Goal: Communication & Community: Answer question/provide support

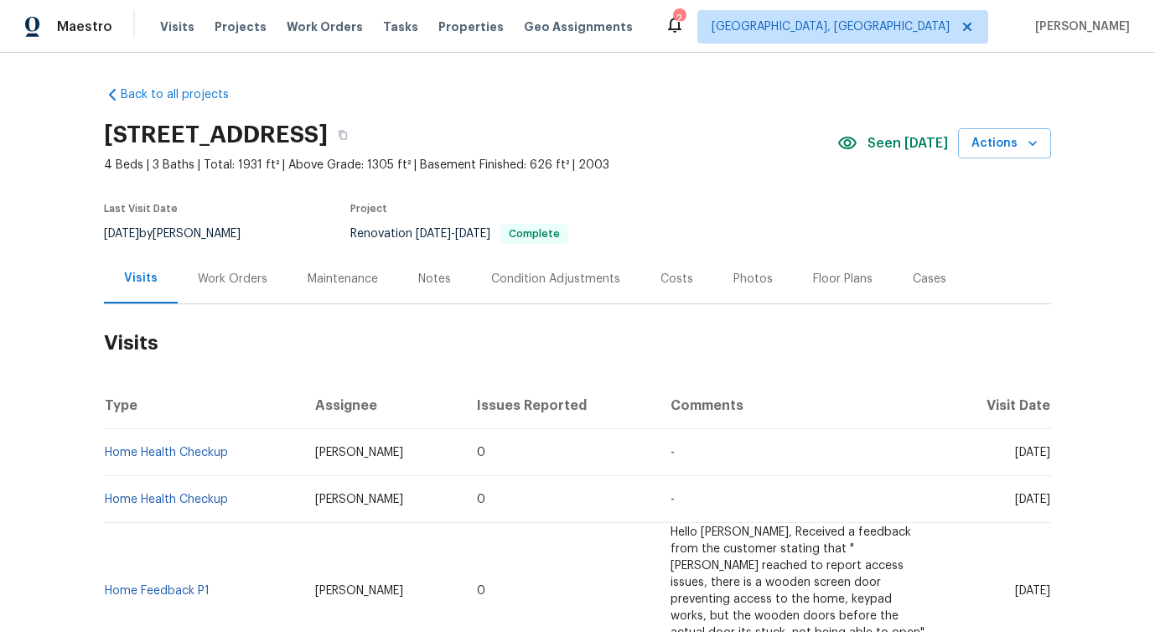
click at [246, 282] on div "Work Orders" at bounding box center [233, 279] width 70 height 17
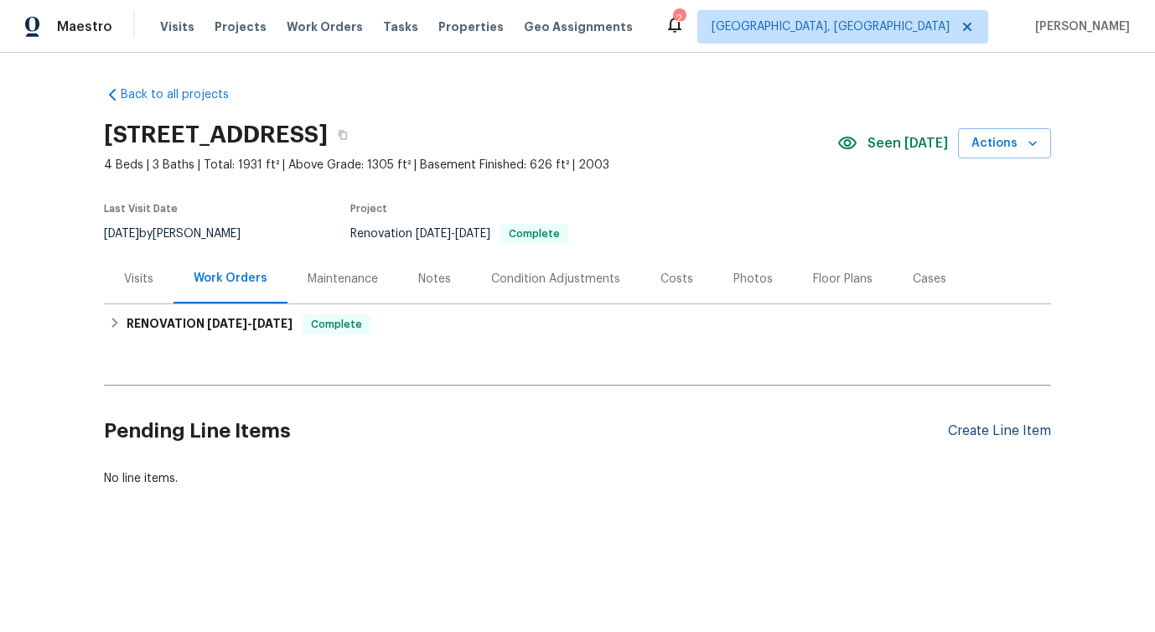
click at [1008, 430] on div "Create Line Item" at bounding box center [999, 431] width 103 height 16
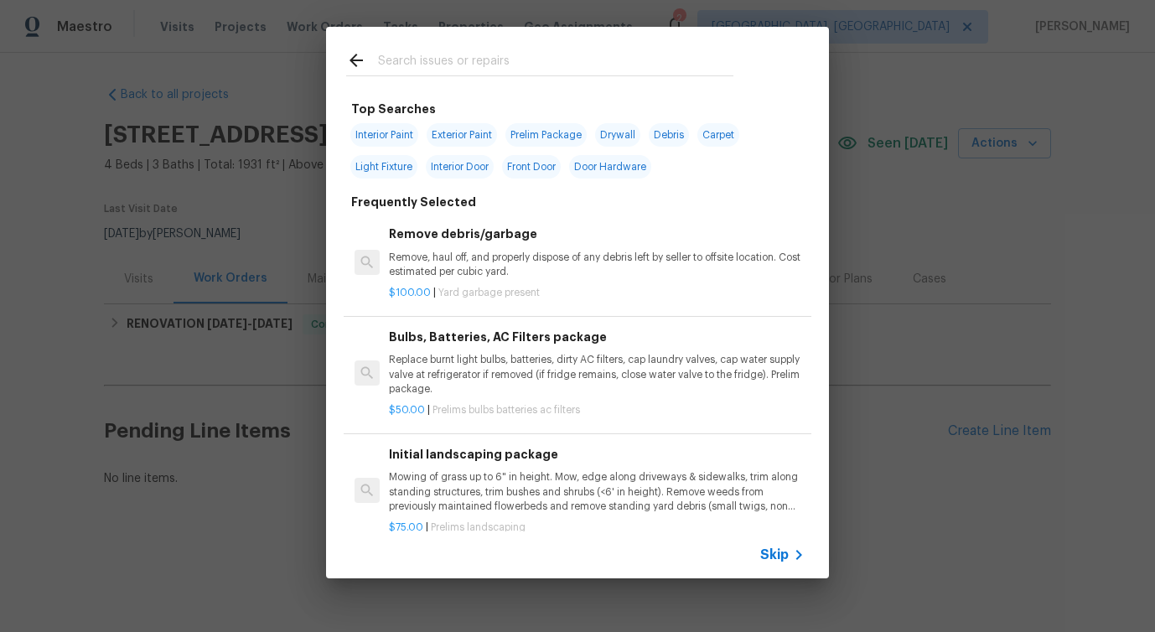
click at [772, 545] on div "Skip" at bounding box center [784, 555] width 49 height 20
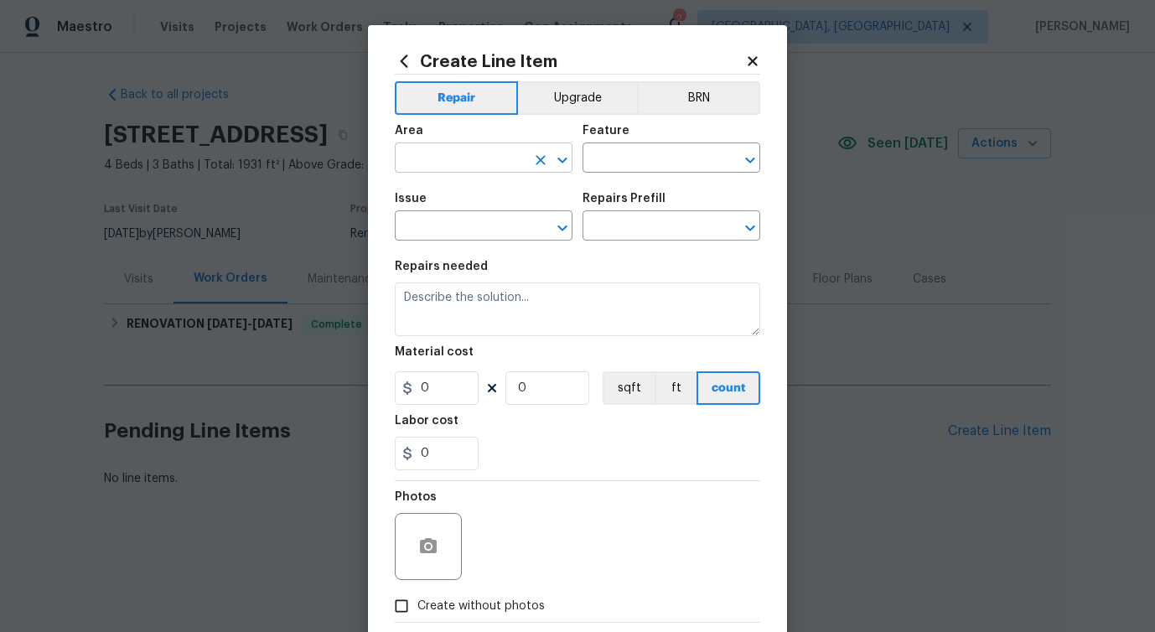
click at [464, 169] on input "text" at bounding box center [460, 160] width 131 height 26
click at [461, 201] on li "Kitchen" at bounding box center [484, 198] width 178 height 28
type input "Kitchen"
click at [617, 161] on input "text" at bounding box center [647, 160] width 131 height 26
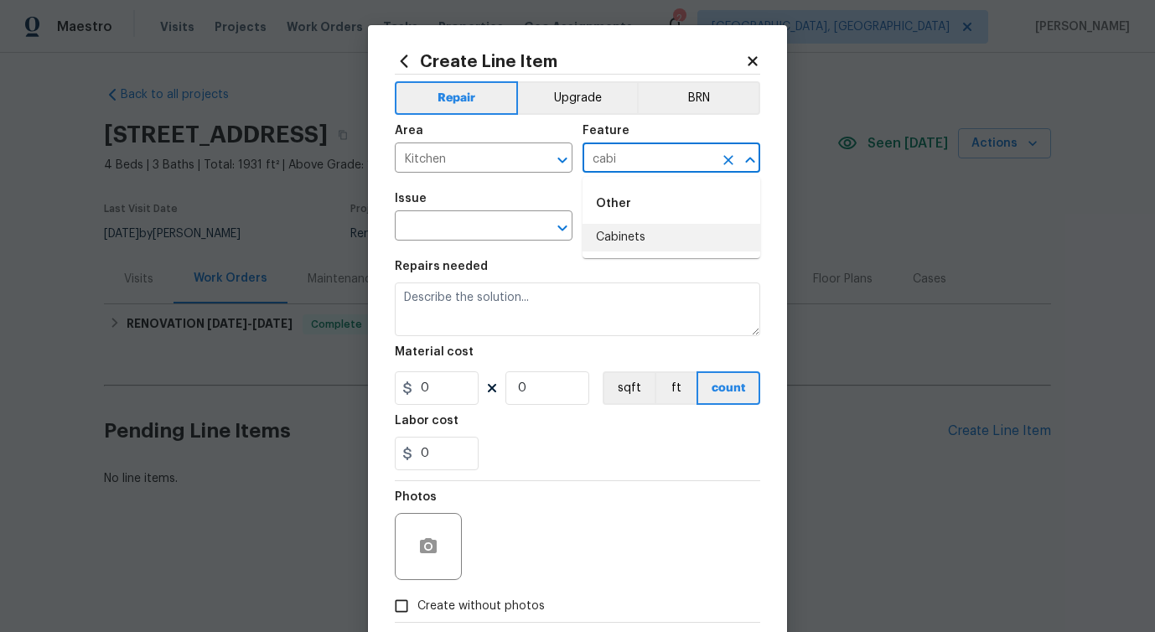
click at [625, 245] on li "Cabinets" at bounding box center [671, 238] width 178 height 28
type input "Cabinets"
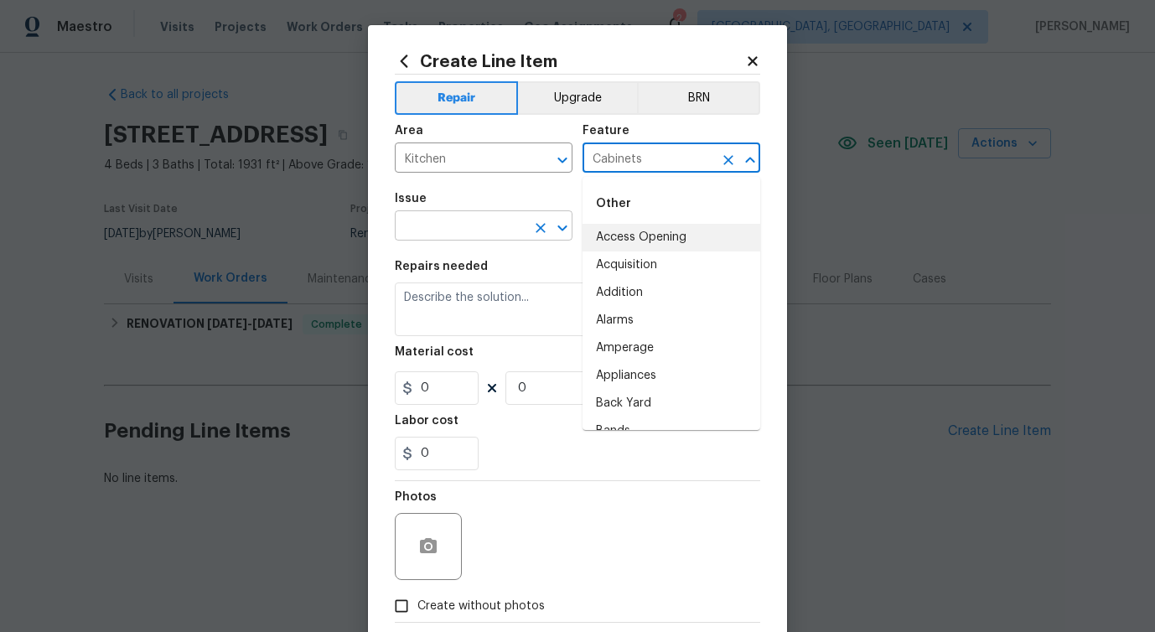
click at [477, 230] on input "text" at bounding box center [460, 228] width 131 height 26
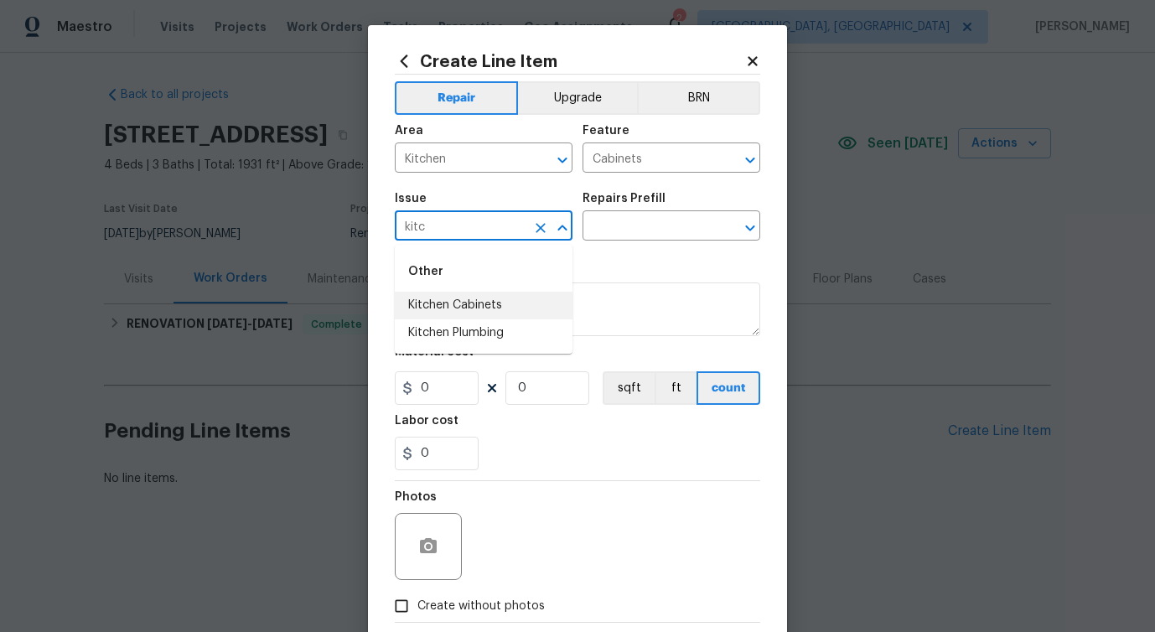
click at [476, 303] on li "Kitchen Cabinets" at bounding box center [484, 306] width 178 height 28
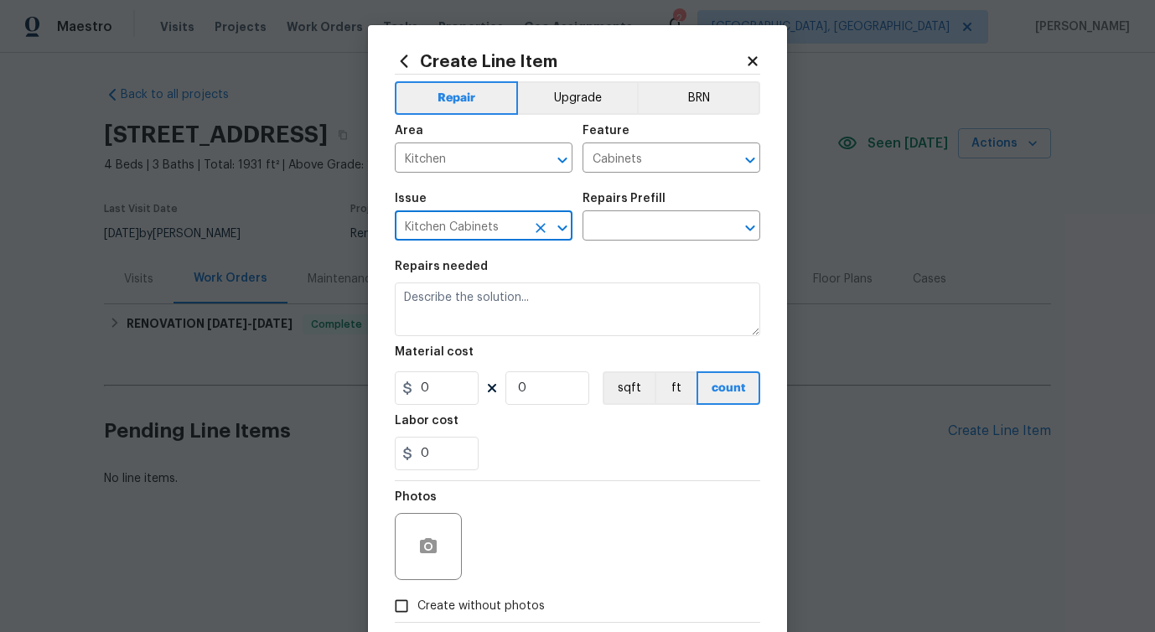
type input "Kitchen Cabinets"
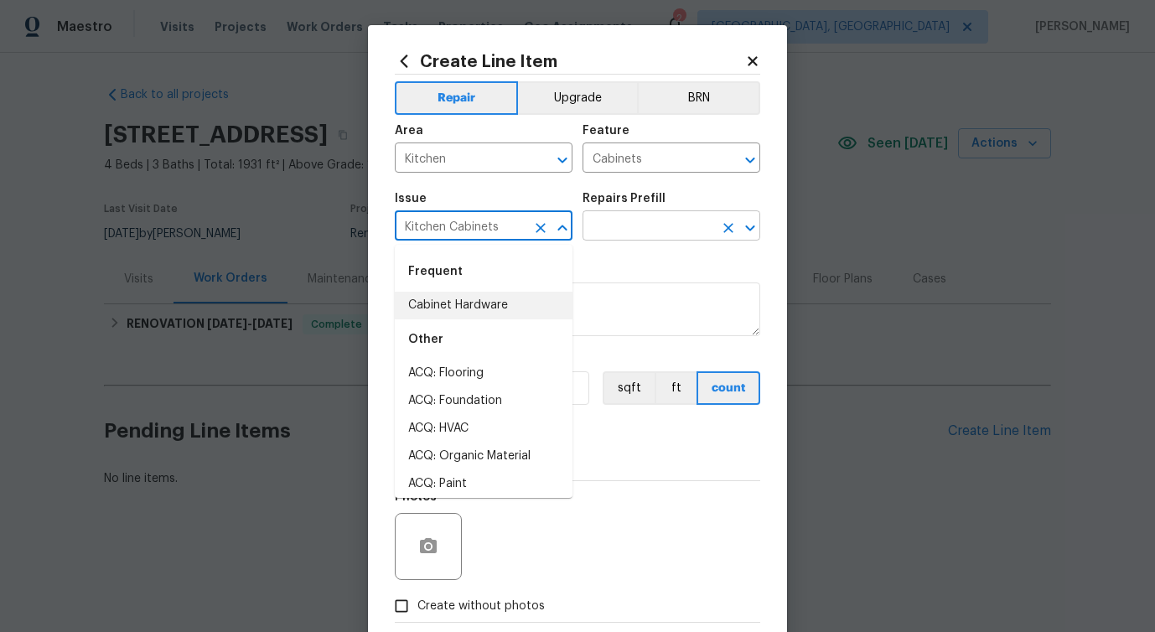
click at [638, 218] on input "text" at bounding box center [647, 228] width 131 height 26
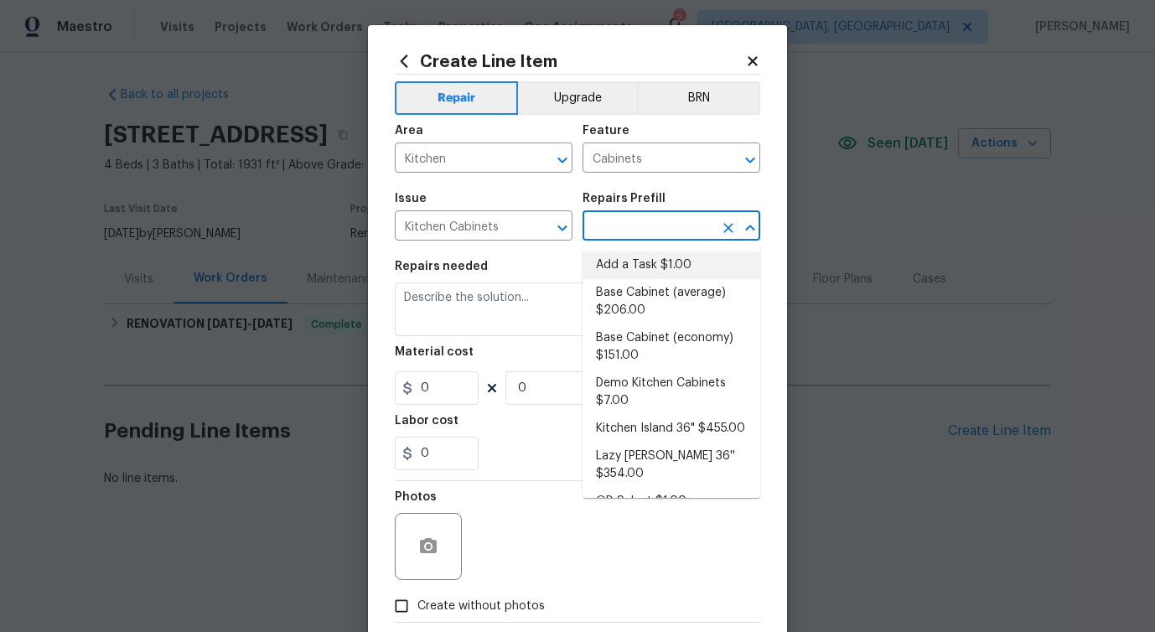
click at [636, 259] on li "Add a Task $1.00" at bounding box center [671, 265] width 178 height 28
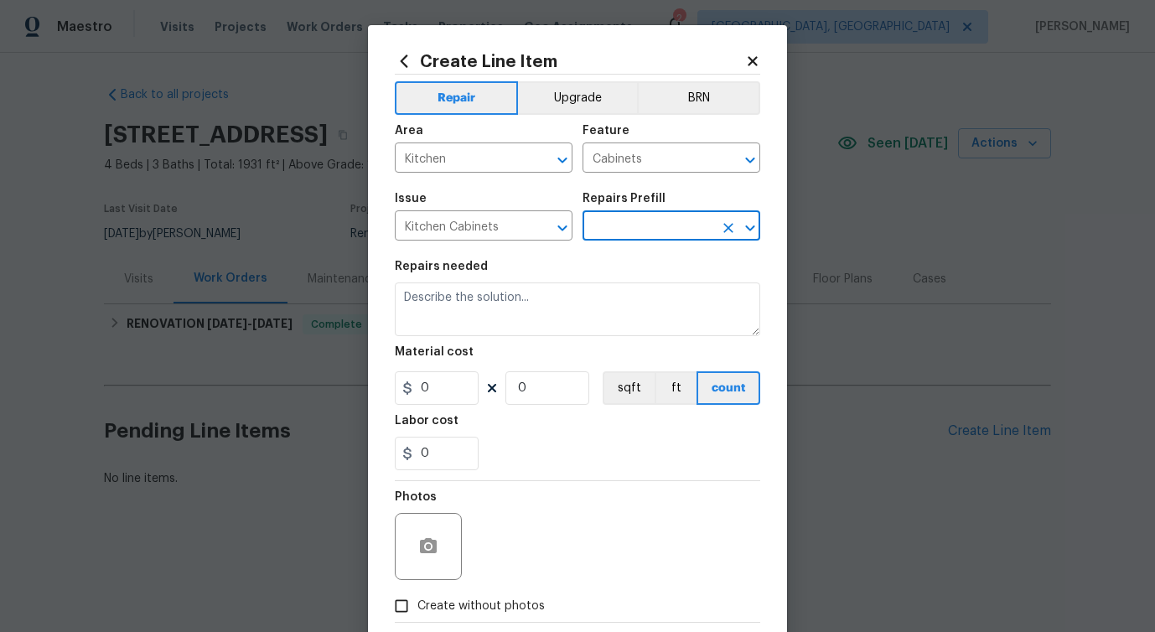
type input "Add a Task $1.00"
type textarea "HPM to detail"
type input "1"
click at [517, 349] on div "Material cost" at bounding box center [577, 357] width 365 height 22
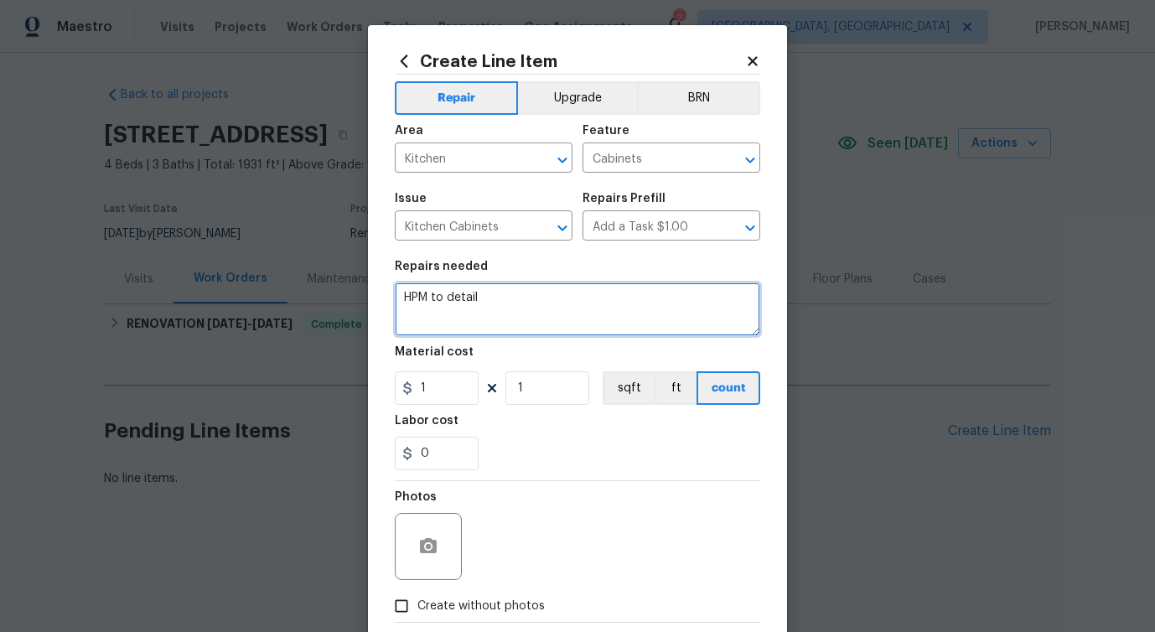
click at [569, 330] on textarea "HPM to detail" at bounding box center [577, 309] width 365 height 54
click at [429, 298] on textarea "HPM to detail" at bounding box center [577, 309] width 365 height 54
paste textarea "Received feedback - Visit site, measure, and propose a new fridge location and …"
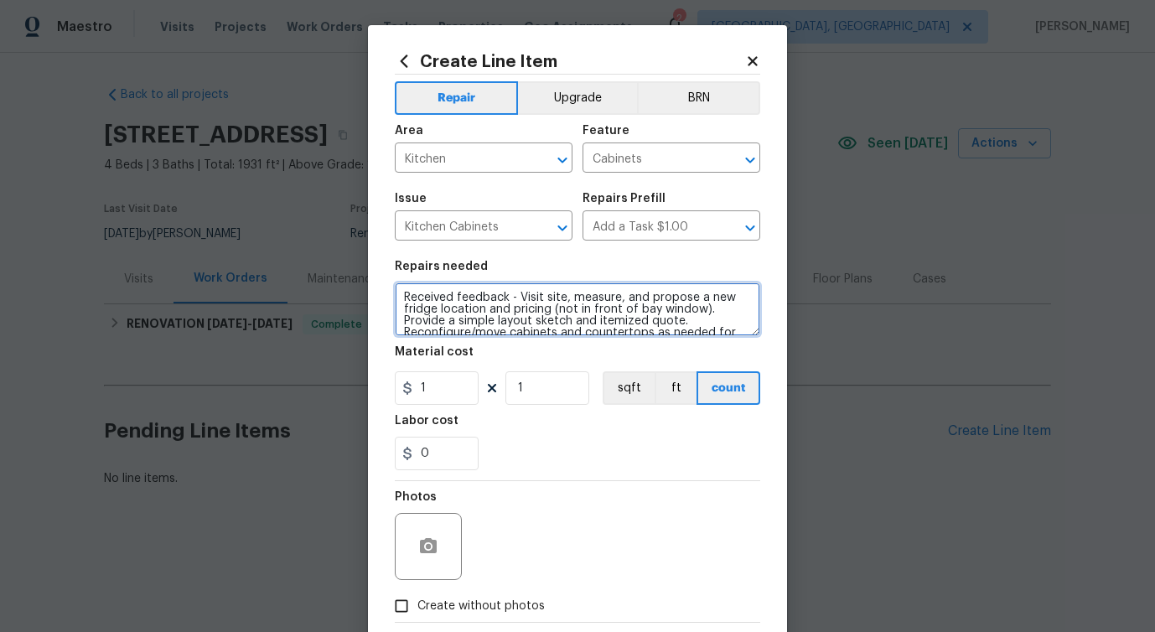
type textarea "Received feedback - Visit site, measure, and propose a new fridge location and …"
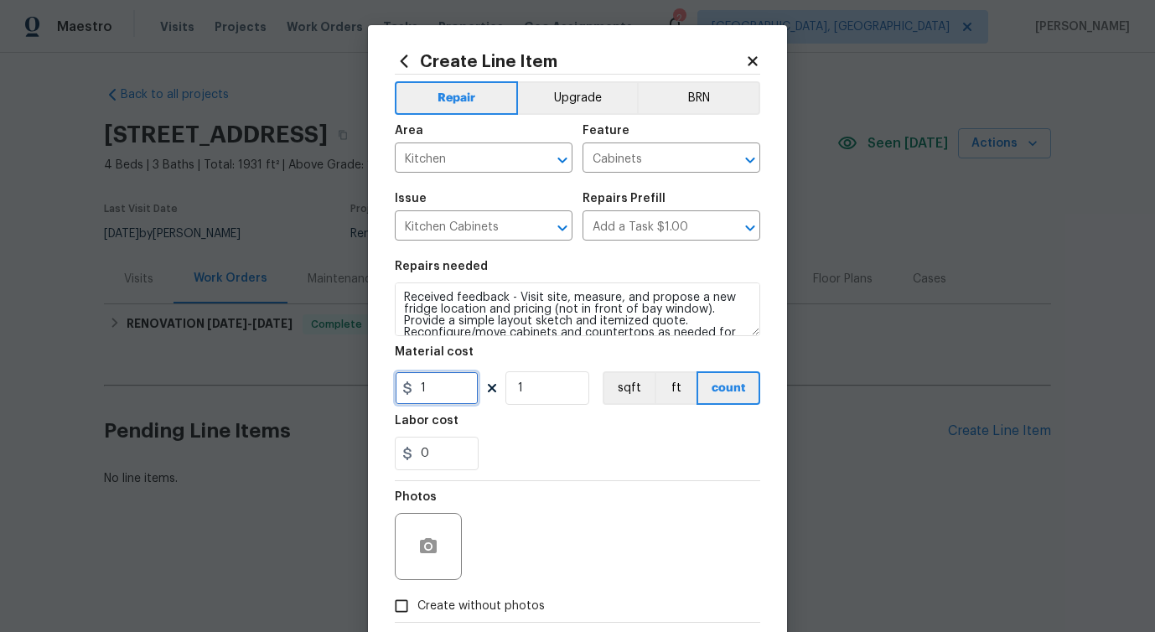
click at [451, 386] on input "1" at bounding box center [437, 388] width 84 height 34
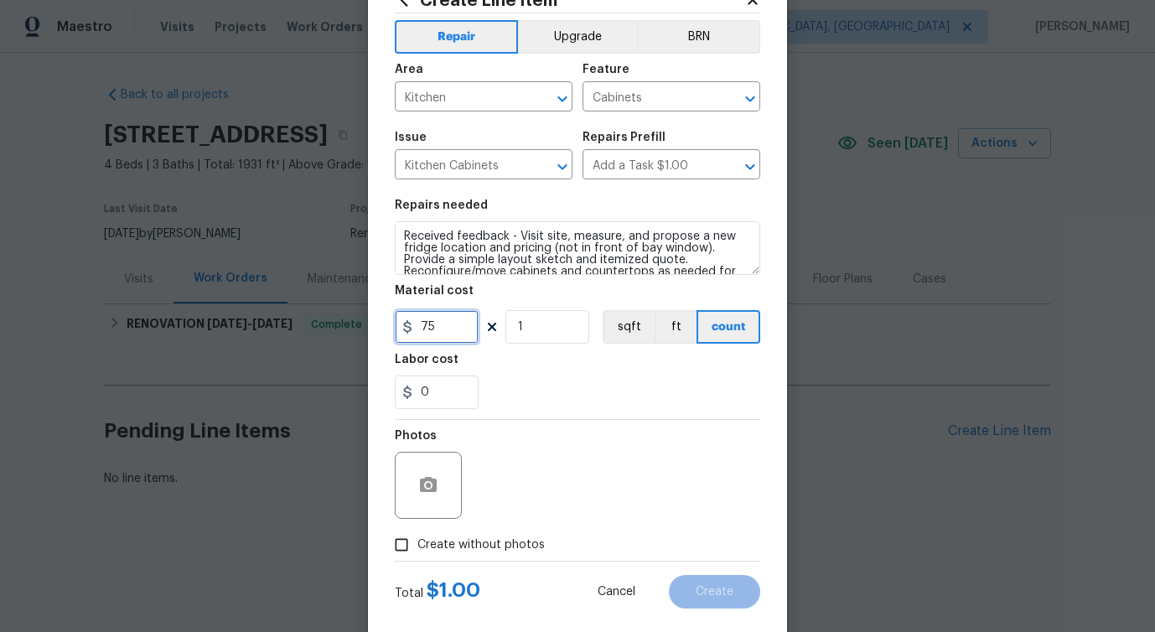
scroll to position [91, 0]
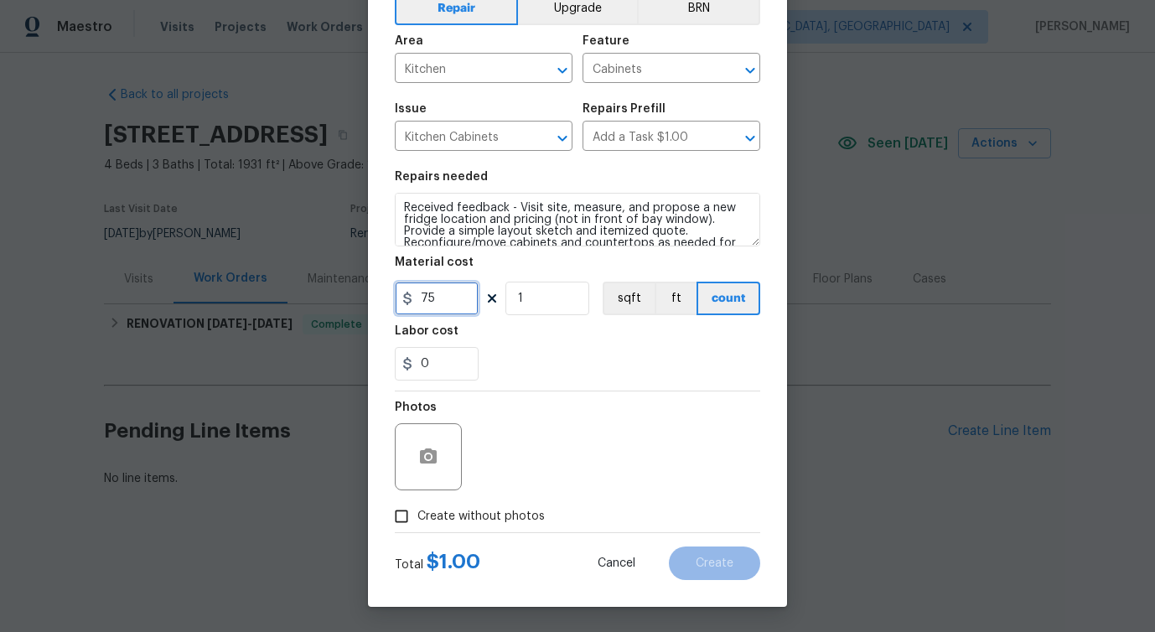
type input "75"
click at [489, 518] on span "Create without photos" at bounding box center [480, 517] width 127 height 18
click at [417, 518] on input "Create without photos" at bounding box center [401, 516] width 32 height 32
checkbox input "true"
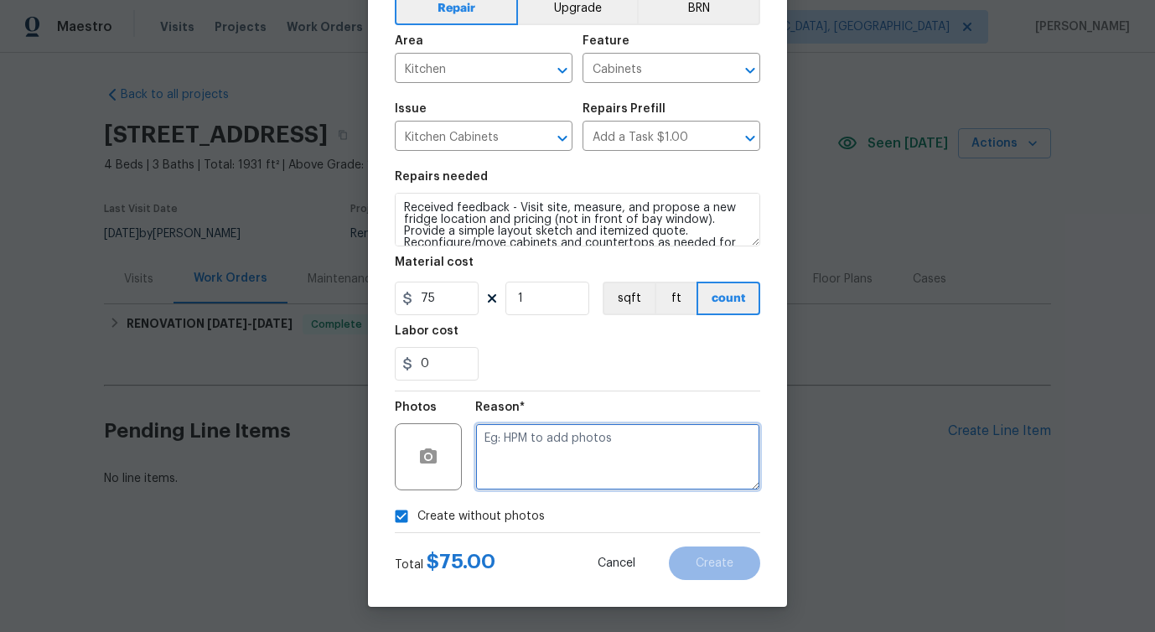
click at [573, 459] on textarea at bounding box center [617, 456] width 285 height 67
click at [694, 455] on textarea "verbiage updated" at bounding box center [617, 456] width 285 height 67
click at [0, 0] on div "Correct the capitalization Verbiage" at bounding box center [0, 0] width 0 height 0
type textarea "Verbiage updated"
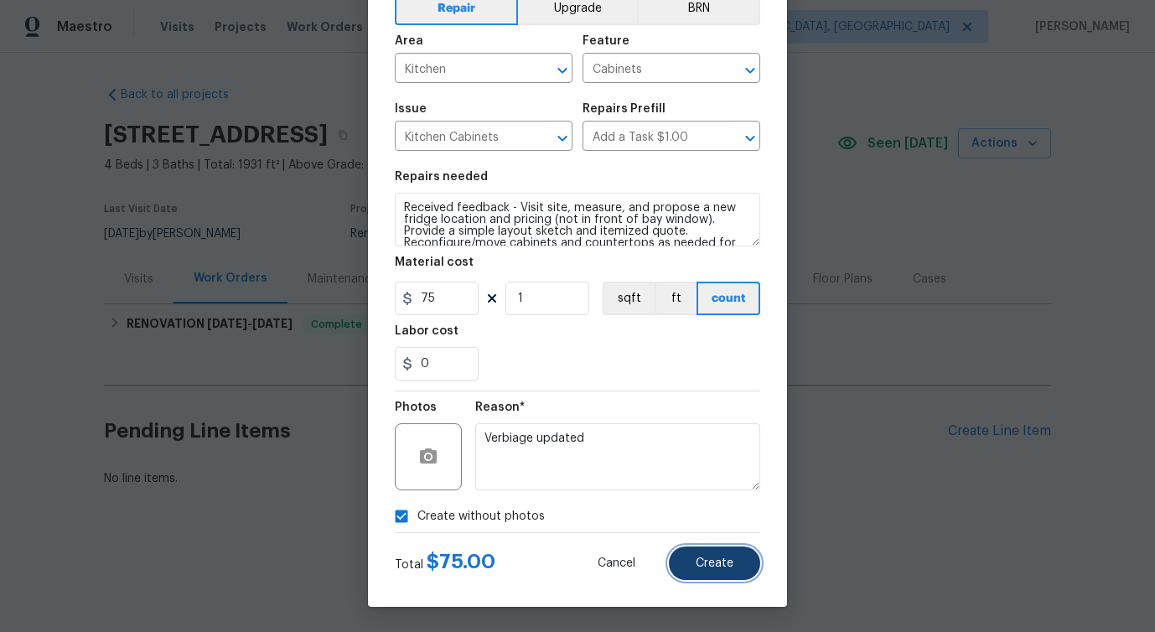
click at [722, 565] on span "Create" at bounding box center [715, 563] width 38 height 13
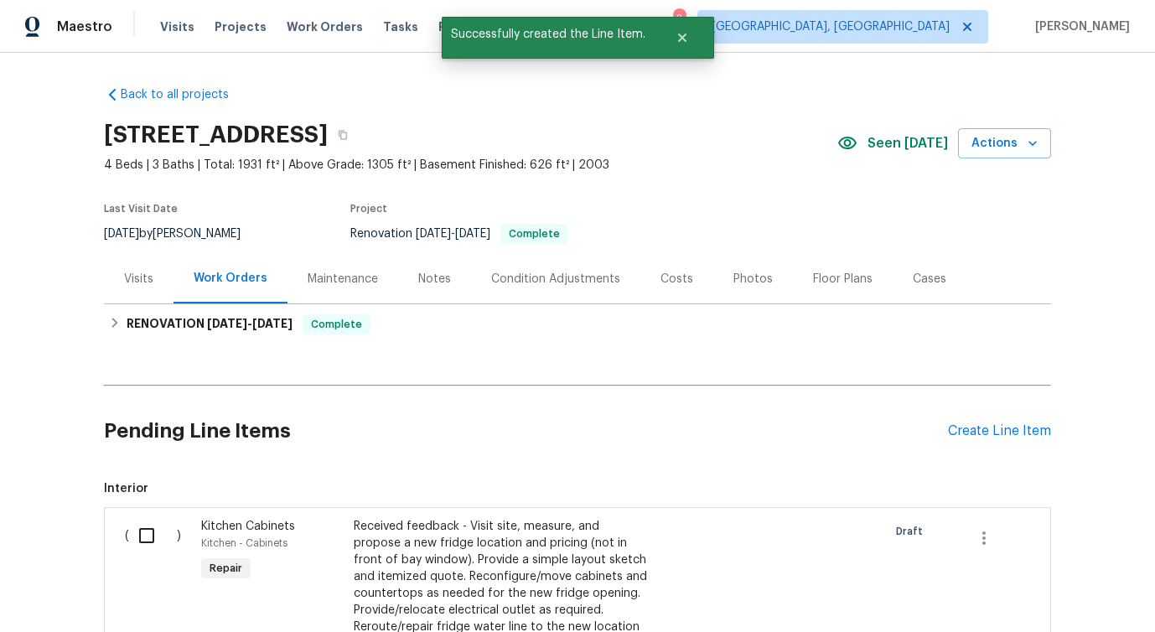
scroll to position [378, 0]
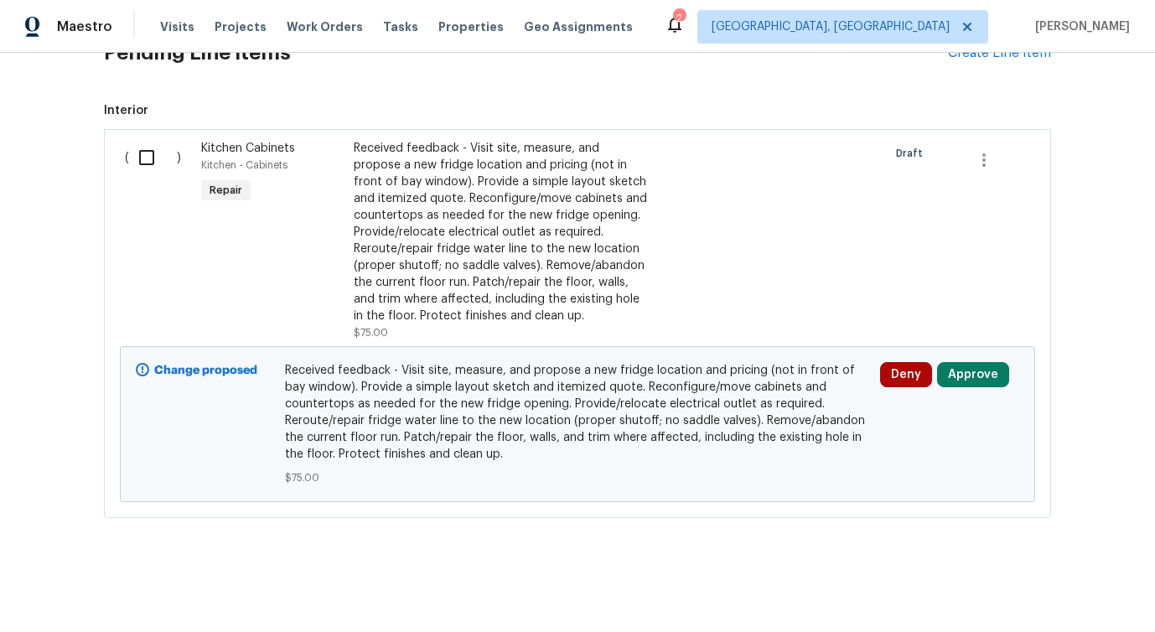
click at [148, 153] on input "checkbox" at bounding box center [153, 157] width 48 height 35
checkbox input "true"
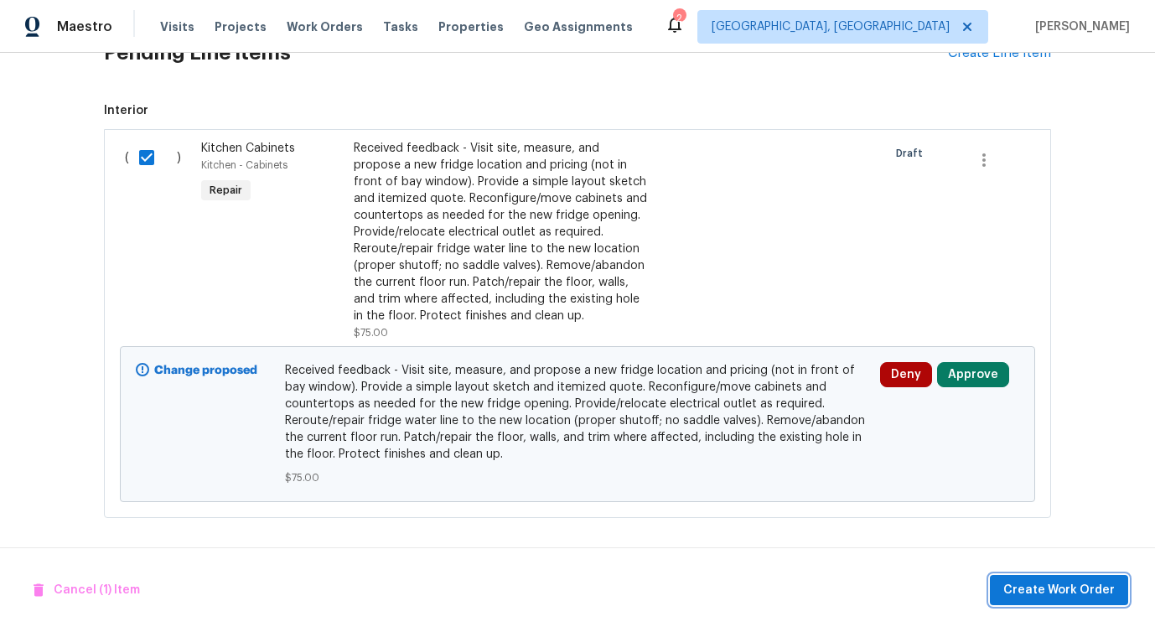
click at [1022, 587] on span "Create Work Order" at bounding box center [1058, 590] width 111 height 21
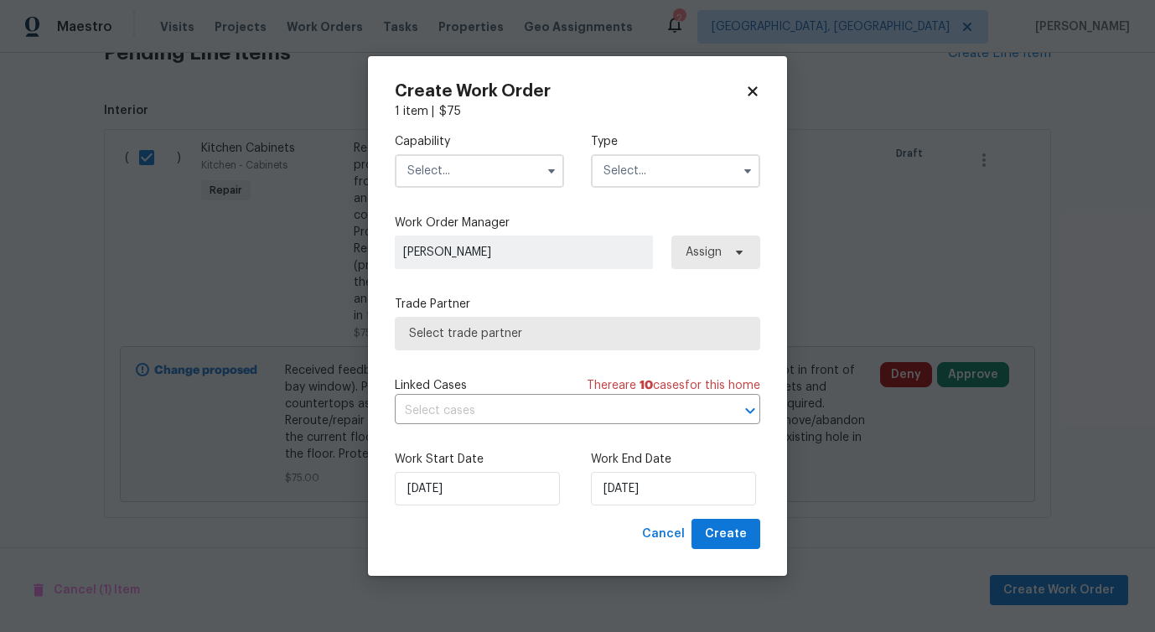
click at [502, 164] on input "text" at bounding box center [479, 171] width 169 height 34
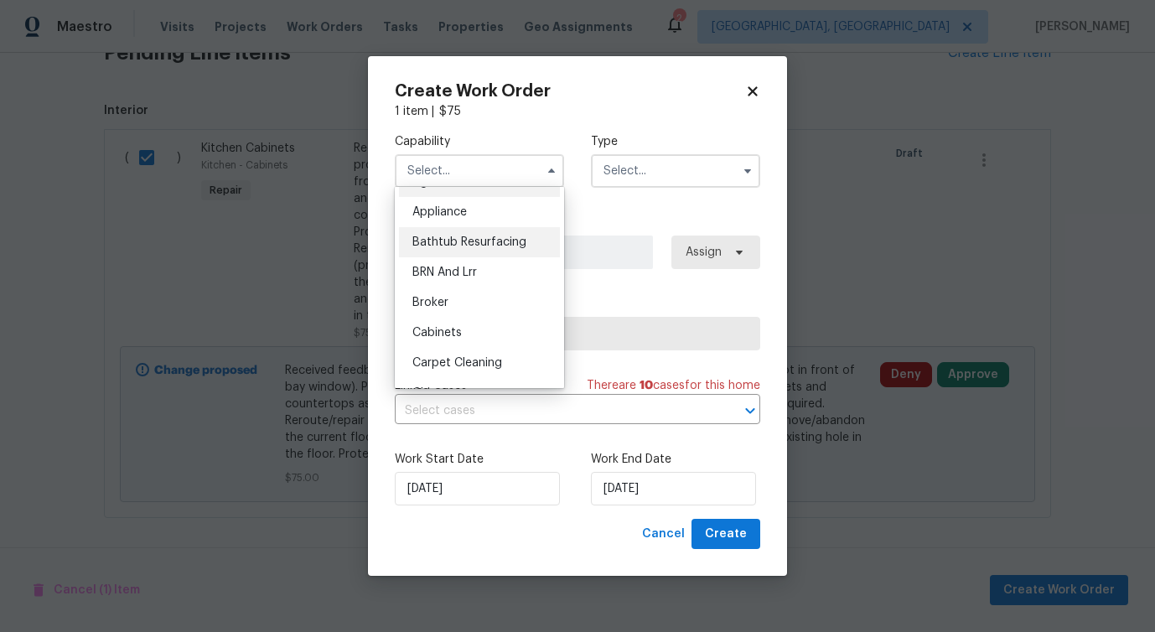
scroll to position [0, 0]
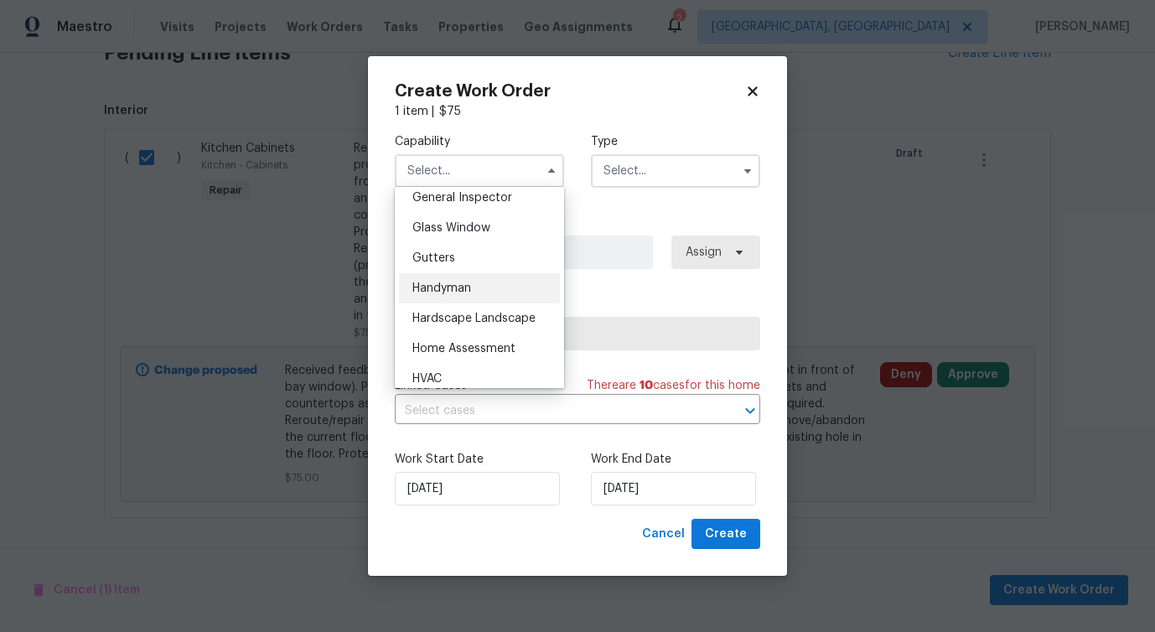
click at [485, 274] on div "Handyman" at bounding box center [479, 288] width 161 height 30
type input "Handyman"
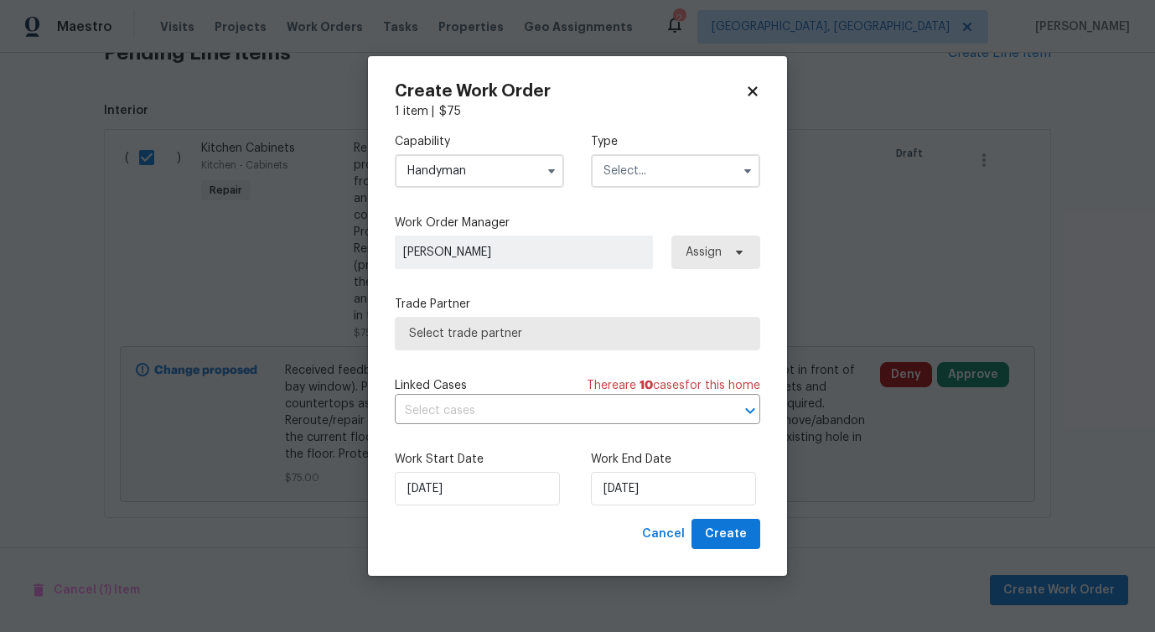
click at [652, 166] on input "text" at bounding box center [675, 171] width 169 height 34
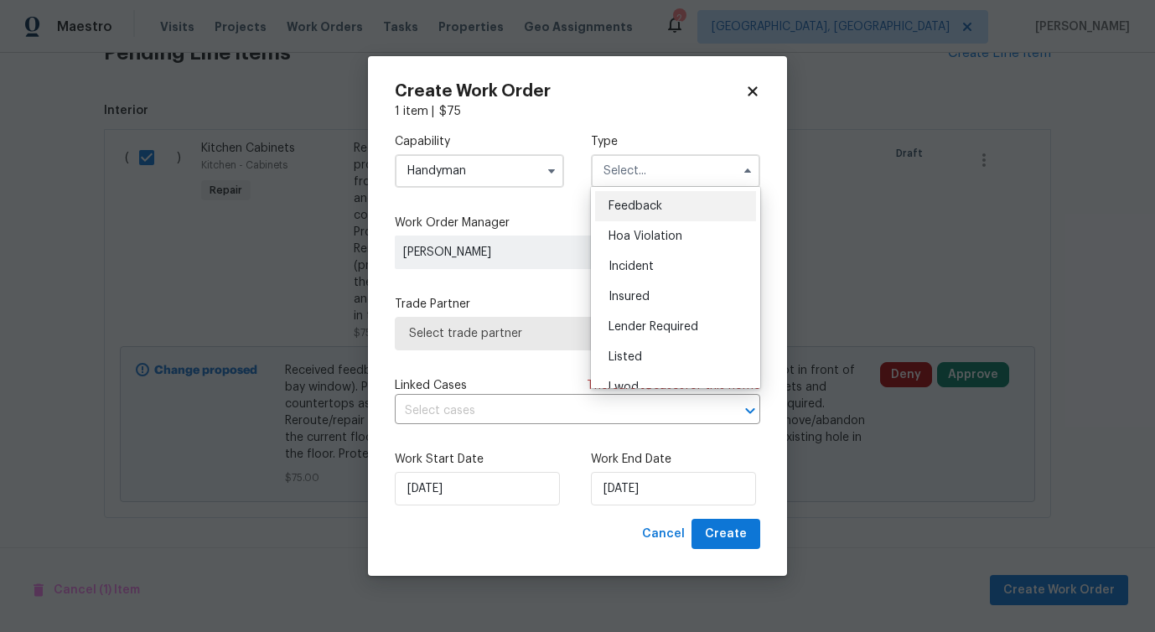
click at [642, 204] on span "Feedback" at bounding box center [635, 206] width 54 height 12
type input "Feedback"
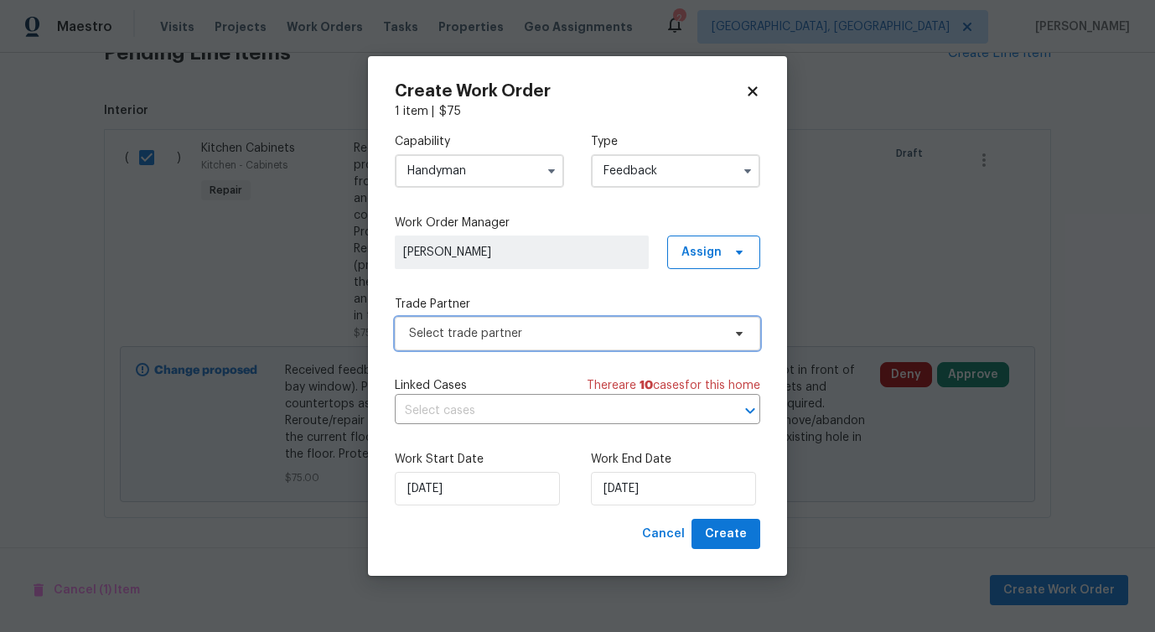
click at [483, 336] on span "Select trade partner" at bounding box center [565, 333] width 313 height 17
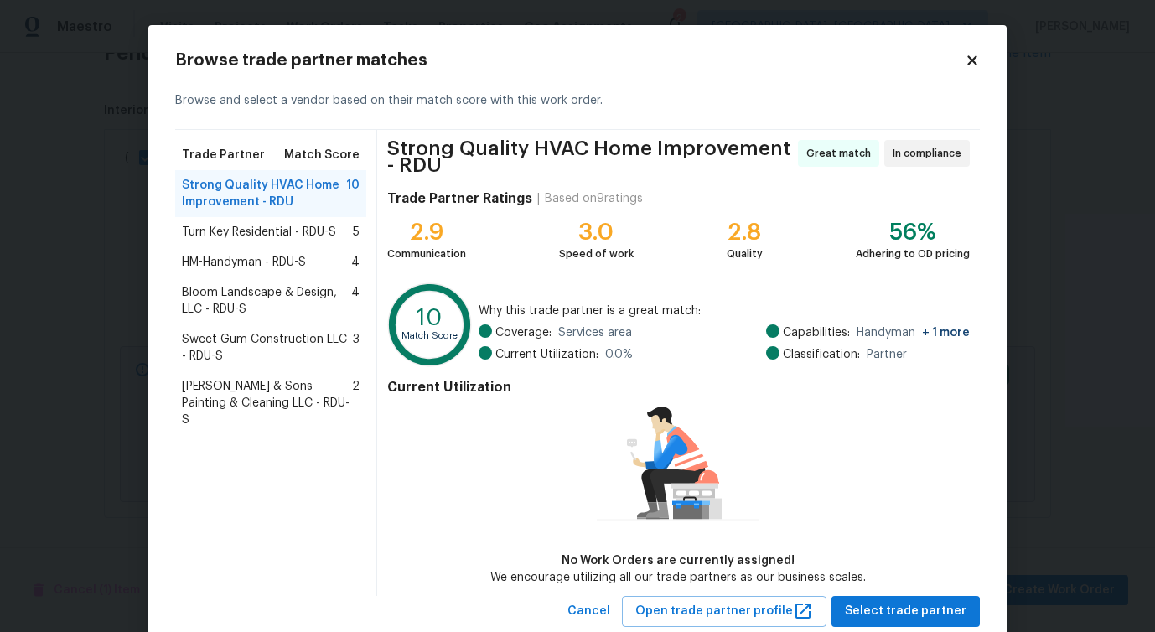
click at [256, 235] on span "Turn Key Residential - RDU-S" at bounding box center [259, 232] width 154 height 17
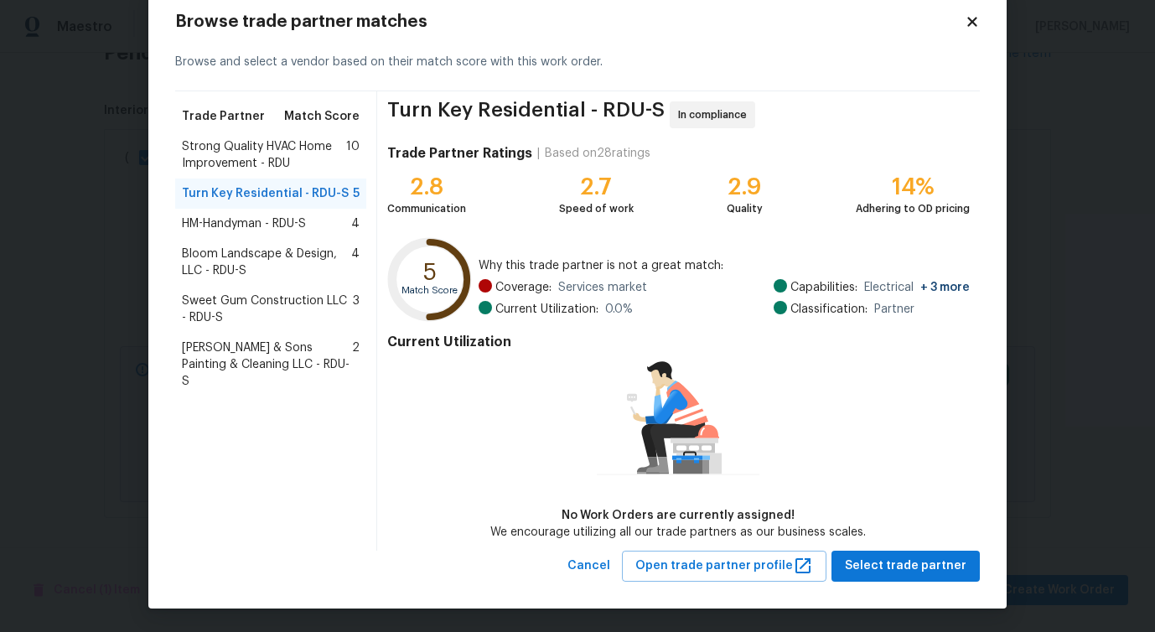
click at [284, 216] on span "HM-Handyman - RDU-S" at bounding box center [244, 223] width 124 height 17
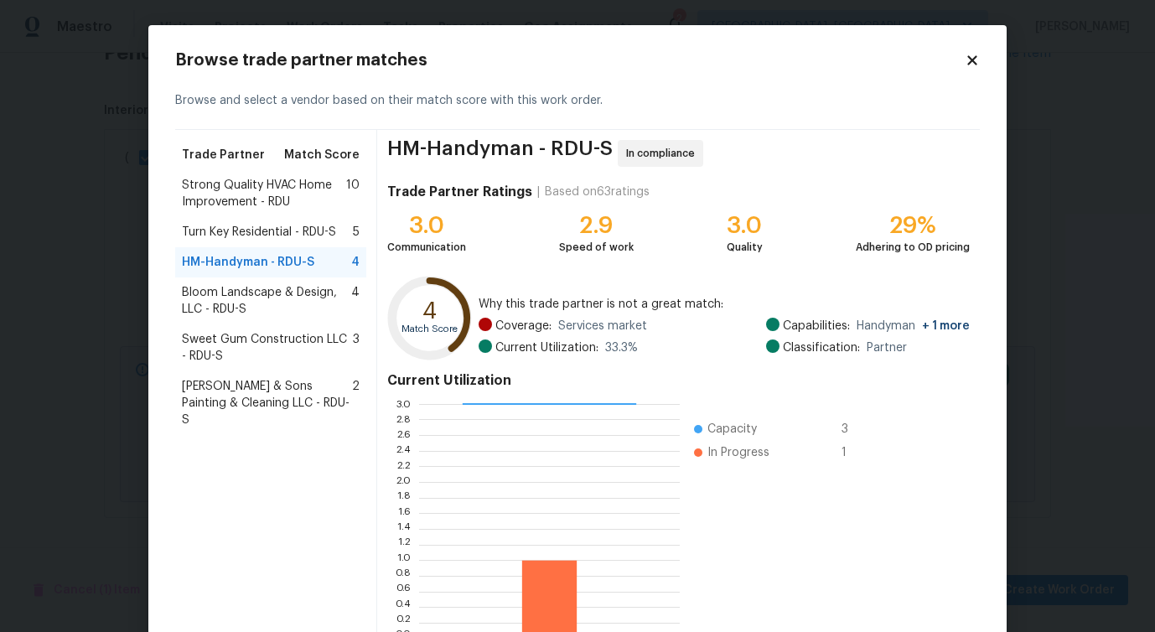
click at [259, 300] on span "Bloom Landscape & Design, LLC - RDU-S" at bounding box center [266, 301] width 169 height 34
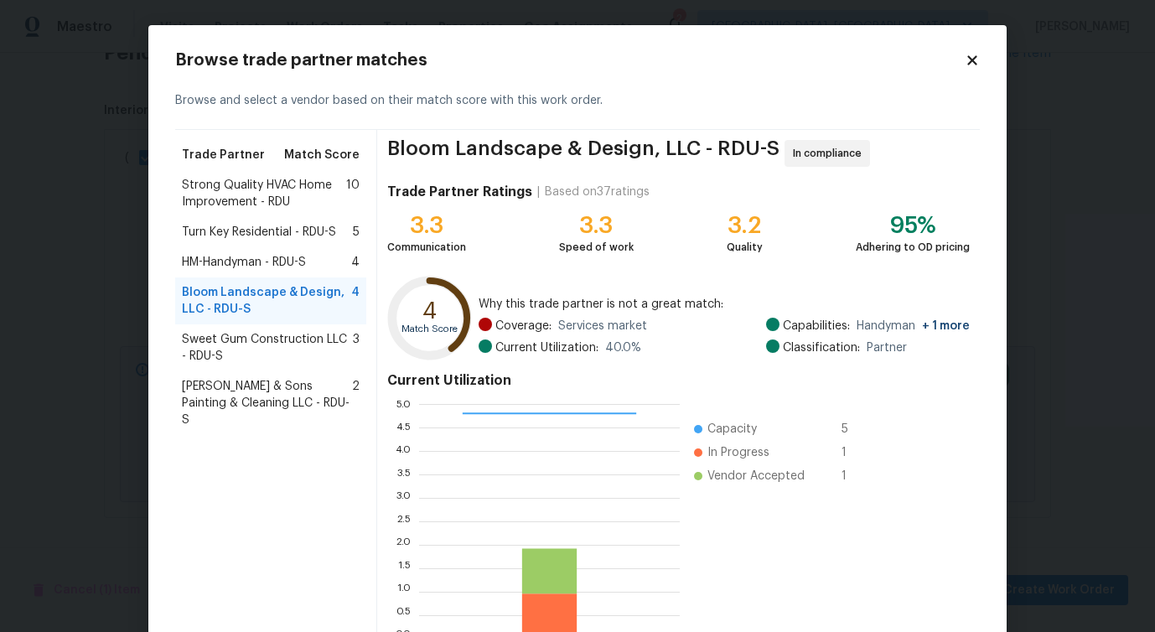
click at [260, 345] on span "Sweet Gum Construction LLC - RDU-S" at bounding box center [267, 348] width 171 height 34
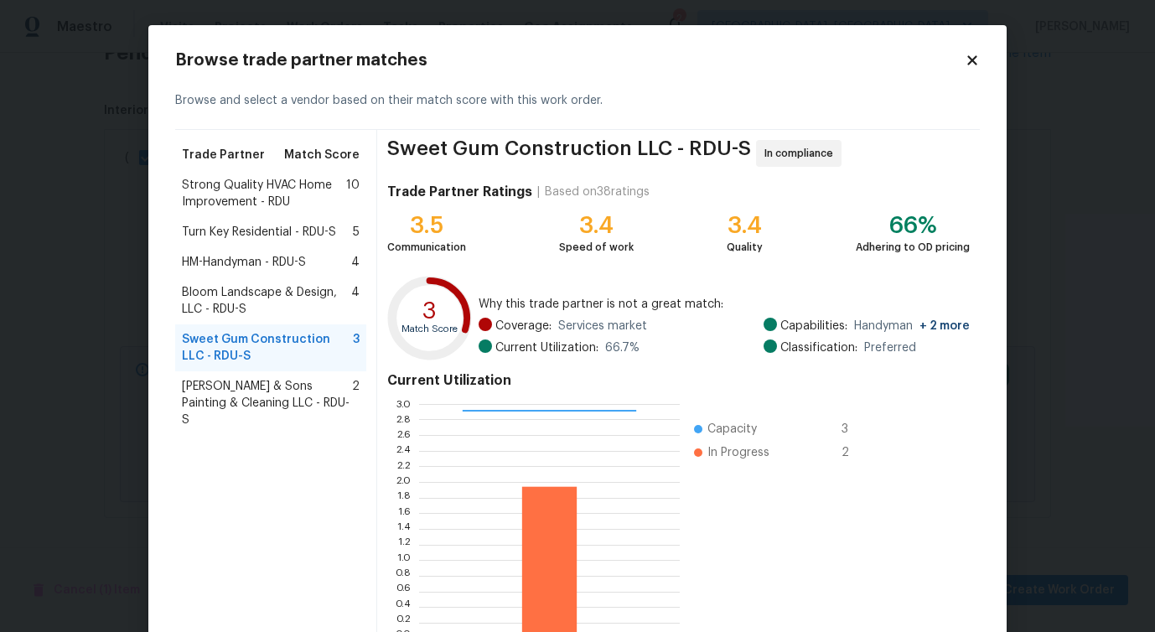
click at [302, 188] on span "Strong Quality HVAC Home Improvement - RDU" at bounding box center [264, 194] width 164 height 34
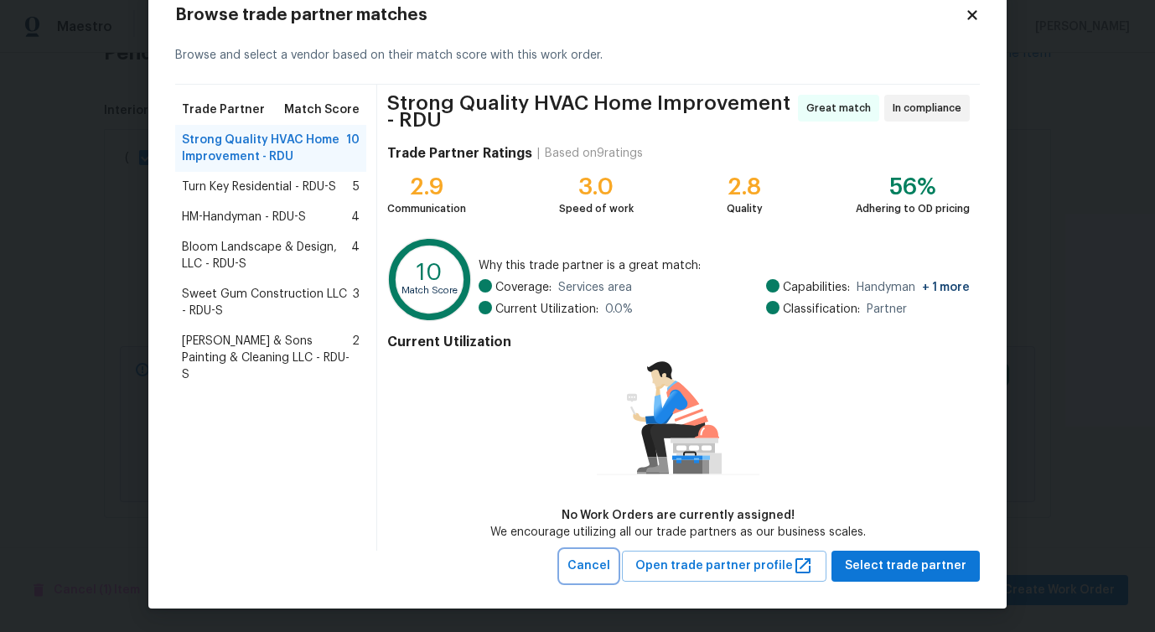
click at [610, 565] on span "Cancel" at bounding box center [588, 566] width 43 height 21
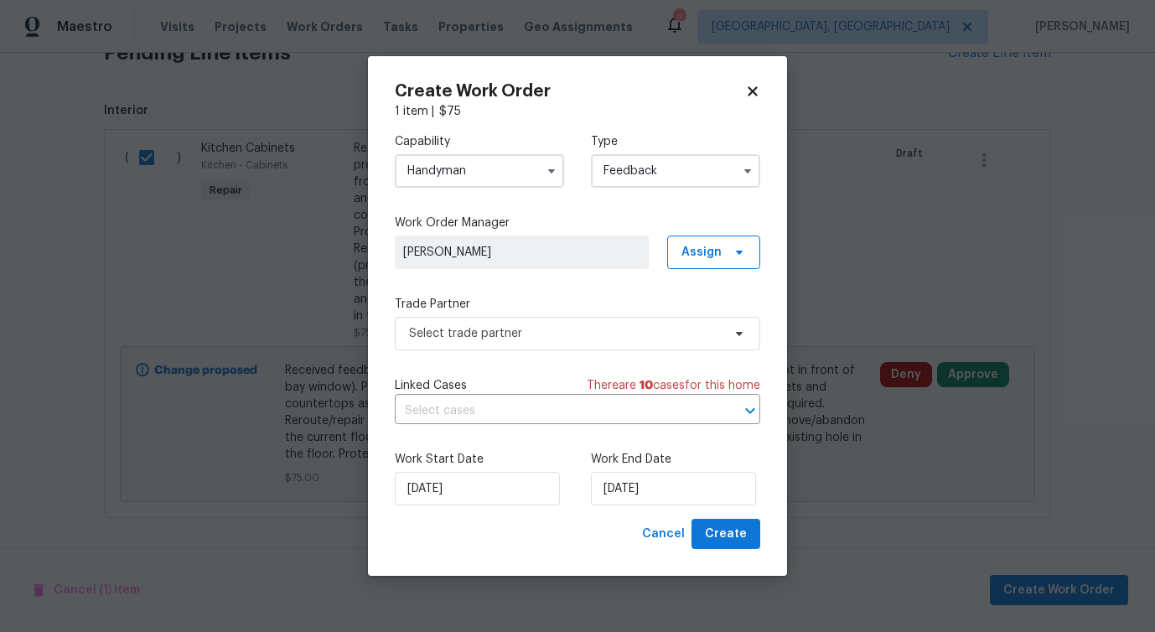
click at [464, 160] on input "Handyman" at bounding box center [479, 171] width 169 height 34
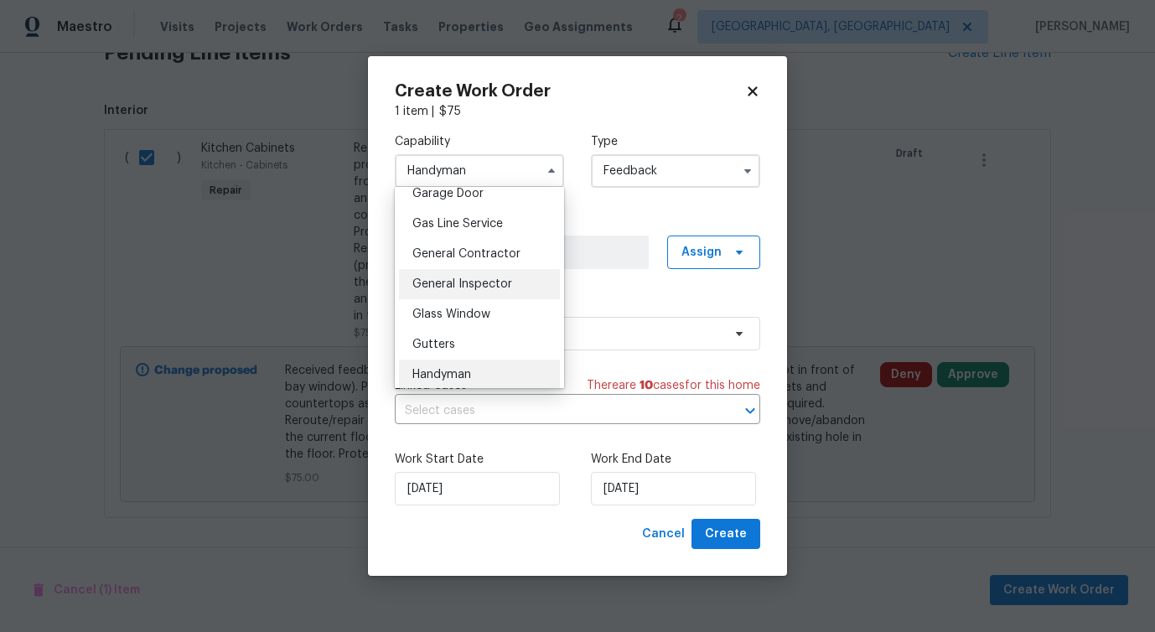
click at [471, 269] on div "General Inspector" at bounding box center [479, 284] width 161 height 30
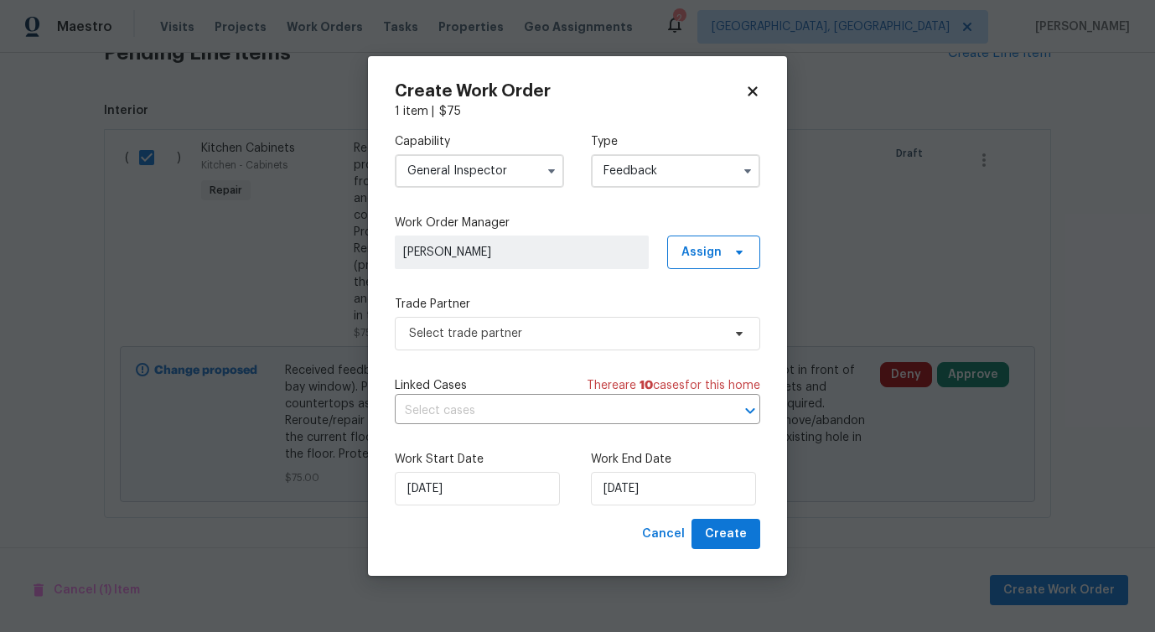
click at [501, 171] on input "General Inspector" at bounding box center [479, 171] width 169 height 34
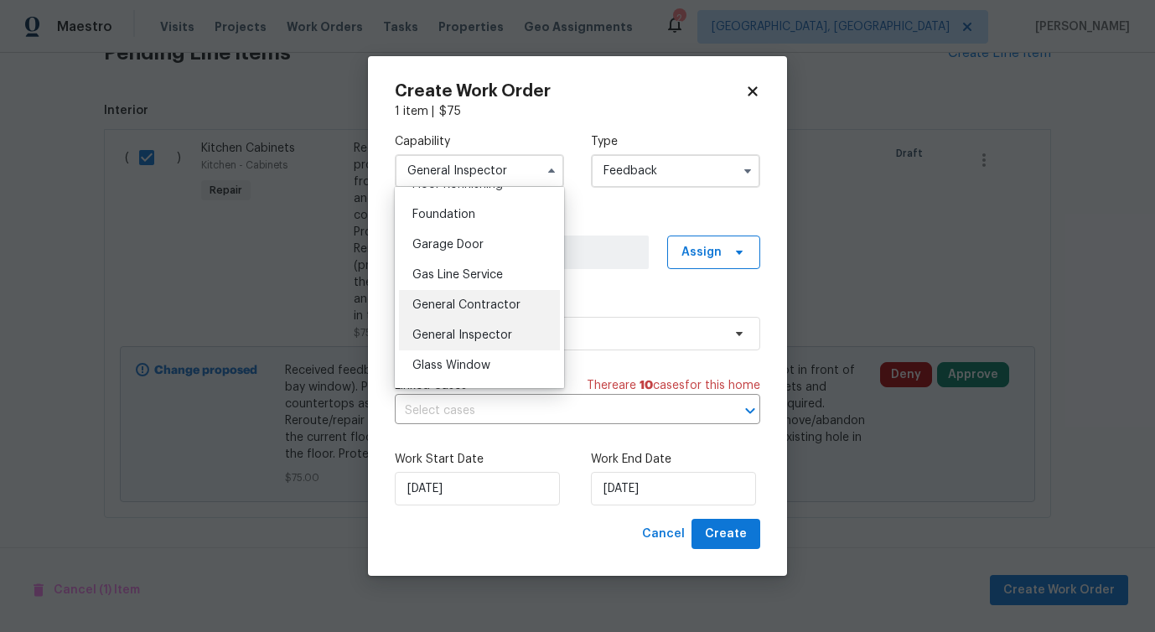
click at [499, 308] on span "General Contractor" at bounding box center [466, 305] width 108 height 12
type input "General Contractor"
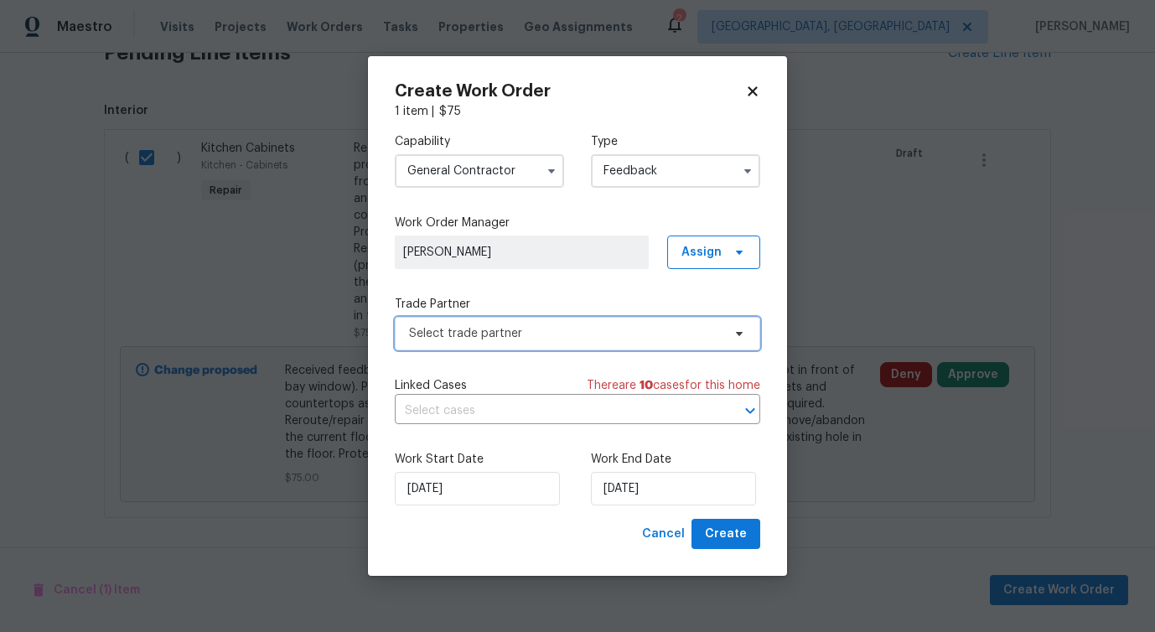
click at [540, 329] on span "Select trade partner" at bounding box center [565, 333] width 313 height 17
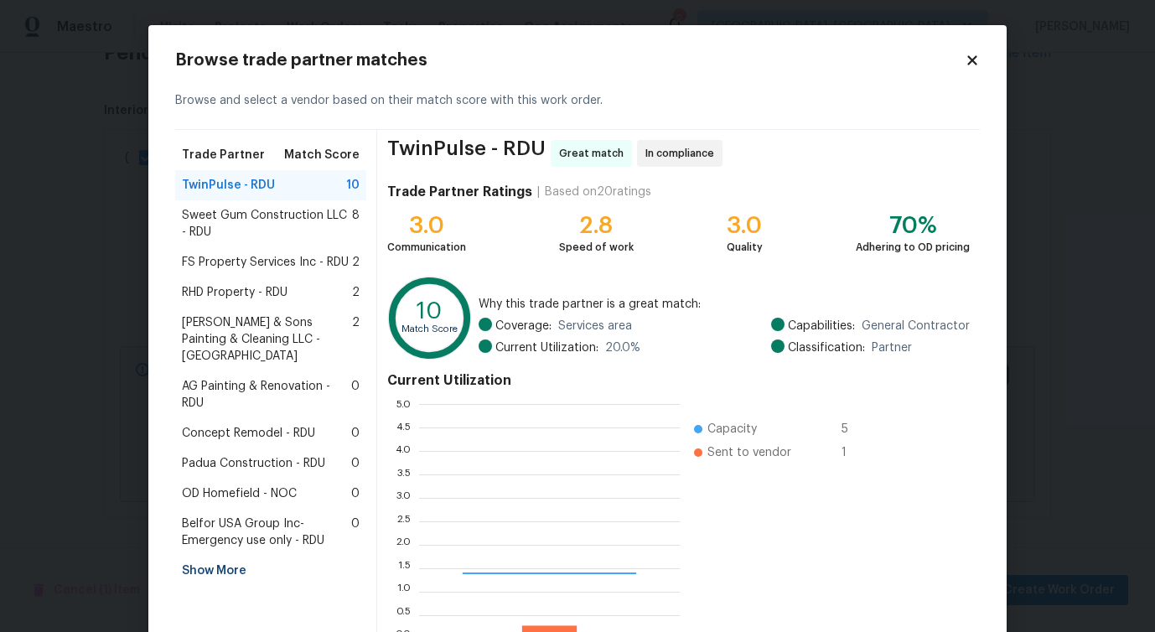
scroll to position [235, 261]
click at [251, 210] on span "Sweet Gum Construction LLC - RDU" at bounding box center [267, 224] width 170 height 34
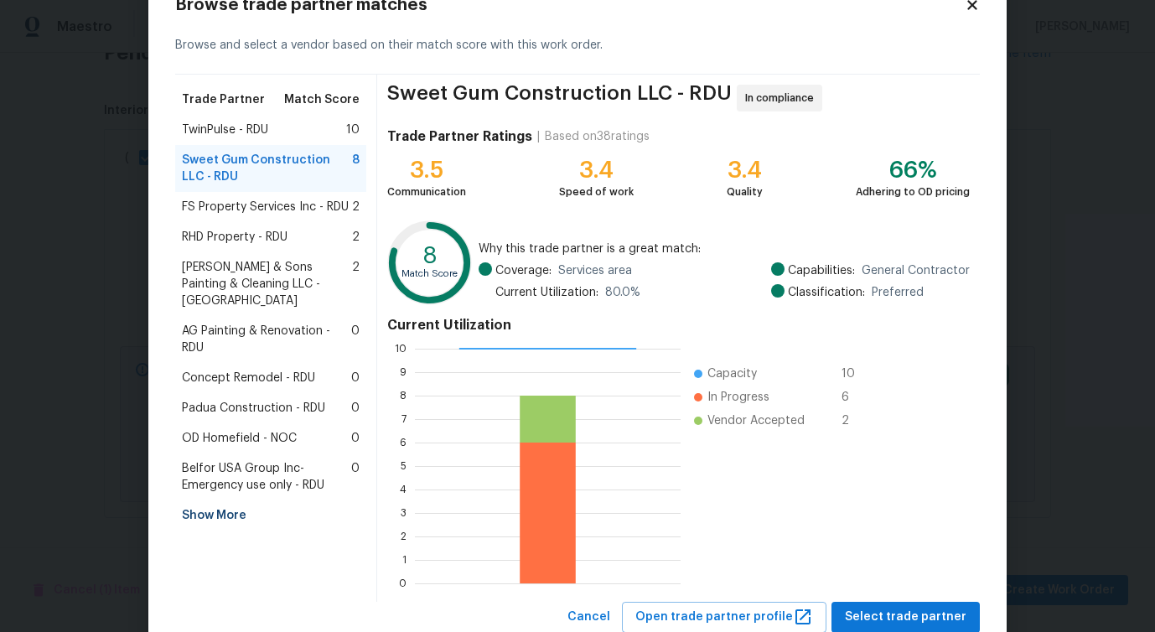
scroll to position [65, 0]
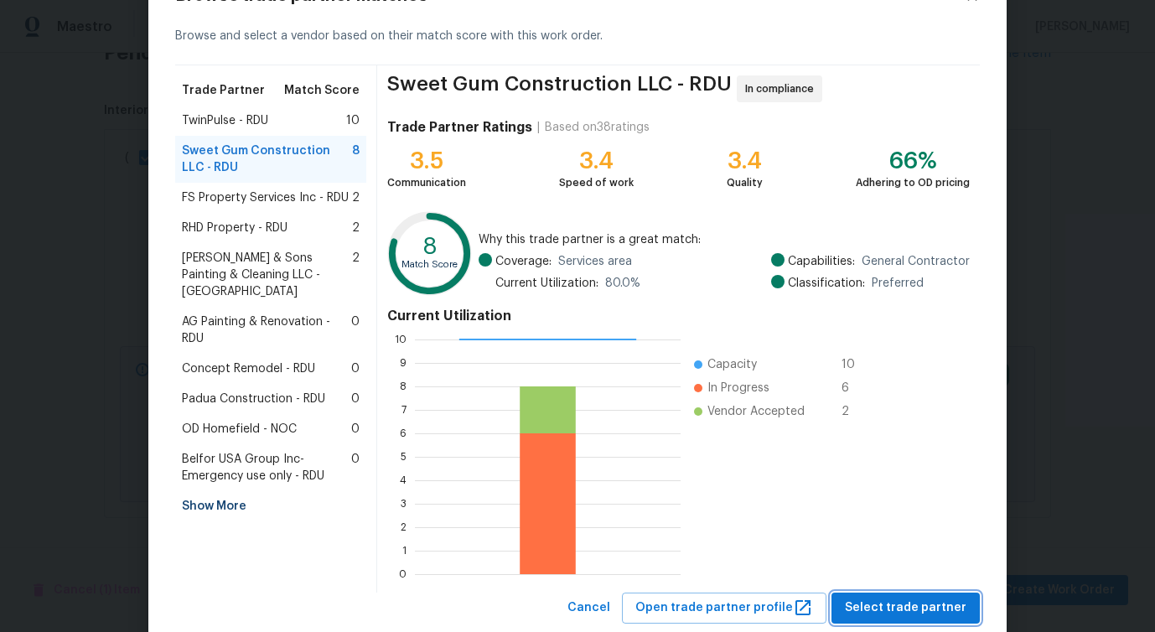
click at [911, 600] on span "Select trade partner" at bounding box center [906, 608] width 122 height 21
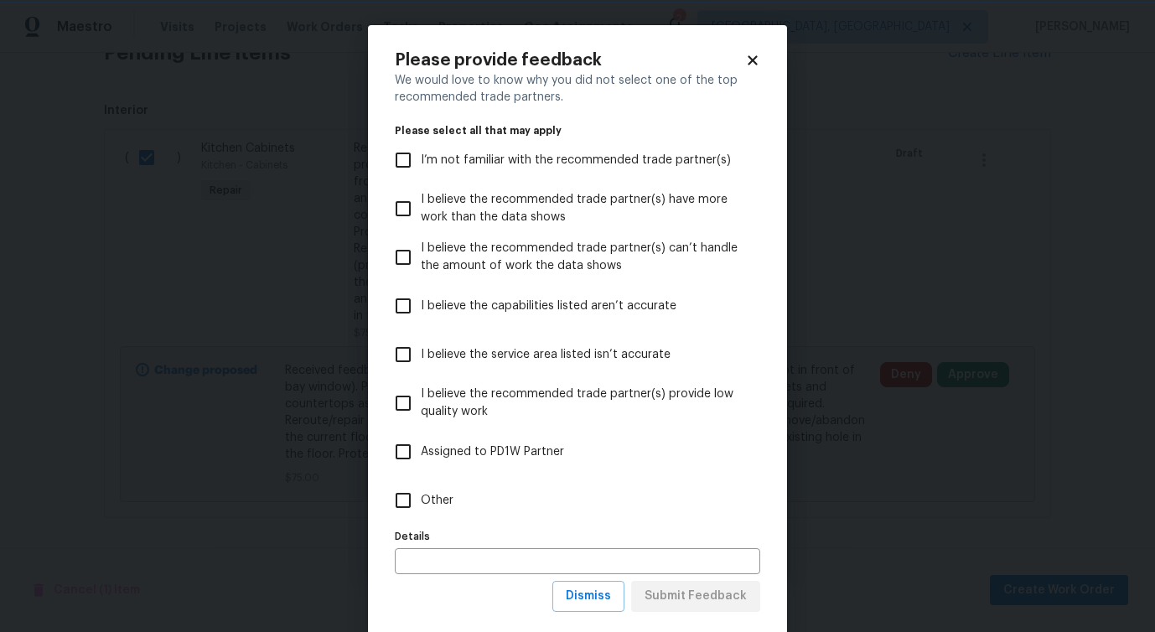
scroll to position [0, 0]
click at [429, 484] on label "Other" at bounding box center [565, 500] width 361 height 49
click at [421, 484] on input "Other" at bounding box center [402, 500] width 35 height 35
checkbox input "true"
click at [694, 595] on span "Submit Feedback" at bounding box center [695, 596] width 102 height 21
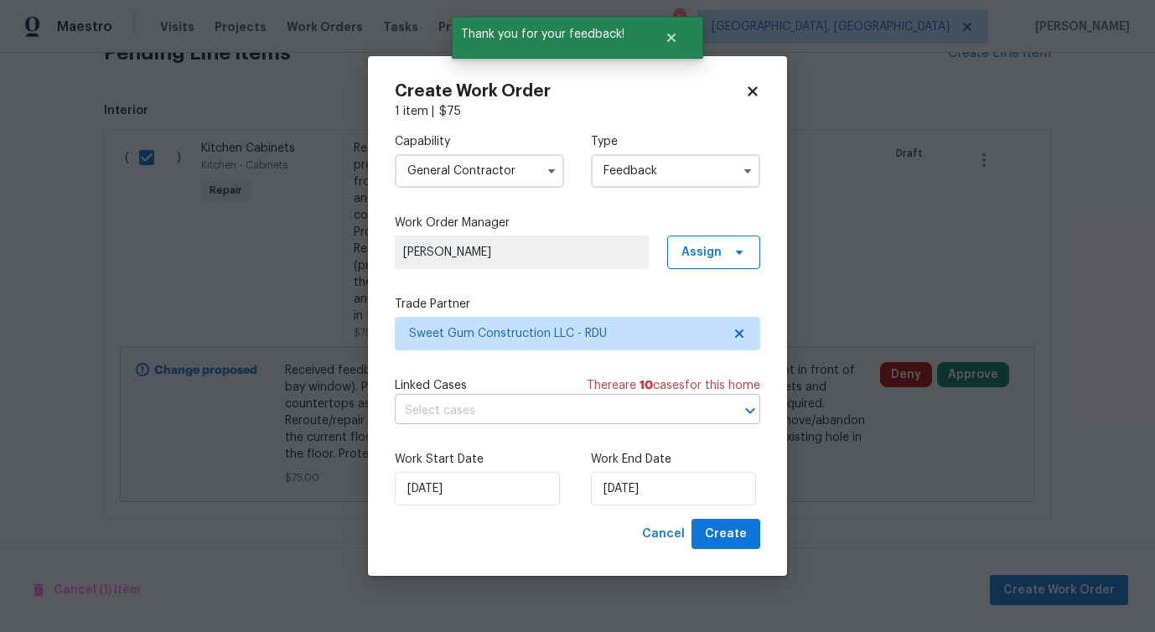
click at [447, 405] on input "text" at bounding box center [554, 411] width 318 height 26
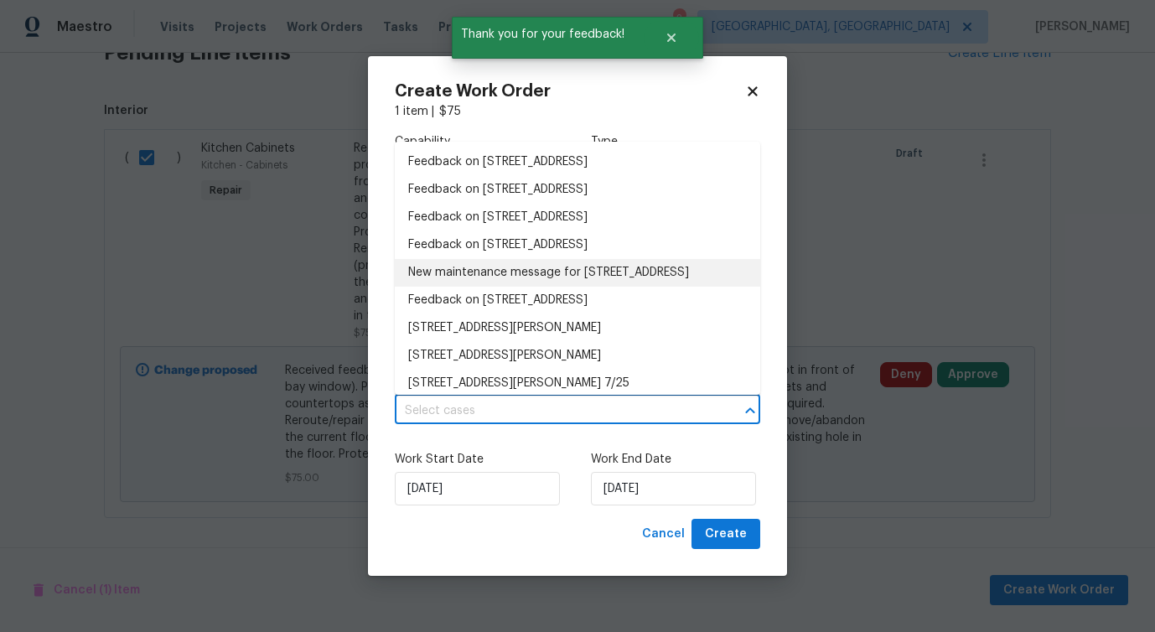
click at [458, 276] on li "New maintenance message for 5019 Woodspring Dr , Hope Mills, NC 28348" at bounding box center [577, 273] width 365 height 28
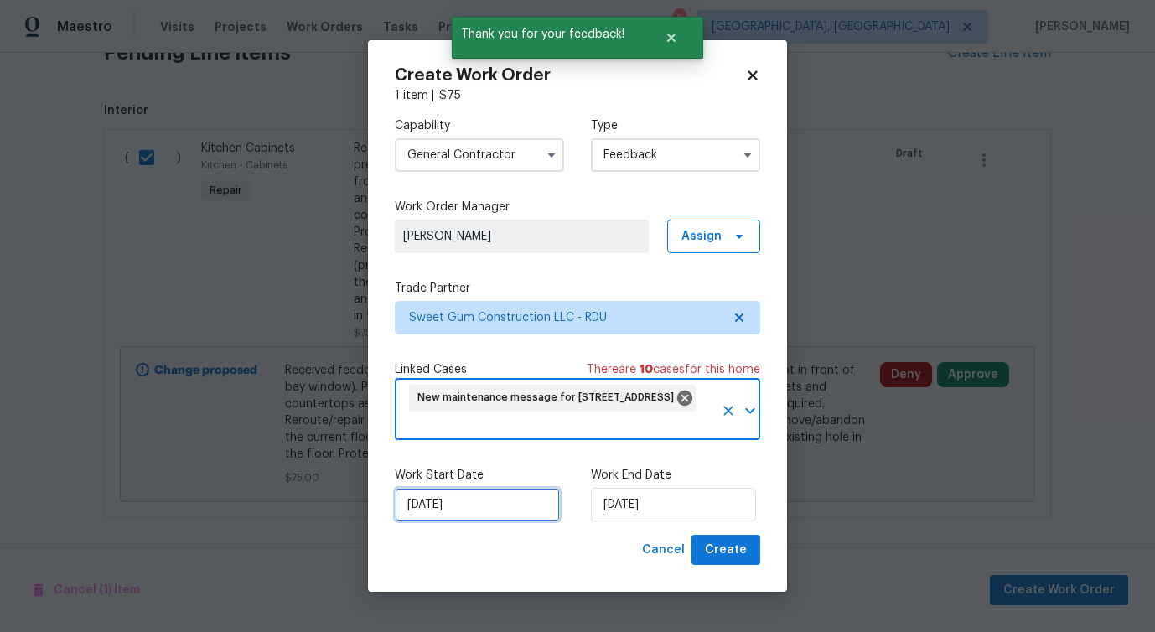
click at [471, 503] on input "[DATE]" at bounding box center [477, 505] width 165 height 34
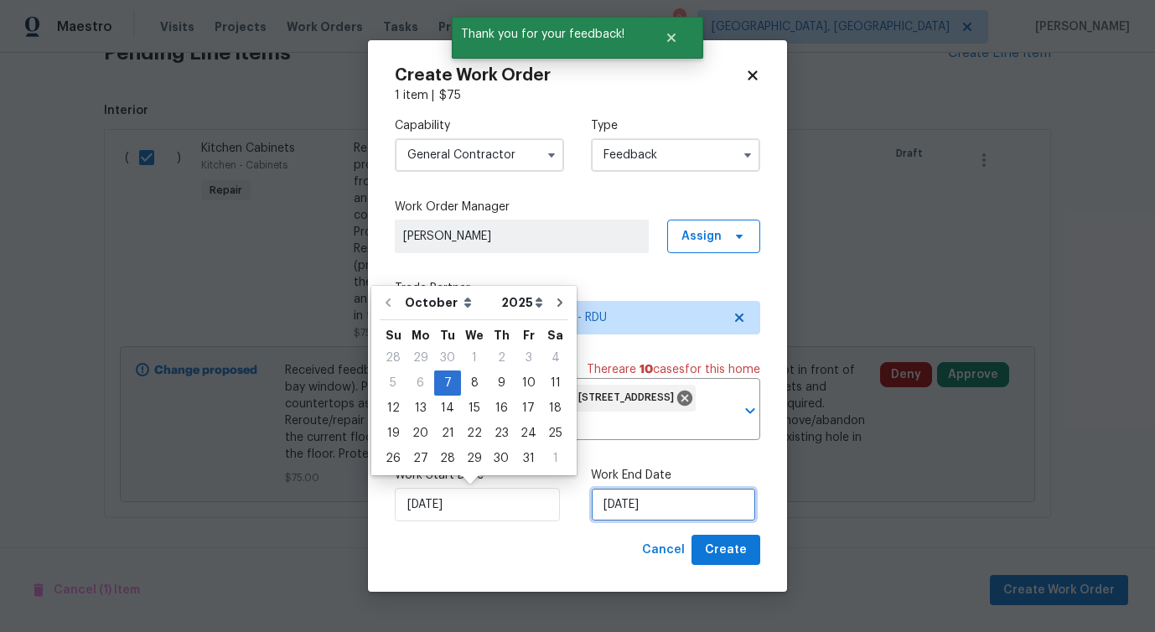
click at [606, 510] on input "[DATE]" at bounding box center [673, 505] width 165 height 34
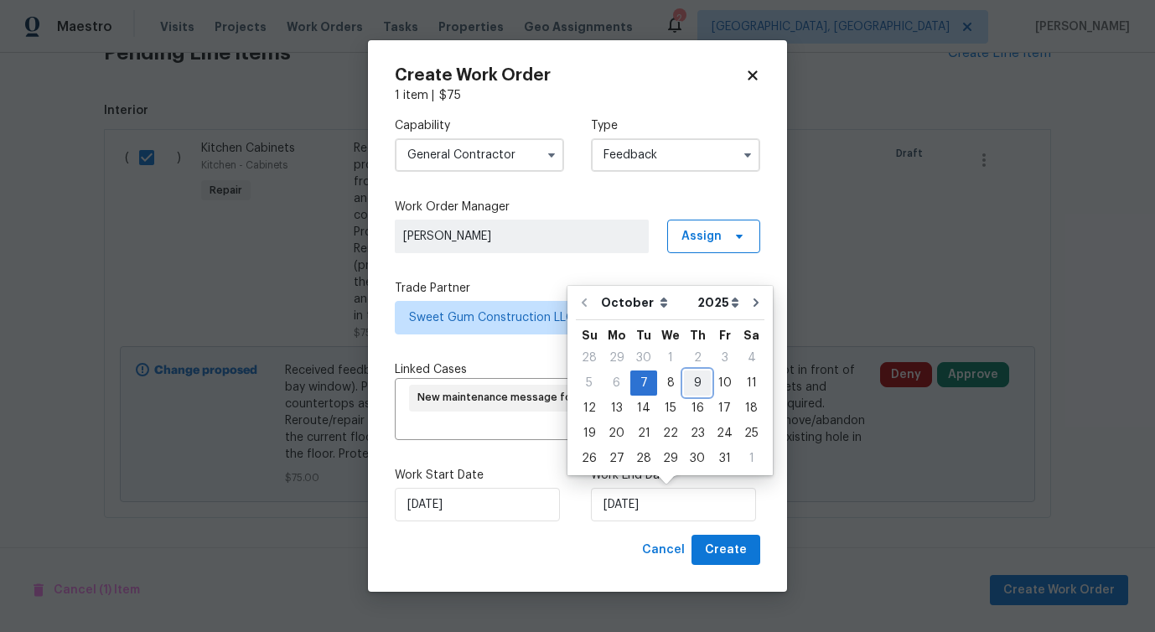
click at [702, 385] on div "9" at bounding box center [697, 382] width 27 height 23
type input "10/9/2025"
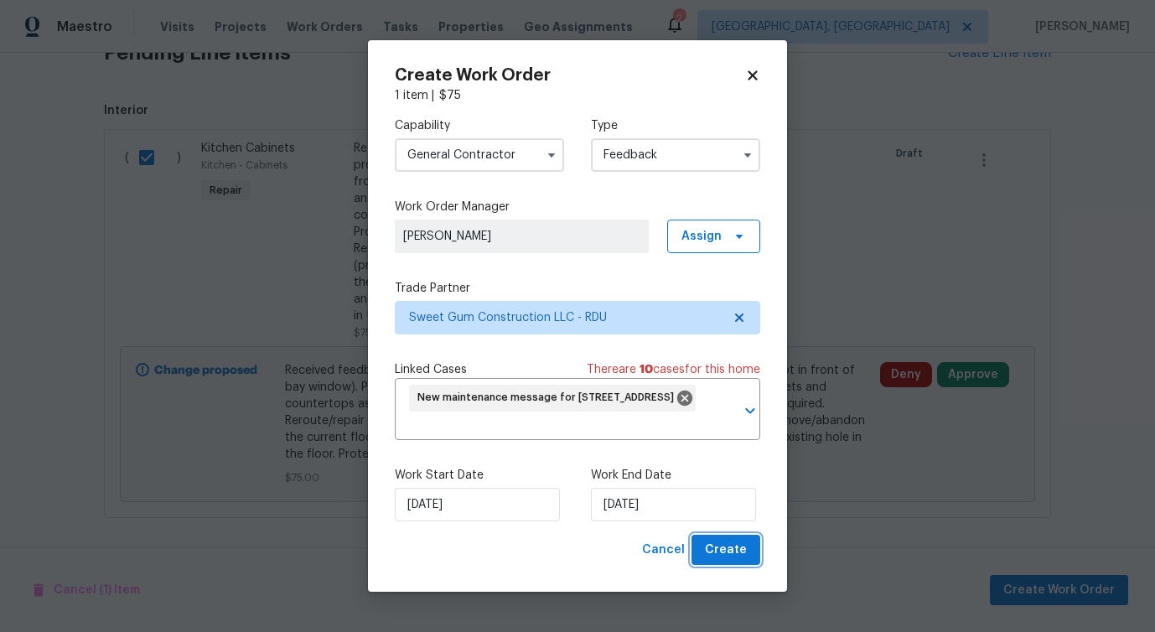
click at [737, 556] on span "Create" at bounding box center [726, 550] width 42 height 21
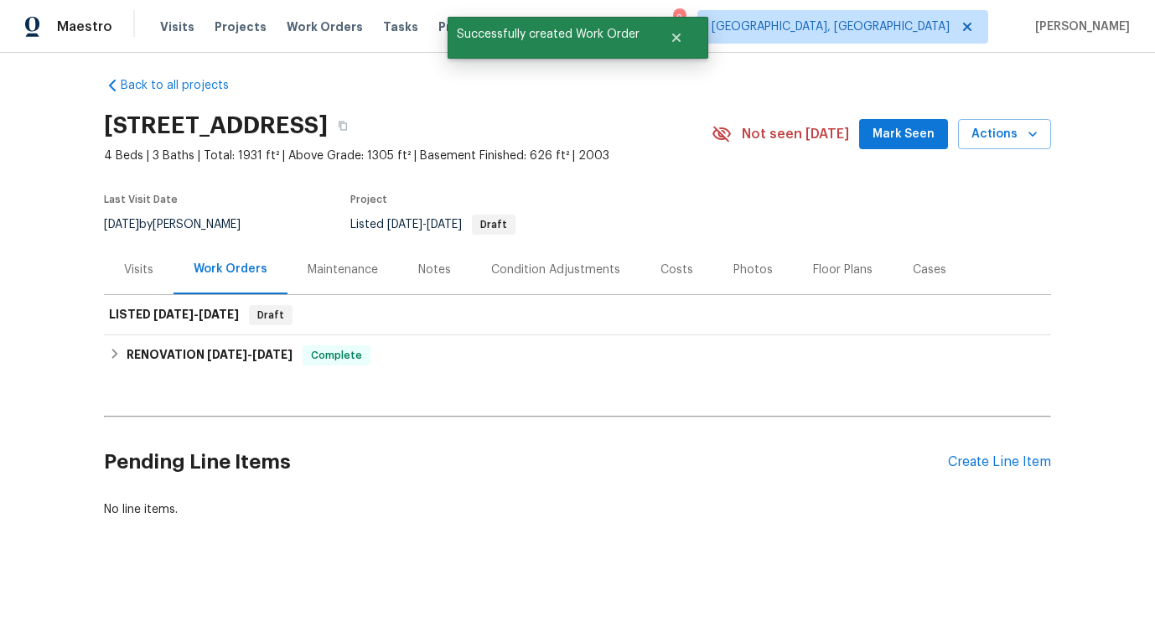
scroll to position [9, 0]
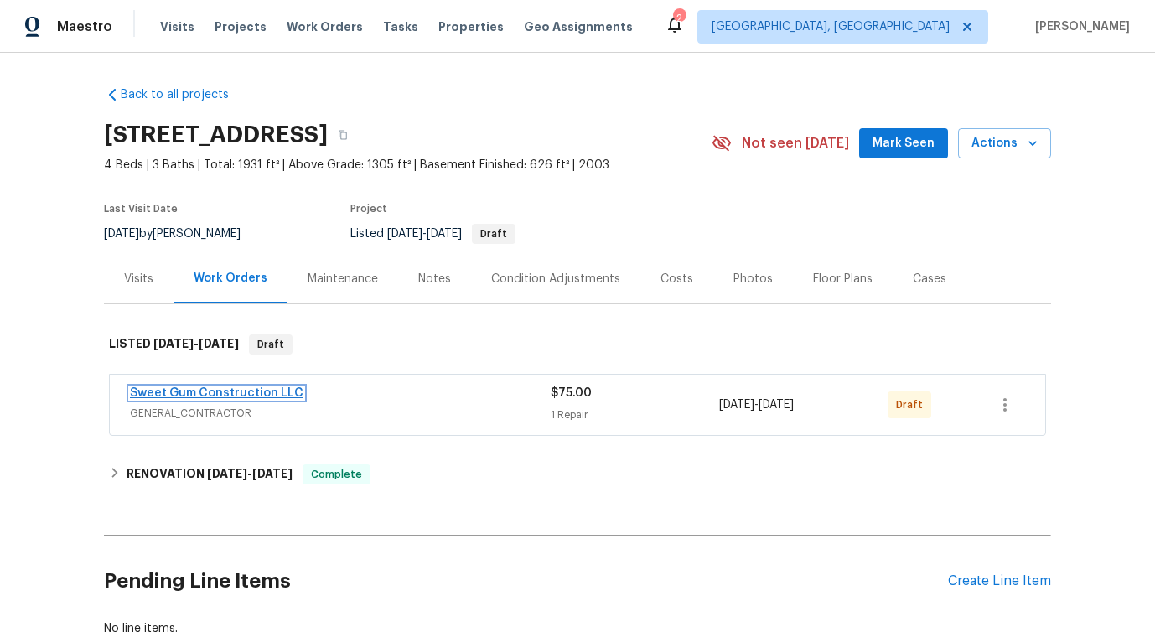
click at [266, 395] on link "Sweet Gum Construction LLC" at bounding box center [216, 393] width 173 height 12
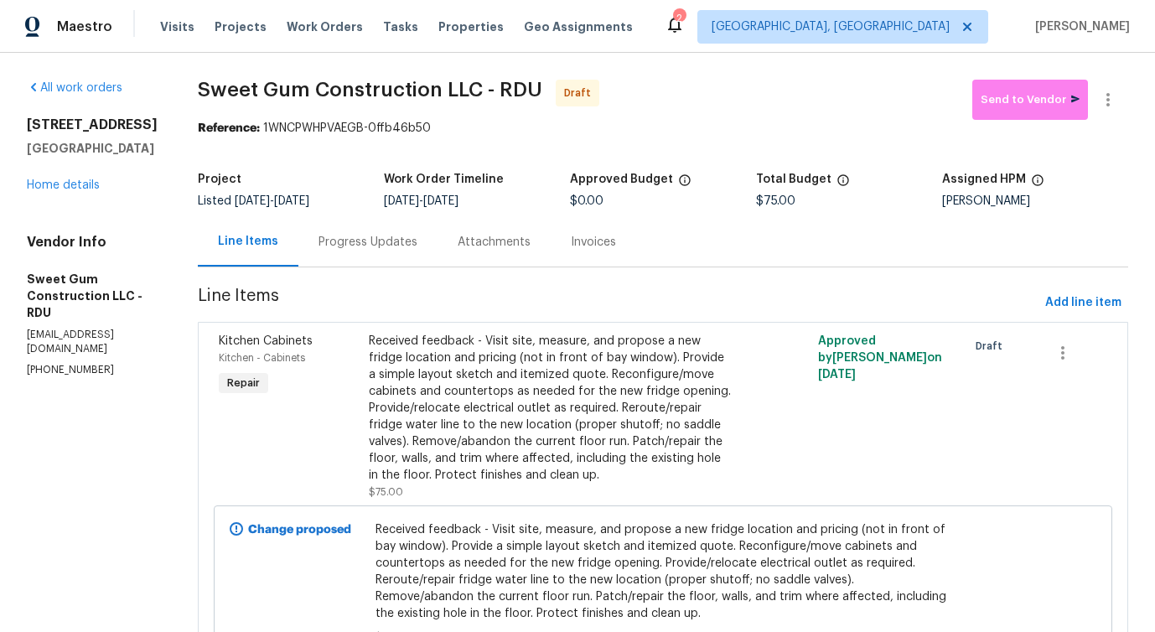
click at [381, 225] on div "Progress Updates" at bounding box center [367, 241] width 139 height 49
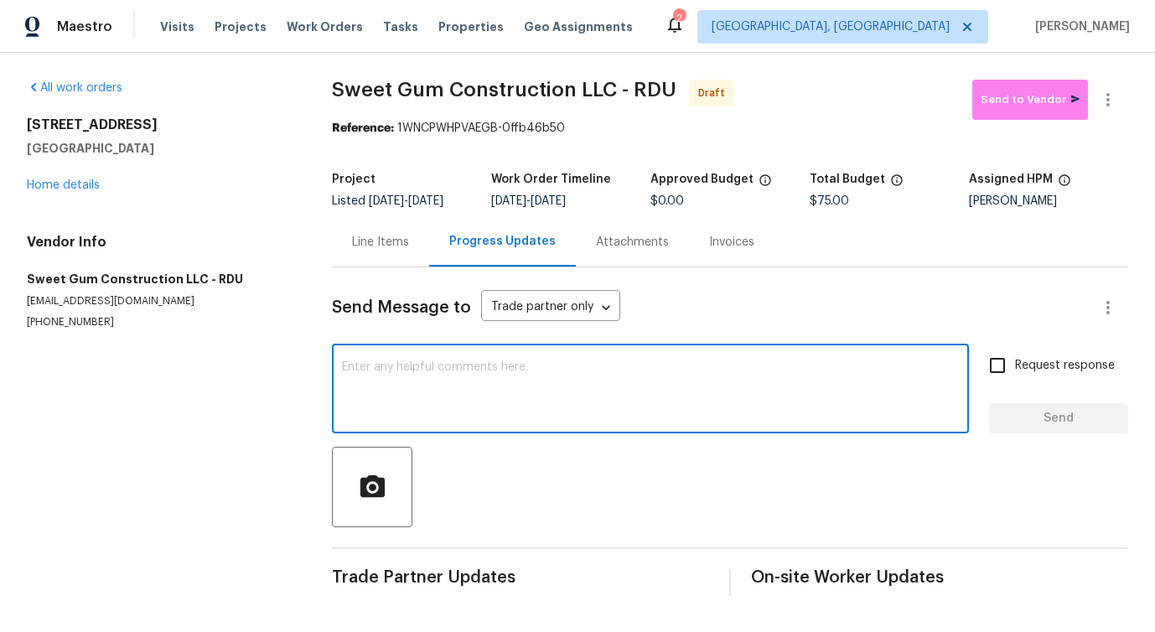
click at [421, 402] on textarea at bounding box center [650, 390] width 617 height 59
click at [495, 379] on textarea at bounding box center [650, 390] width 617 height 59
paste textarea "Hi this is Pavithra with Opendoor. I’m confirming you received the WO for the p…"
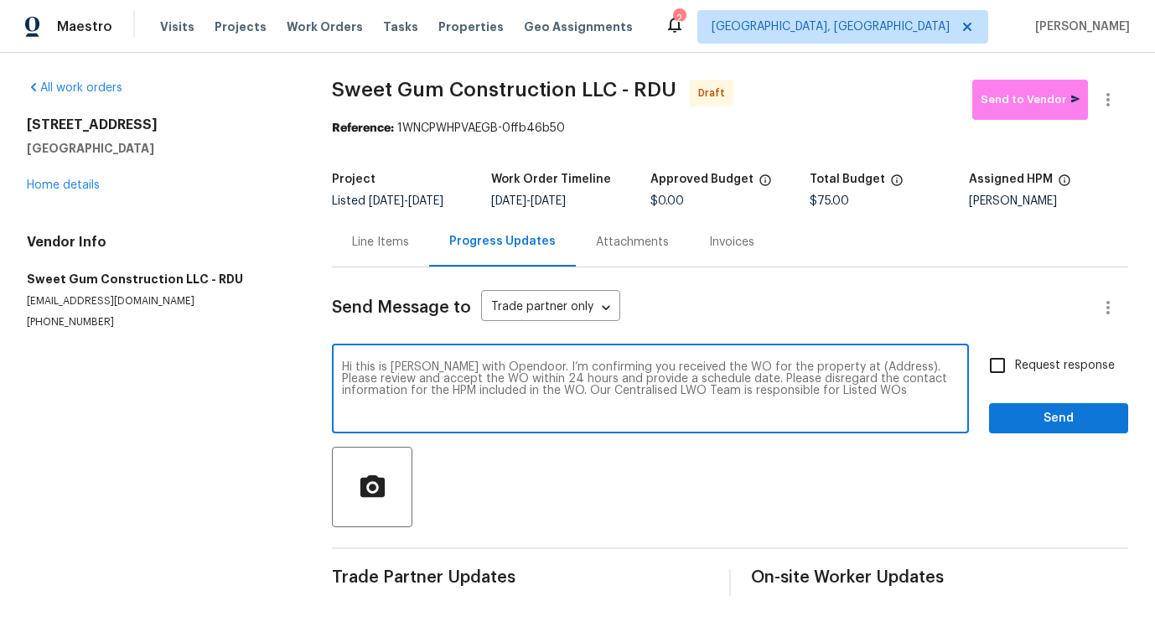
click at [856, 364] on textarea "Hi this is Pavithra with Opendoor. I’m confirming you received the WO for the p…" at bounding box center [650, 390] width 617 height 59
paste textarea "[STREET_ADDRESS]"
type textarea "Hi this is Pavithra with Opendoor. I’m confirming you received the WO for the p…"
click at [1044, 365] on span "Request response" at bounding box center [1065, 366] width 100 height 18
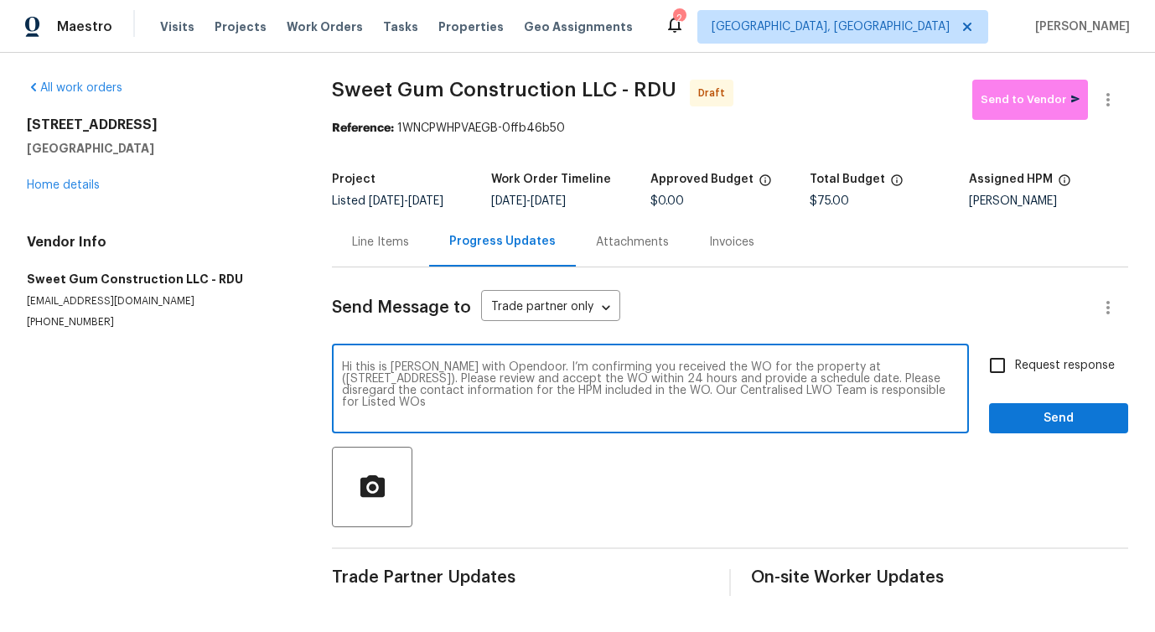
click at [1015, 365] on input "Request response" at bounding box center [997, 365] width 35 height 35
checkbox input "true"
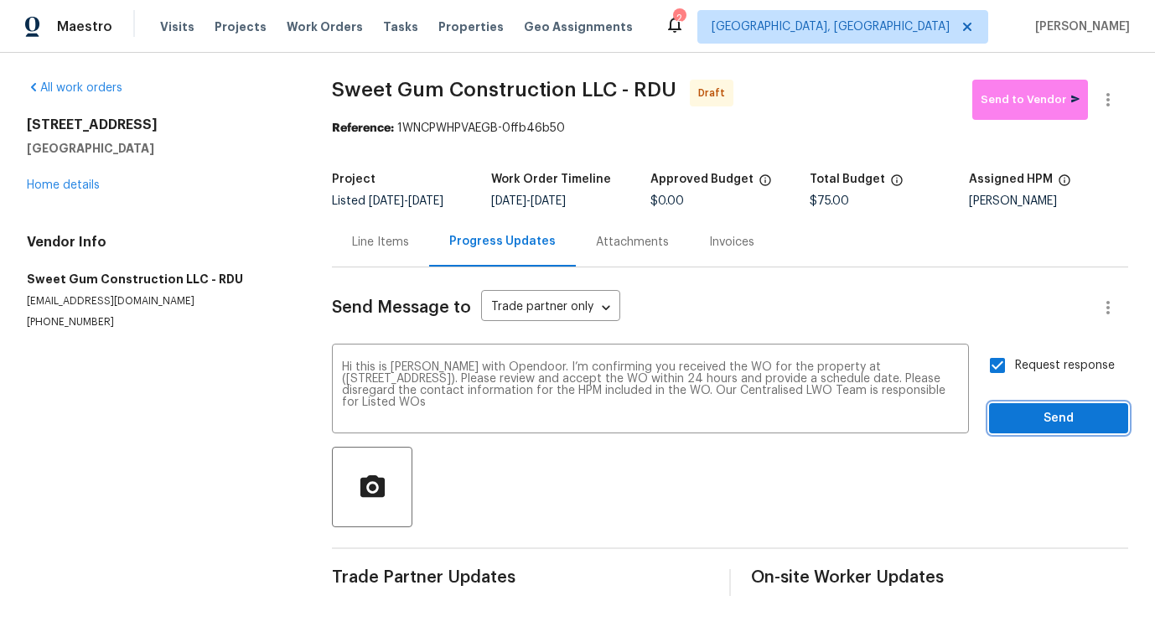
click at [1048, 417] on span "Send" at bounding box center [1058, 418] width 112 height 21
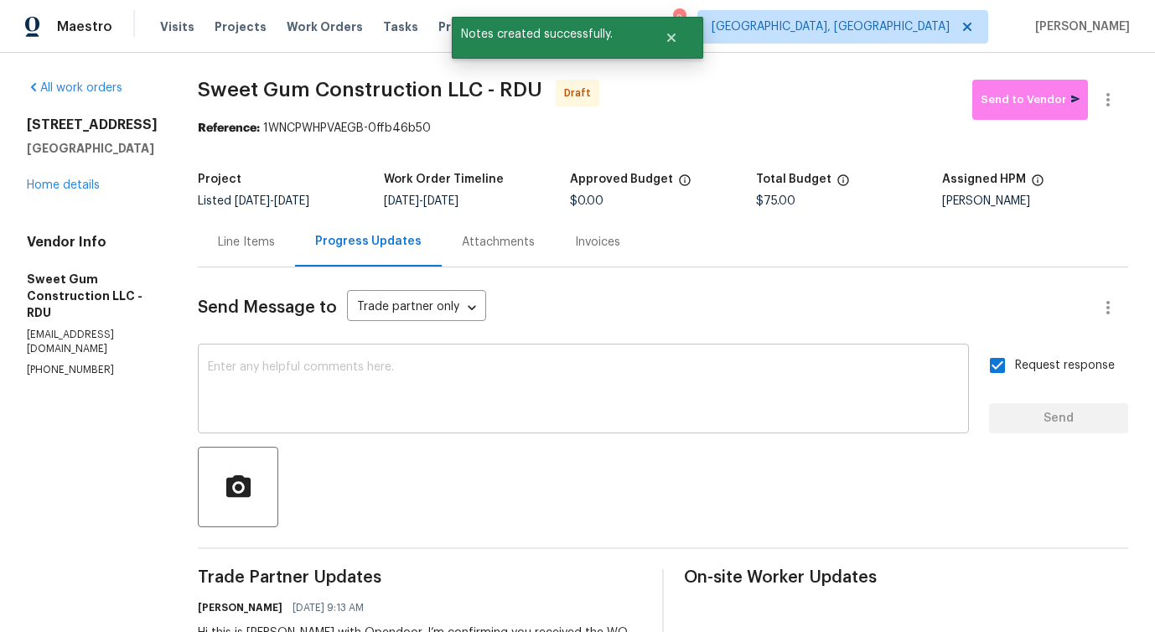
click at [551, 396] on textarea at bounding box center [583, 390] width 751 height 59
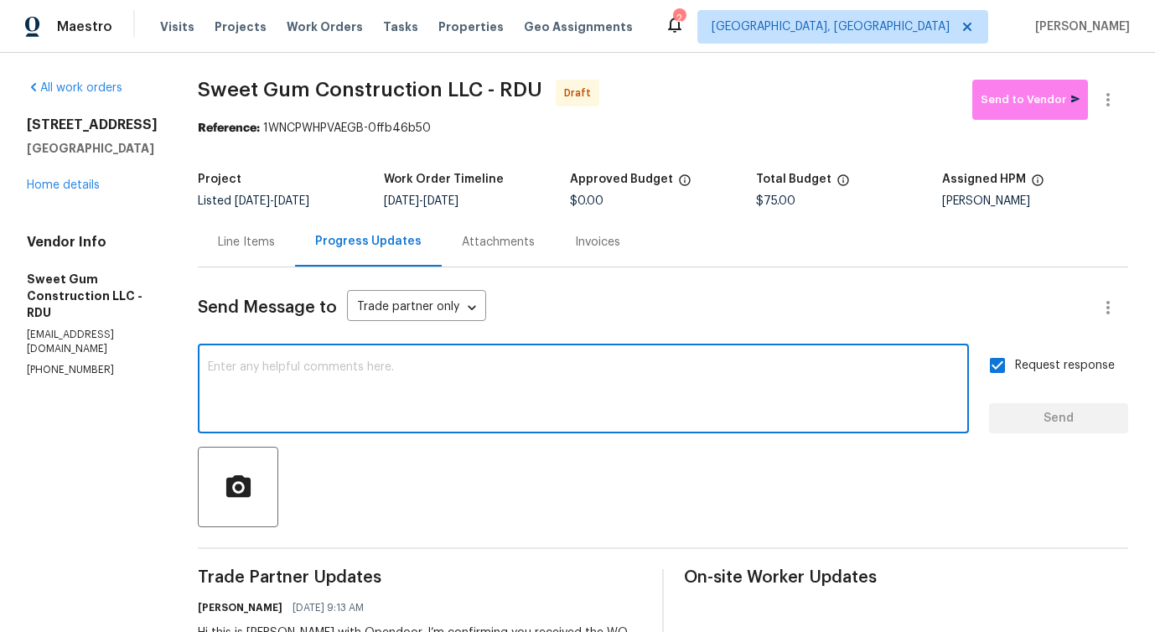
click at [525, 429] on div "x ​" at bounding box center [583, 390] width 771 height 85
paste textarea "Attention All Work Orders must include before-photos (both close-up and wide-an…"
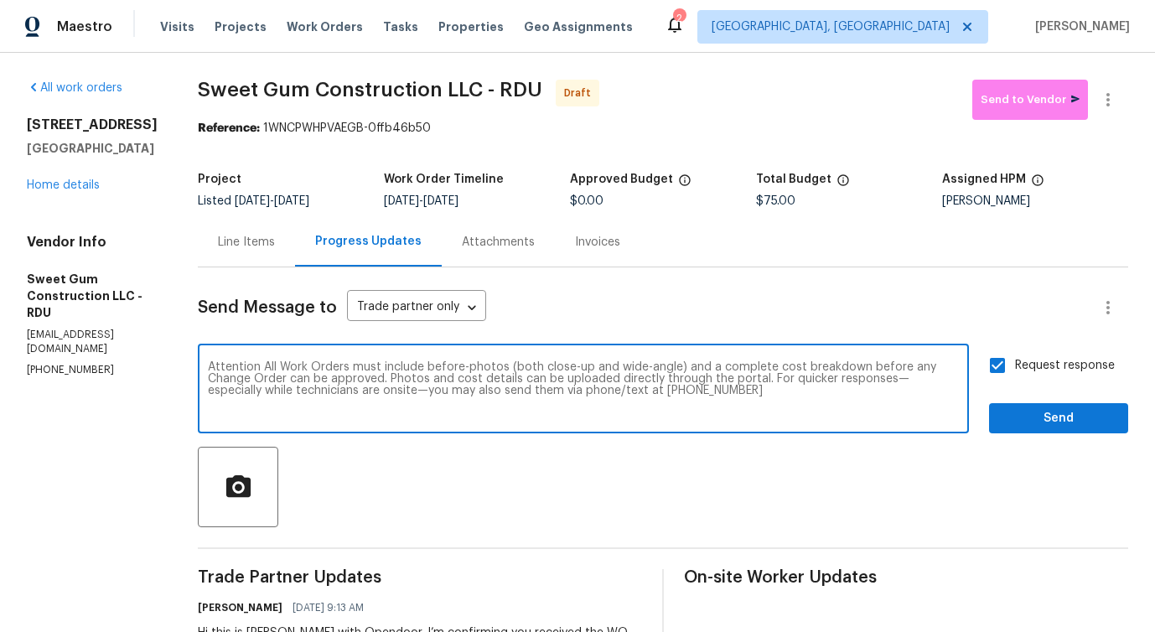
type textarea "Attention All Work Orders must include before-photos (both close-up and wide-an…"
click at [1043, 403] on button "Send" at bounding box center [1058, 418] width 139 height 31
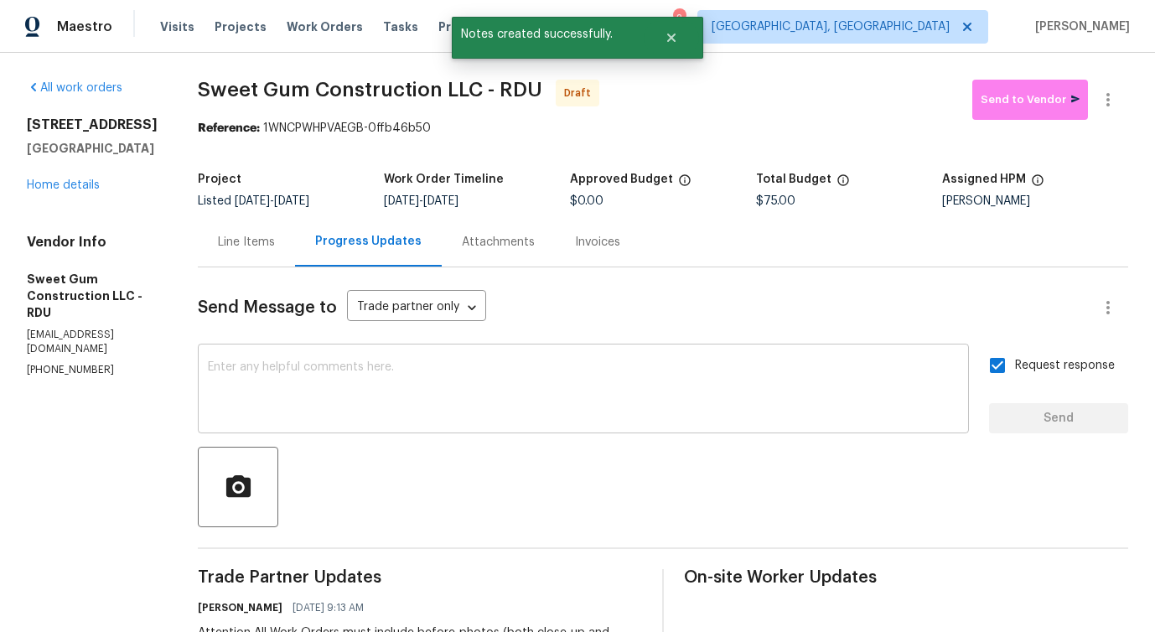
click at [484, 423] on div "x ​" at bounding box center [583, 390] width 771 height 85
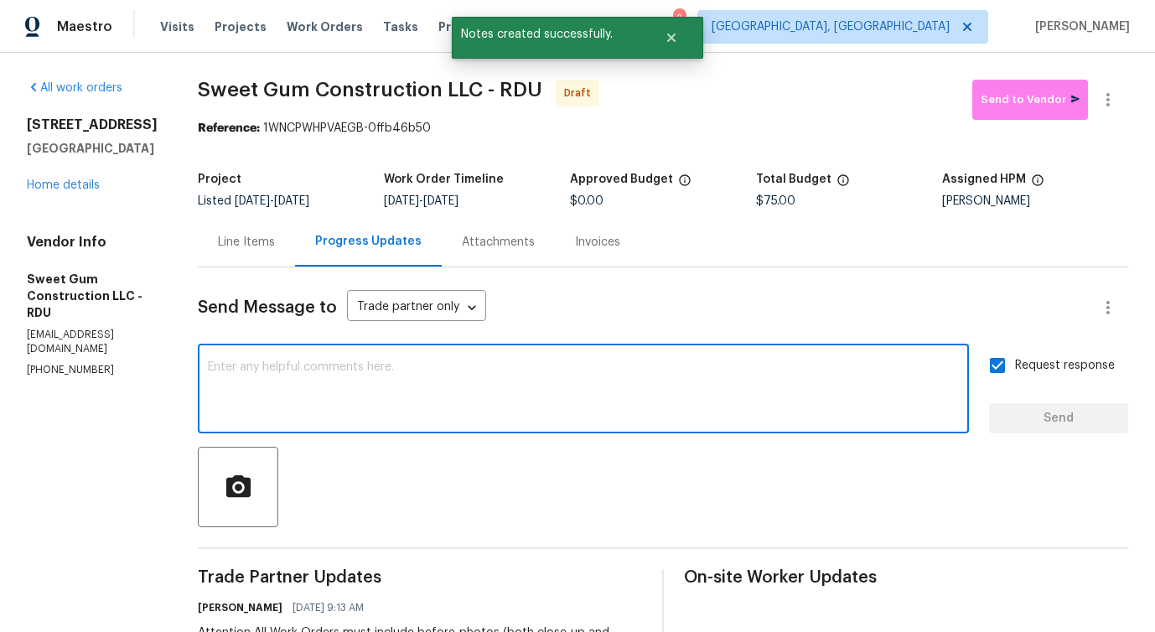
click at [634, 383] on textarea at bounding box center [583, 390] width 751 height 59
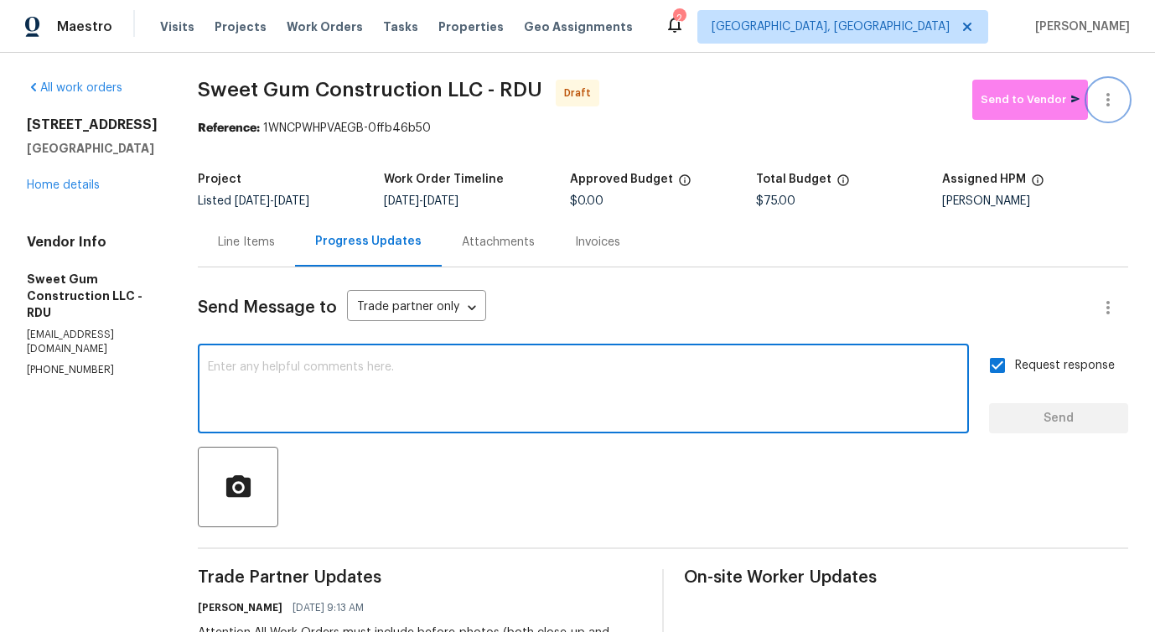
click at [1114, 101] on icon "button" at bounding box center [1108, 100] width 20 height 20
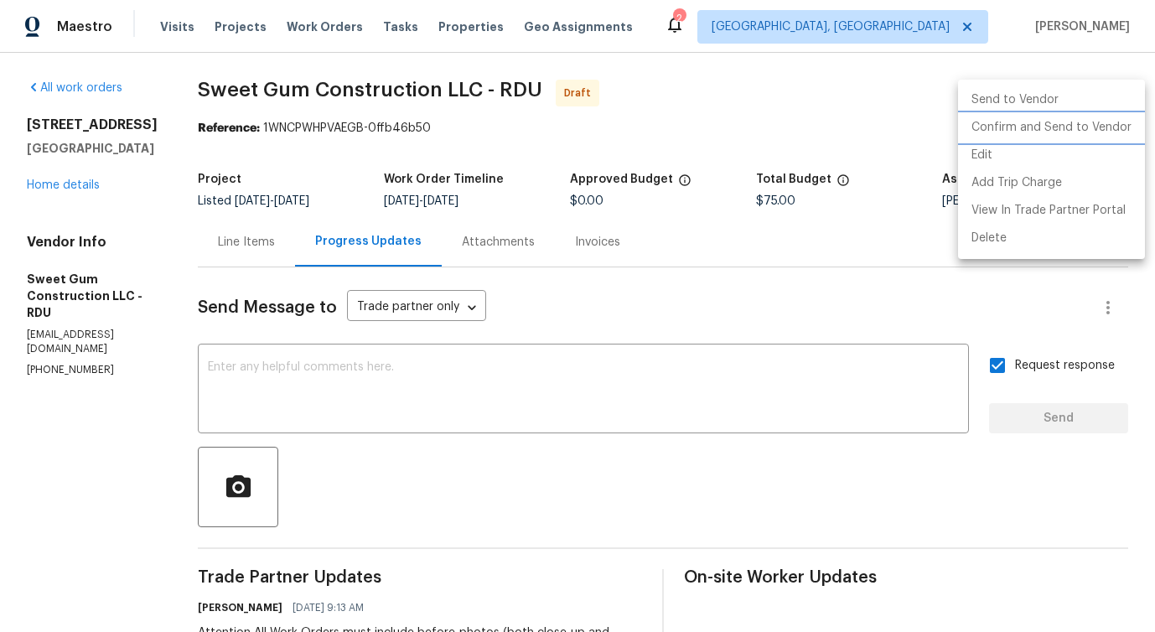
click at [1080, 118] on li "Confirm and Send to Vendor" at bounding box center [1051, 128] width 187 height 28
click at [799, 101] on div at bounding box center [577, 316] width 1155 height 632
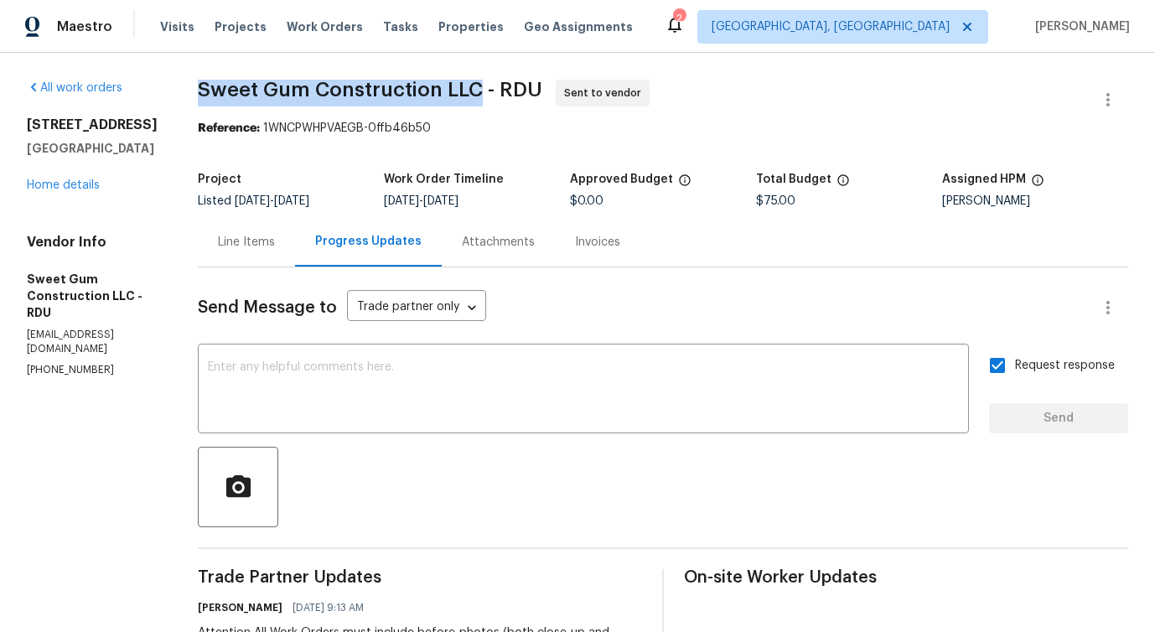
drag, startPoint x: 227, startPoint y: 90, endPoint x: 510, endPoint y: 94, distance: 283.3
click at [510, 94] on div "All work orders 5019 Woodspring Dr Hope Mills, NC 28348 Home details Vendor Inf…" at bounding box center [577, 470] width 1155 height 835
copy span "Sweet Gum Construction LLC"
click at [294, 228] on div "Line Items" at bounding box center [246, 241] width 97 height 49
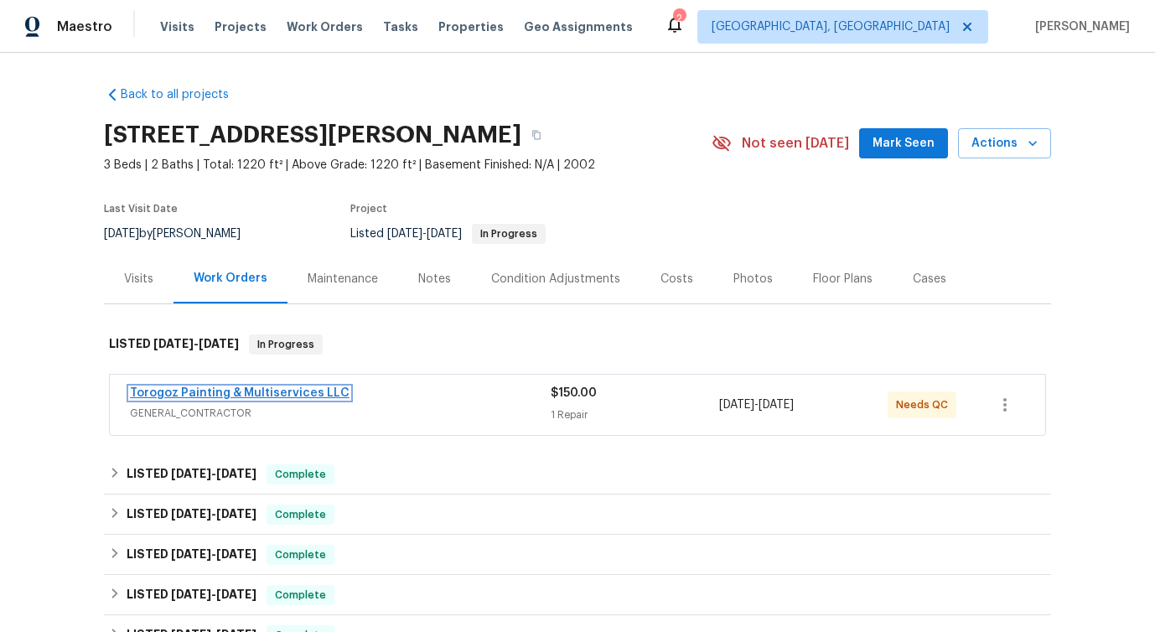
click at [225, 389] on link "Torogoz Painting & Multiservices LLC" at bounding box center [240, 393] width 220 height 12
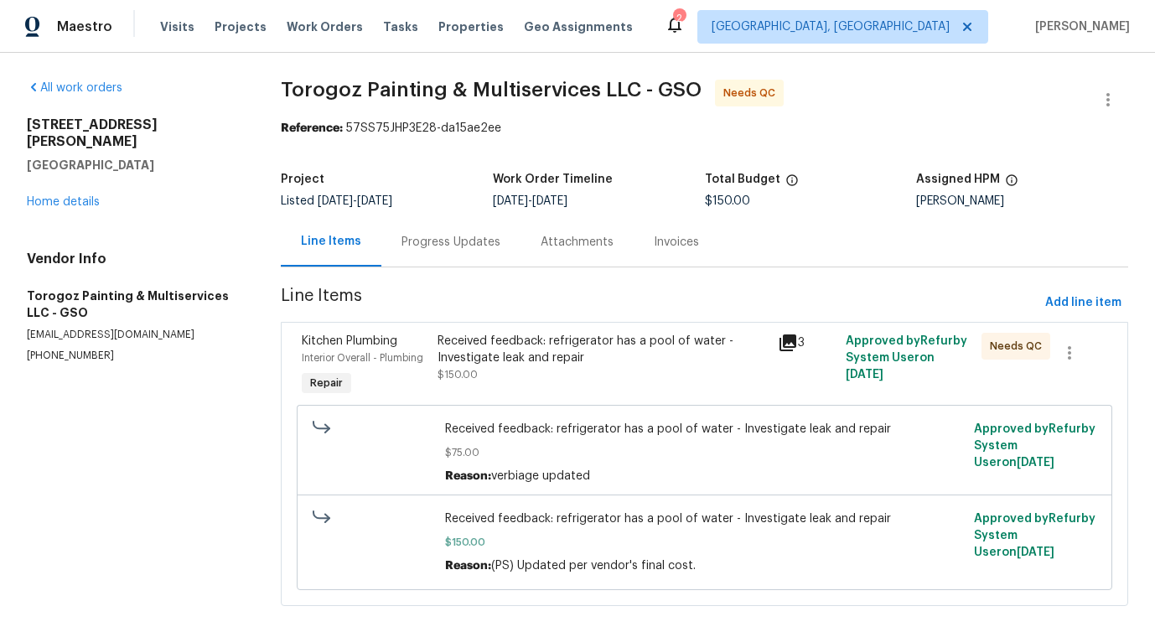
scroll to position [22, 0]
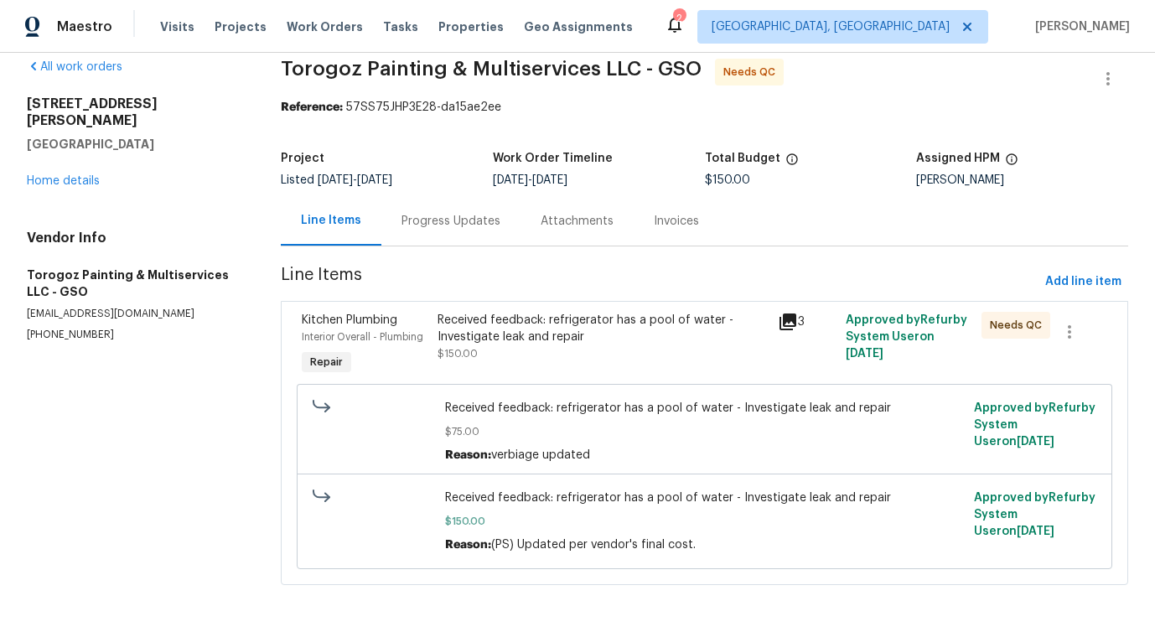
click at [453, 226] on div "Progress Updates" at bounding box center [450, 221] width 99 height 17
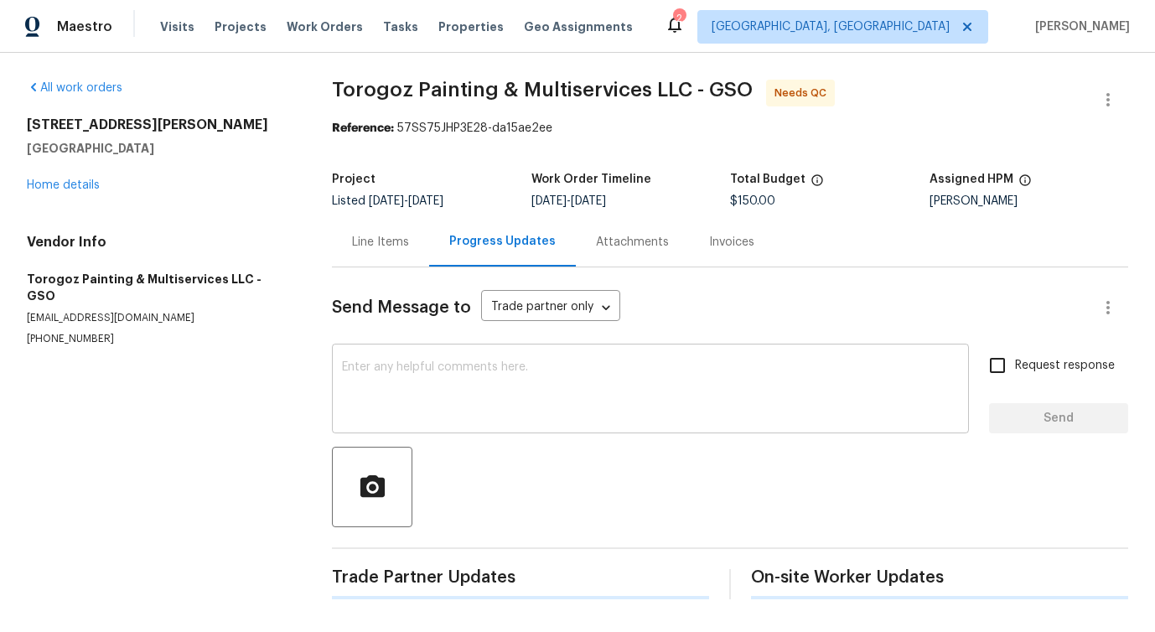
click at [463, 349] on div "x ​" at bounding box center [650, 390] width 637 height 85
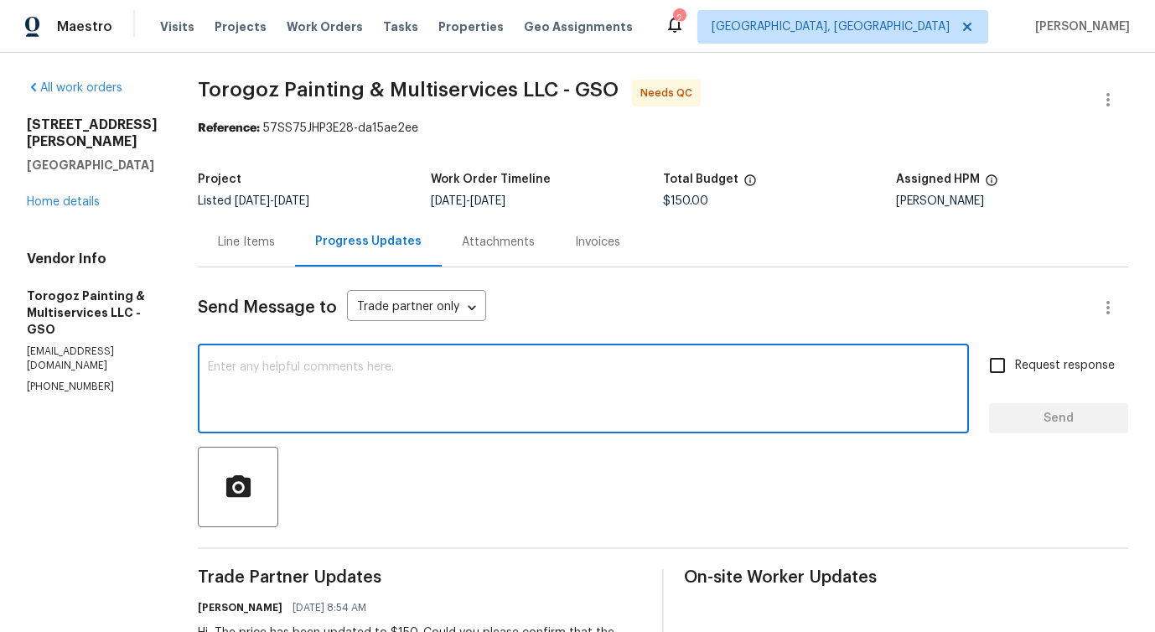
click at [47, 380] on p "[PHONE_NUMBER]" at bounding box center [92, 387] width 131 height 14
click at [47, 380] on p "(704) 218-9374" at bounding box center [92, 387] width 131 height 14
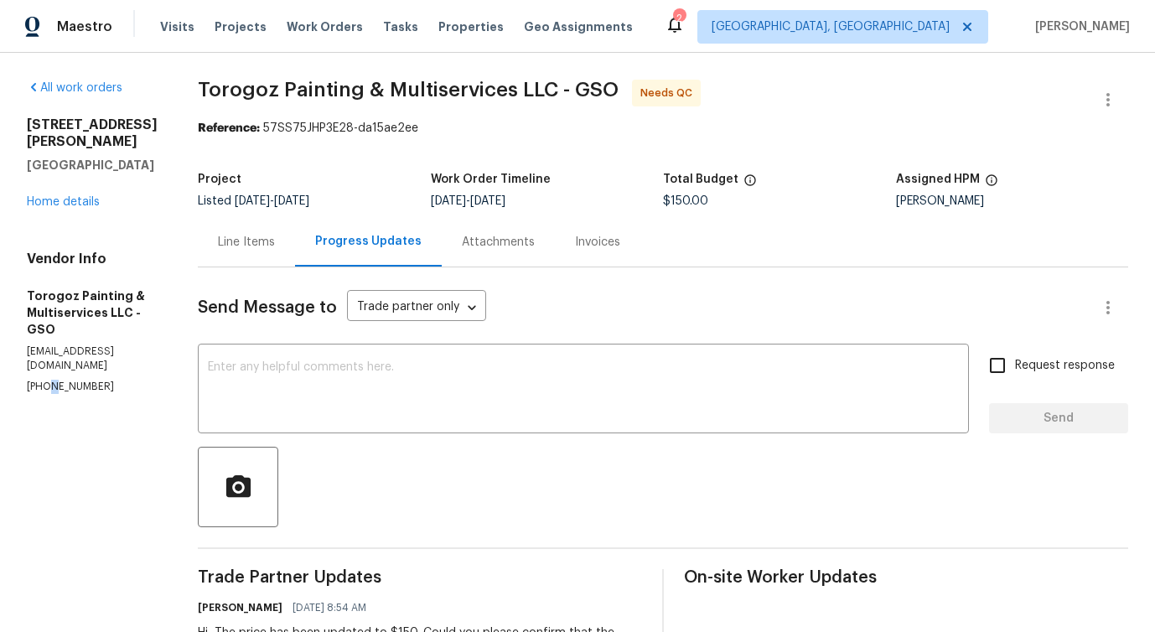
click at [47, 380] on p "(704) 218-9374" at bounding box center [92, 387] width 131 height 14
copy p "(704) 218-9374"
click at [300, 372] on textarea at bounding box center [583, 390] width 751 height 59
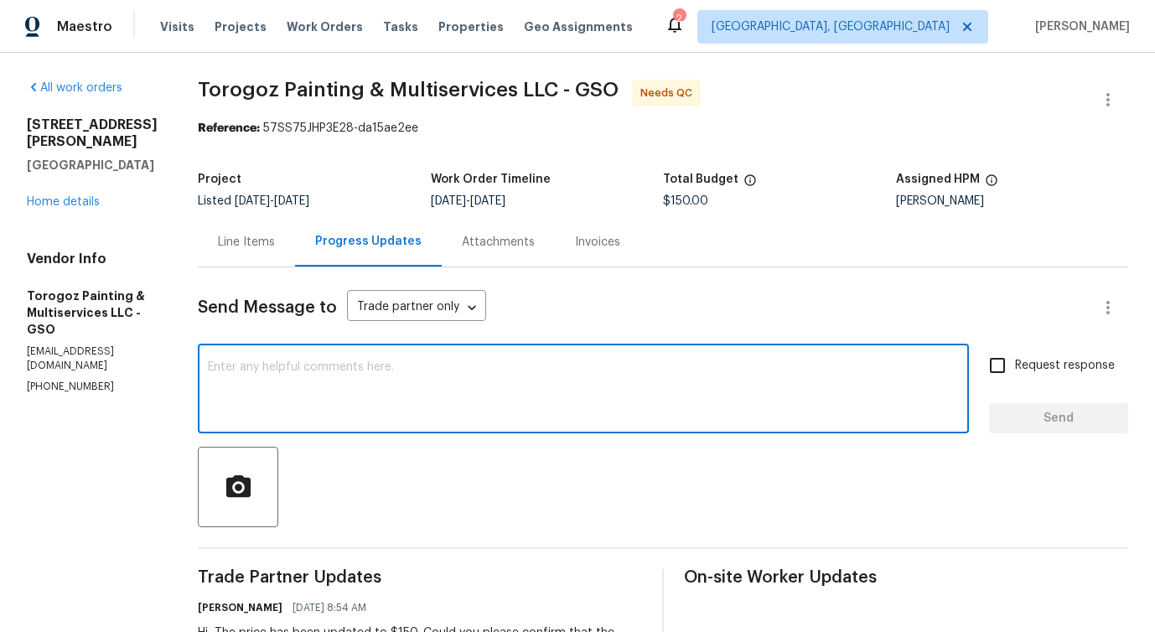
click at [264, 244] on div "Line Items" at bounding box center [246, 242] width 57 height 17
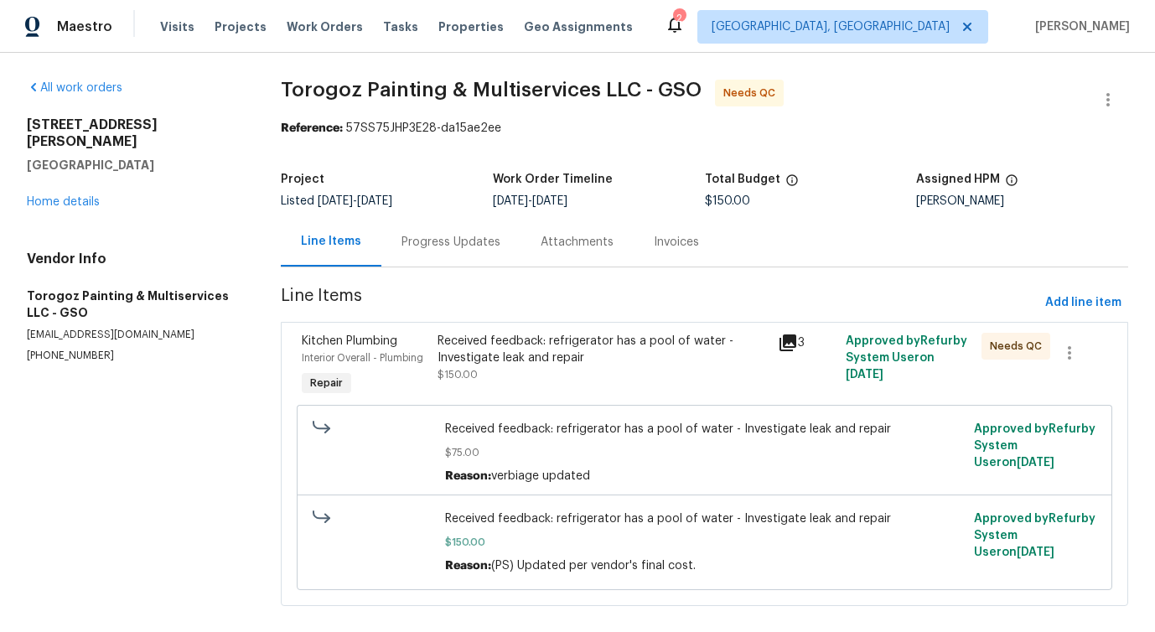
scroll to position [22, 0]
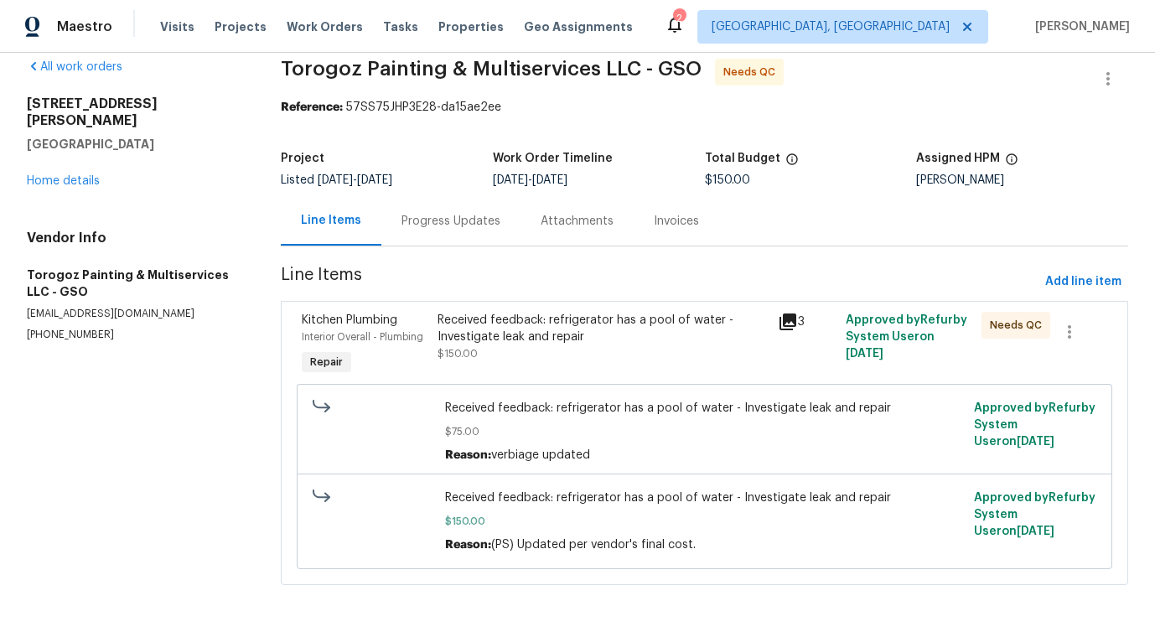
drag, startPoint x: 701, startPoint y: 180, endPoint x: 752, endPoint y: 177, distance: 50.4
click at [753, 179] on div "Project Listed 9/23/2025 - 10/4/2025 Work Order Timeline 10/2/2025 - 10/4/2025 …" at bounding box center [704, 169] width 847 height 54
click at [721, 208] on div "Line Items Progress Updates Attachments Invoices" at bounding box center [704, 221] width 847 height 50
click at [460, 220] on div "Progress Updates" at bounding box center [450, 221] width 99 height 17
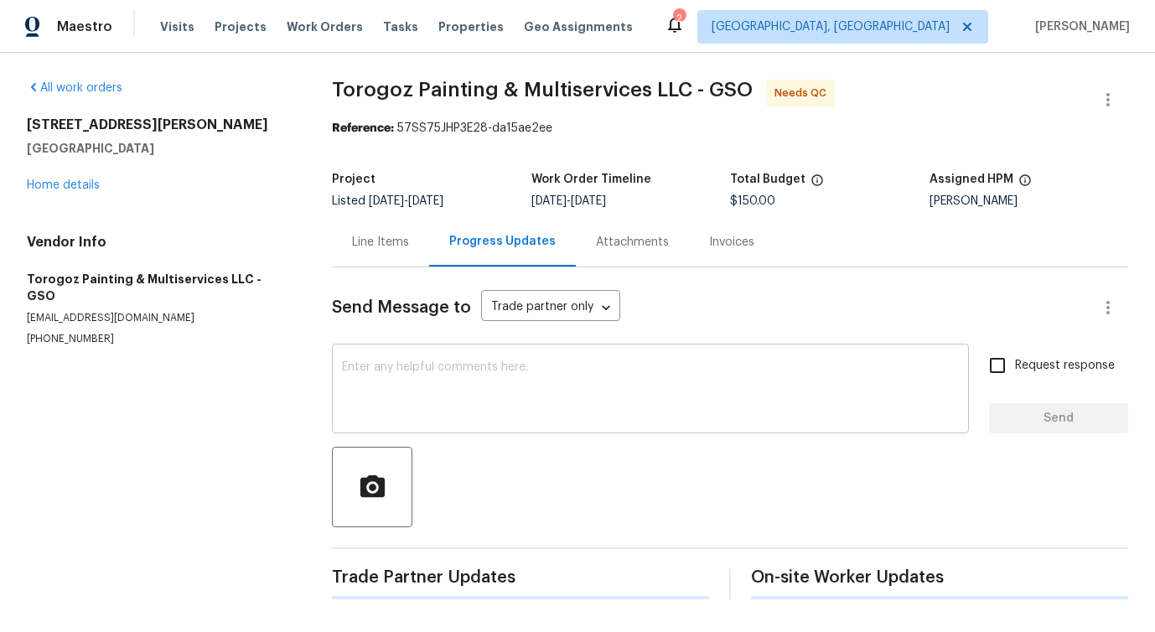
click at [476, 432] on div "x ​" at bounding box center [650, 390] width 637 height 85
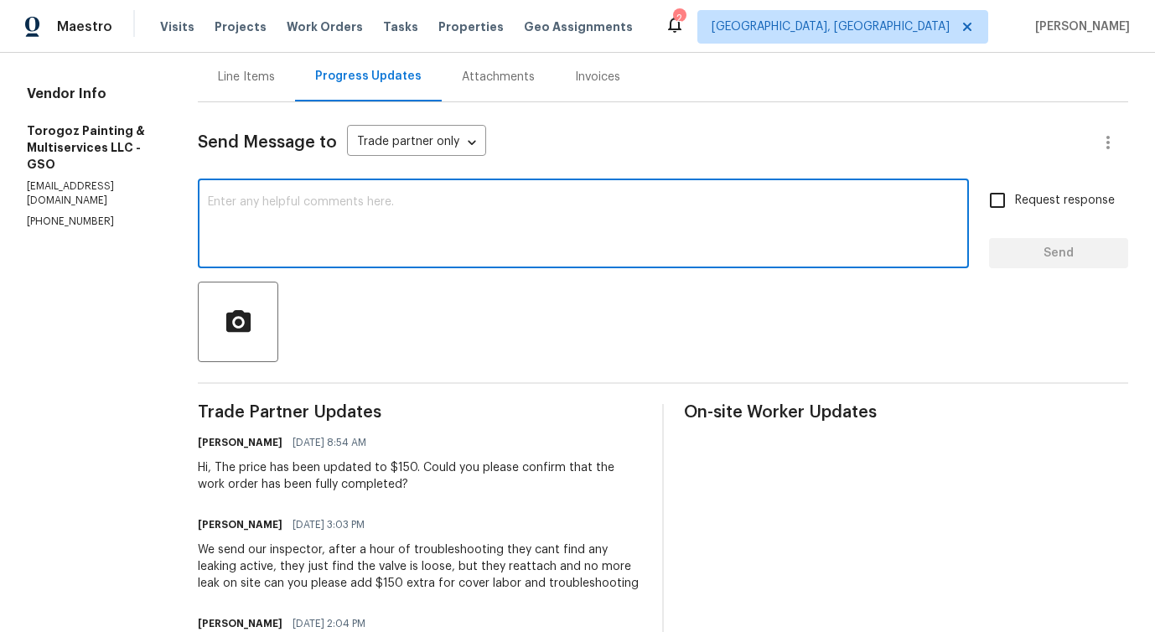
scroll to position [358, 0]
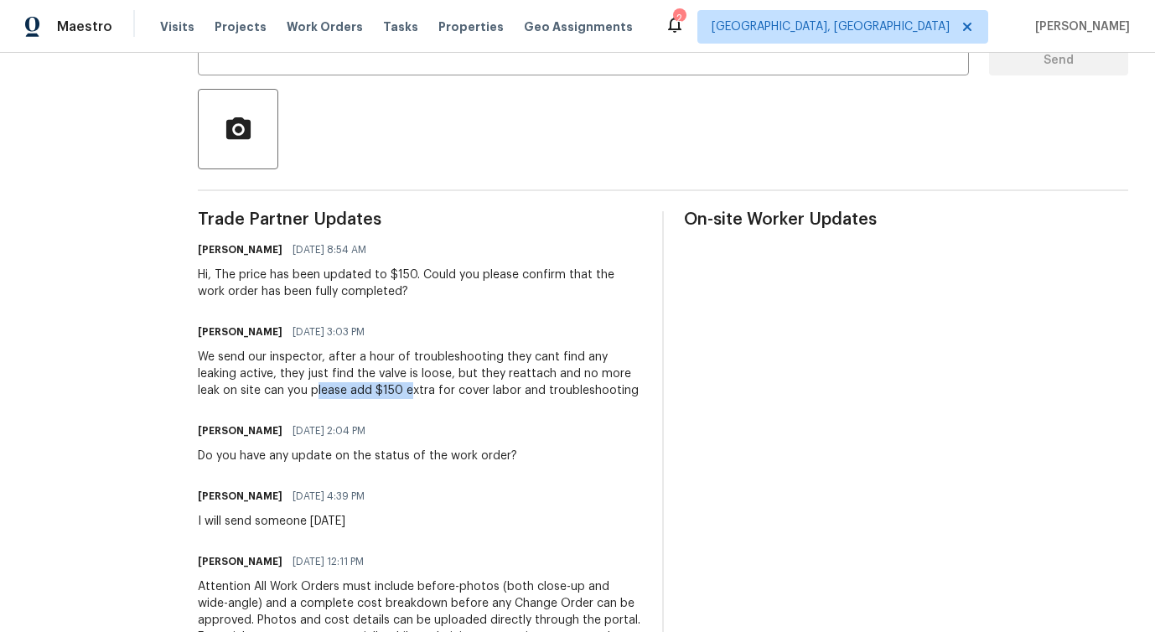
drag, startPoint x: 354, startPoint y: 395, endPoint x: 449, endPoint y: 395, distance: 95.5
click at [449, 395] on div "We send our inspector, after a hour of troubleshooting they cant find any leaki…" at bounding box center [420, 374] width 444 height 50
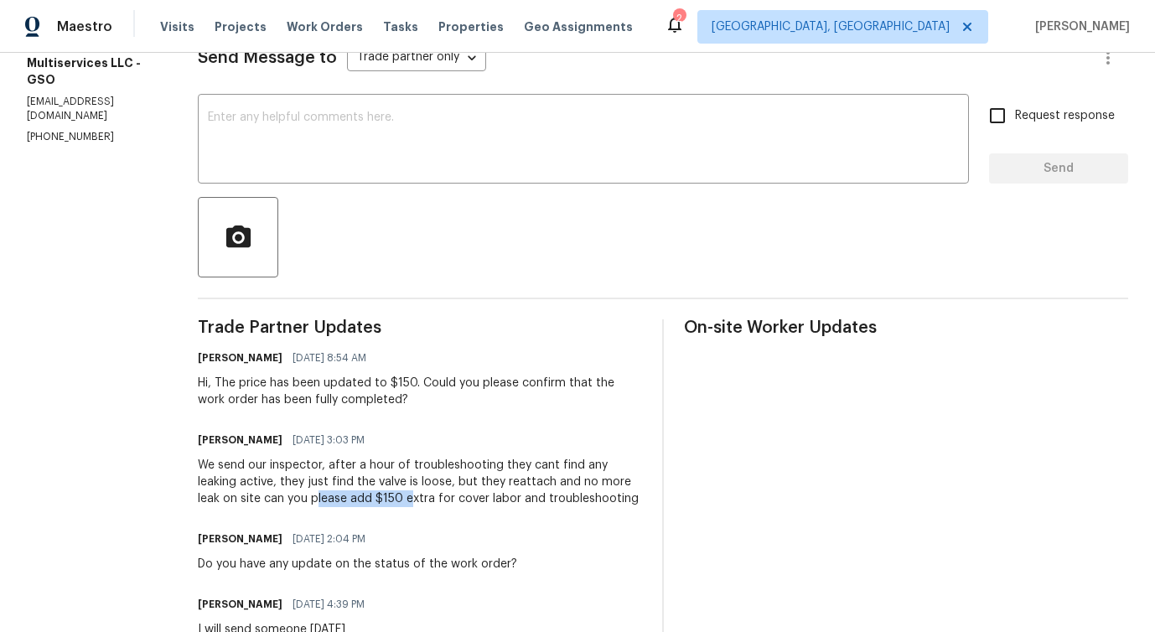
scroll to position [0, 0]
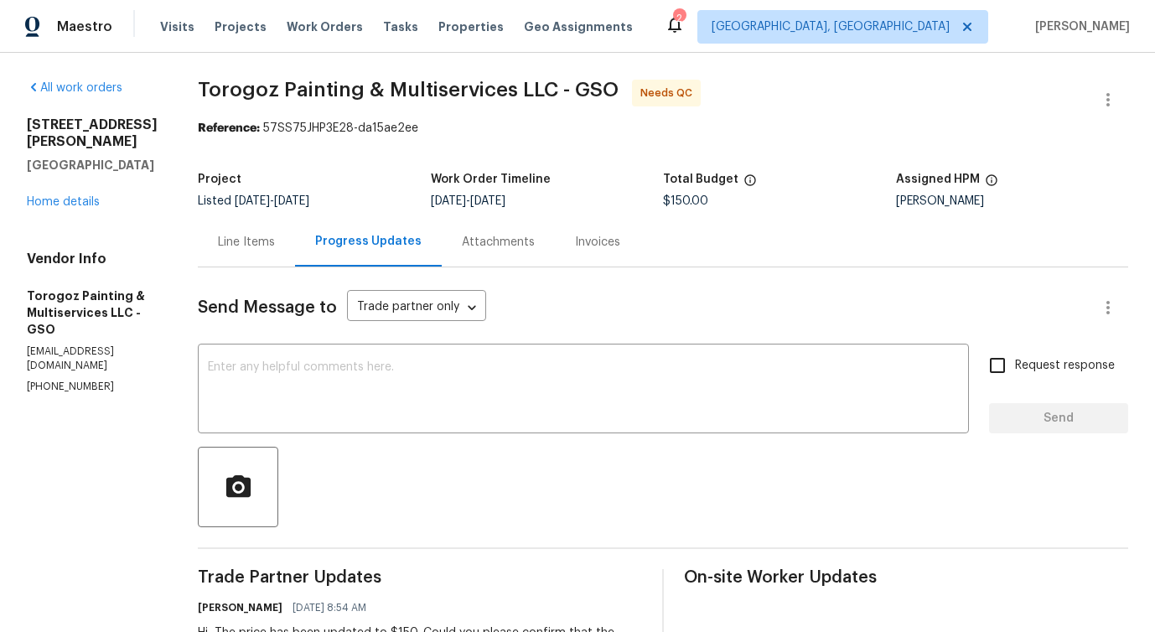
click at [275, 239] on div "Line Items" at bounding box center [246, 242] width 57 height 17
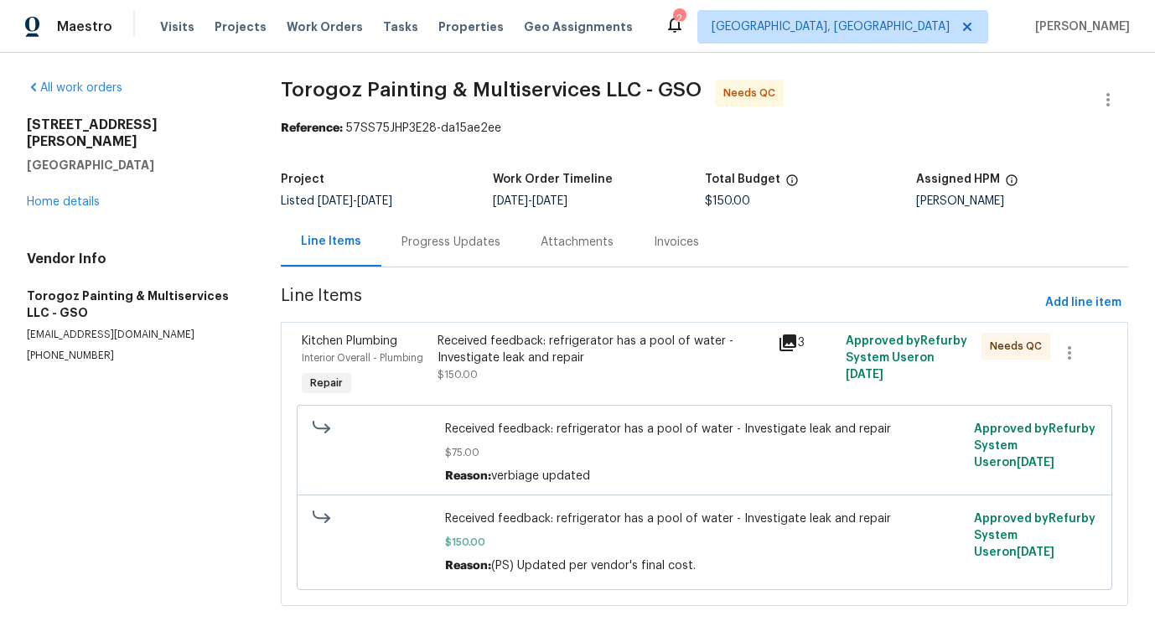
scroll to position [22, 0]
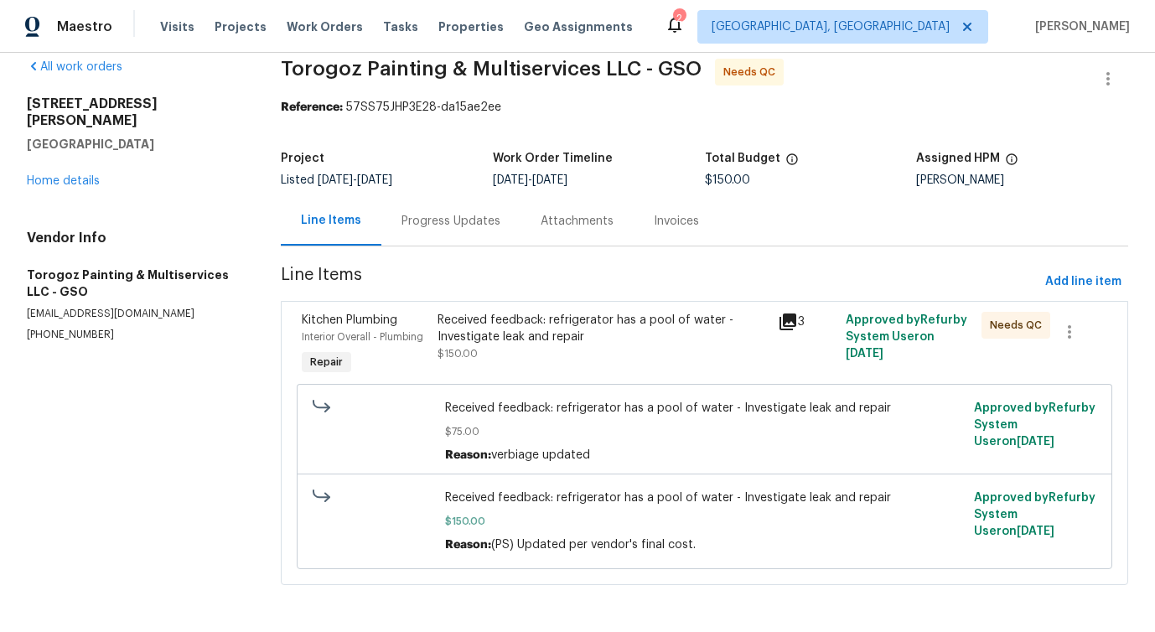
click at [492, 241] on div "Progress Updates" at bounding box center [450, 220] width 139 height 49
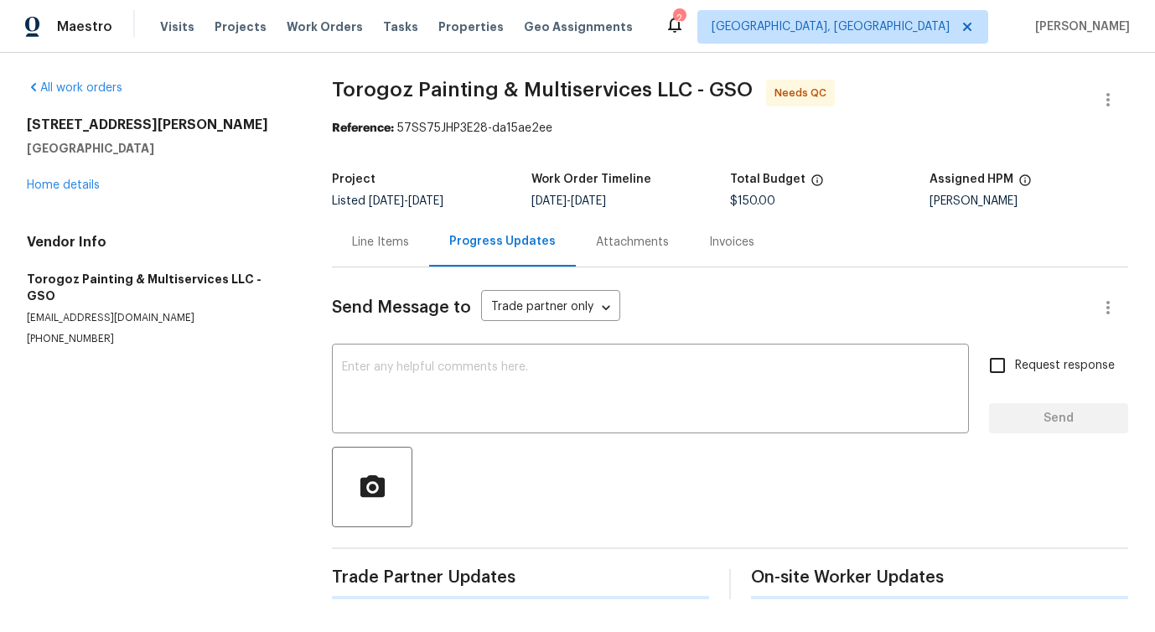
click at [492, 334] on div "Send Message to Trade partner only Trade partner only ​ x ​ Request response Se…" at bounding box center [730, 433] width 796 height 332
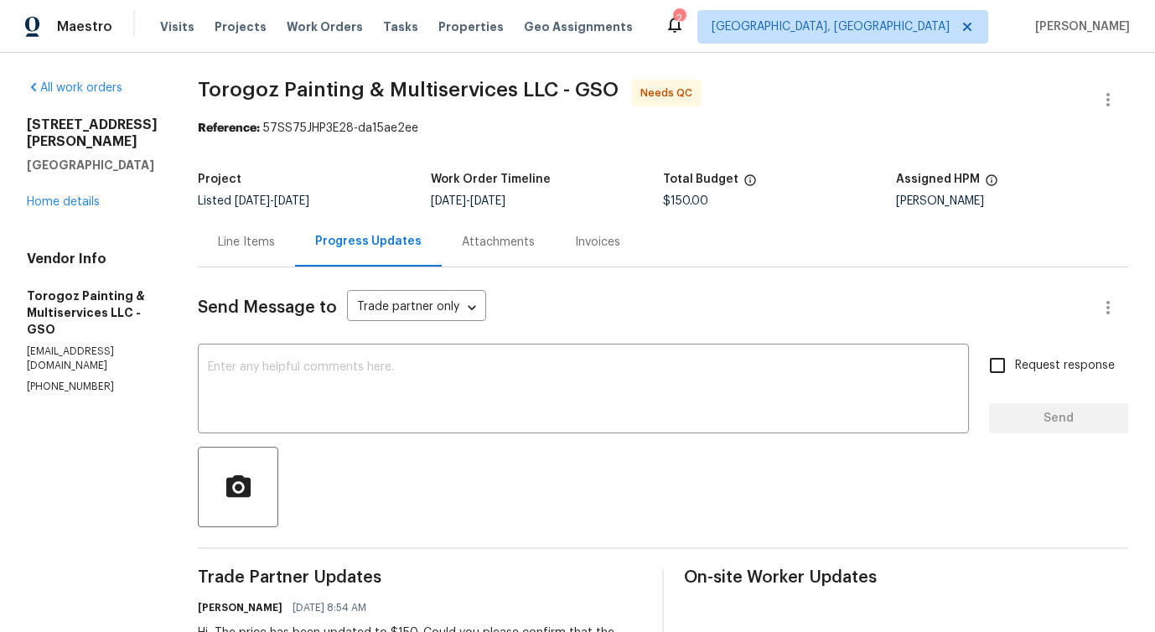
click at [275, 252] on div "Line Items" at bounding box center [246, 241] width 97 height 49
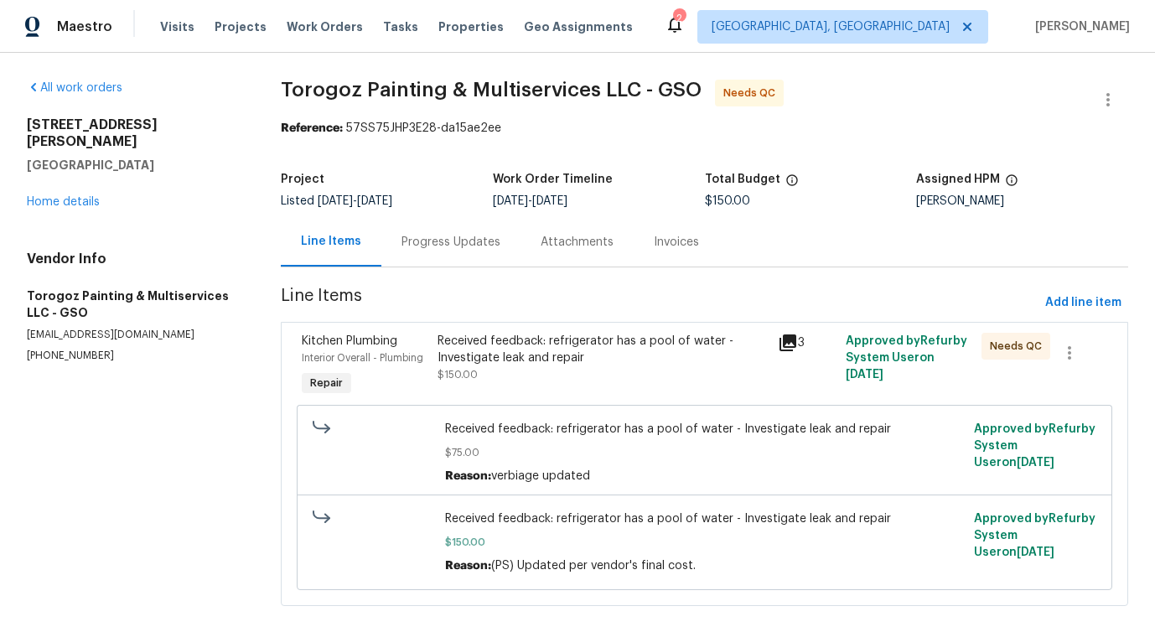
click at [585, 401] on div "Received feedback: refrigerator has a pool of water - Investigate leak and repa…" at bounding box center [704, 497] width 805 height 195
click at [510, 362] on div "Received feedback: refrigerator has a pool of water - Investigate leak and repa…" at bounding box center [601, 350] width 329 height 34
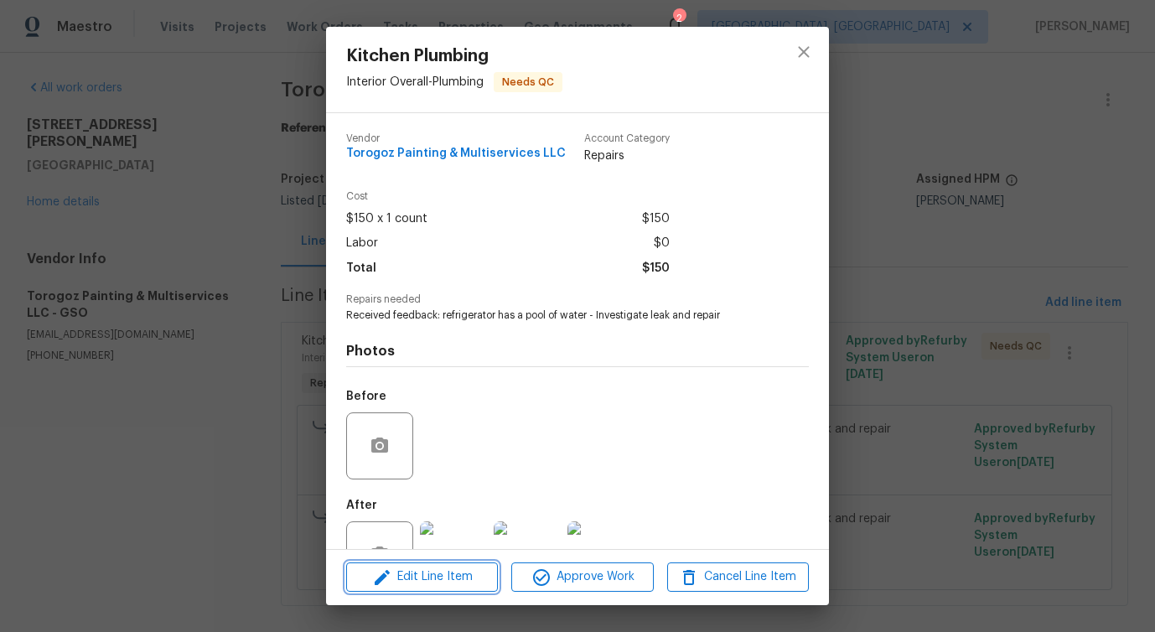
click at [432, 578] on span "Edit Line Item" at bounding box center [422, 577] width 142 height 21
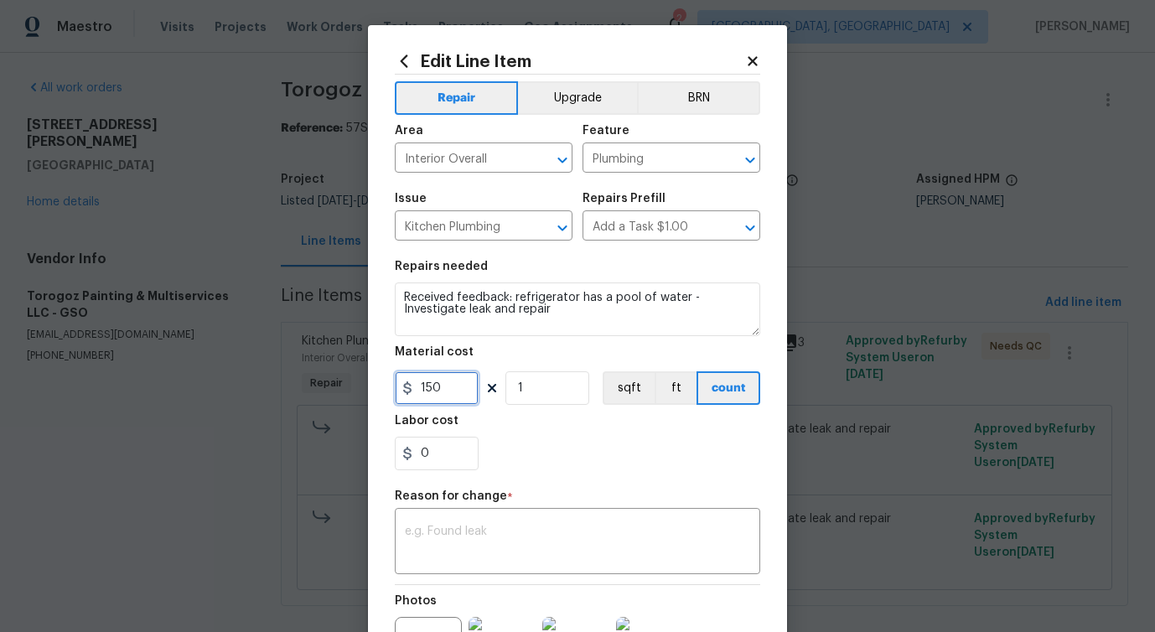
click at [432, 390] on input "150" at bounding box center [437, 388] width 84 height 34
type input "225"
click at [458, 536] on textarea at bounding box center [577, 542] width 345 height 35
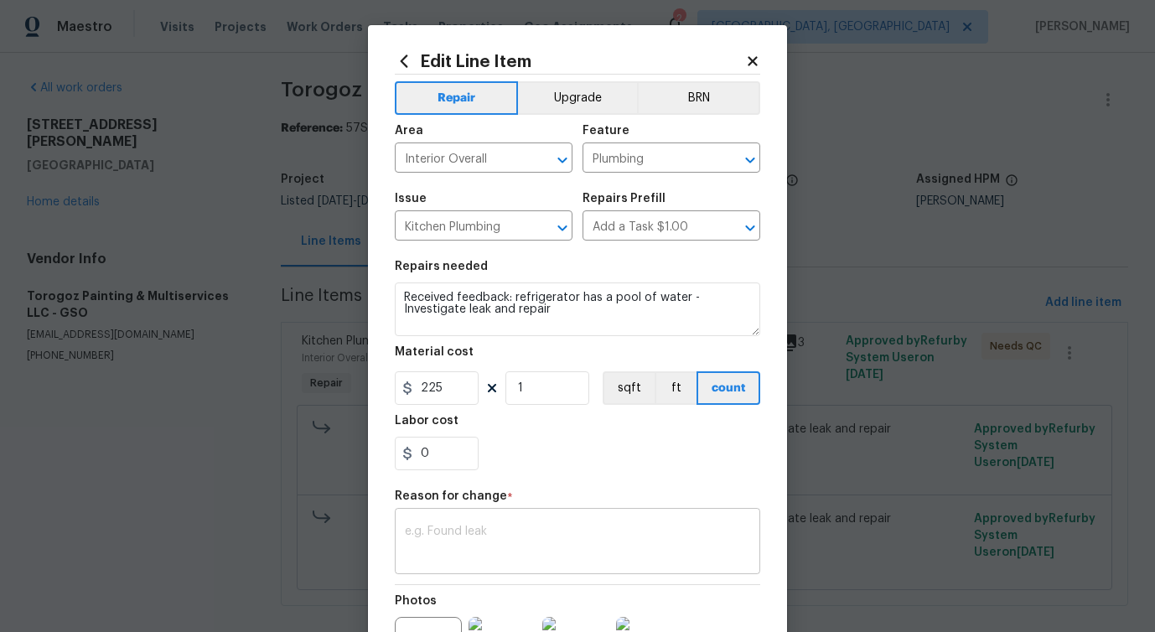
paste textarea "(PS) Updated per vendor's final cost."
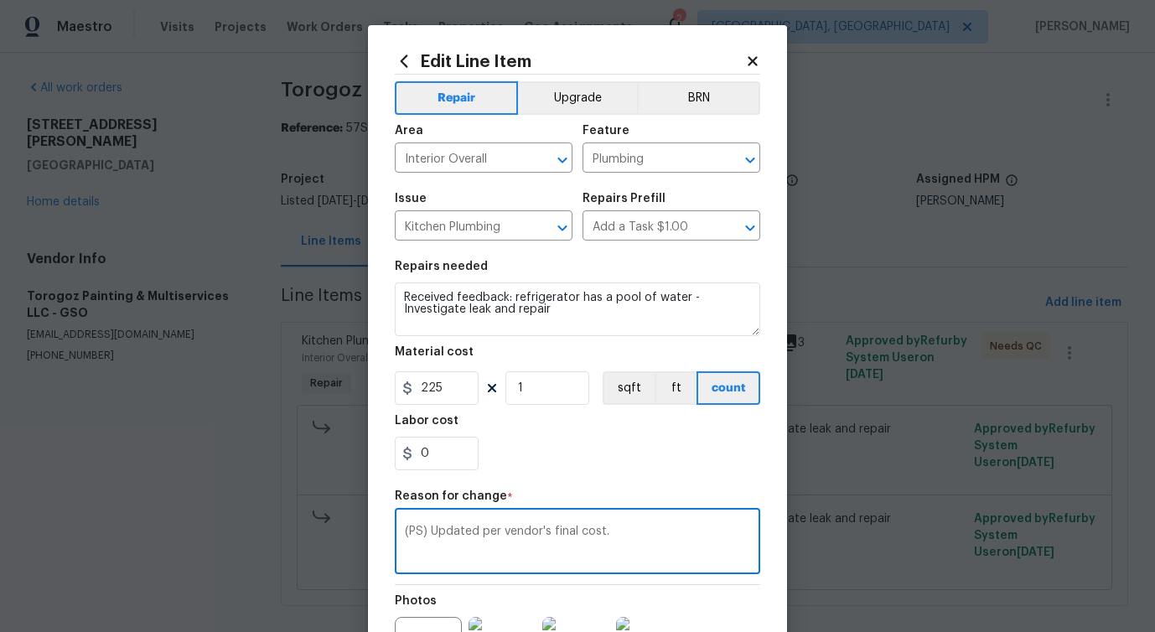
scroll to position [194, 0]
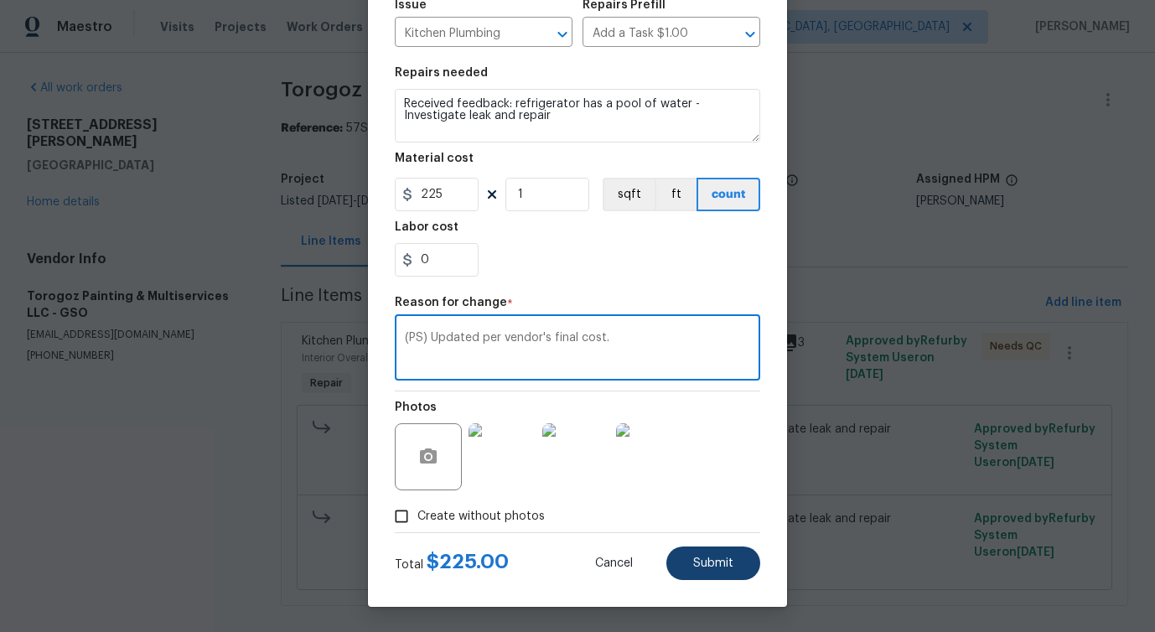
type textarea "(PS) Updated per vendor's final cost."
click at [714, 565] on span "Submit" at bounding box center [713, 563] width 40 height 13
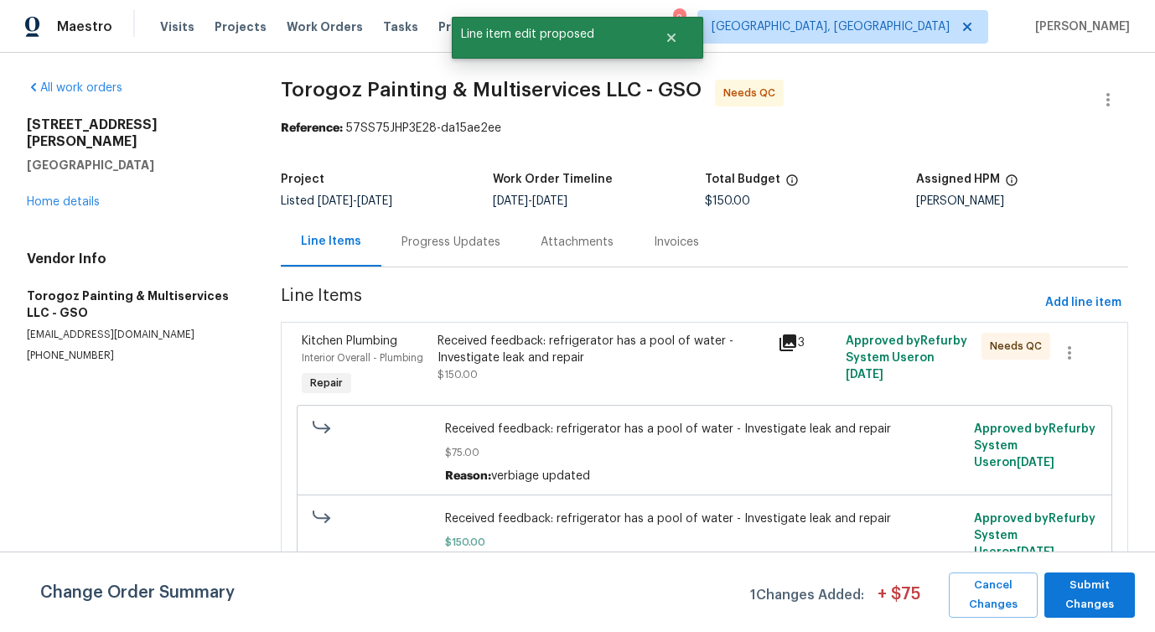
scroll to position [0, 0]
click at [1064, 586] on span "Submit Changes" at bounding box center [1090, 595] width 74 height 39
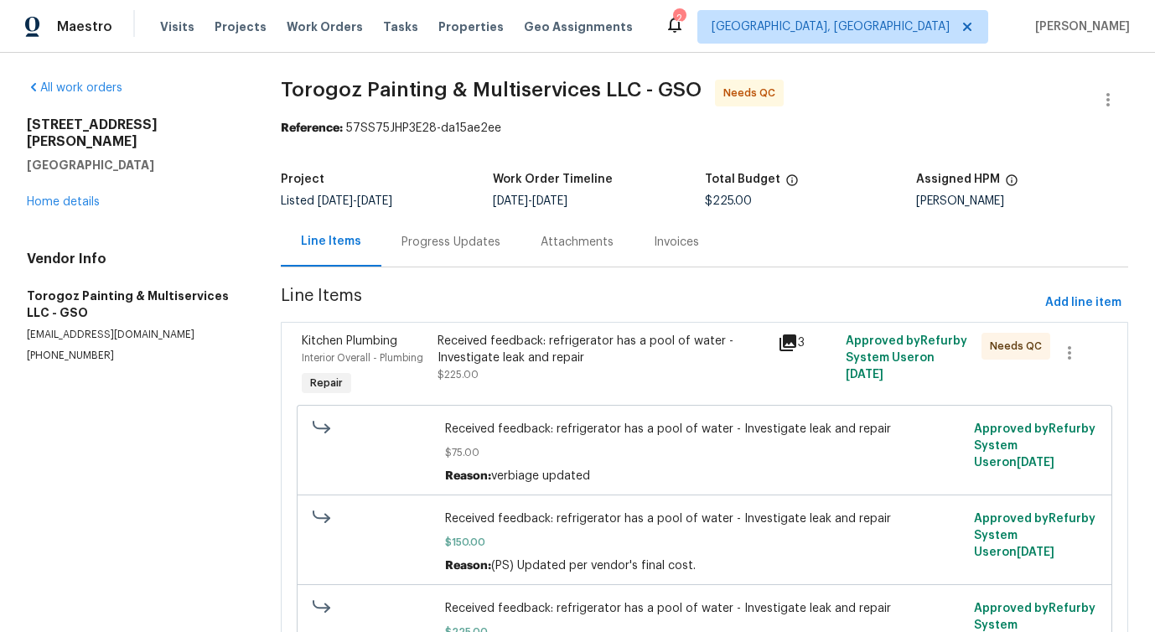
click at [451, 256] on div "Progress Updates" at bounding box center [450, 241] width 139 height 49
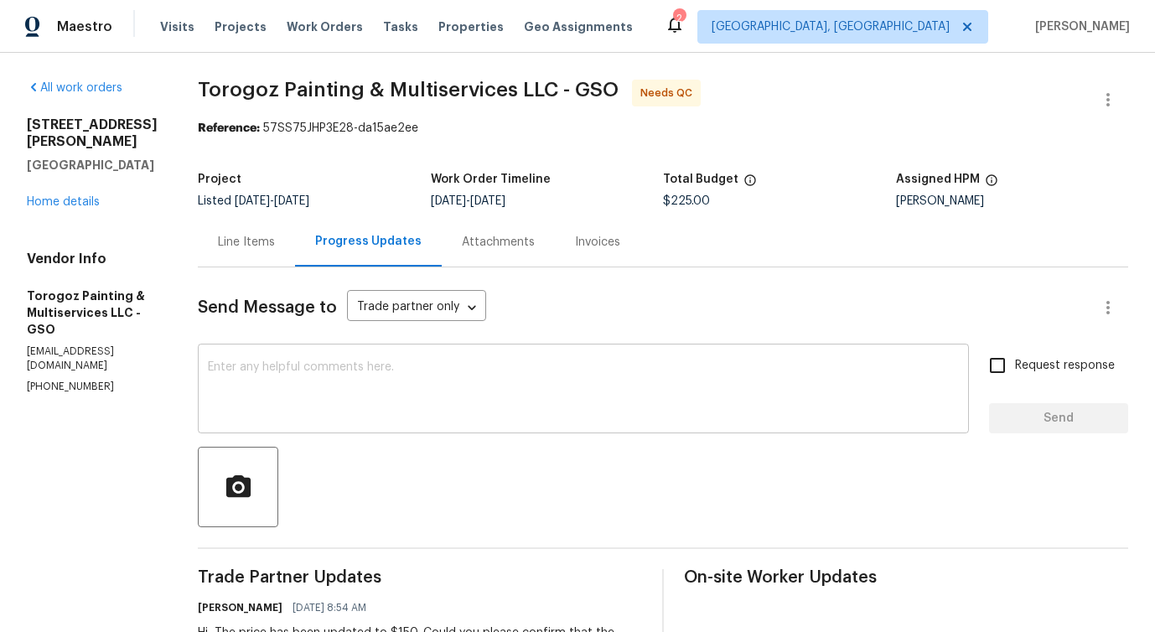
click at [470, 404] on textarea at bounding box center [583, 390] width 751 height 59
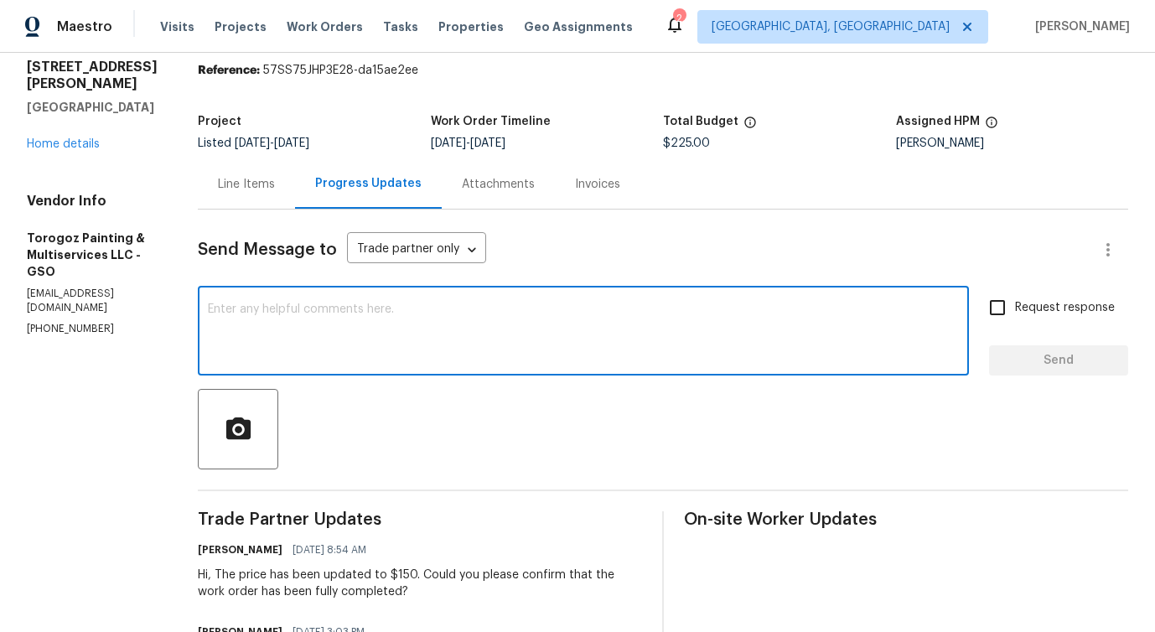
scroll to position [54, 0]
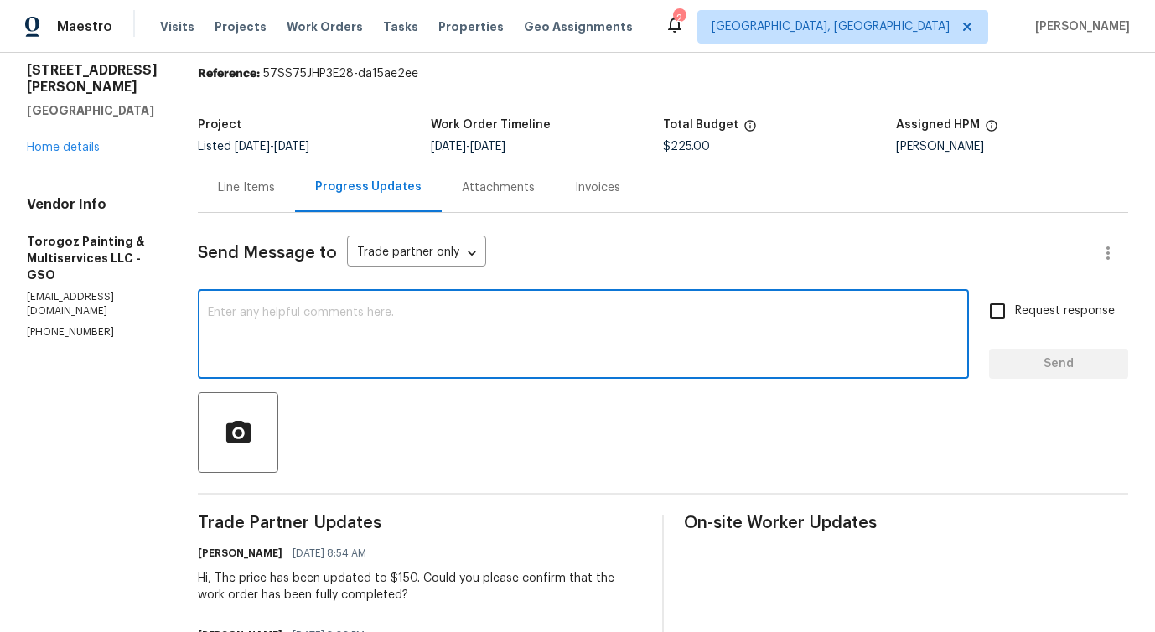
click at [458, 328] on textarea at bounding box center [583, 336] width 751 height 59
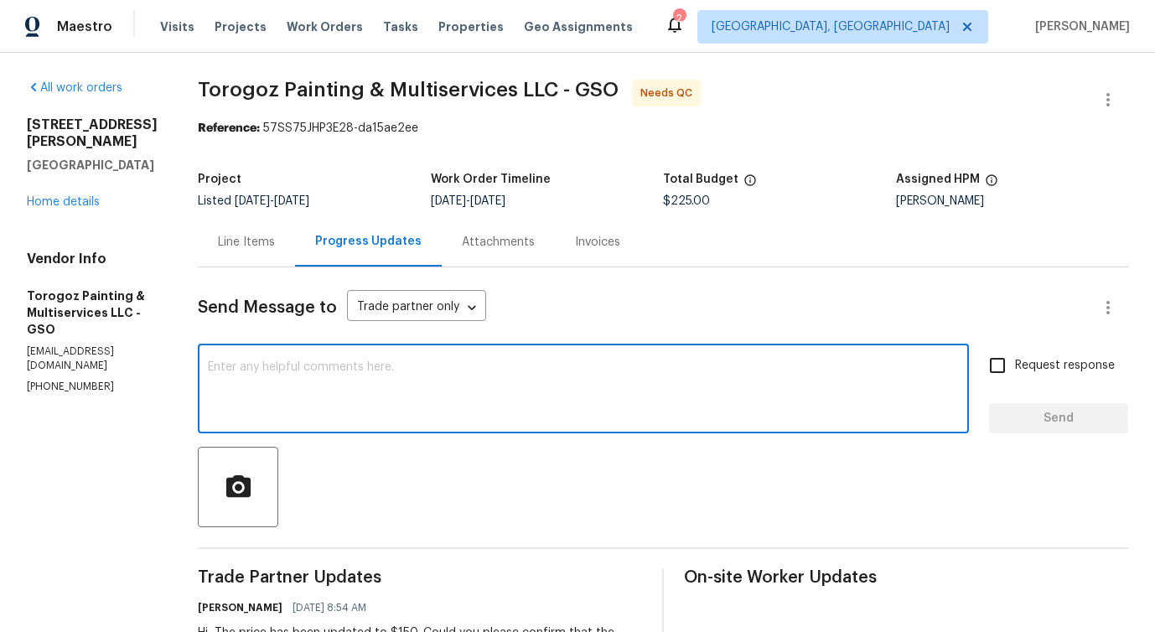
scroll to position [59, 0]
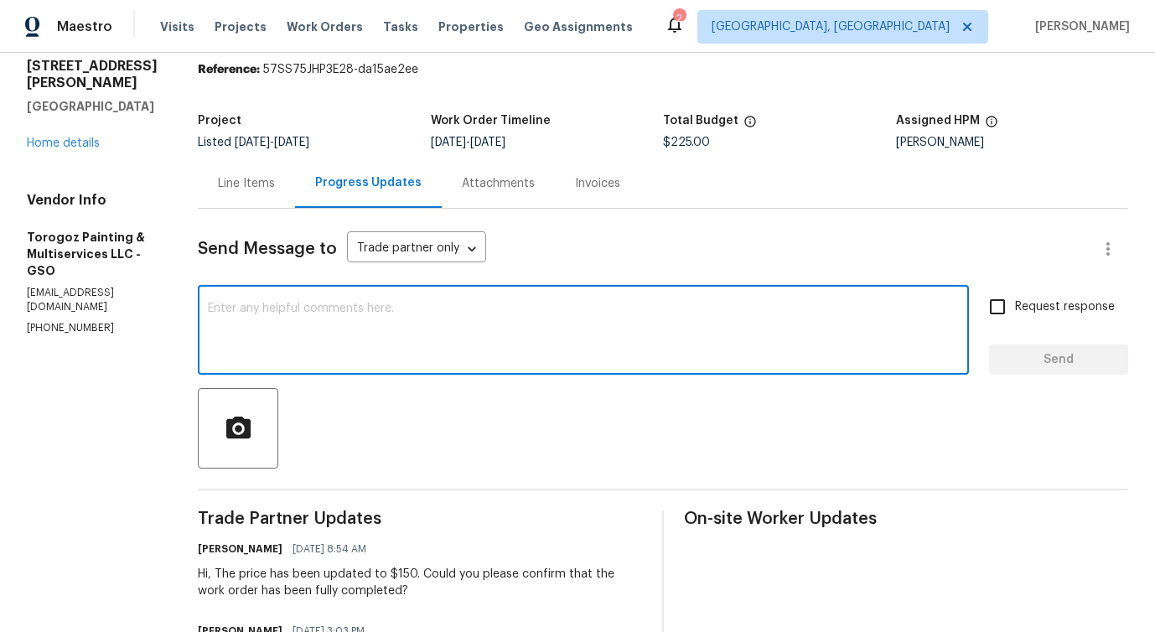
click at [293, 200] on div "Line Items" at bounding box center [246, 182] width 97 height 49
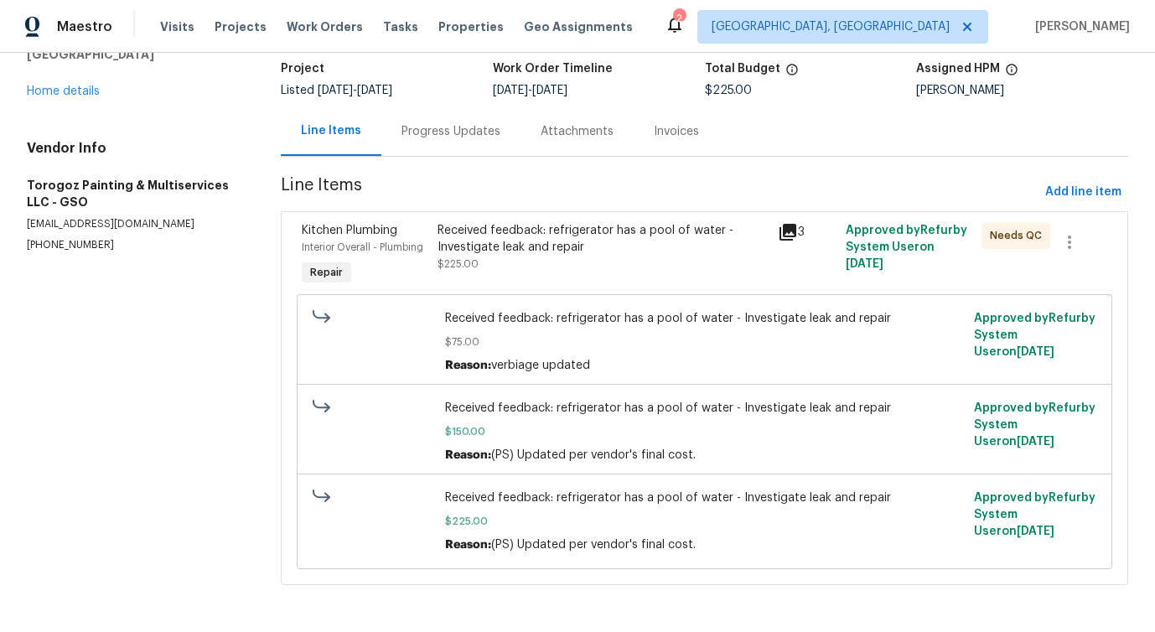
scroll to position [68, 0]
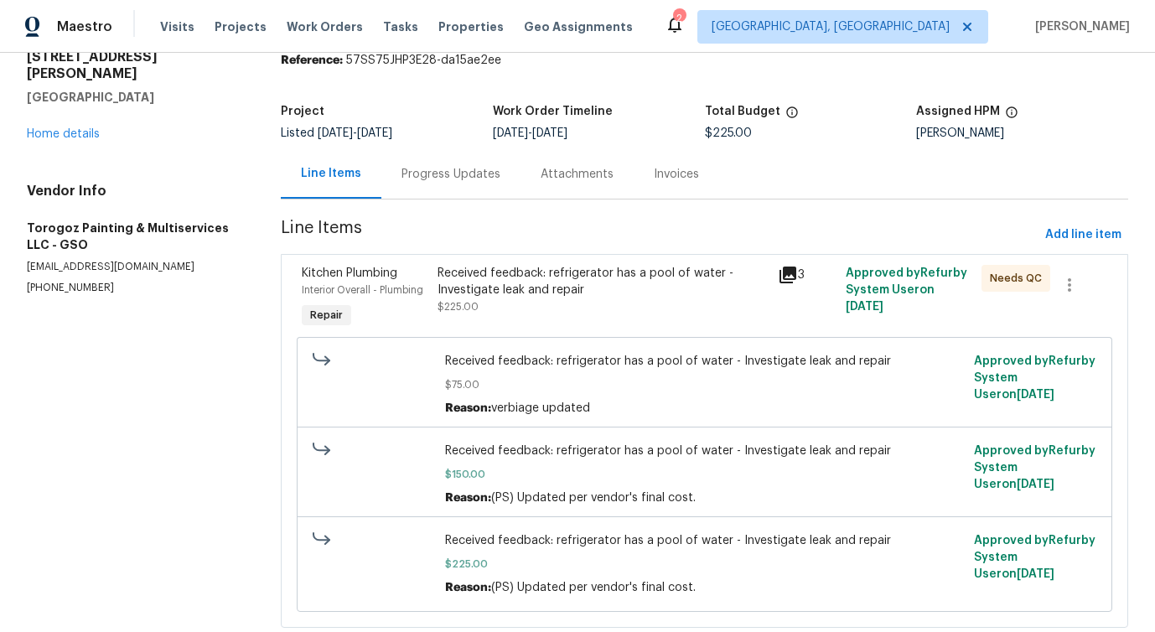
click at [600, 309] on div "Received feedback: refrigerator has a pool of water - Investigate leak and repa…" at bounding box center [601, 290] width 329 height 50
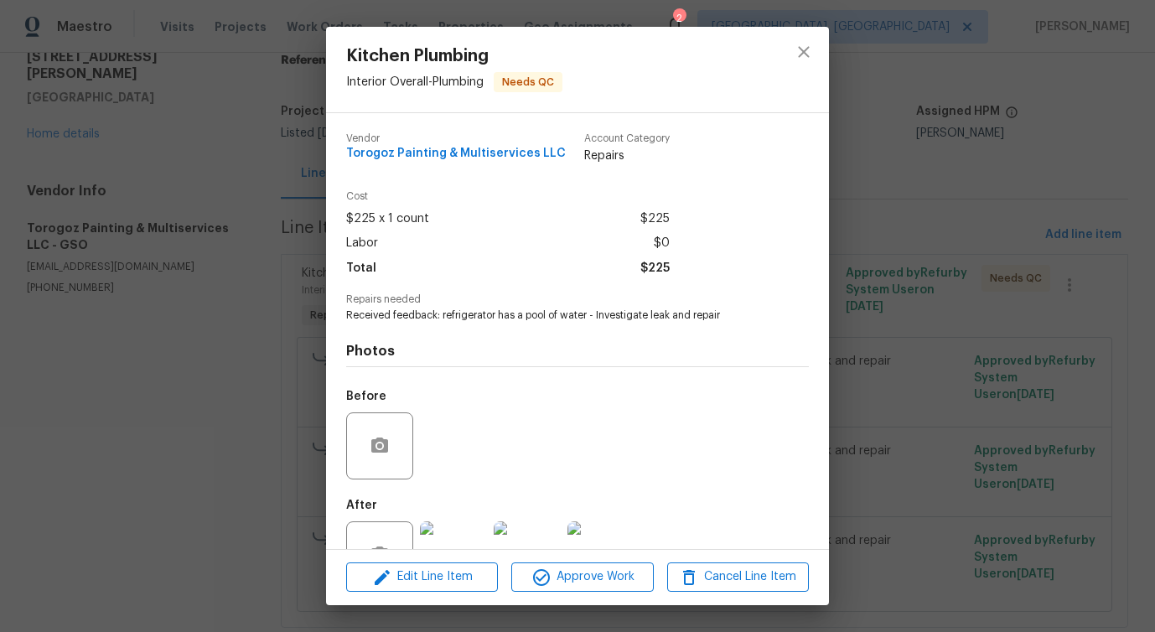
scroll to position [56, 0]
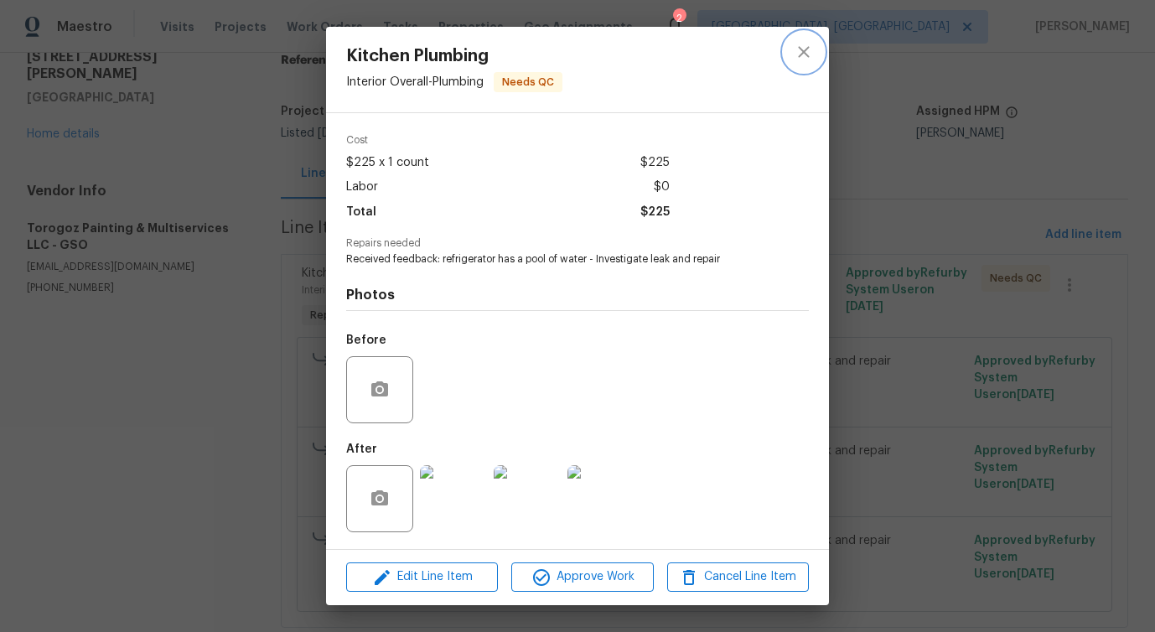
click at [812, 49] on icon "close" at bounding box center [804, 52] width 20 height 20
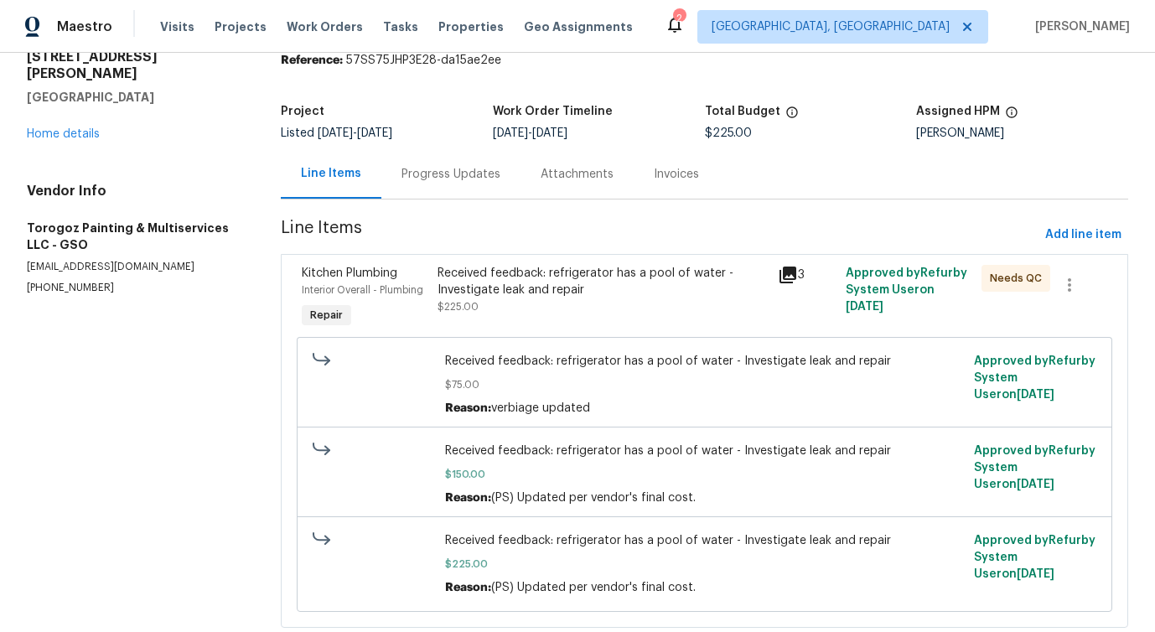
click at [461, 188] on div "Progress Updates" at bounding box center [450, 173] width 139 height 49
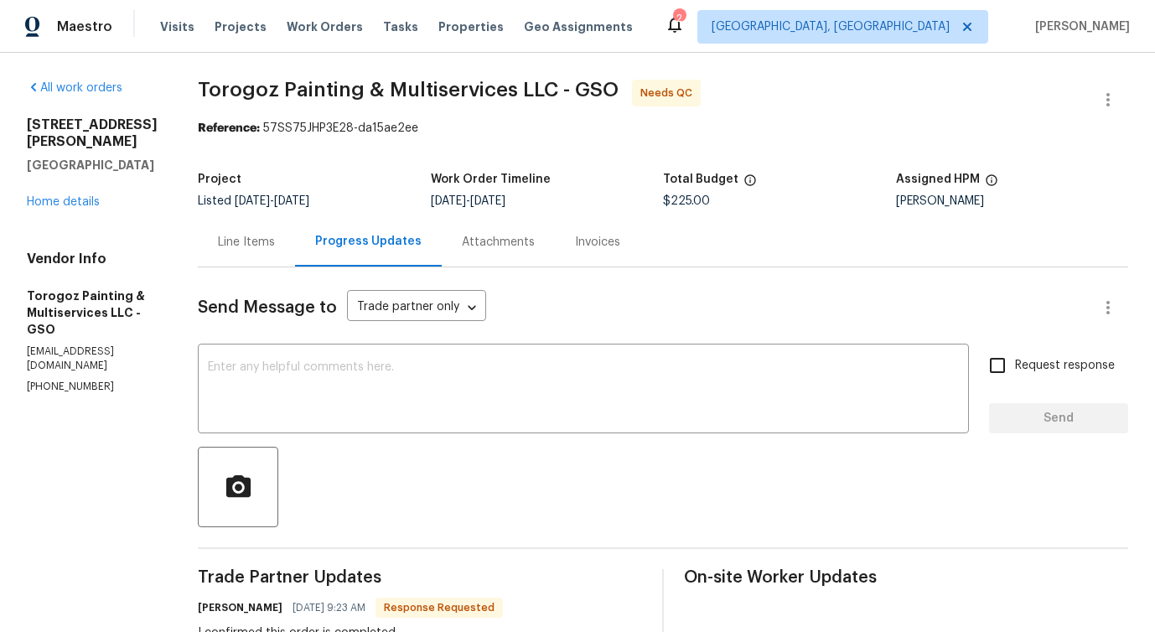
click at [295, 251] on div "Line Items" at bounding box center [246, 241] width 97 height 49
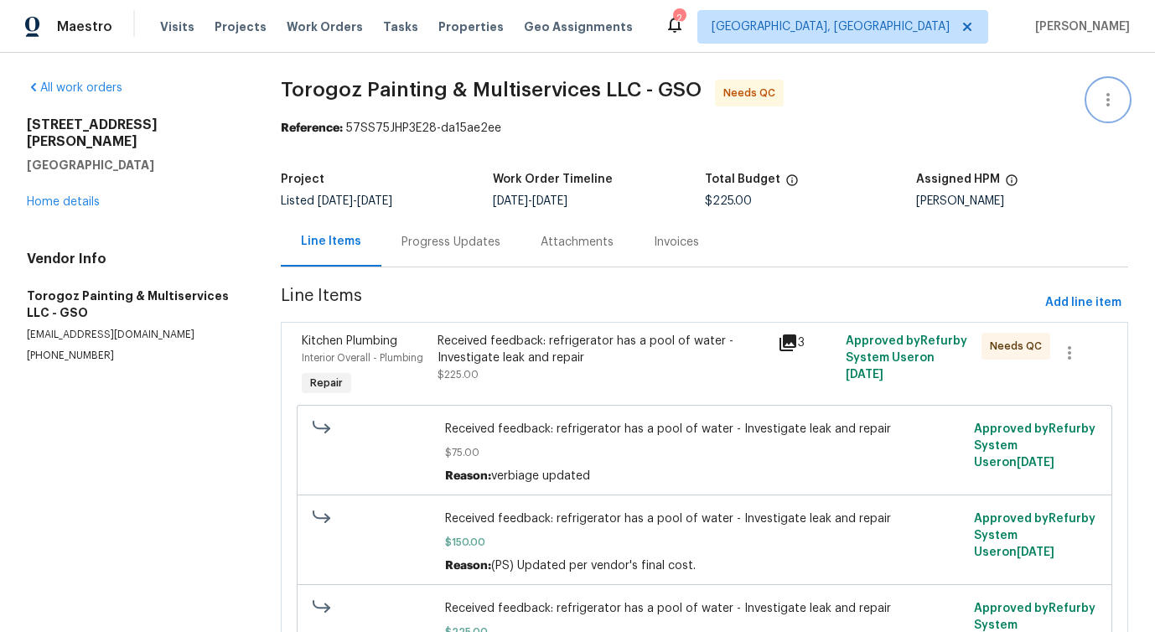
click at [1102, 105] on icon "button" at bounding box center [1108, 100] width 20 height 20
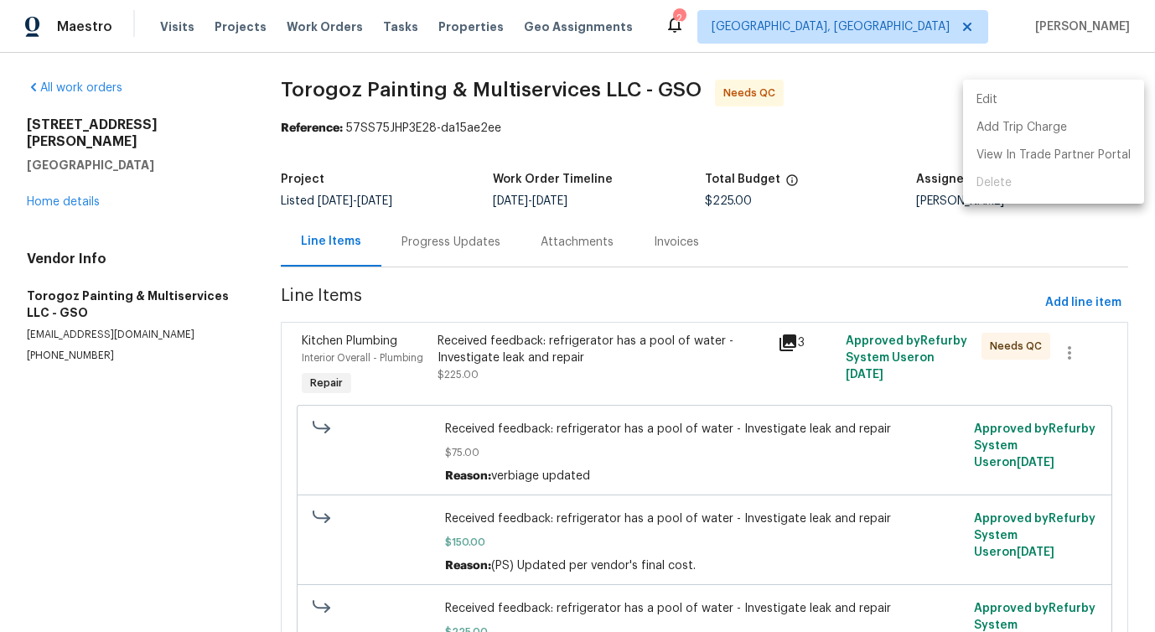
click at [1051, 99] on li "Edit" at bounding box center [1053, 100] width 181 height 28
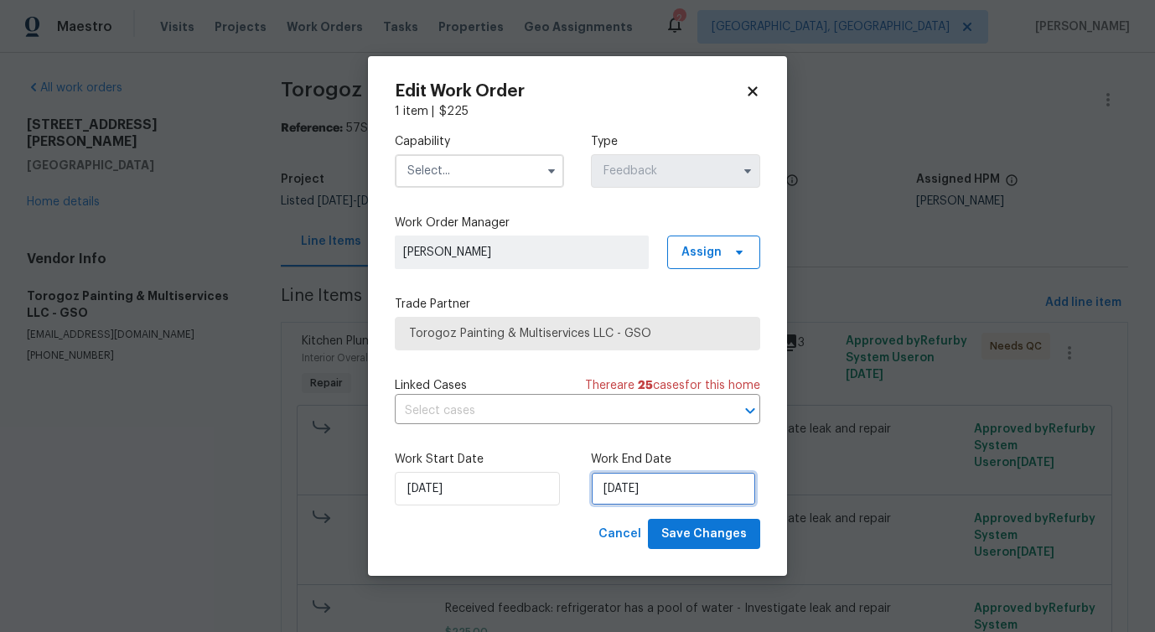
click at [603, 485] on input "10/4/2025" at bounding box center [673, 489] width 165 height 34
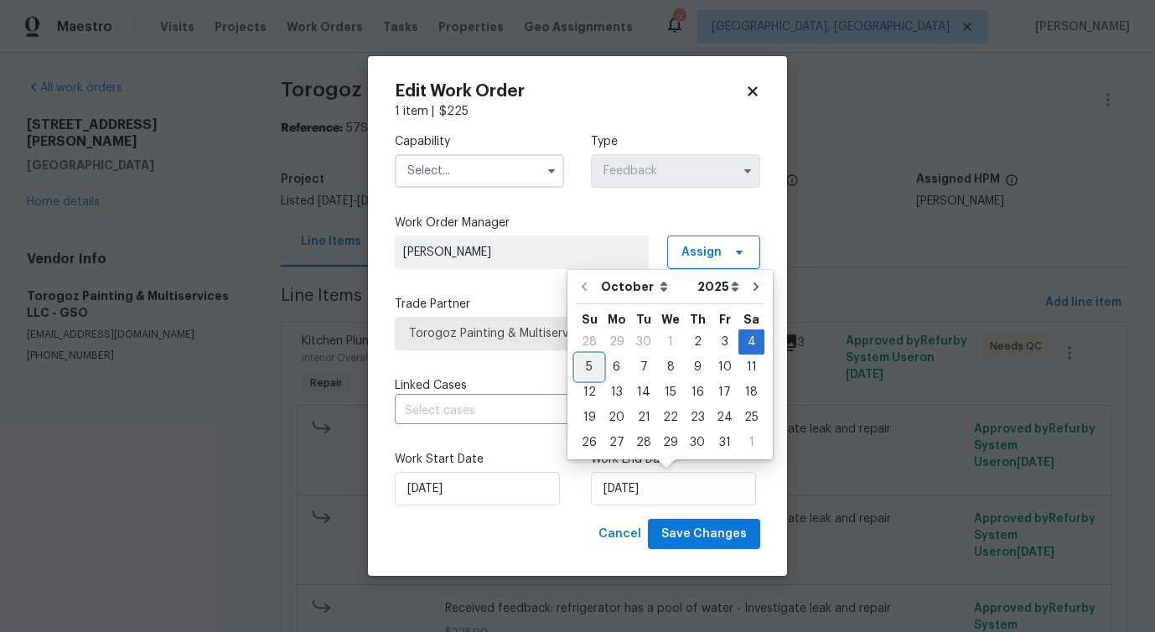
click at [588, 359] on div "5" at bounding box center [589, 366] width 27 height 23
type input "10/5/2025"
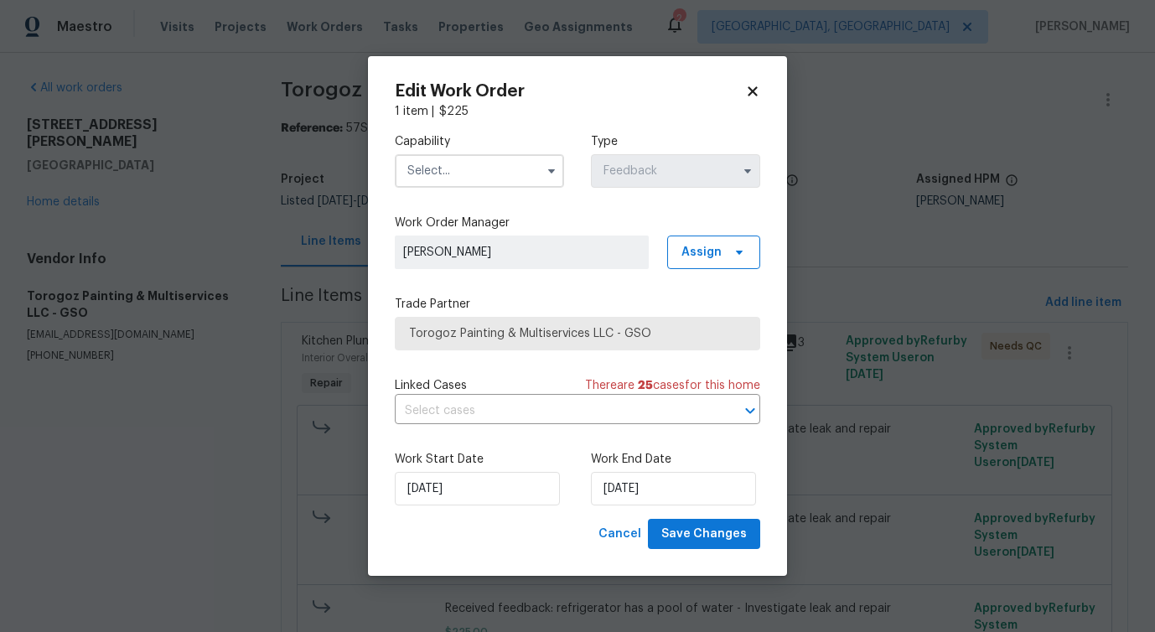
click at [493, 176] on input "text" at bounding box center [479, 171] width 169 height 34
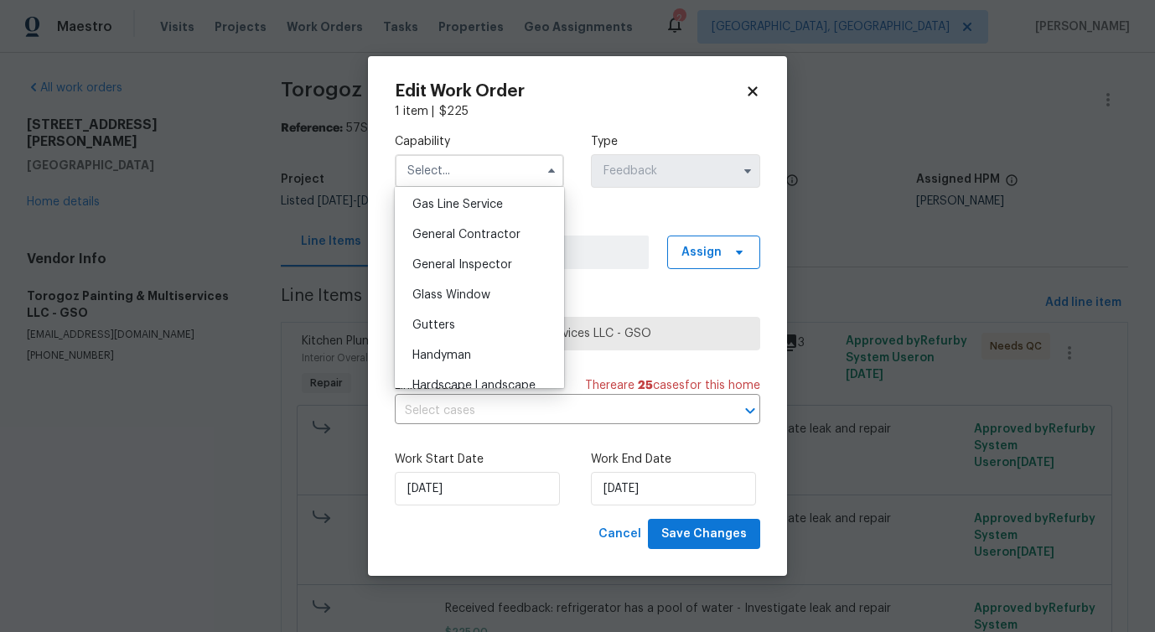
scroll to position [801, 0]
click at [479, 325] on div "Handyman" at bounding box center [479, 327] width 161 height 30
type input "Handyman"
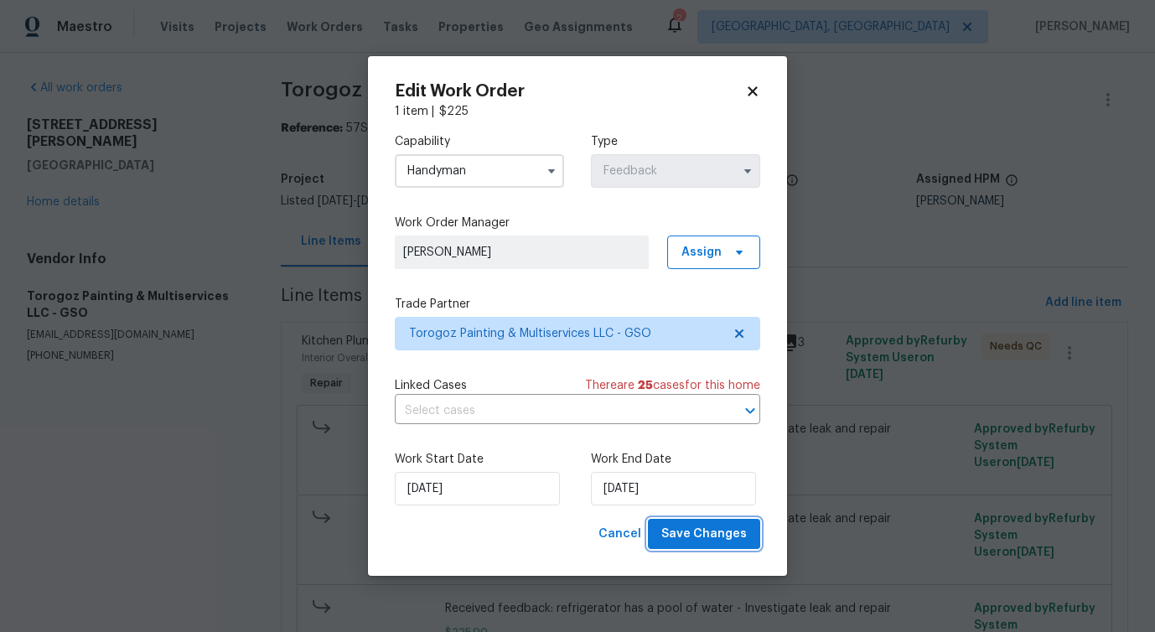
click at [685, 534] on span "Save Changes" at bounding box center [703, 534] width 85 height 21
click at [191, 476] on body "Maestro Visits Projects Work Orders Tasks Properties Geo Assignments 2 Detroit,…" at bounding box center [577, 316] width 1155 height 632
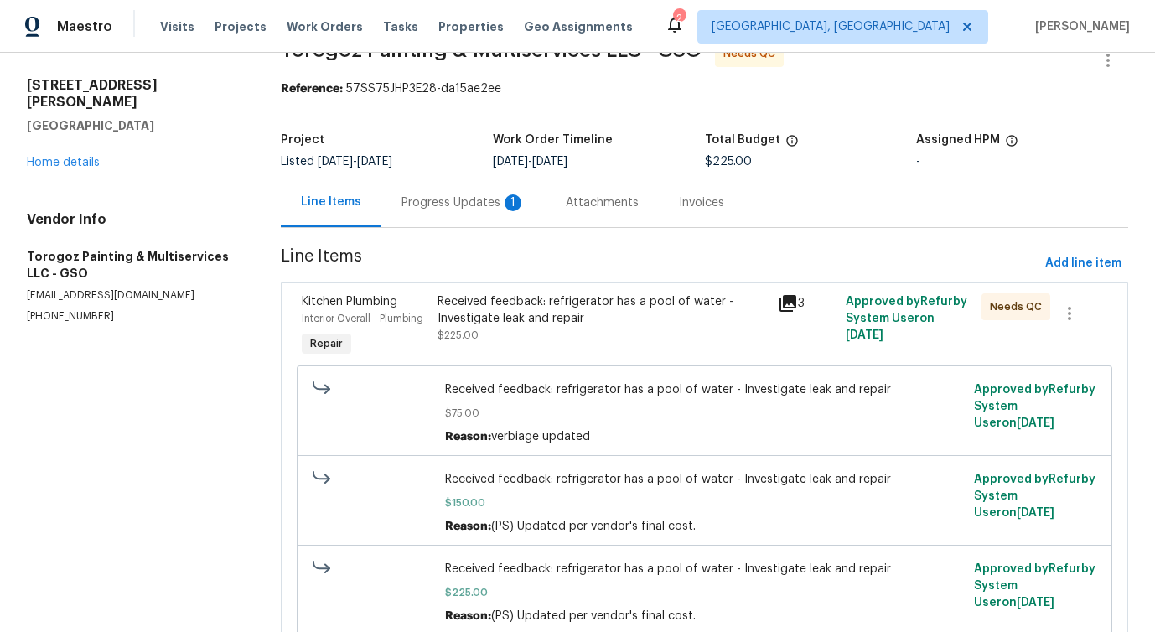
scroll to position [53, 0]
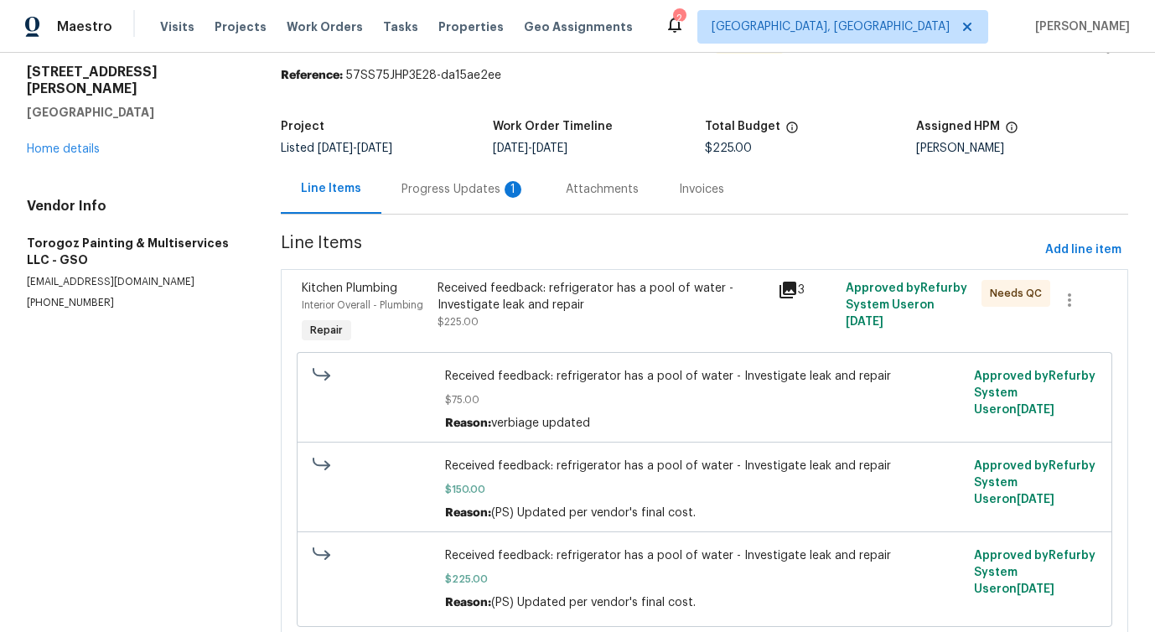
click at [475, 196] on div "Progress Updates 1" at bounding box center [463, 189] width 124 height 17
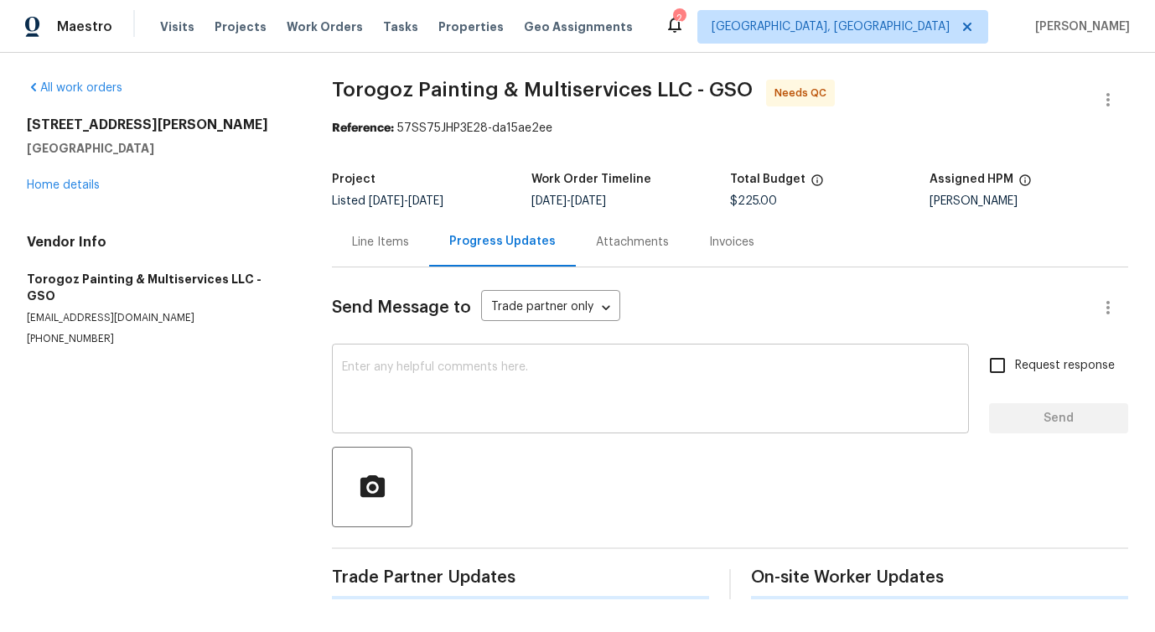
click at [506, 397] on textarea at bounding box center [650, 390] width 617 height 59
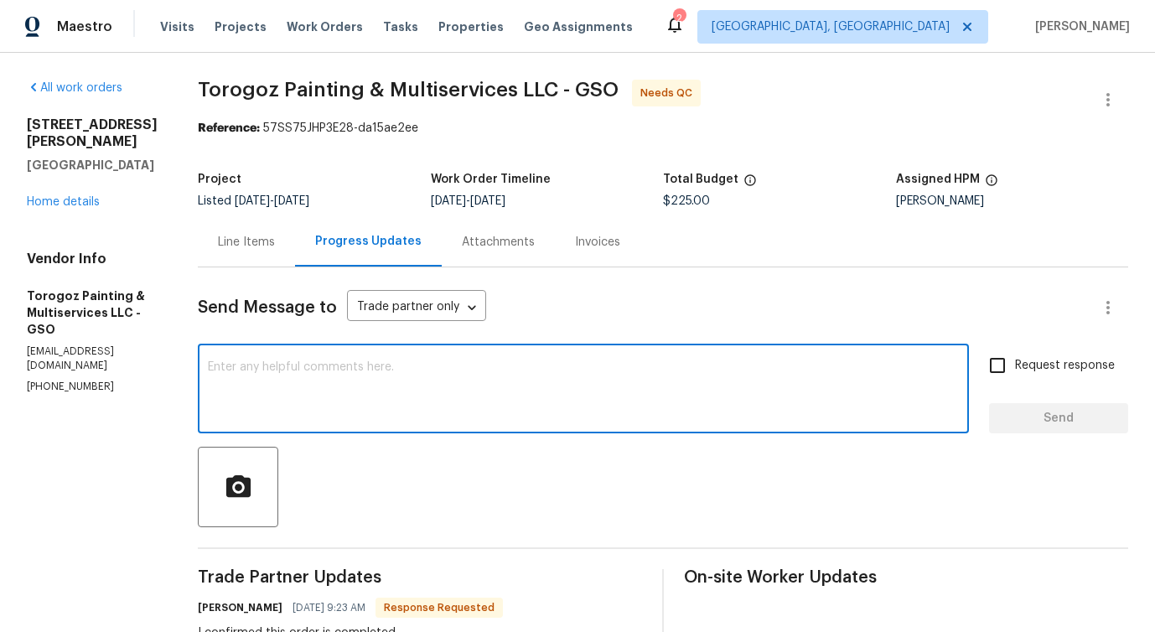
click at [295, 252] on div "Line Items" at bounding box center [246, 241] width 97 height 49
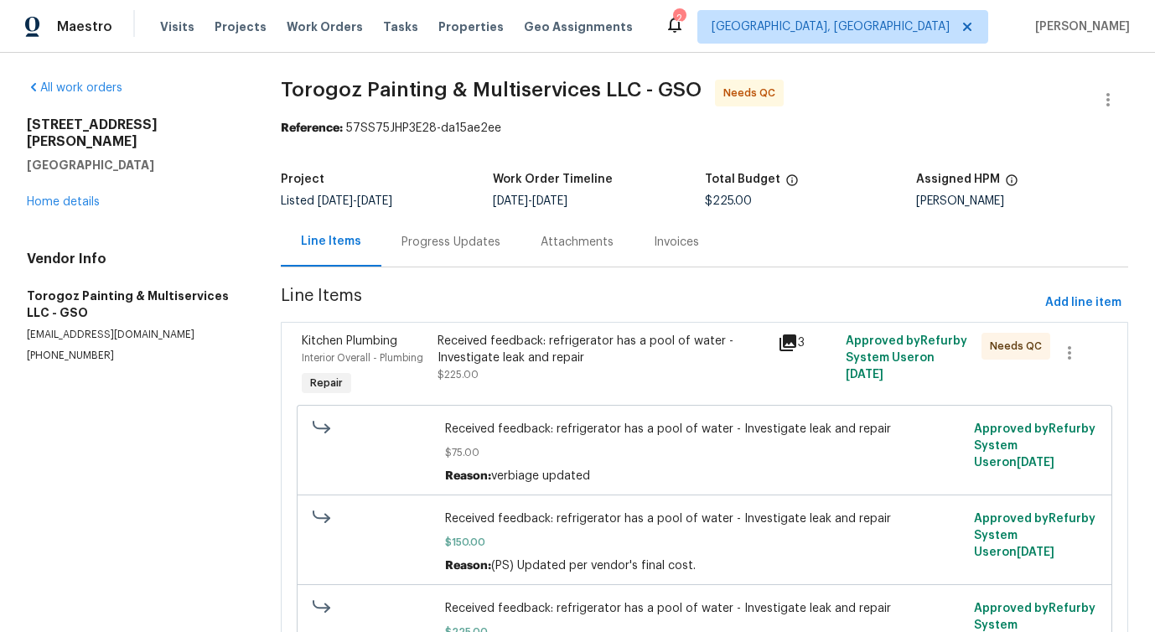
click at [567, 369] on div "Received feedback: refrigerator has a pool of water - Investigate leak and repa…" at bounding box center [601, 358] width 329 height 50
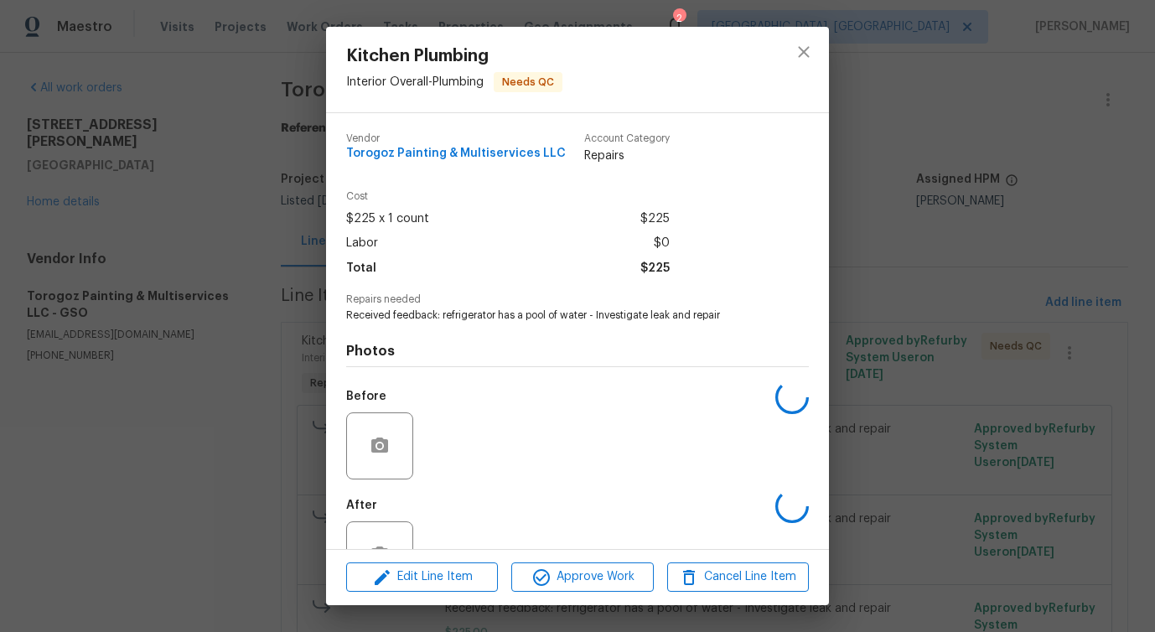
scroll to position [56, 0]
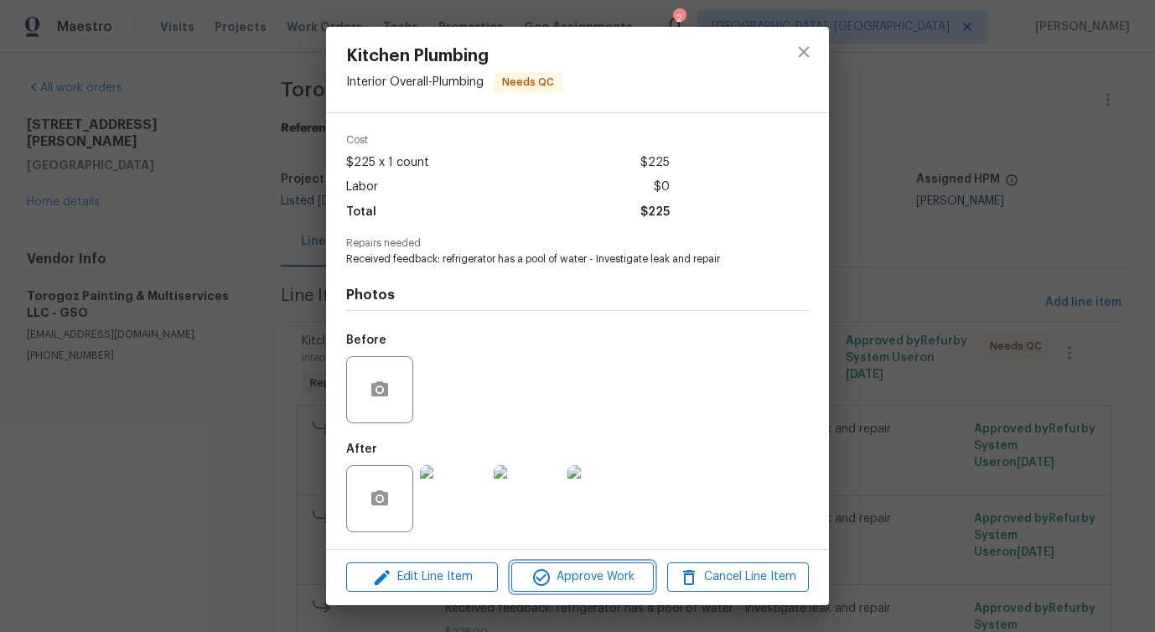
click at [589, 574] on span "Approve Work" at bounding box center [582, 577] width 132 height 21
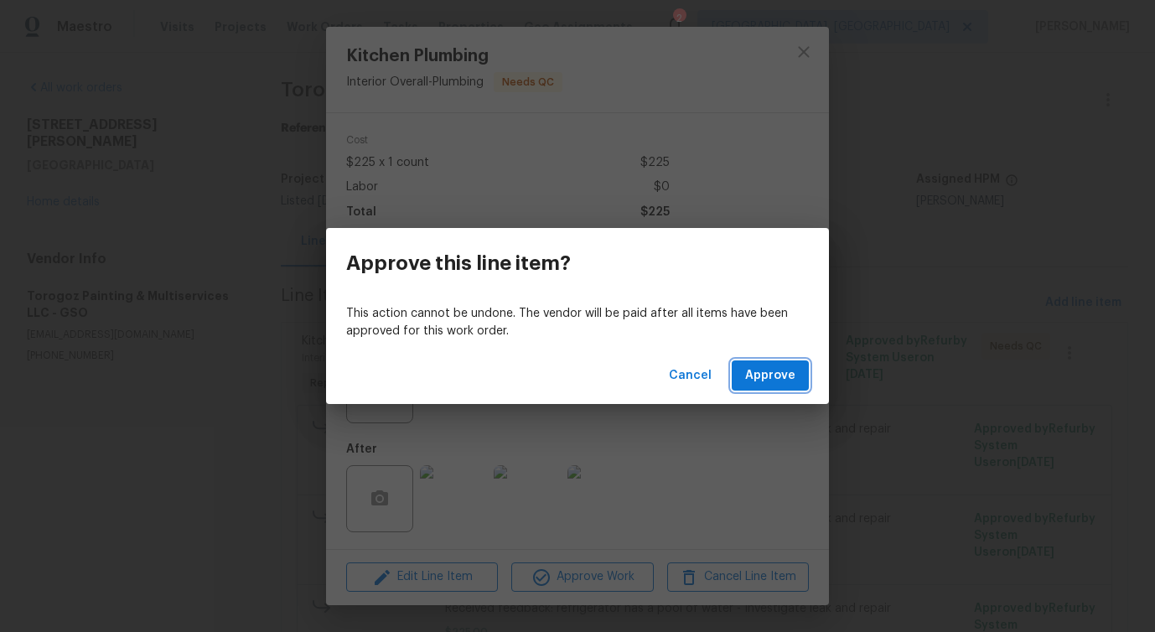
click at [753, 377] on span "Approve" at bounding box center [770, 375] width 50 height 21
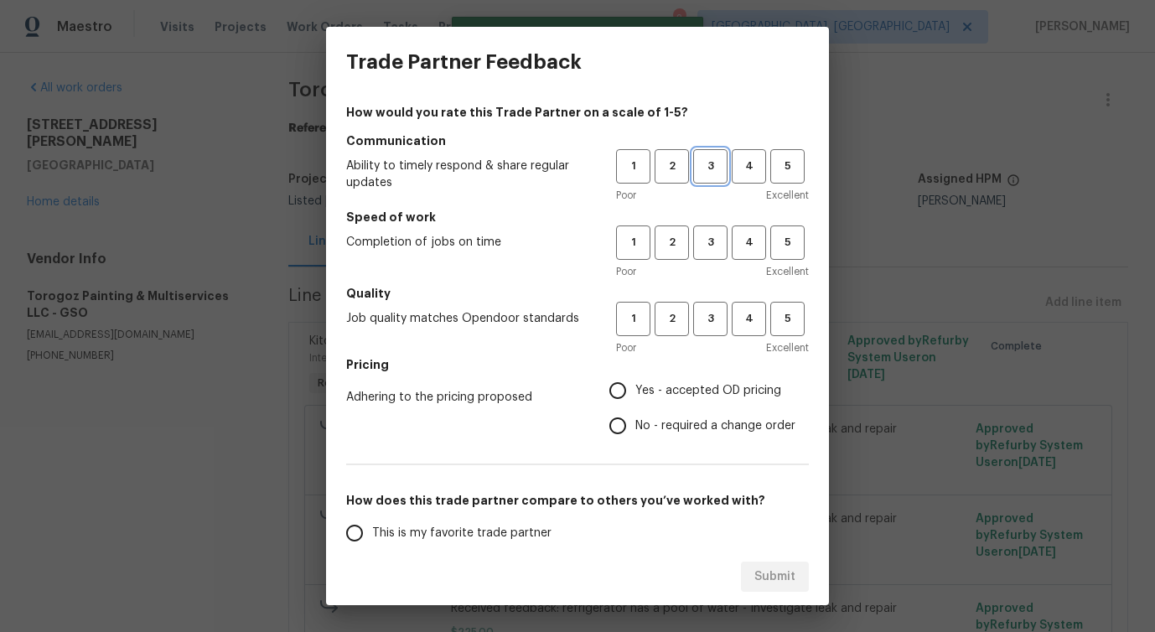
click at [701, 175] on span "3" at bounding box center [710, 166] width 31 height 19
click at [706, 243] on span "3" at bounding box center [710, 242] width 31 height 19
click at [704, 344] on div "Poor Excellent" at bounding box center [712, 347] width 193 height 17
click at [711, 317] on span "3" at bounding box center [710, 318] width 31 height 19
click at [646, 430] on span "No - required a change order" at bounding box center [715, 426] width 160 height 18
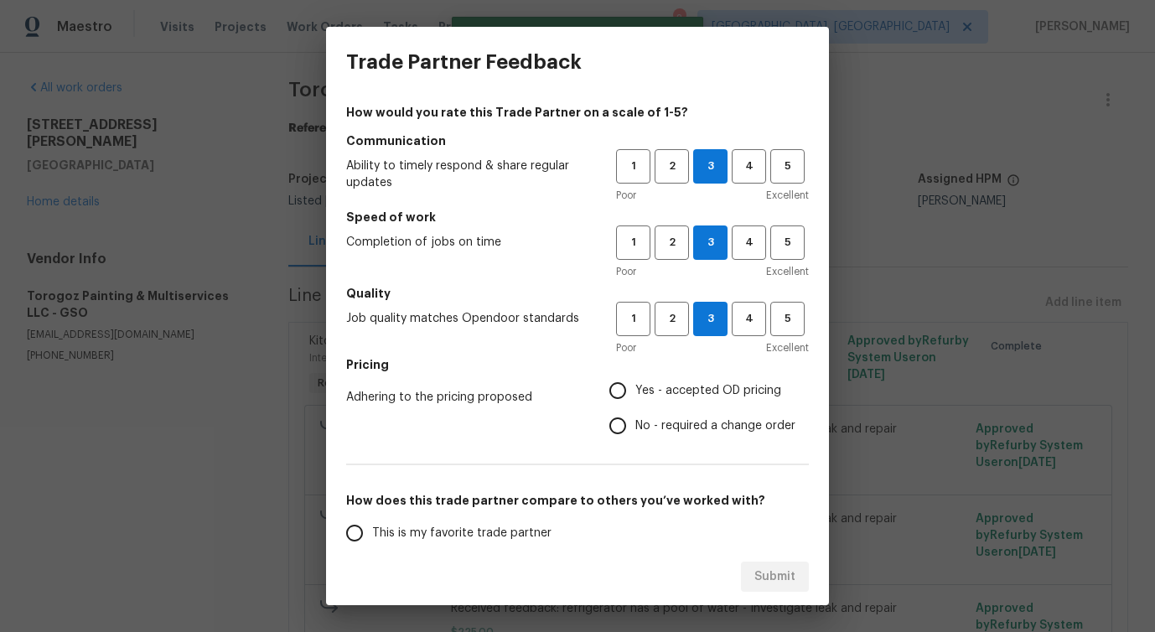
click at [635, 430] on input "No - required a change order" at bounding box center [617, 425] width 35 height 35
radio input "true"
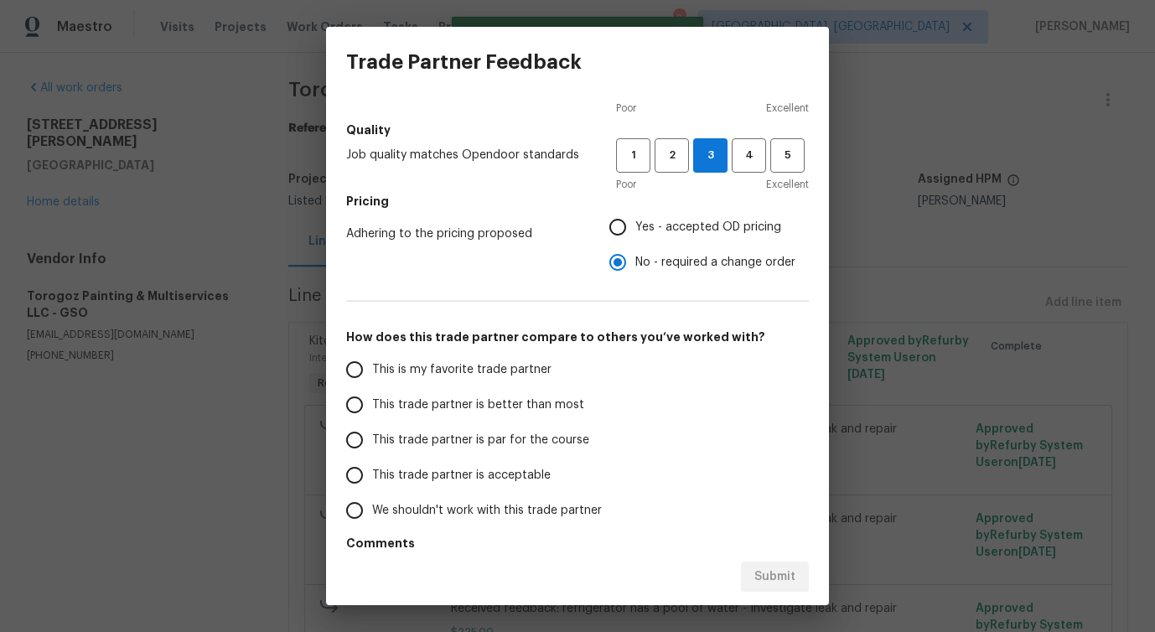
click at [519, 406] on span "This trade partner is better than most" at bounding box center [478, 405] width 212 height 18
click at [372, 406] on input "This trade partner is better than most" at bounding box center [354, 404] width 35 height 35
click at [770, 574] on span "Submit" at bounding box center [774, 577] width 41 height 21
radio input "true"
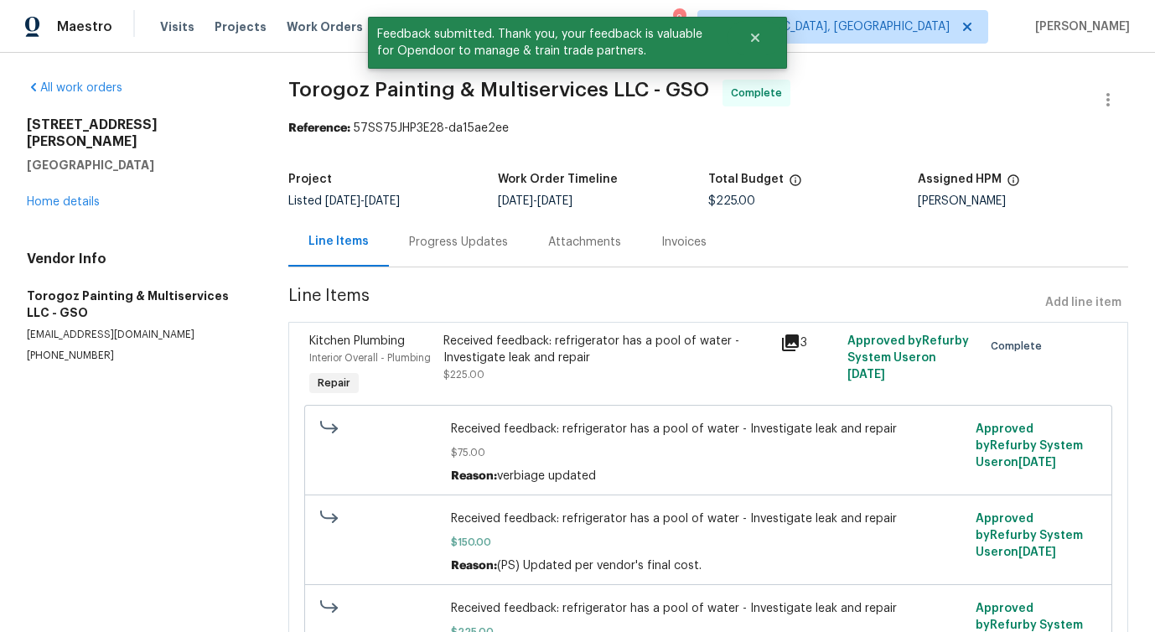
click at [457, 257] on div "Progress Updates" at bounding box center [458, 241] width 139 height 49
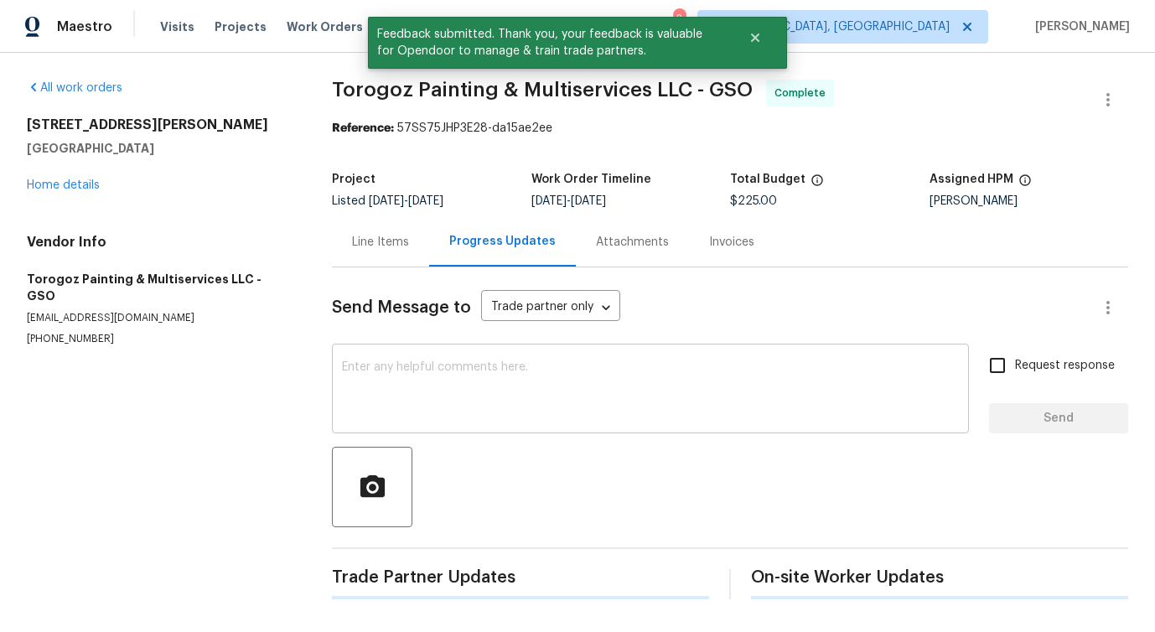
click at [494, 378] on textarea at bounding box center [650, 390] width 617 height 59
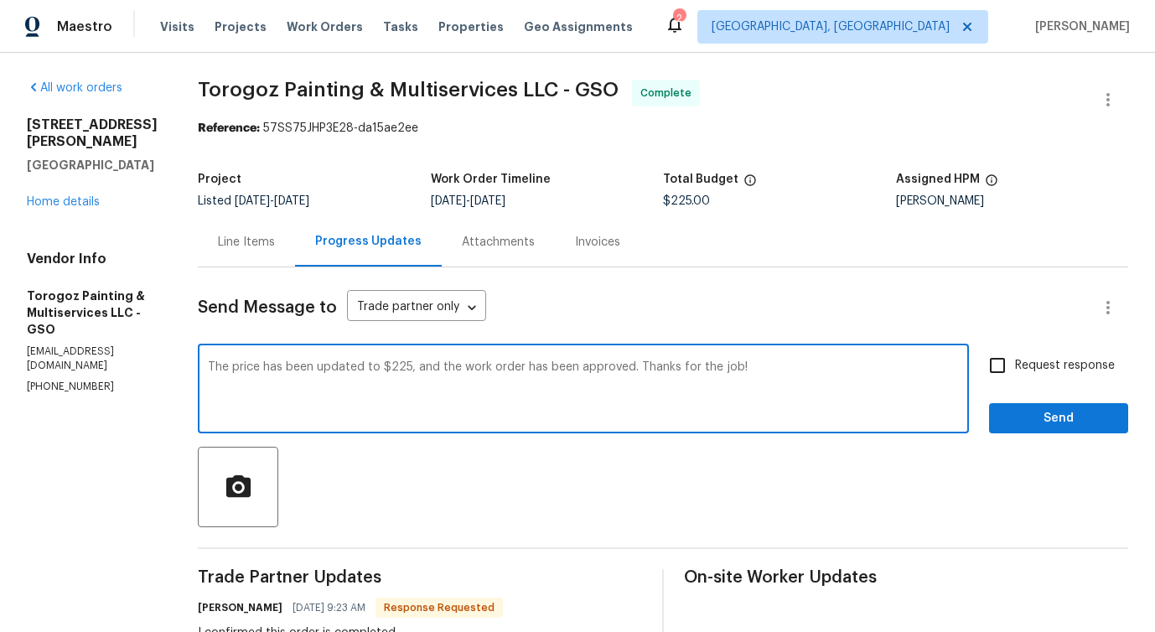
click at [0, 0] on span "a" at bounding box center [0, 0] width 0 height 0
drag, startPoint x: 255, startPoint y: 363, endPoint x: 540, endPoint y: 362, distance: 284.9
click at [540, 363] on textarea "The price has been updated to $225, and the work order has been approved. Thank…" at bounding box center [583, 390] width 751 height 59
click at [484, 412] on textarea "The price has been updated to $225, and the work order has been approved. Thank…" at bounding box center [583, 390] width 751 height 59
drag, startPoint x: 510, startPoint y: 375, endPoint x: 724, endPoint y: 367, distance: 213.8
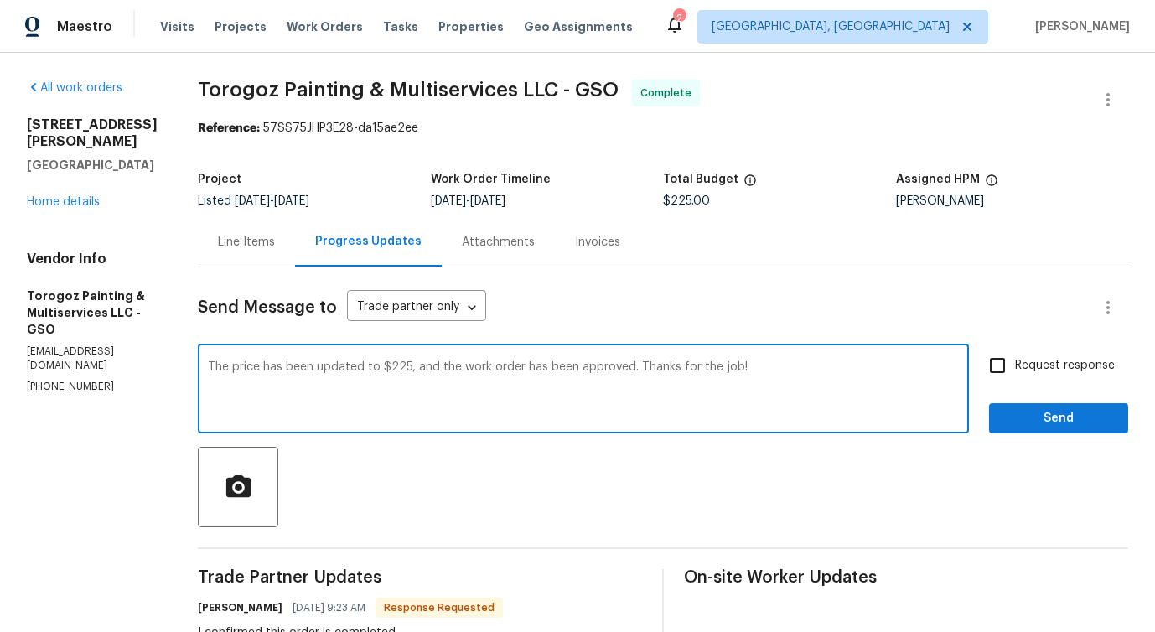
click at [726, 367] on textarea "The price has been updated to $225, and the work order has been approved. Thank…" at bounding box center [583, 390] width 751 height 59
type textarea "The price has been updated to $225, and the work order has been approved. Thank…"
click at [1029, 360] on span "Request response" at bounding box center [1065, 366] width 100 height 18
click at [1015, 360] on input "Request response" at bounding box center [997, 365] width 35 height 35
checkbox input "true"
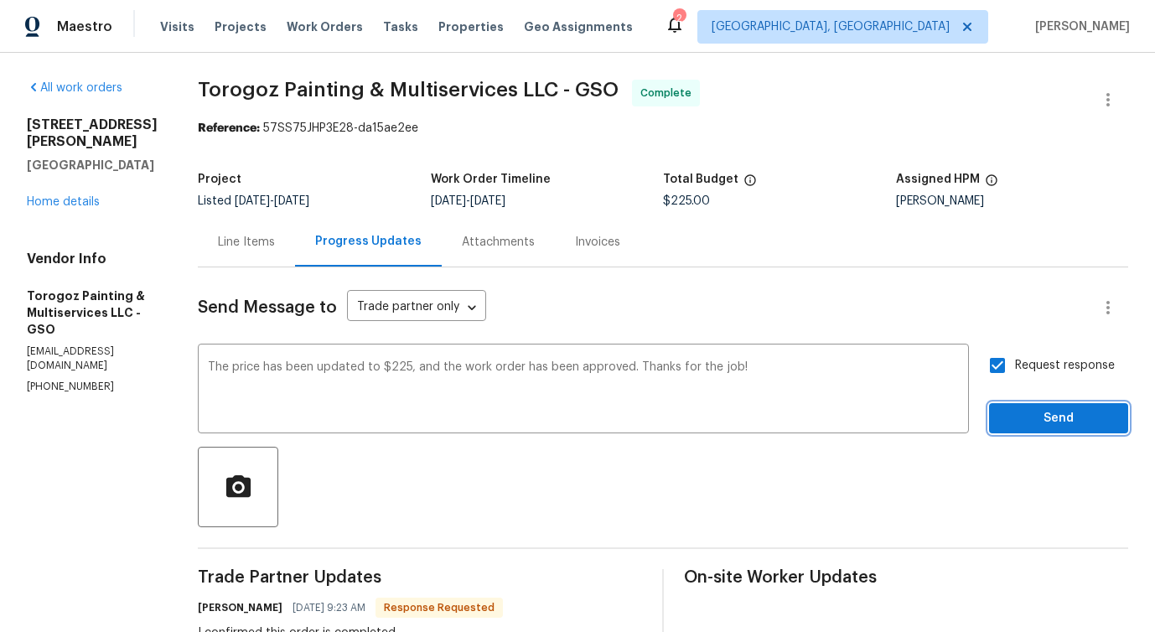
click at [1047, 427] on span "Send" at bounding box center [1058, 418] width 112 height 21
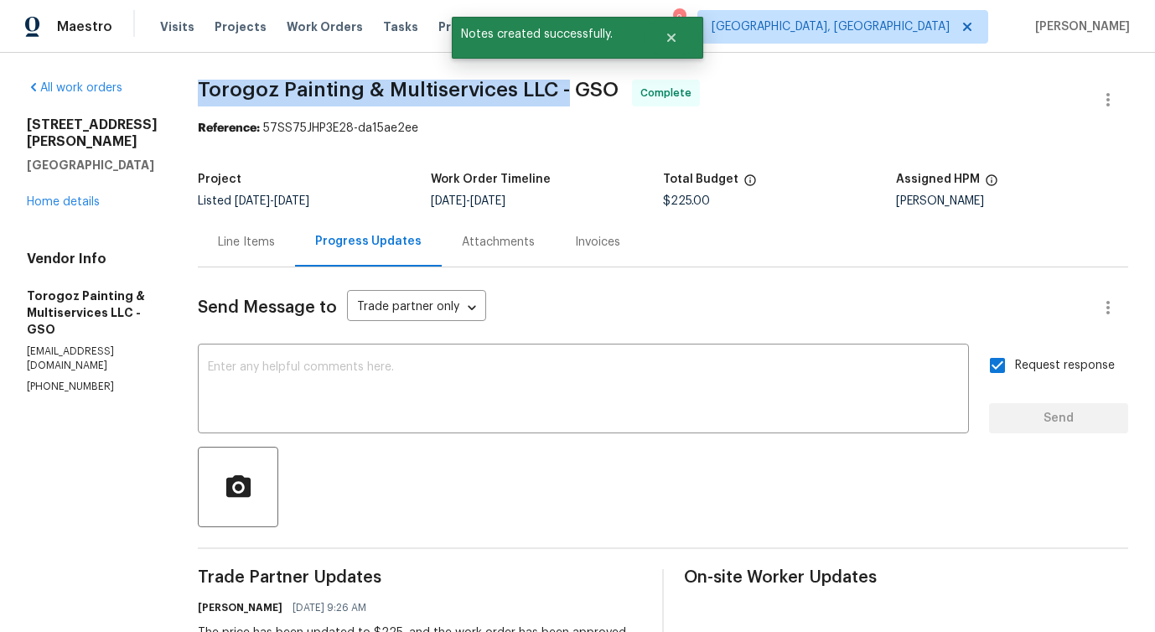
drag, startPoint x: 268, startPoint y: 79, endPoint x: 604, endPoint y: 87, distance: 336.2
copy span "Torogoz Painting & Multiservices LLC -"
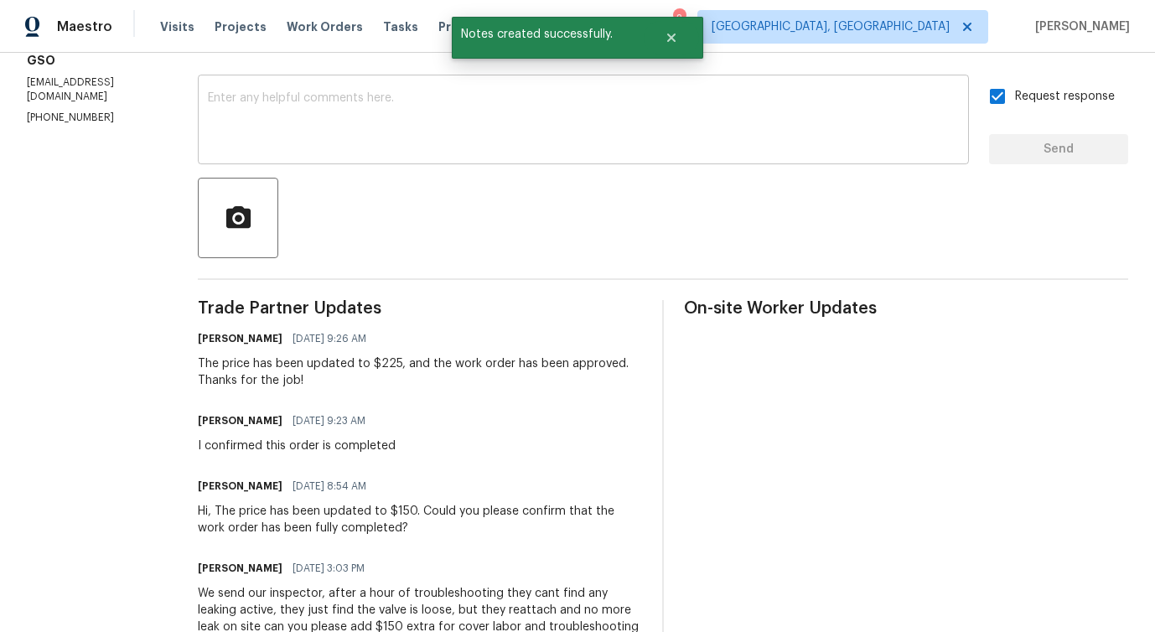
scroll to position [343, 0]
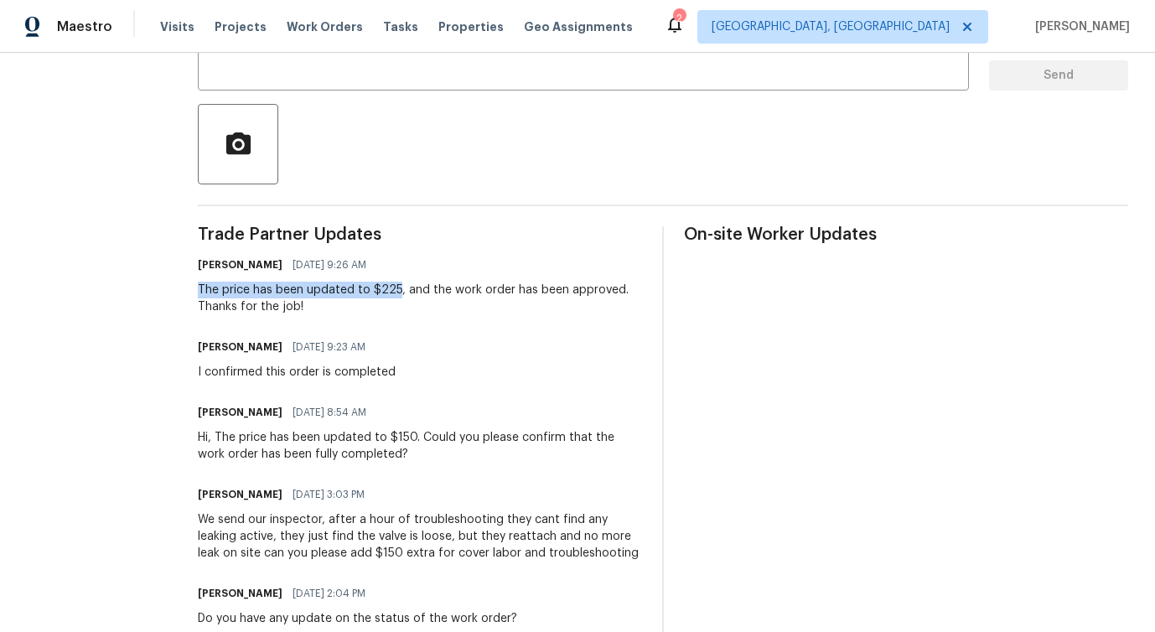
drag, startPoint x: 237, startPoint y: 287, endPoint x: 435, endPoint y: 293, distance: 197.9
click at [435, 293] on div "The price has been updated to $225, and the work order has been approved. Thank…" at bounding box center [420, 299] width 444 height 34
copy div "The price has been updated to $225"
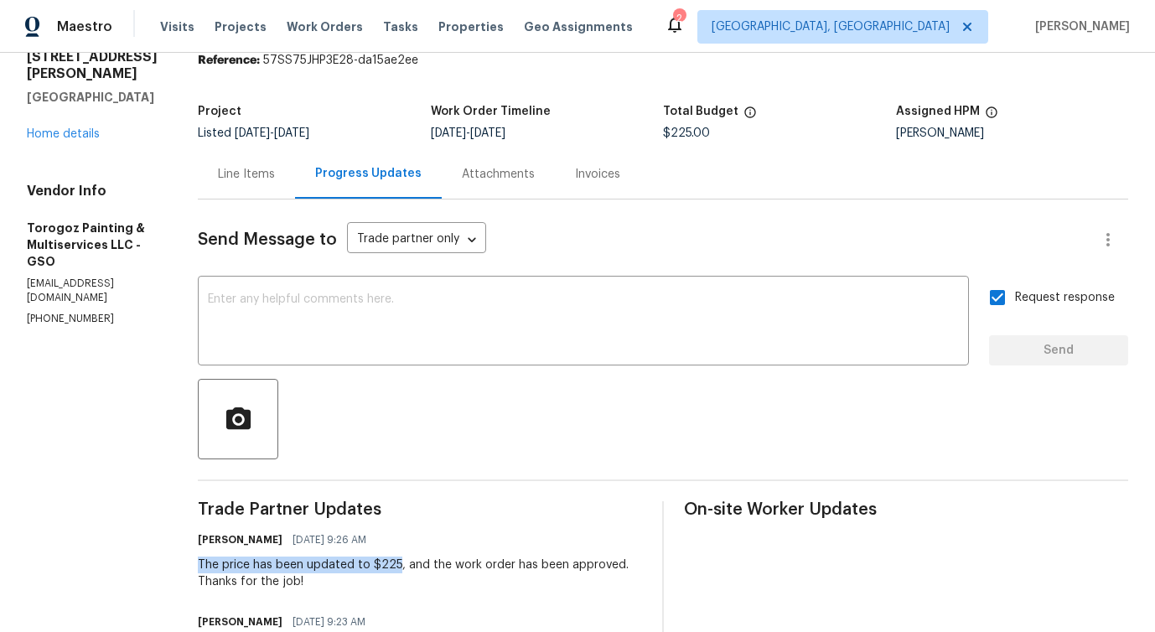
scroll to position [49, 0]
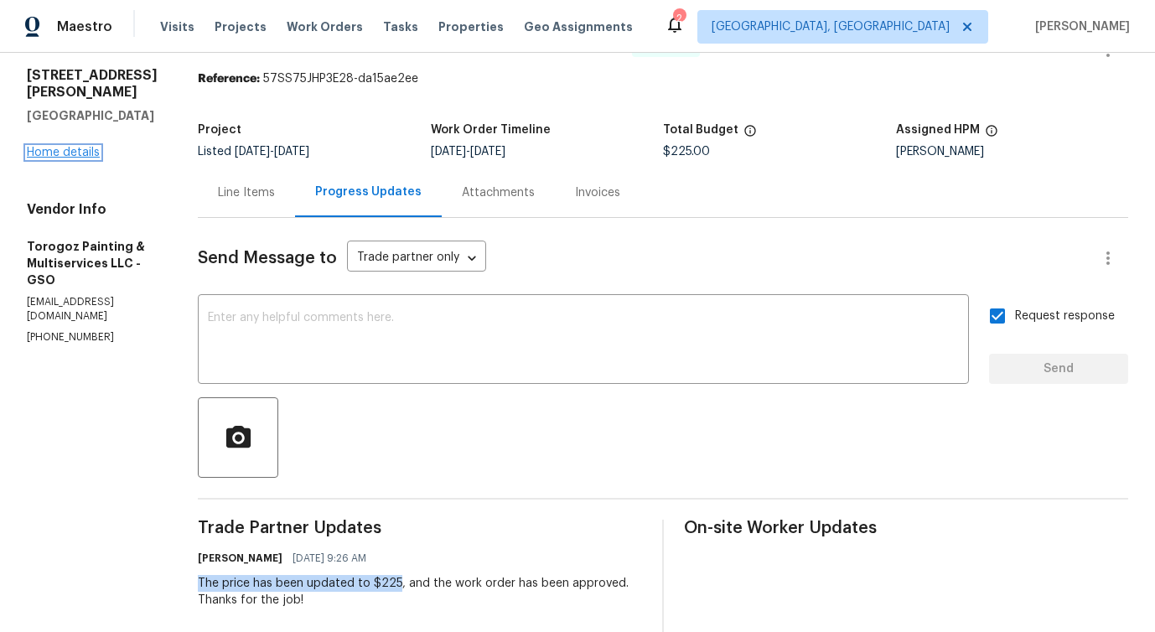
click at [78, 147] on link "Home details" at bounding box center [63, 153] width 73 height 12
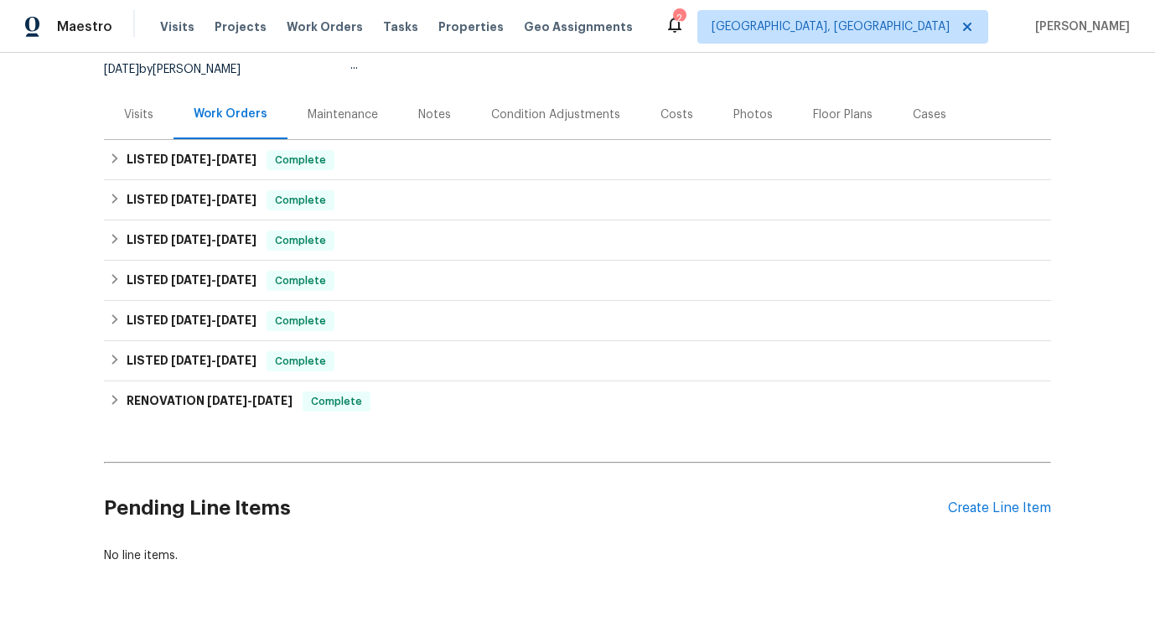
scroll to position [210, 0]
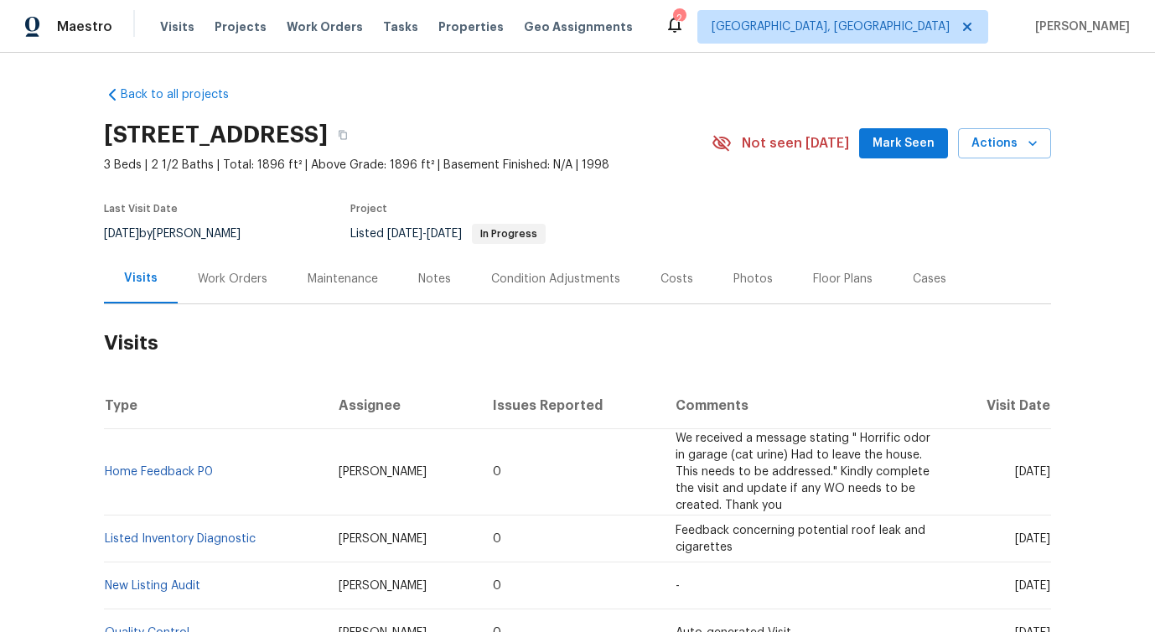
click at [246, 285] on div "Work Orders" at bounding box center [233, 279] width 70 height 17
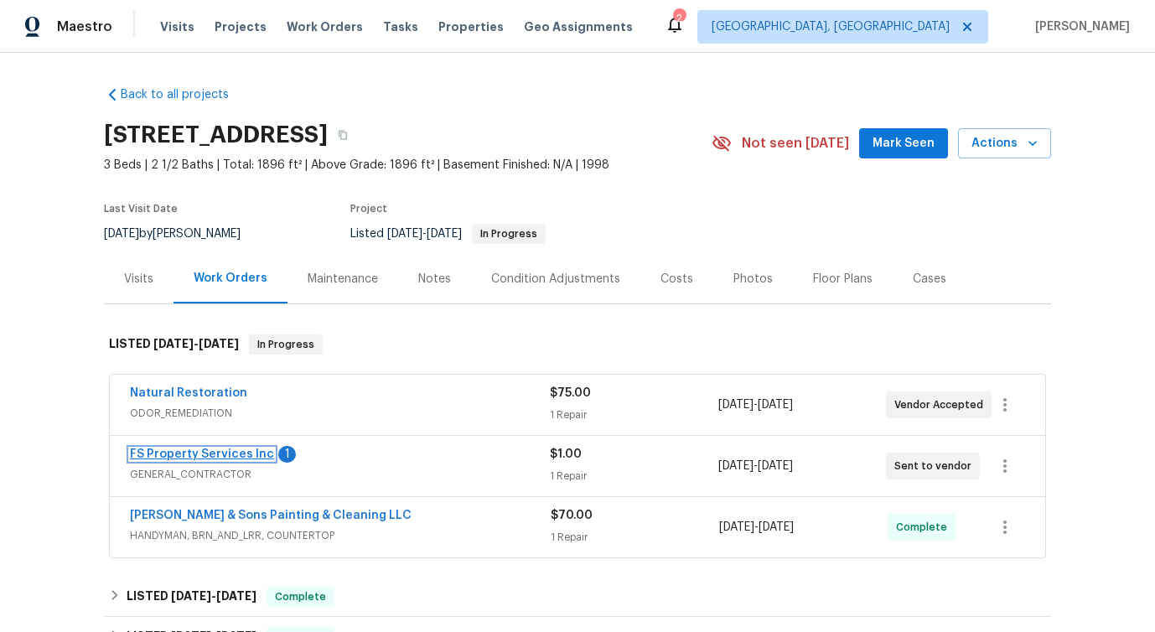
click at [237, 451] on link "FS Property Services Inc" at bounding box center [202, 454] width 144 height 12
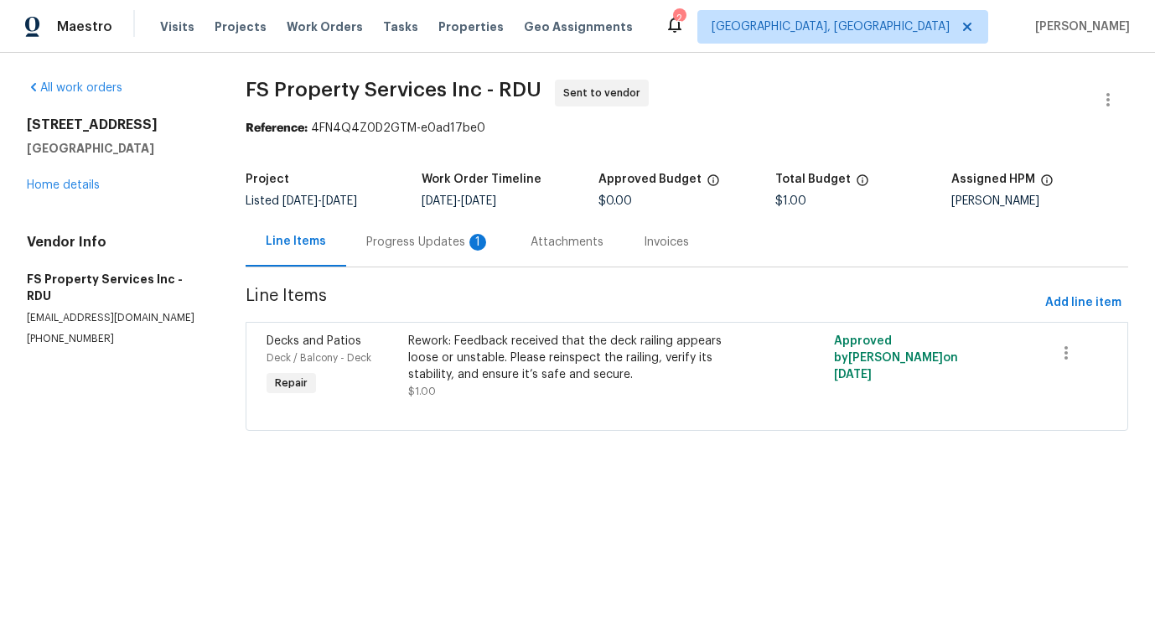
click at [432, 251] on div "Progress Updates 1" at bounding box center [428, 241] width 164 height 49
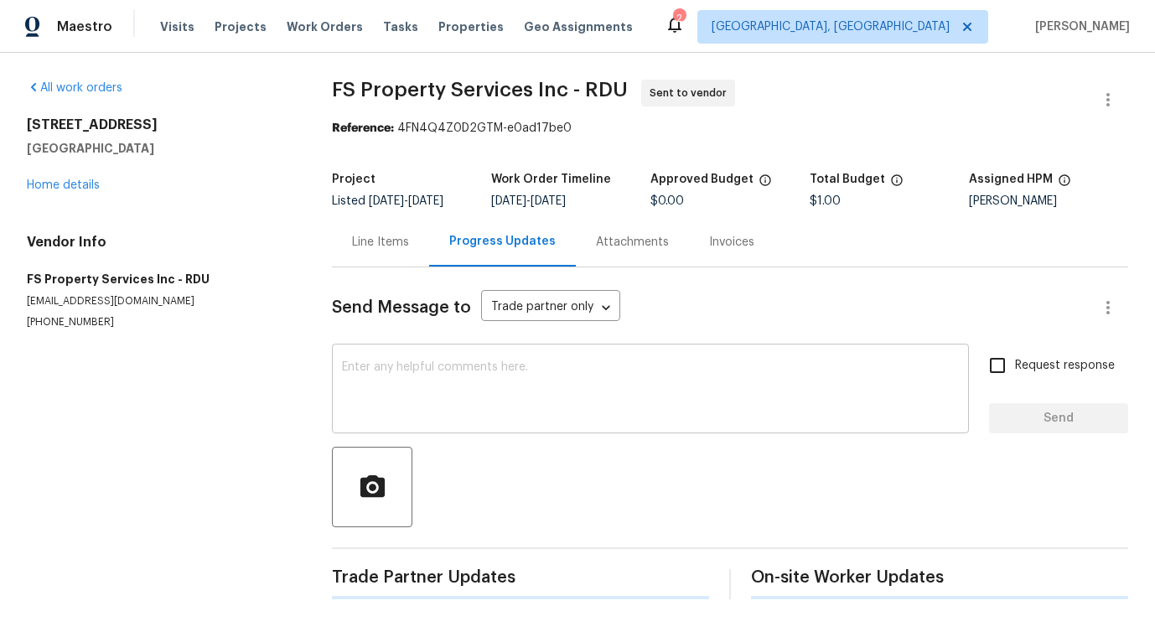
click at [417, 382] on textarea at bounding box center [650, 390] width 617 height 59
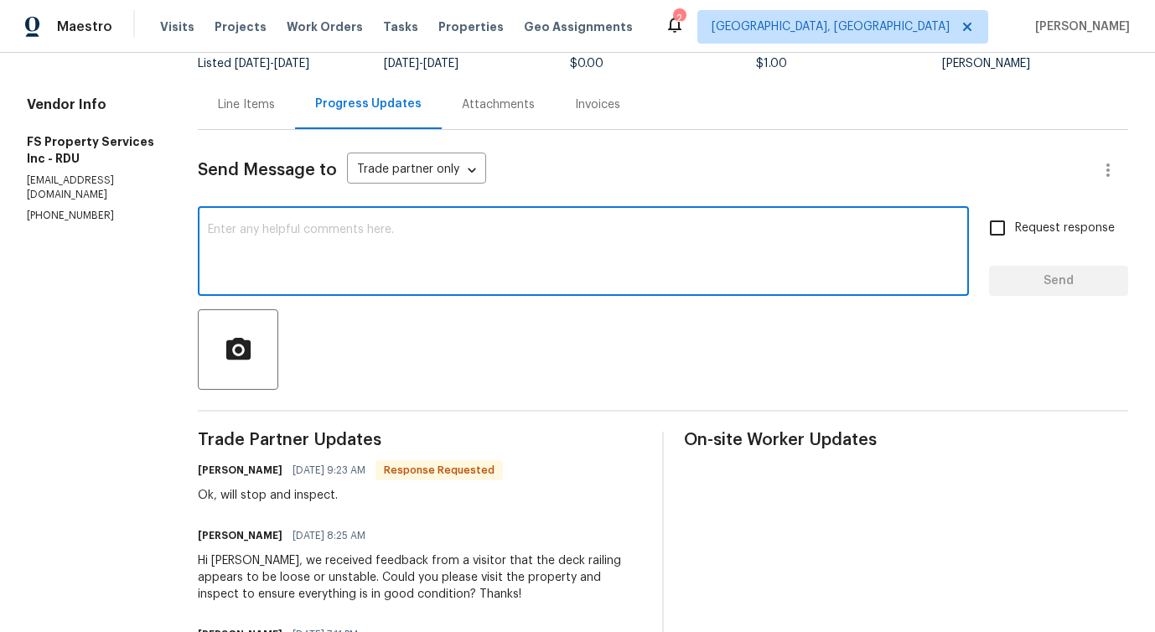
scroll to position [252, 0]
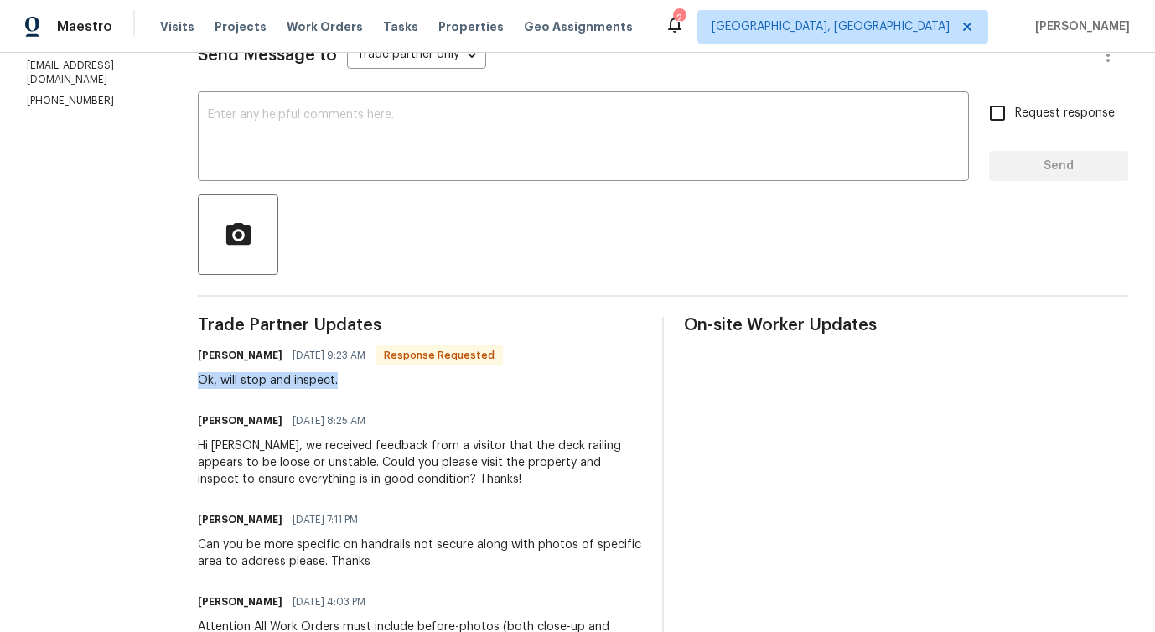
drag, startPoint x: 273, startPoint y: 383, endPoint x: 401, endPoint y: 383, distance: 128.2
click at [403, 383] on div "All work orders 125 River Hills Dr Clayton, NC 27527 Home details Vendor Info F…" at bounding box center [577, 341] width 1155 height 1081
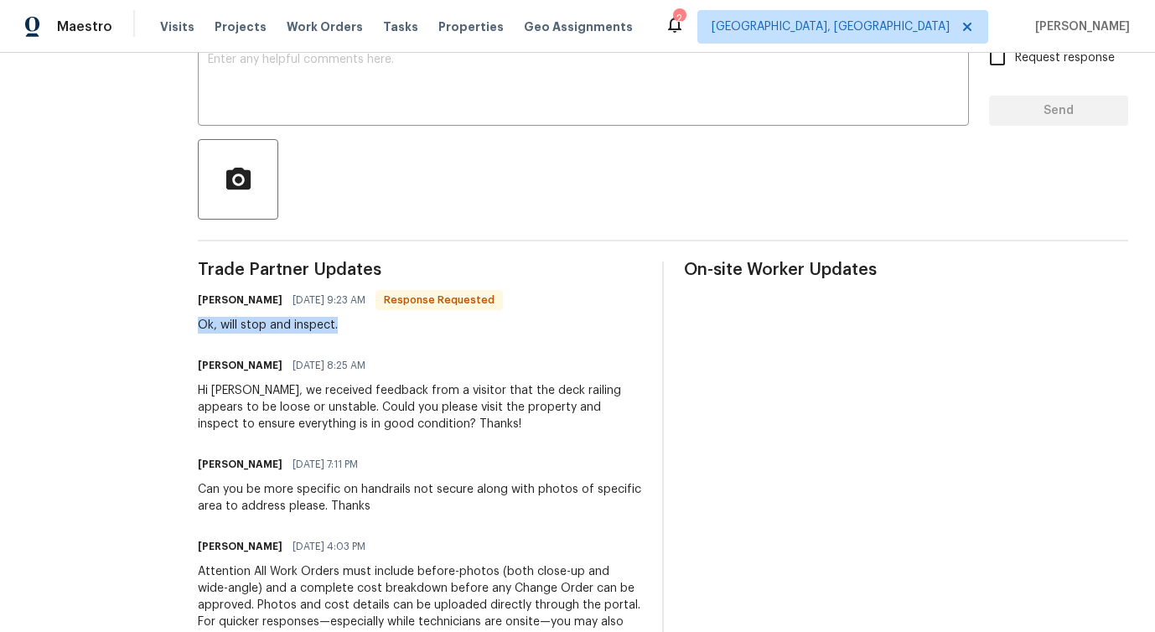
scroll to position [0, 0]
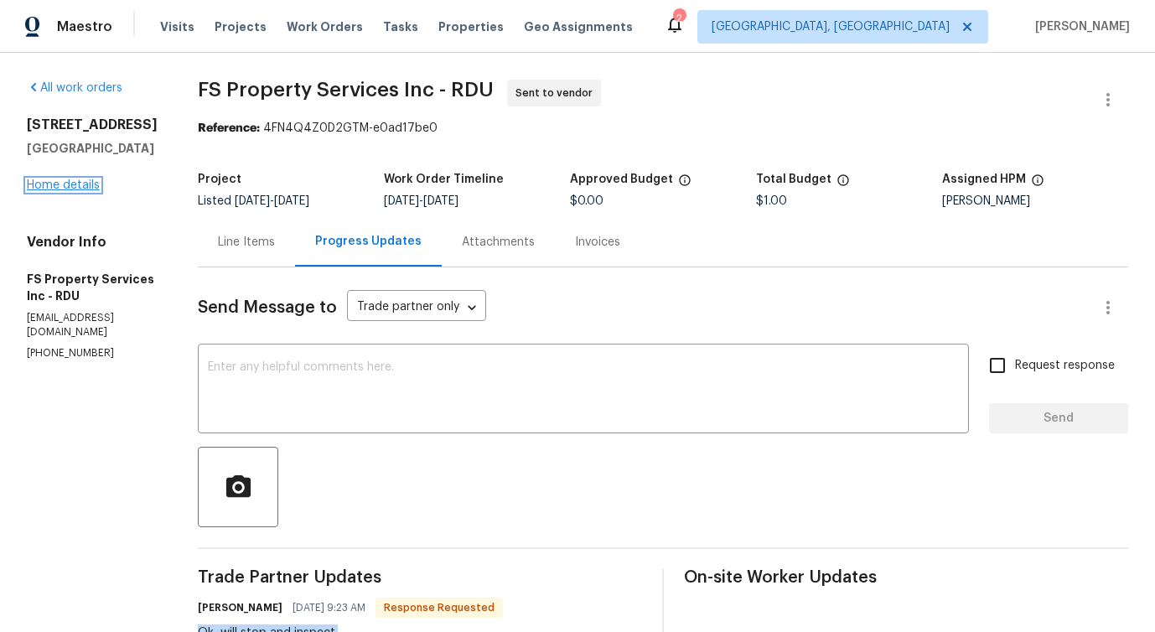
click at [65, 185] on link "Home details" at bounding box center [63, 185] width 73 height 12
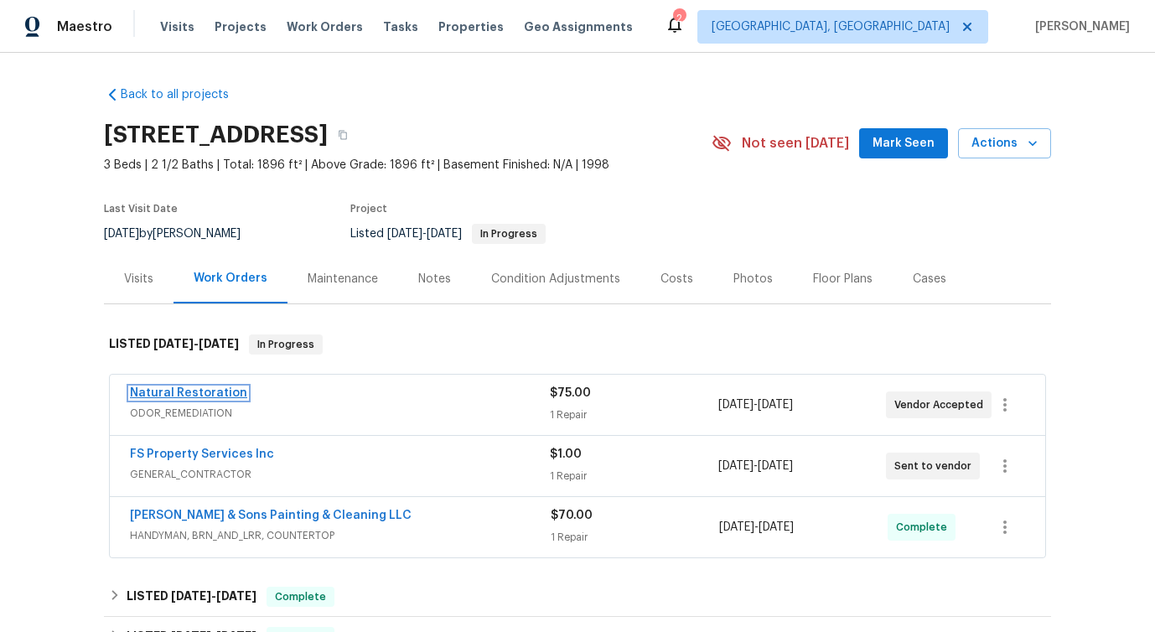
click at [181, 389] on link "Natural Restoration" at bounding box center [188, 393] width 117 height 12
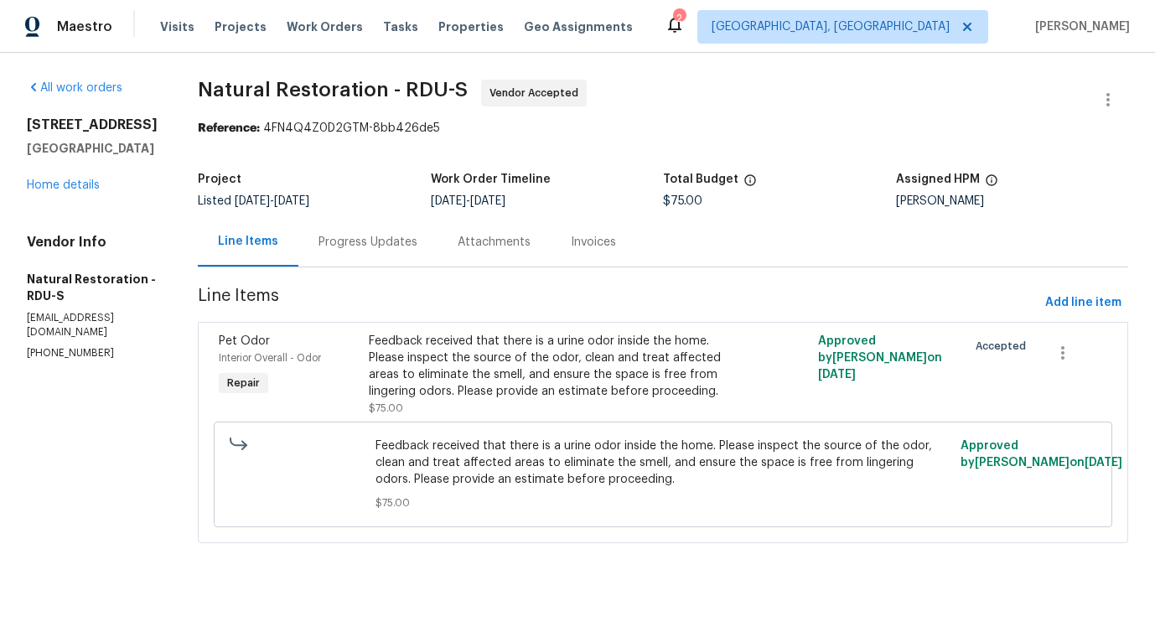
click at [398, 246] on div "Progress Updates" at bounding box center [367, 242] width 99 height 17
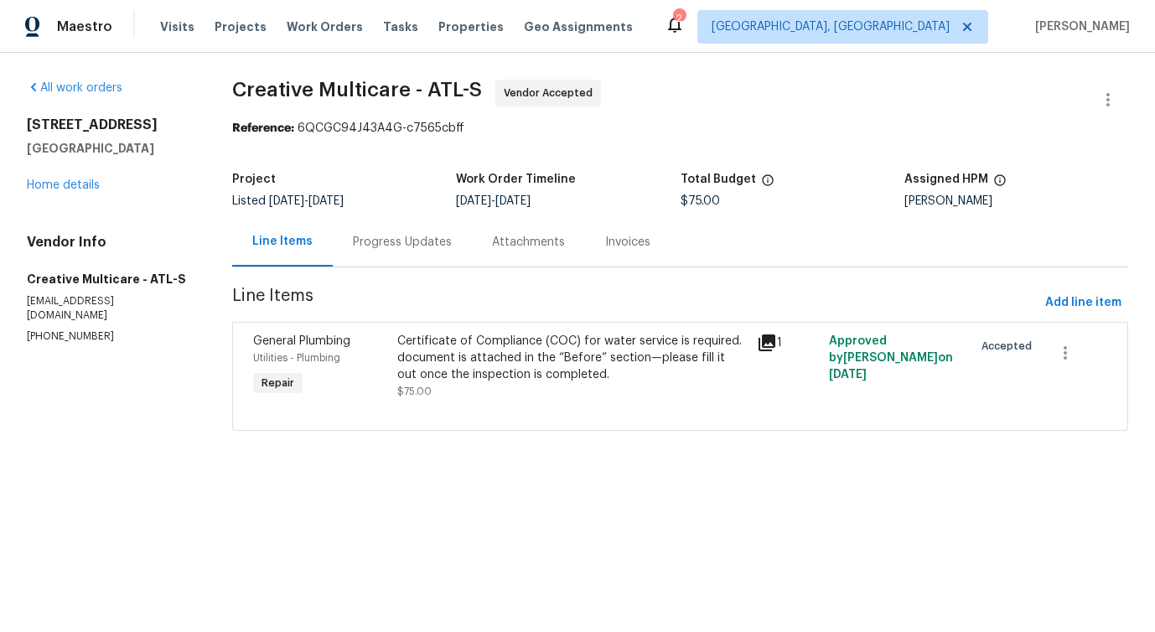
click at [435, 251] on div "Progress Updates" at bounding box center [402, 241] width 139 height 49
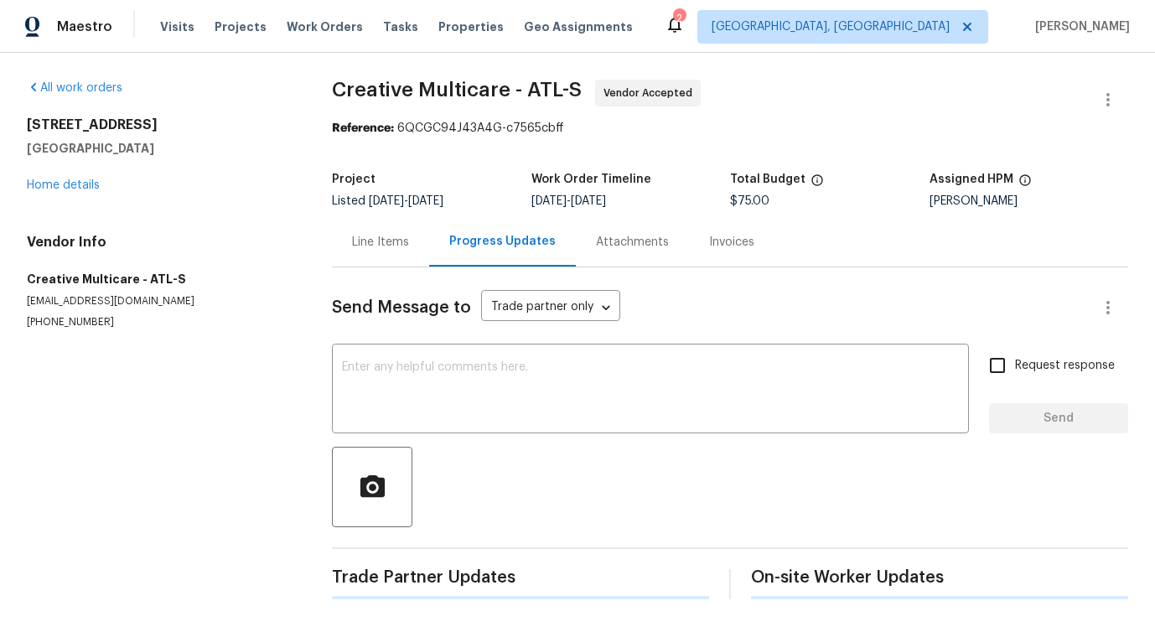
click at [435, 251] on div "Progress Updates" at bounding box center [502, 241] width 147 height 49
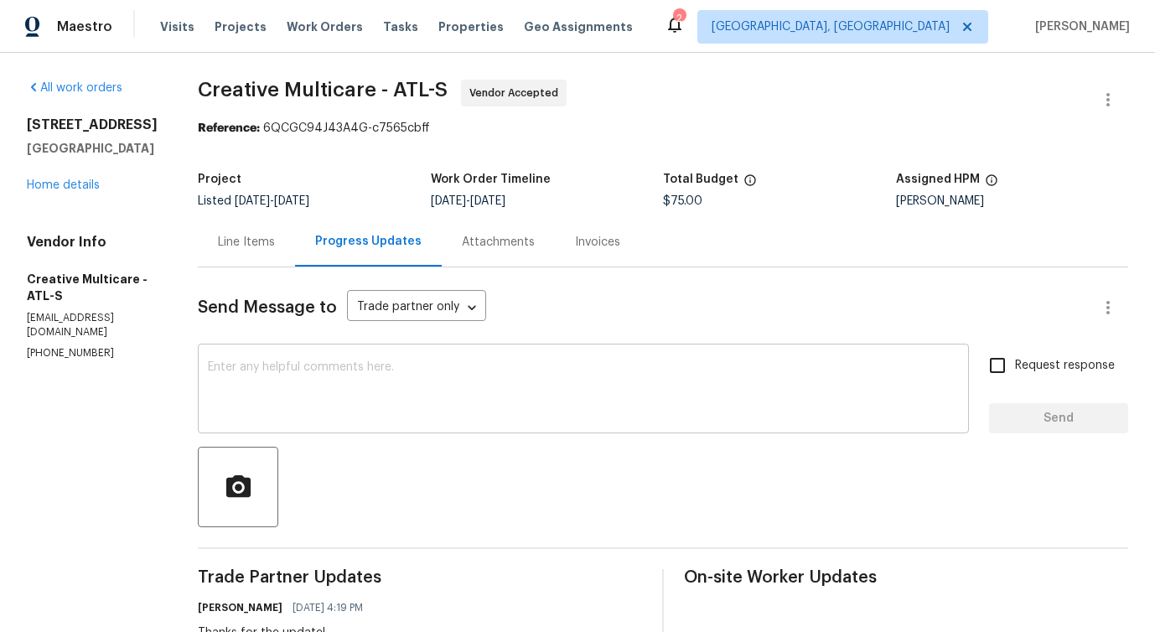
click at [428, 391] on textarea at bounding box center [583, 390] width 751 height 59
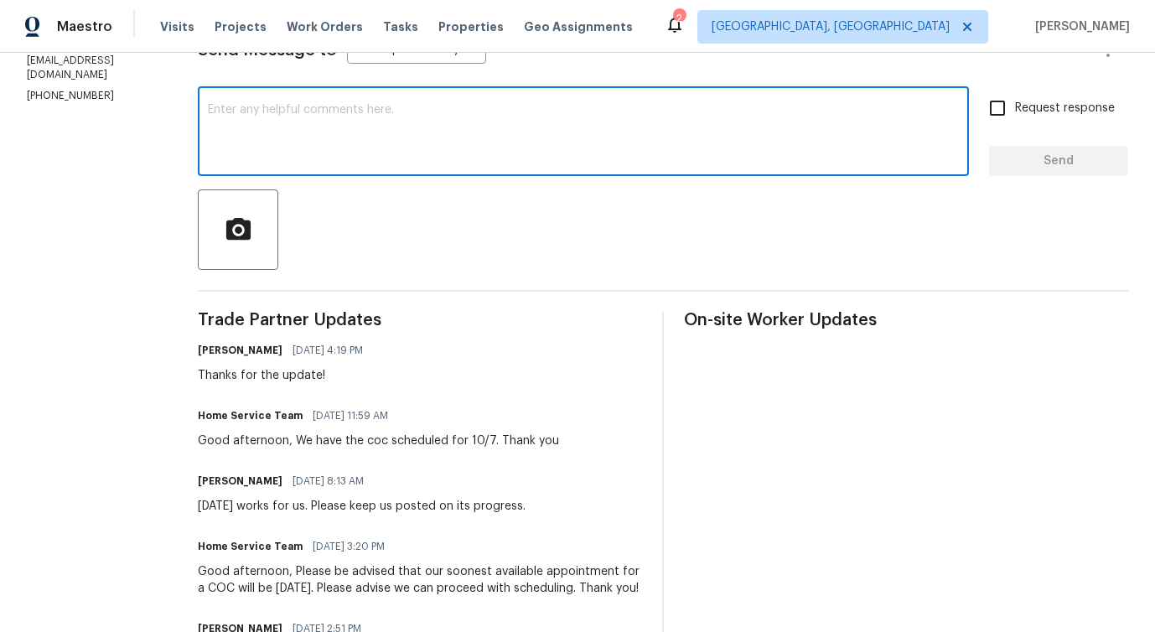
scroll to position [256, 0]
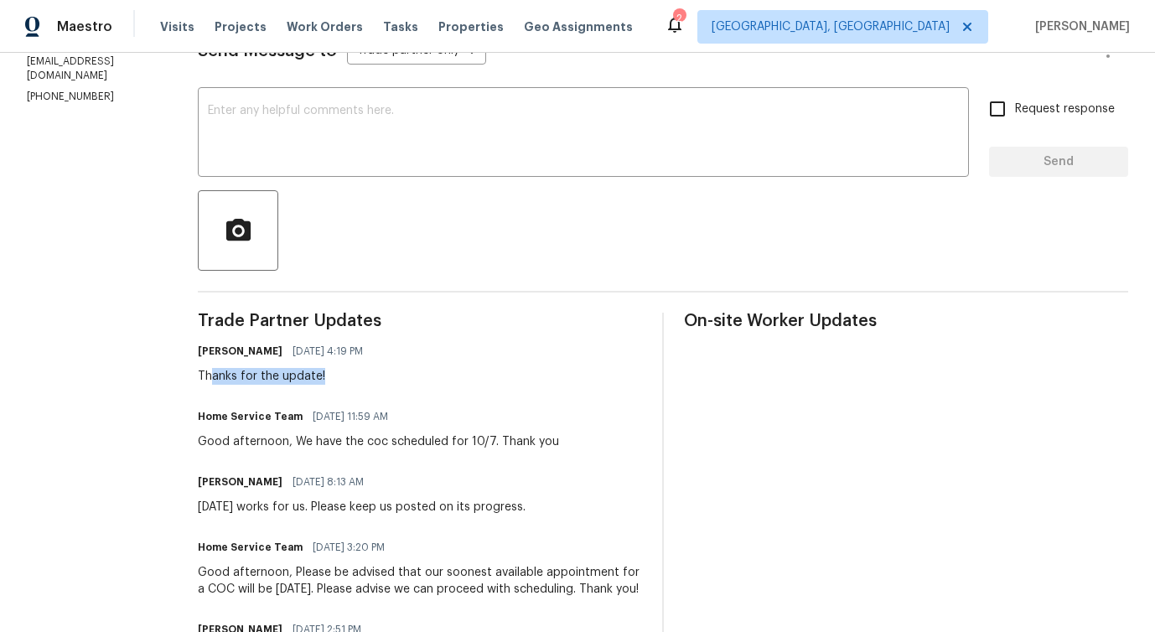
drag, startPoint x: 253, startPoint y: 380, endPoint x: 402, endPoint y: 380, distance: 149.2
click at [373, 380] on div "Thanks for the update!" at bounding box center [285, 376] width 175 height 17
drag, startPoint x: 339, startPoint y: 430, endPoint x: 526, endPoint y: 432, distance: 186.9
click at [526, 432] on div "Home Service Team 10/03/2025 11:59 AM Good afternoon, We have the coc scheduled…" at bounding box center [378, 427] width 361 height 45
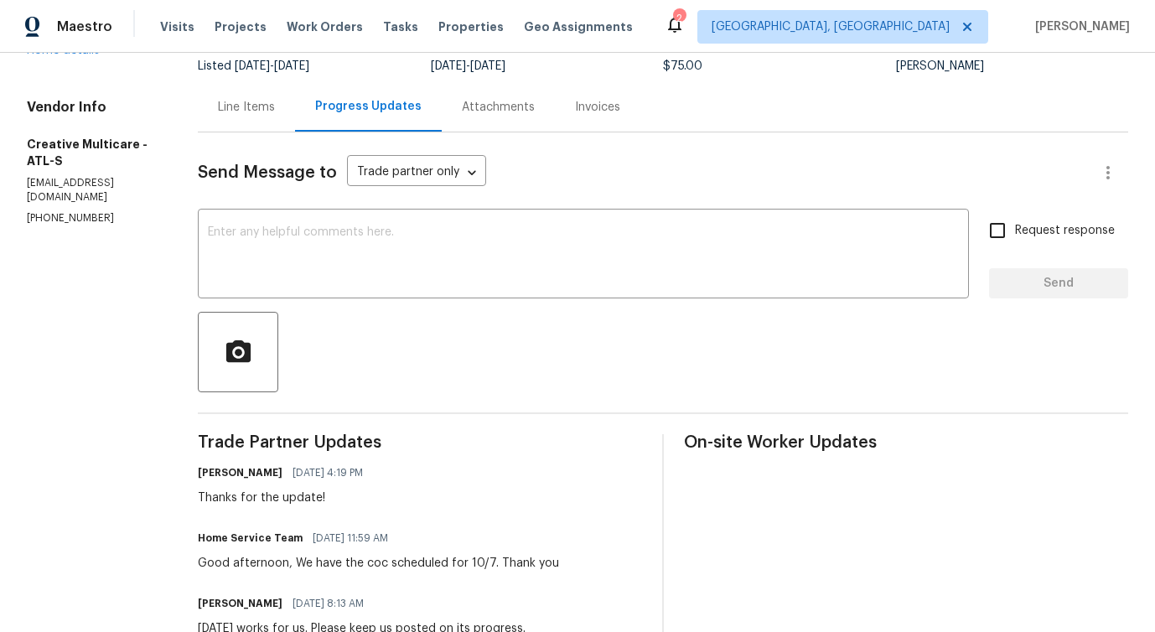
scroll to position [0, 0]
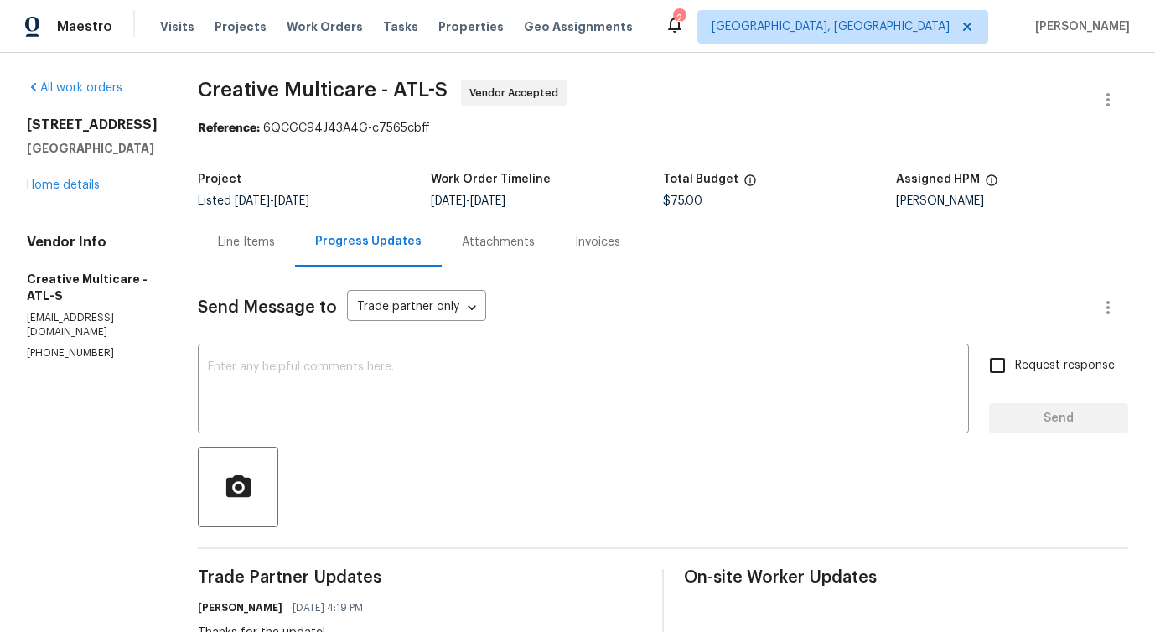
click at [409, 365] on textarea at bounding box center [583, 390] width 751 height 59
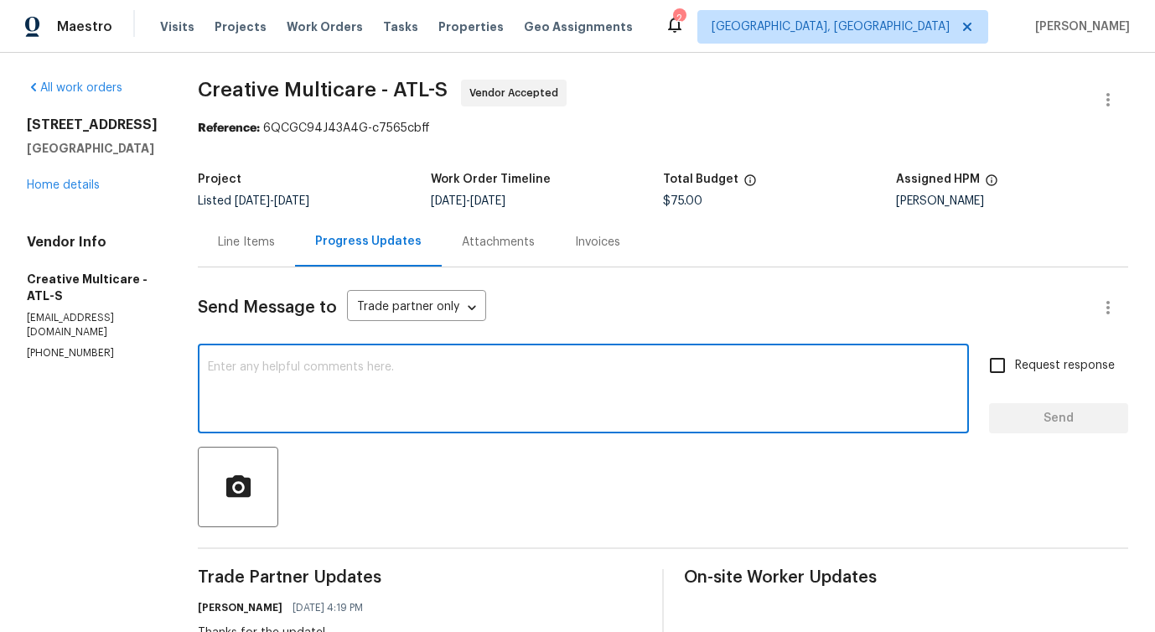
click at [391, 383] on textarea at bounding box center [583, 390] width 751 height 59
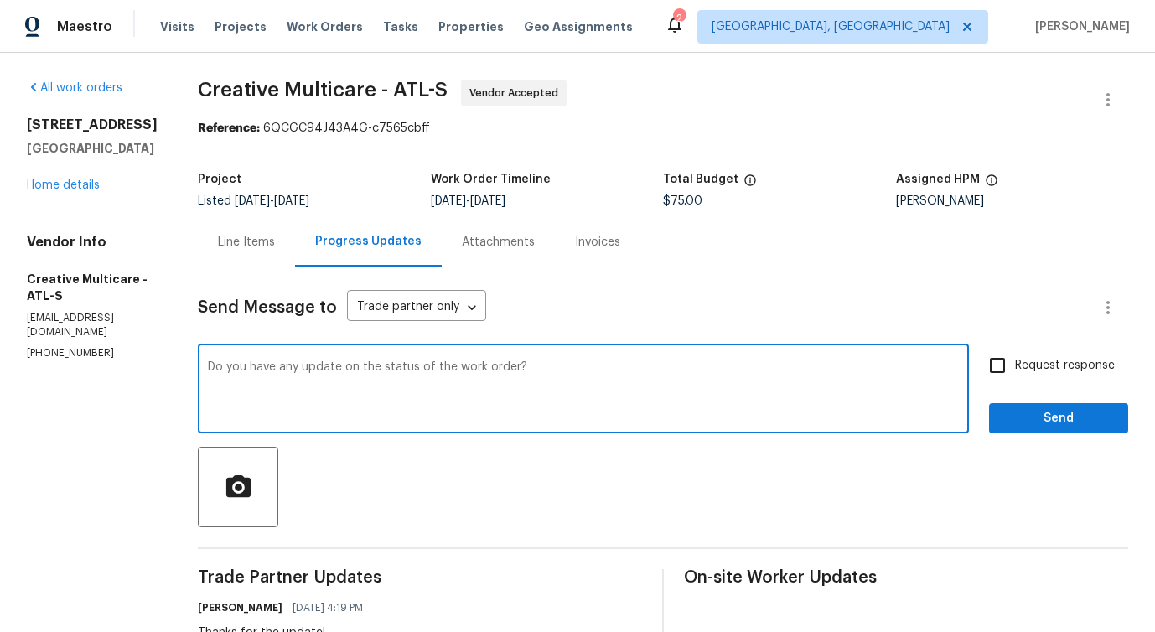
drag, startPoint x: 275, startPoint y: 375, endPoint x: 712, endPoint y: 373, distance: 437.5
click at [713, 371] on textarea "Do you have any update on the status of the work order?" at bounding box center [583, 390] width 751 height 59
type textarea "Do you have any update on the status of the work order?"
click at [995, 366] on input "Request response" at bounding box center [997, 365] width 35 height 35
checkbox input "true"
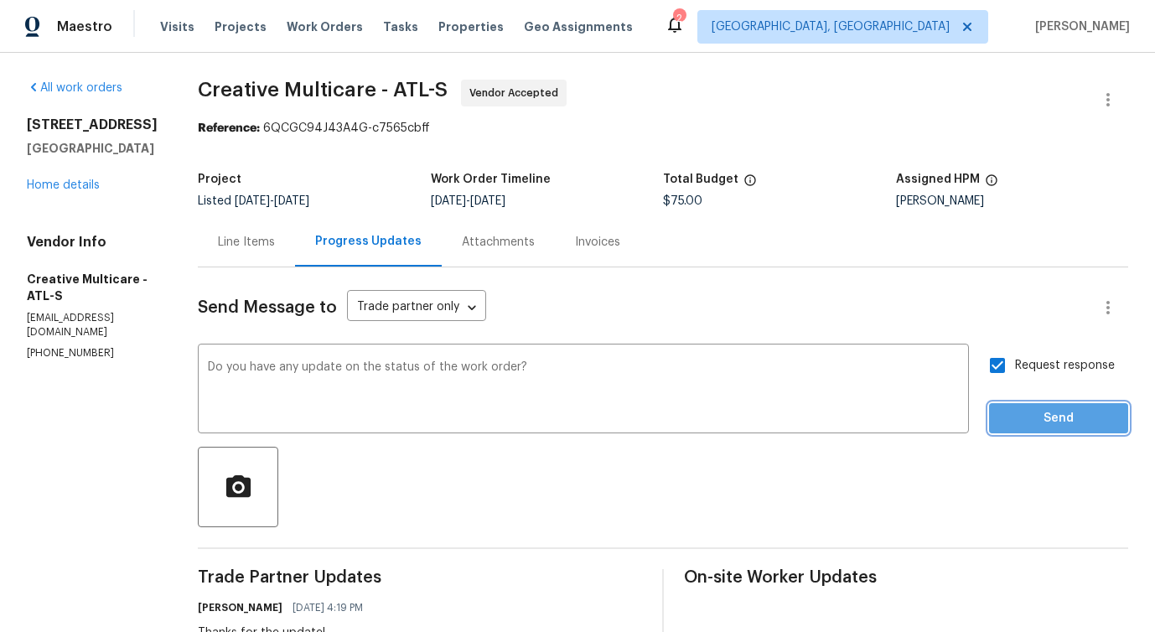
click at [1022, 428] on span "Send" at bounding box center [1058, 418] width 112 height 21
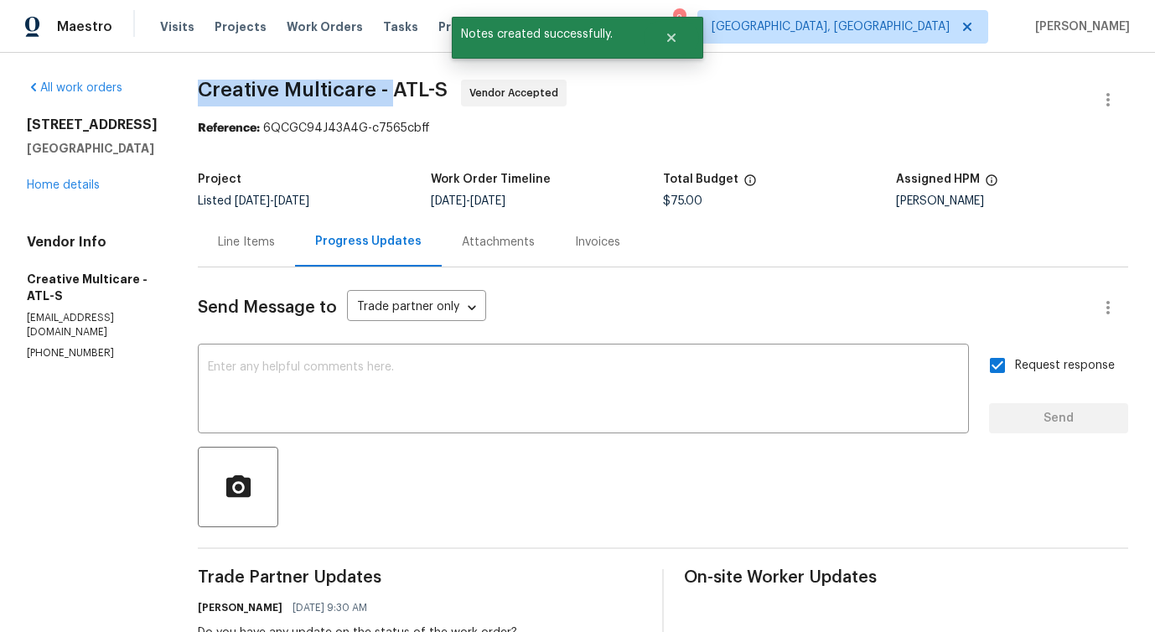
drag, startPoint x: 239, startPoint y: 85, endPoint x: 435, endPoint y: 91, distance: 196.2
click at [435, 91] on div "All work orders 5919 Heritage Ln Stone Mountain, GA 30087 Home details Vendor I…" at bounding box center [577, 642] width 1155 height 1178
copy span "Creative Multicare -"
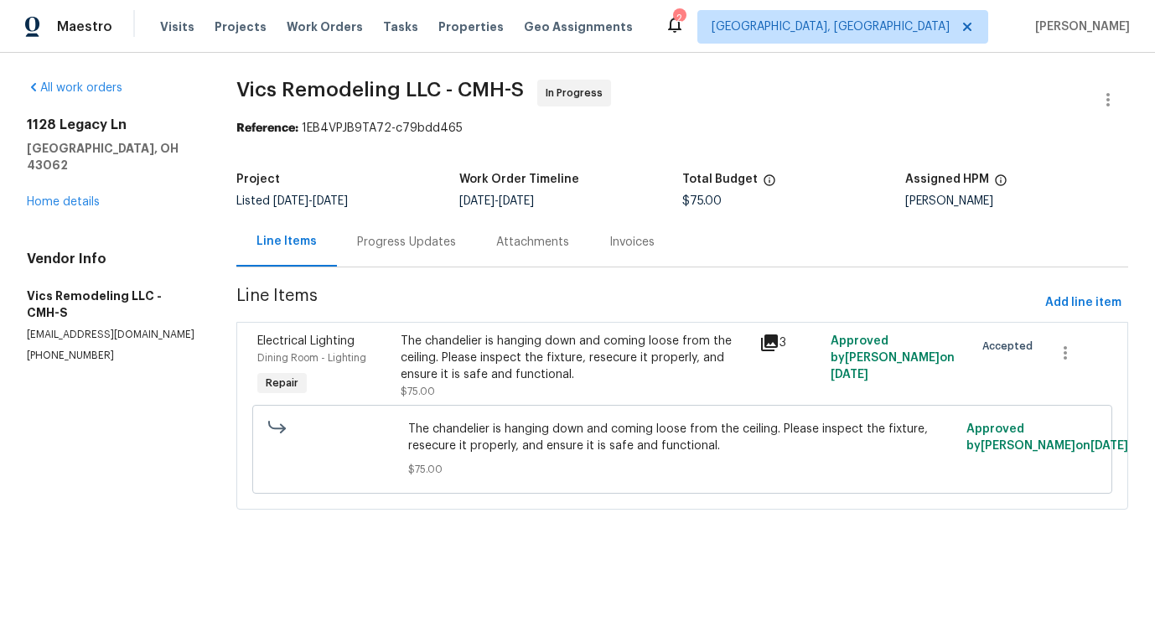
click at [456, 392] on div "The chandelier is hanging down and coming loose from the ceiling. Please inspec…" at bounding box center [575, 366] width 348 height 67
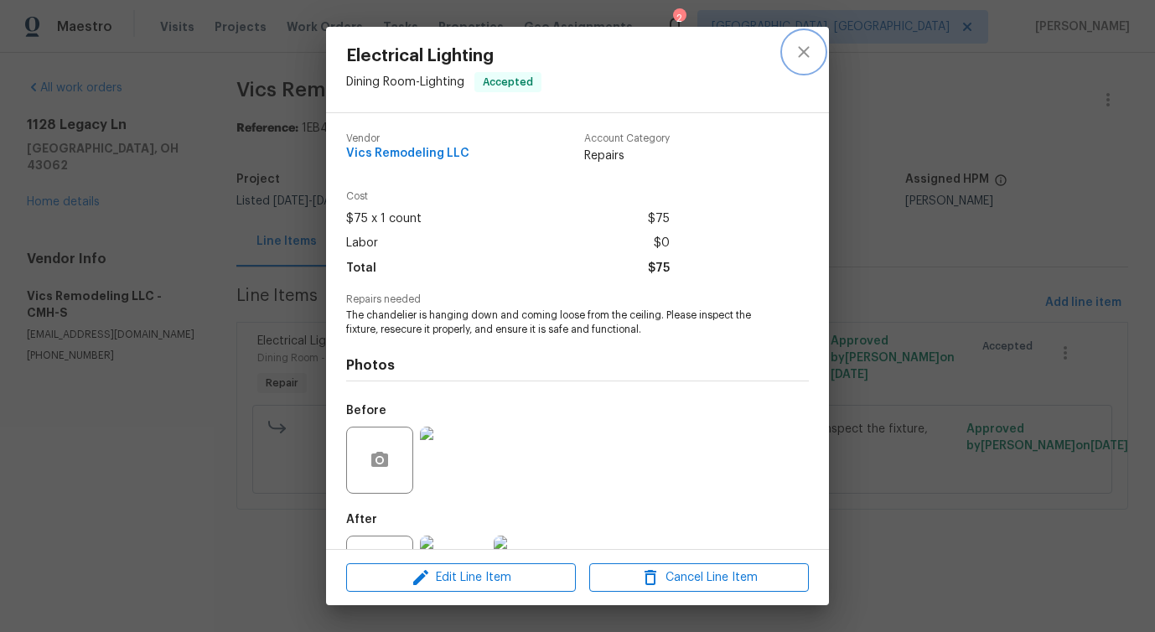
click at [817, 43] on button "close" at bounding box center [804, 52] width 40 height 40
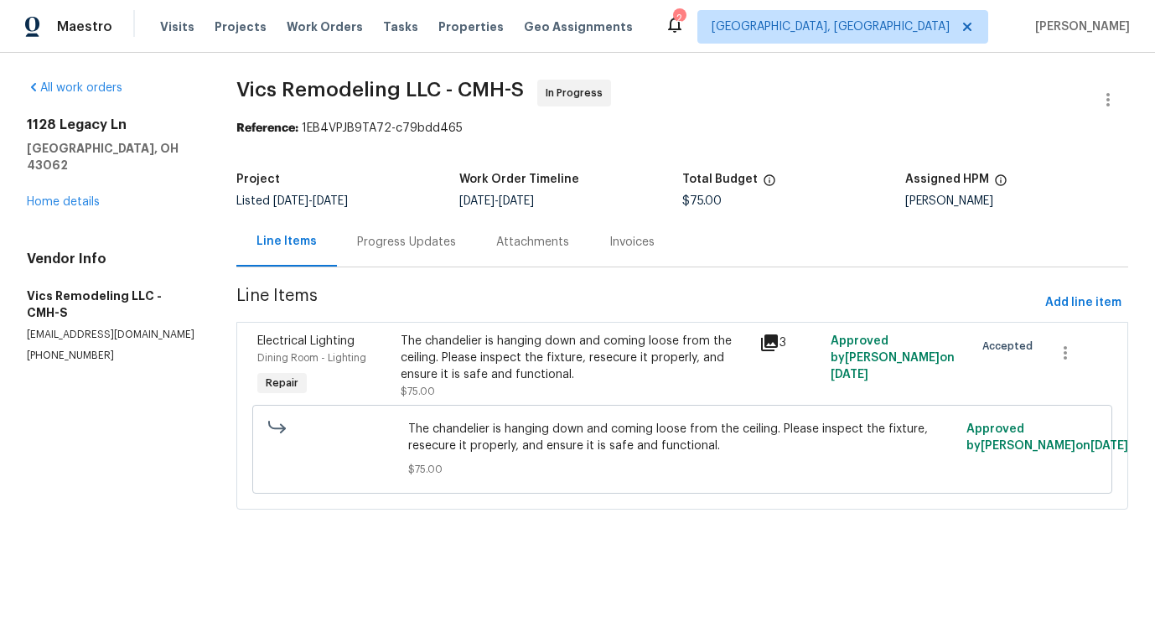
click at [399, 240] on div "Progress Updates" at bounding box center [406, 242] width 99 height 17
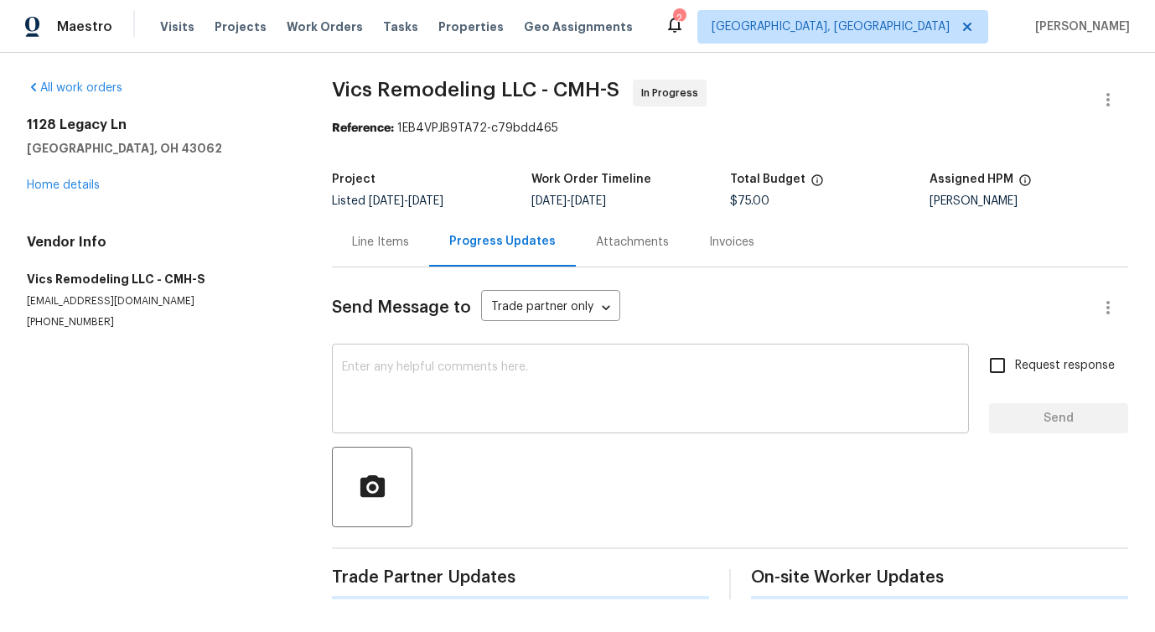
click at [422, 381] on textarea at bounding box center [650, 390] width 617 height 59
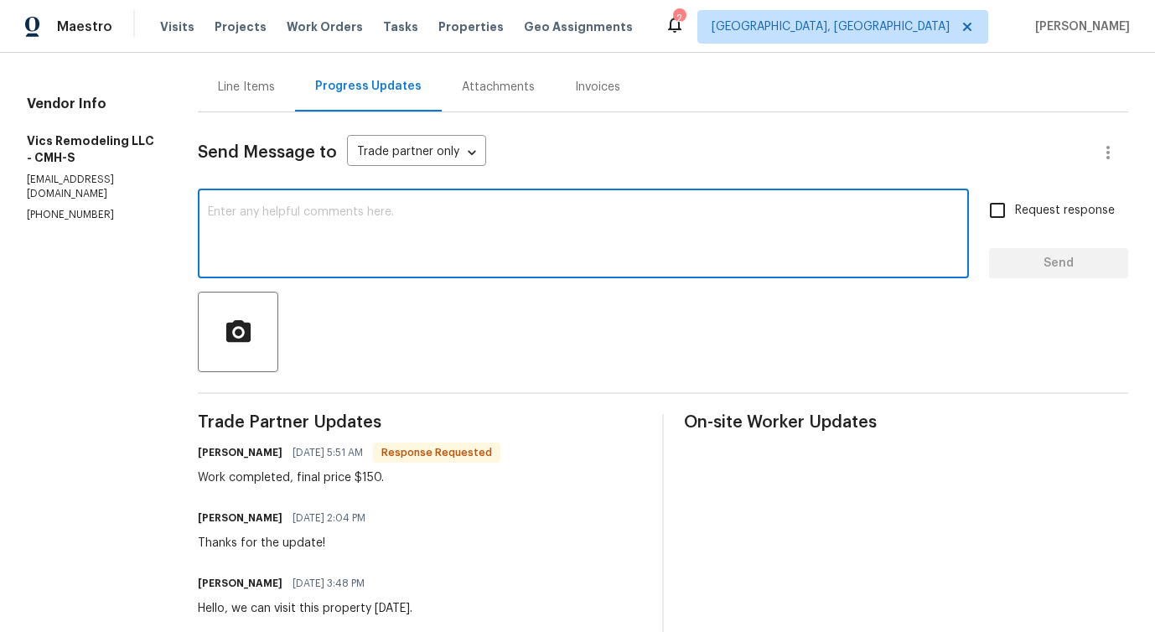
scroll to position [375, 0]
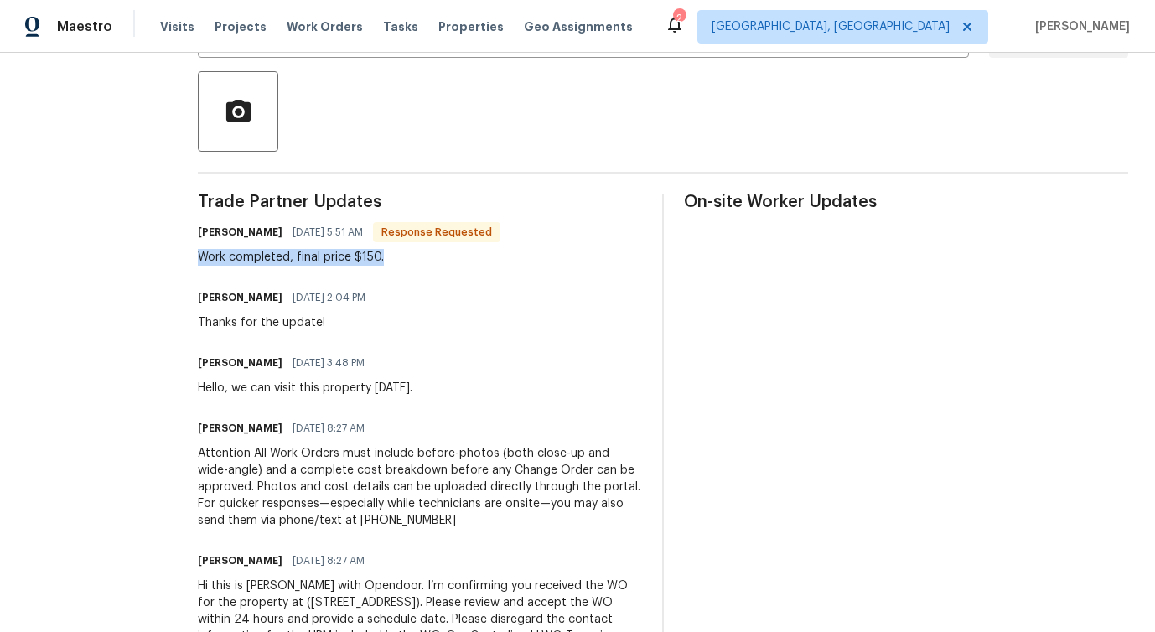
drag, startPoint x: 179, startPoint y: 261, endPoint x: 442, endPoint y: 253, distance: 263.2
click at [443, 253] on div "All work orders [STREET_ADDRESS] Home details Vendor Info Vics Remodeling LLC -…" at bounding box center [577, 192] width 1155 height 1031
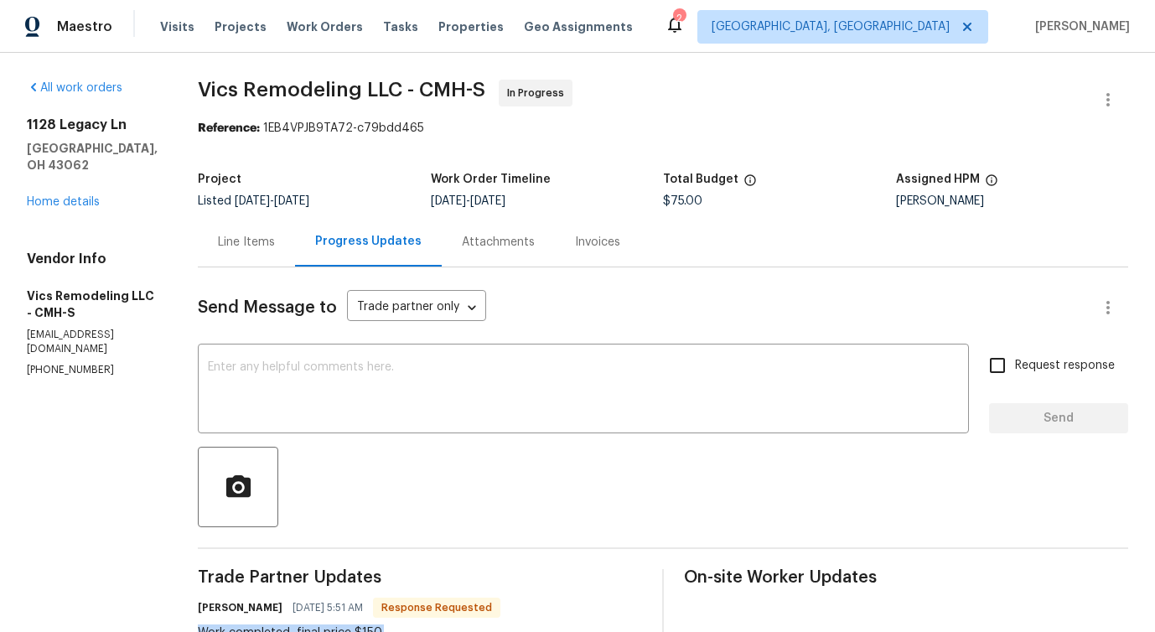
click at [236, 238] on div "Line Items" at bounding box center [246, 242] width 57 height 17
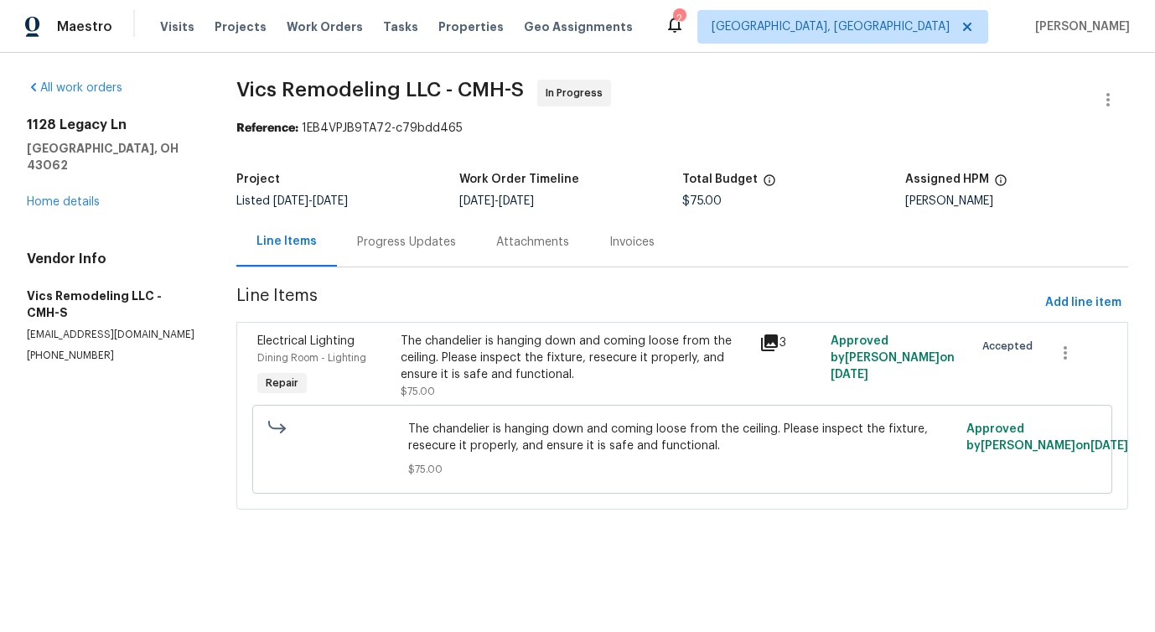
click at [533, 303] on span "Line Items" at bounding box center [637, 302] width 802 height 31
click at [520, 356] on div "The chandelier is hanging down and coming loose from the ceiling. Please inspec…" at bounding box center [575, 358] width 348 height 50
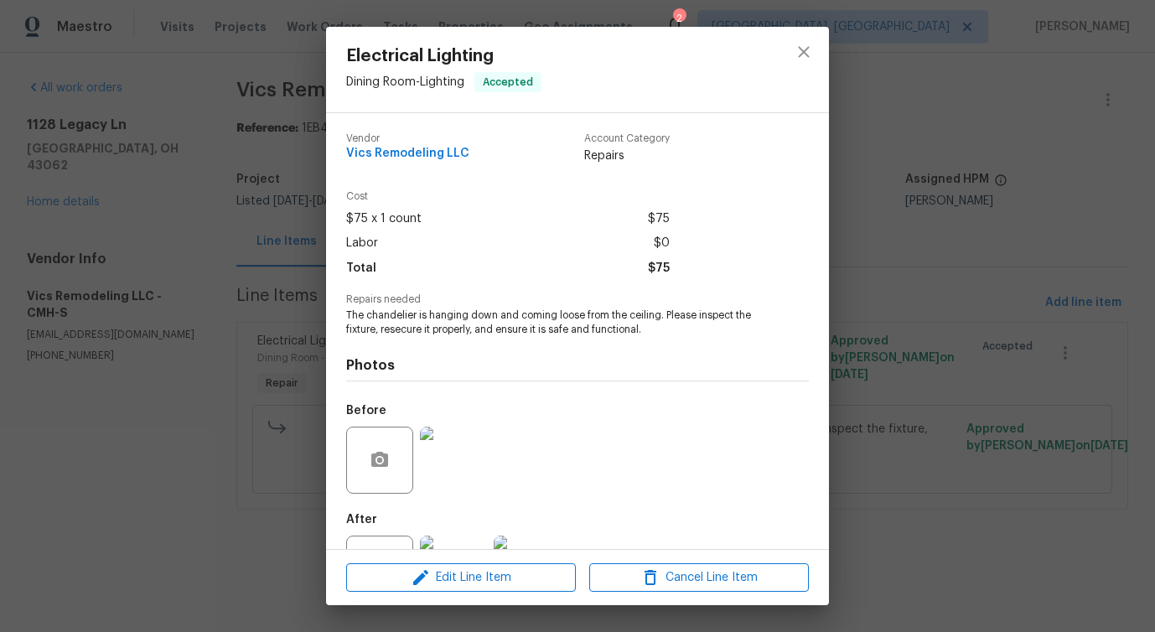
scroll to position [70, 0]
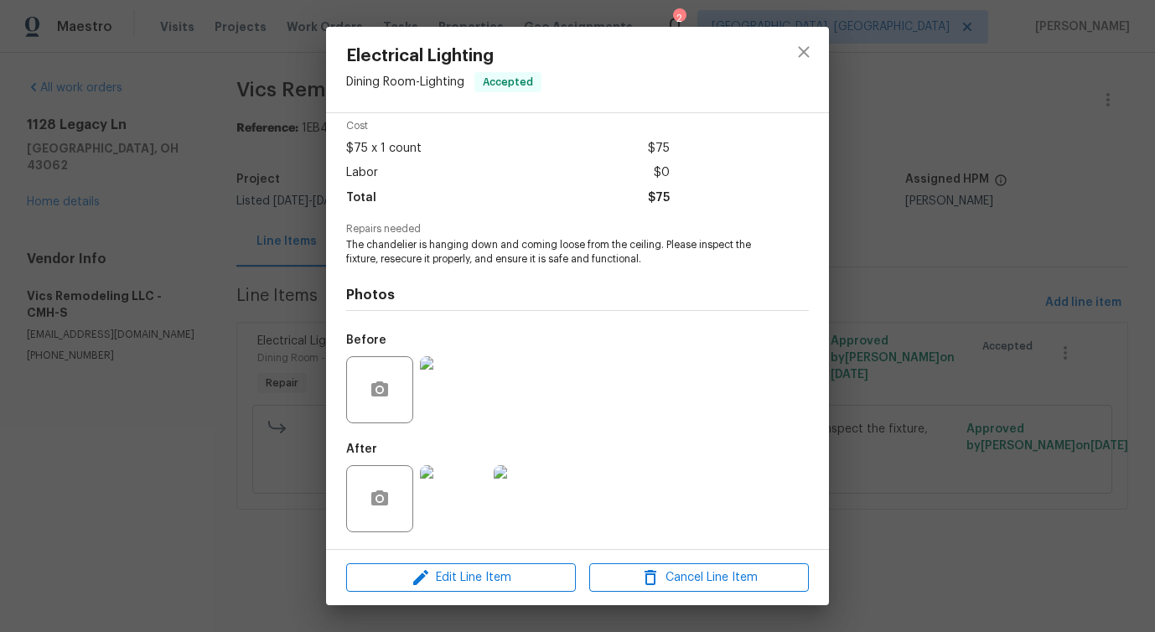
click at [463, 391] on img at bounding box center [453, 389] width 67 height 67
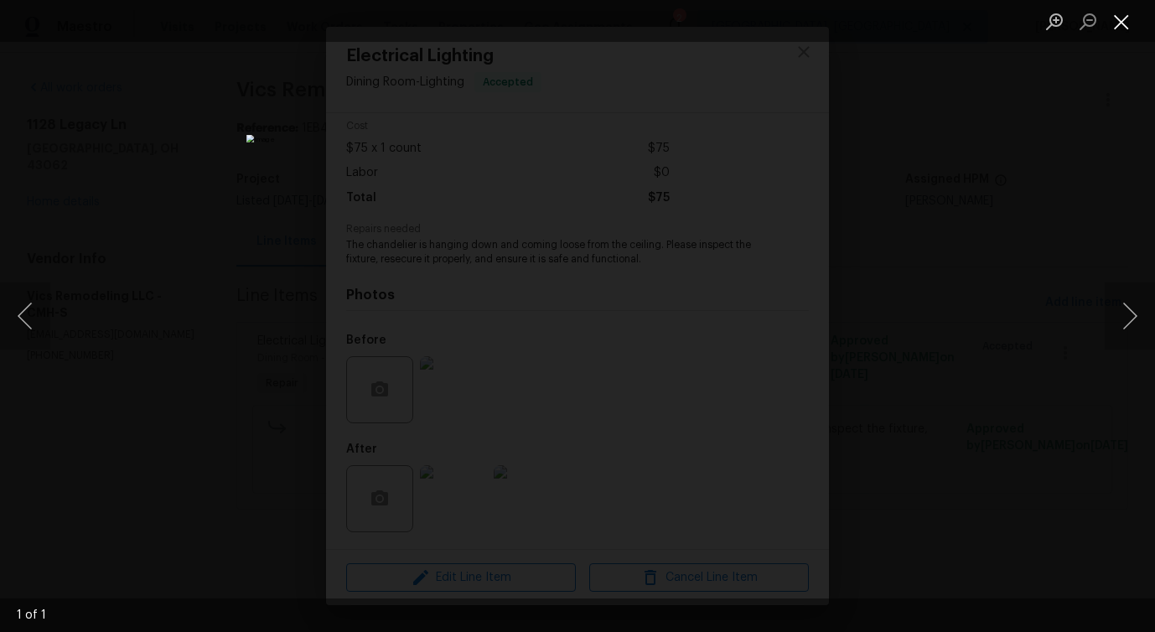
click at [1118, 20] on button "Close lightbox" at bounding box center [1122, 21] width 34 height 29
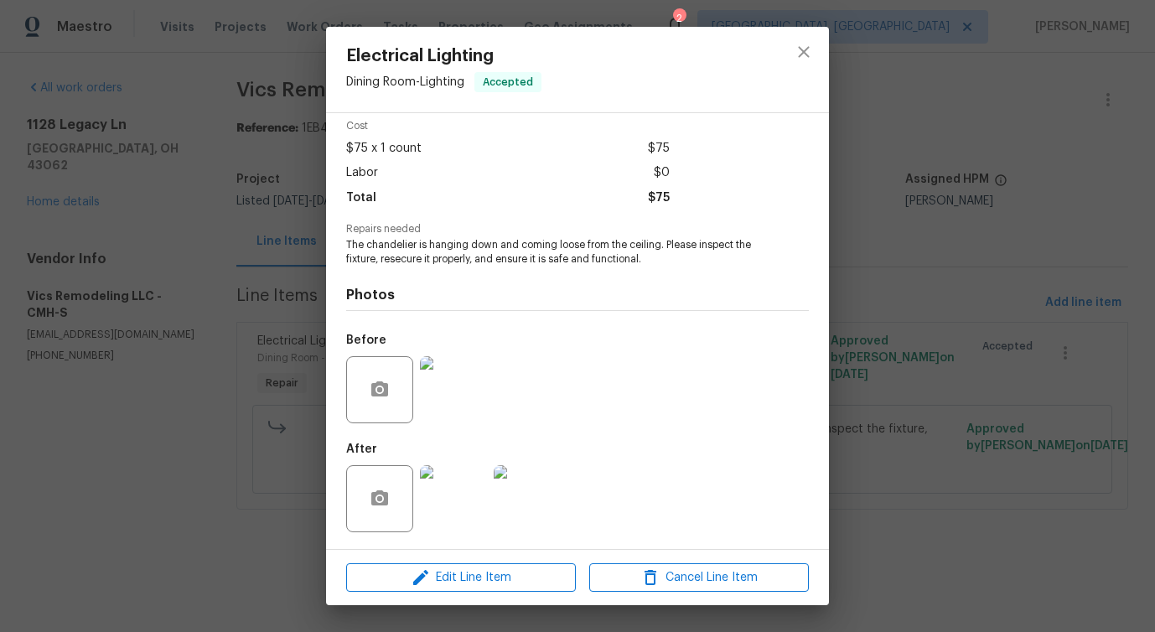
click at [444, 510] on img at bounding box center [453, 498] width 67 height 67
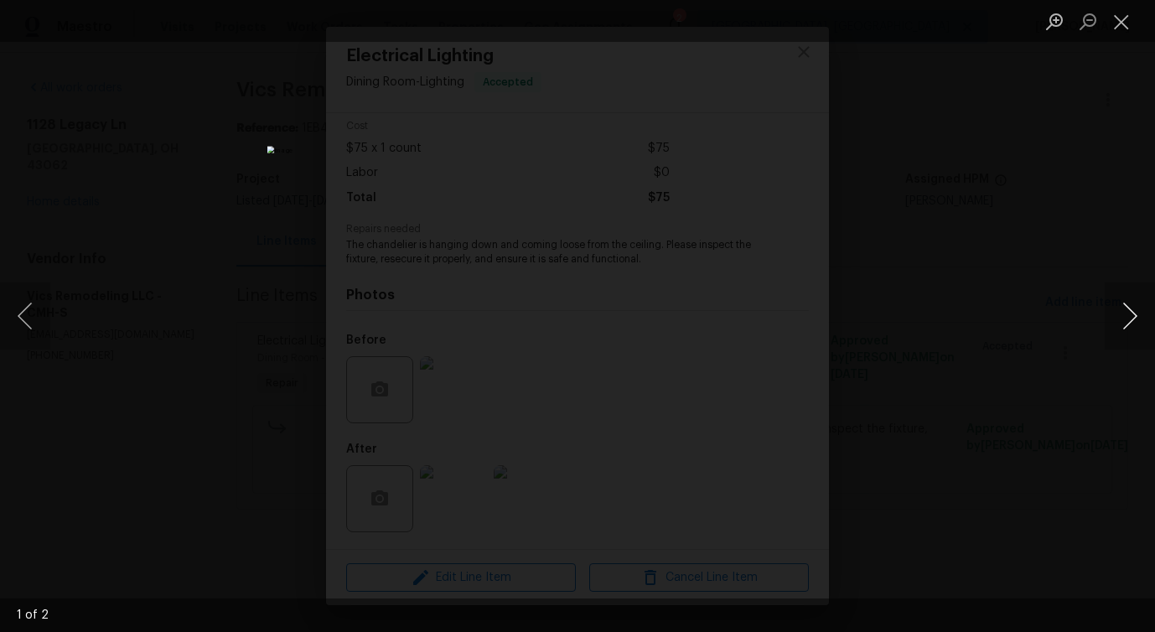
click at [1132, 319] on button "Next image" at bounding box center [1130, 315] width 50 height 67
click at [1119, 24] on button "Close lightbox" at bounding box center [1122, 21] width 34 height 29
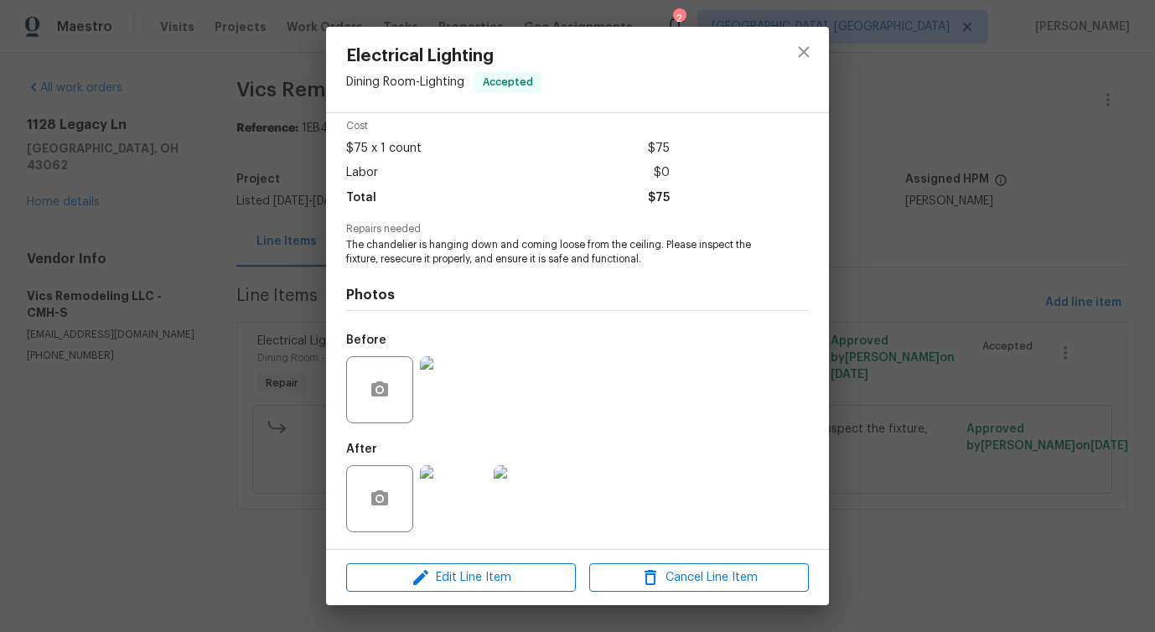
click at [415, 407] on div at bounding box center [381, 389] width 70 height 67
click at [454, 403] on img at bounding box center [453, 389] width 67 height 67
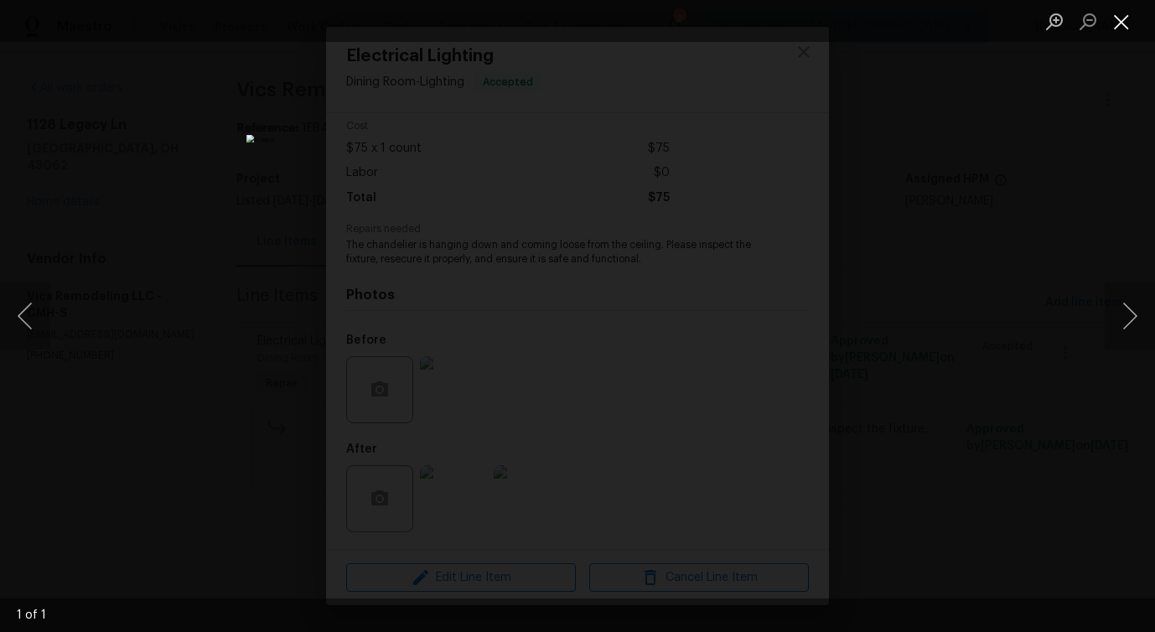
click at [1115, 26] on button "Close lightbox" at bounding box center [1122, 21] width 34 height 29
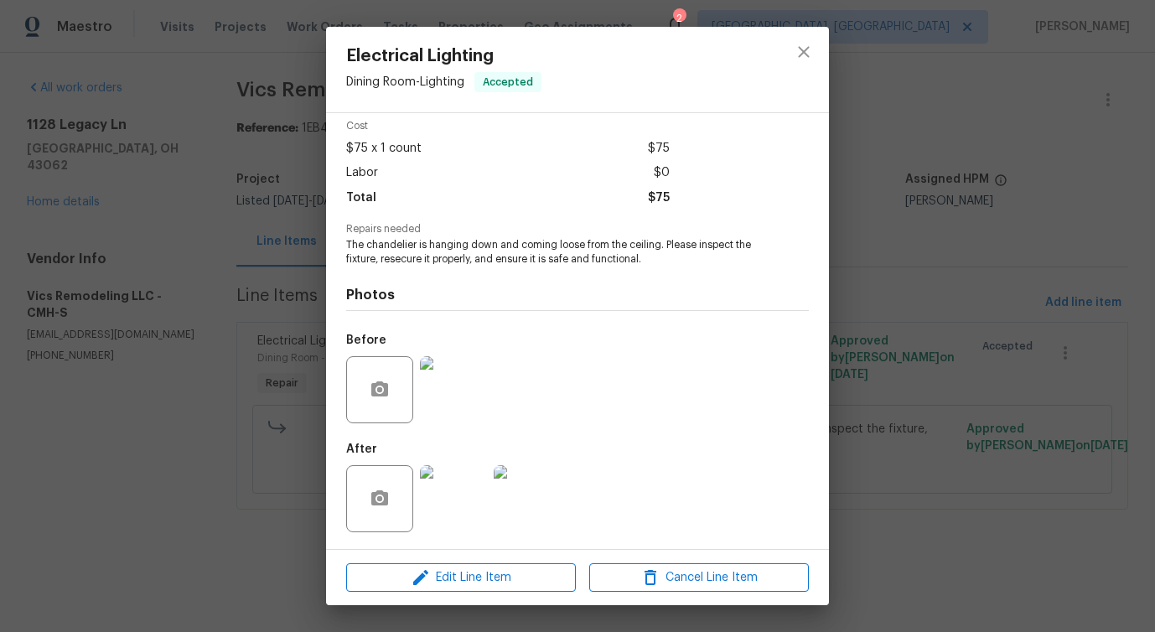
click at [458, 507] on img at bounding box center [453, 498] width 67 height 67
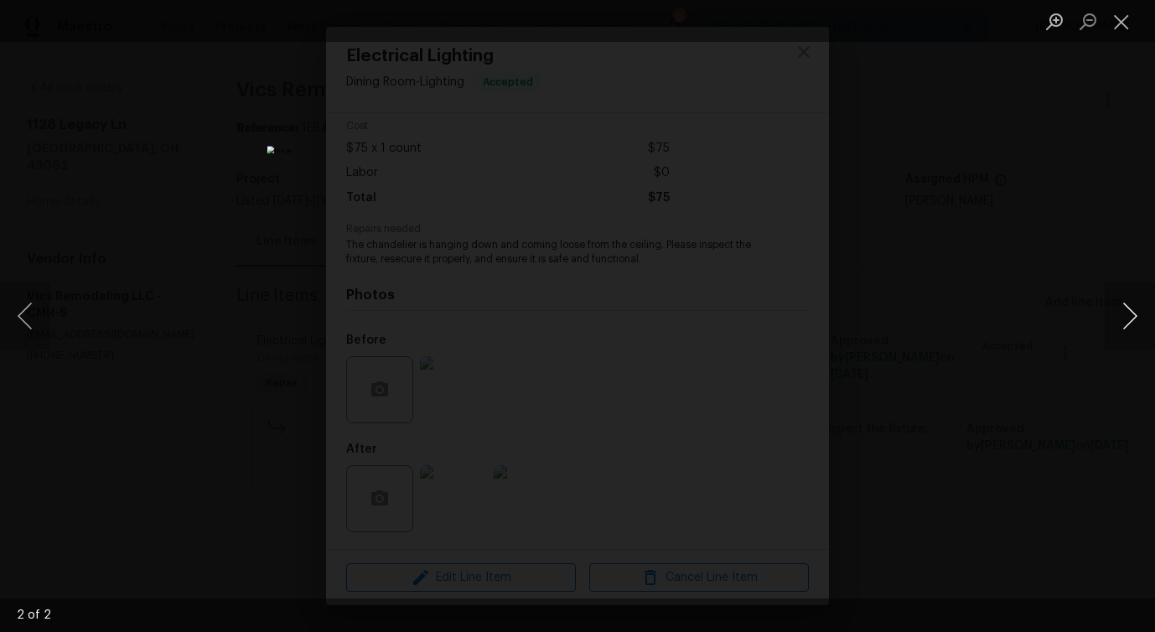
click at [1134, 314] on button "Next image" at bounding box center [1130, 315] width 50 height 67
click at [1110, 28] on button "Close lightbox" at bounding box center [1122, 21] width 34 height 29
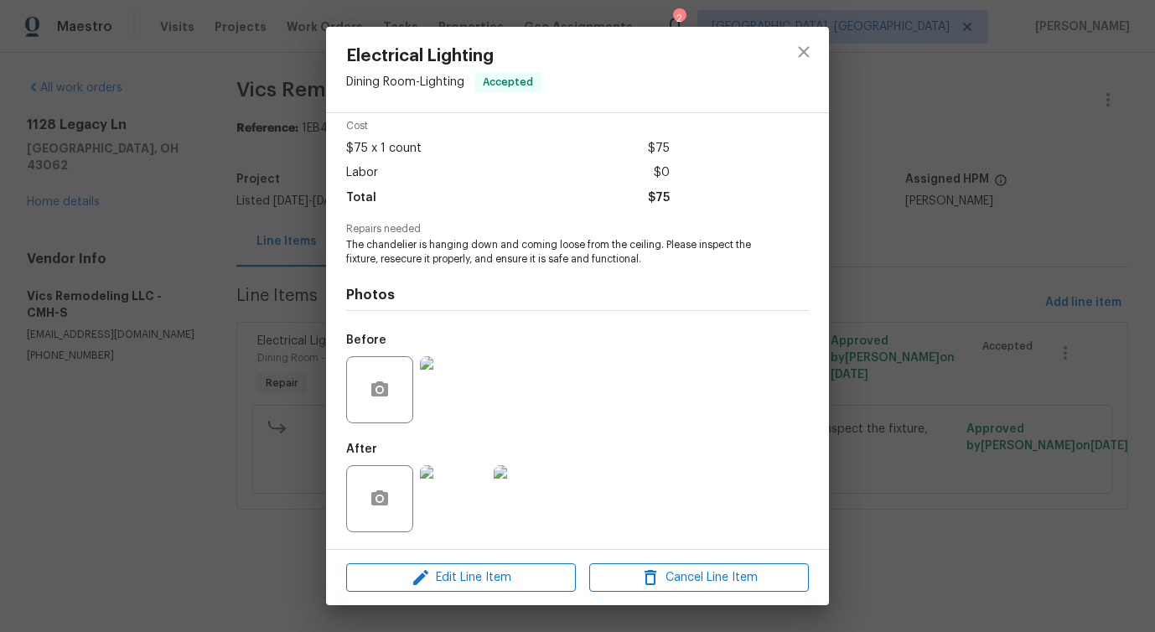
click at [481, 385] on img at bounding box center [453, 389] width 67 height 67
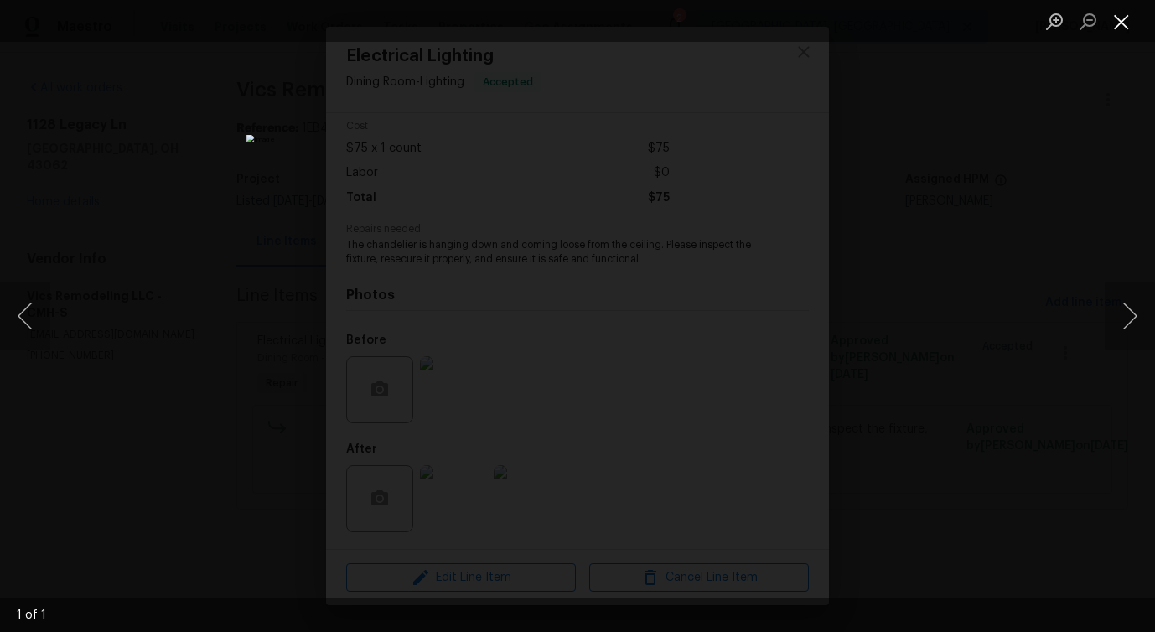
click at [1112, 24] on button "Close lightbox" at bounding box center [1122, 21] width 34 height 29
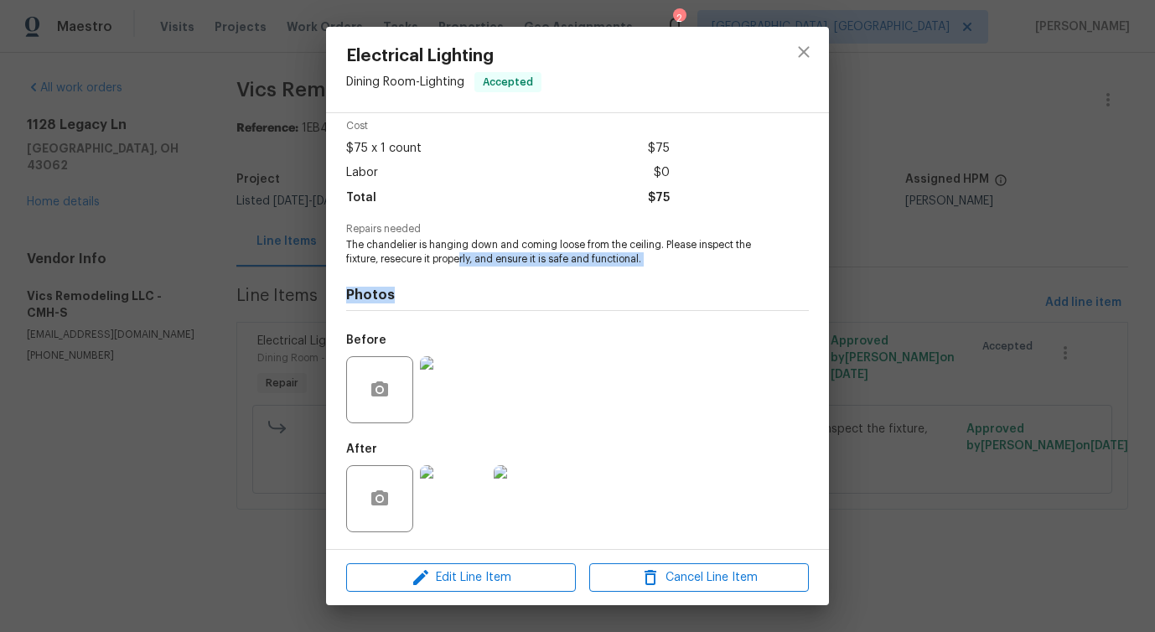
drag, startPoint x: 461, startPoint y: 254, endPoint x: 706, endPoint y: 285, distance: 247.5
click at [707, 286] on div "Vendor Vics Remodeling LLC Account Category Repairs Cost $75 x 1 count $75 Labo…" at bounding box center [577, 295] width 463 height 493
click at [801, 52] on icon "close" at bounding box center [804, 52] width 20 height 20
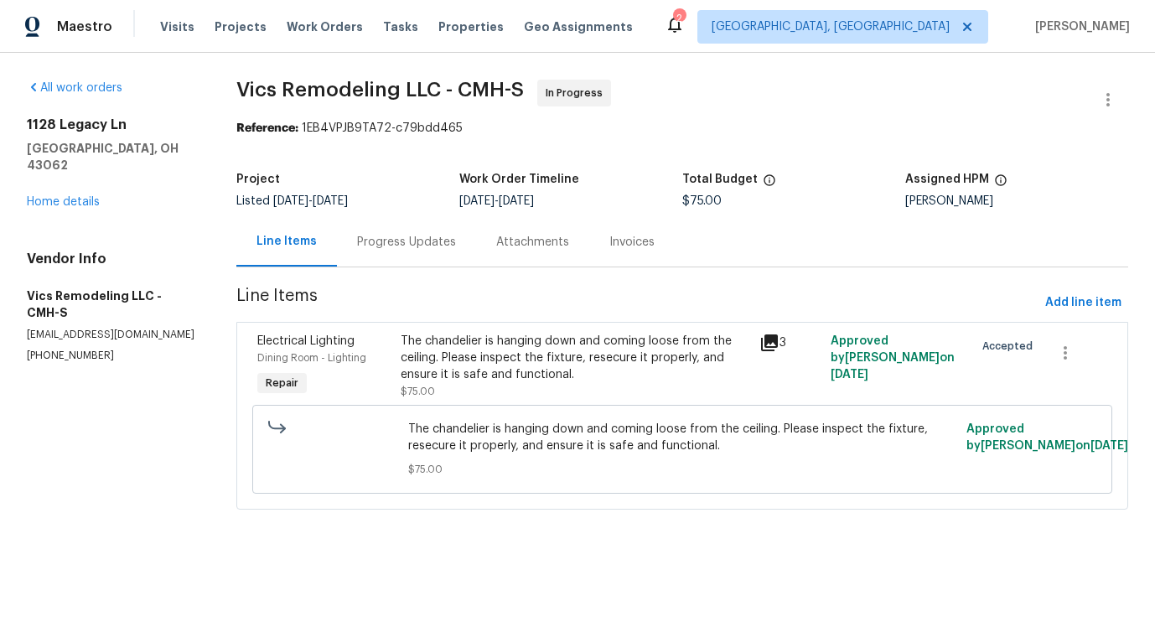
click at [405, 269] on section "Vics Remodeling LLC - CMH-S In Progress Reference: 1EB4VPJB9TA72-c79bdd465 Proj…" at bounding box center [682, 305] width 892 height 450
click at [424, 241] on div "Progress Updates" at bounding box center [406, 242] width 99 height 17
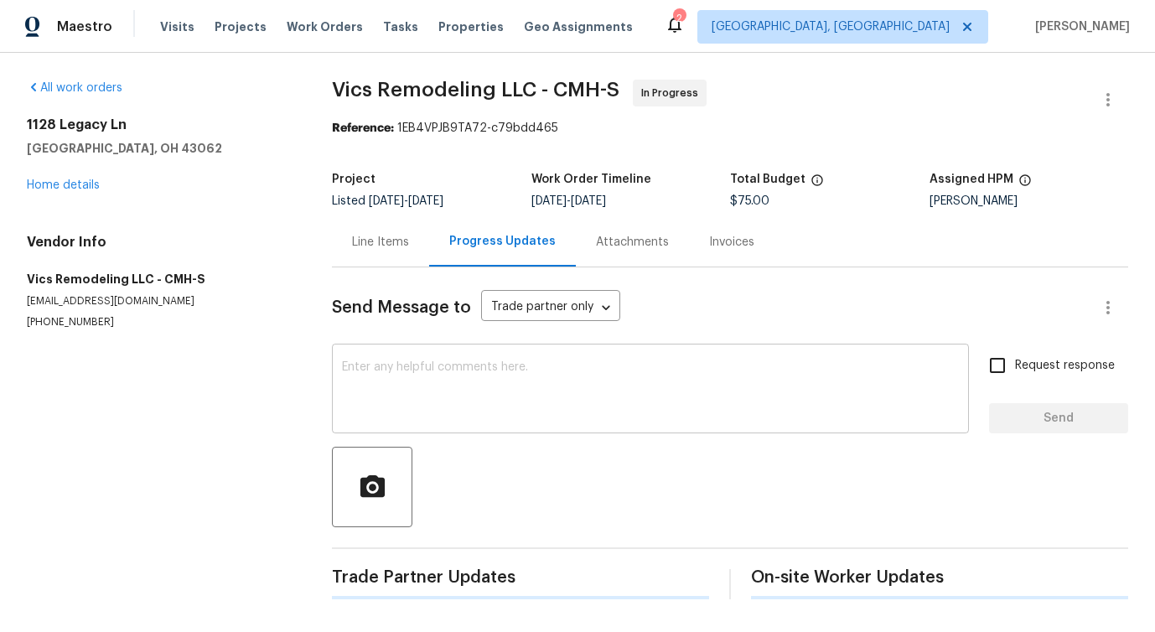
click at [427, 410] on textarea at bounding box center [650, 390] width 617 height 59
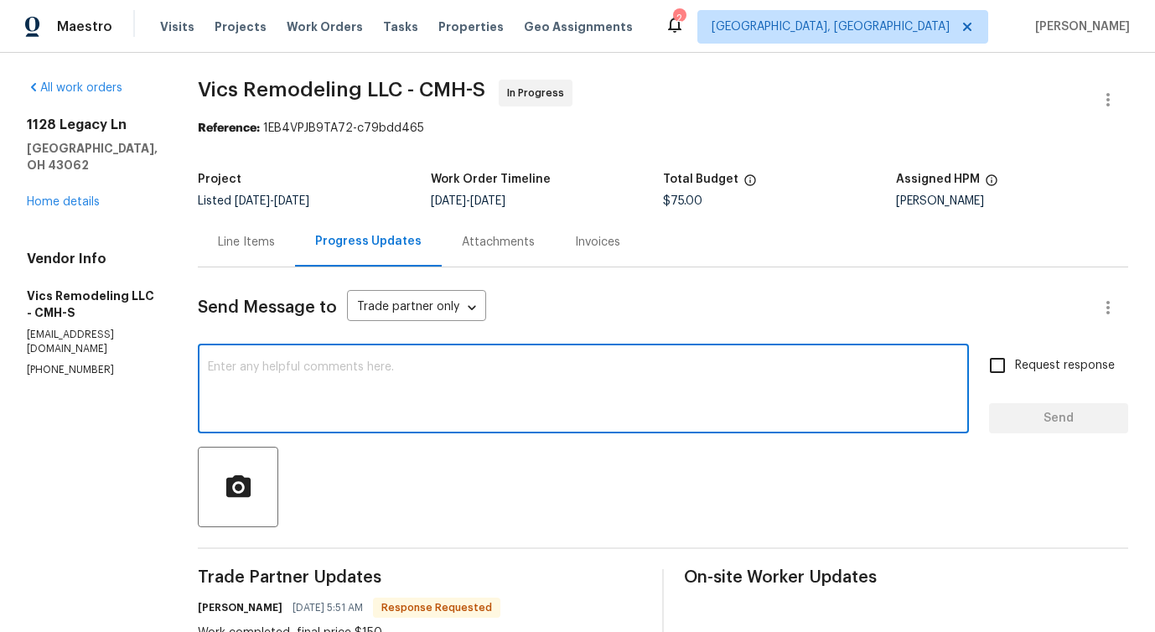
click at [232, 243] on div "Line Items" at bounding box center [246, 242] width 57 height 17
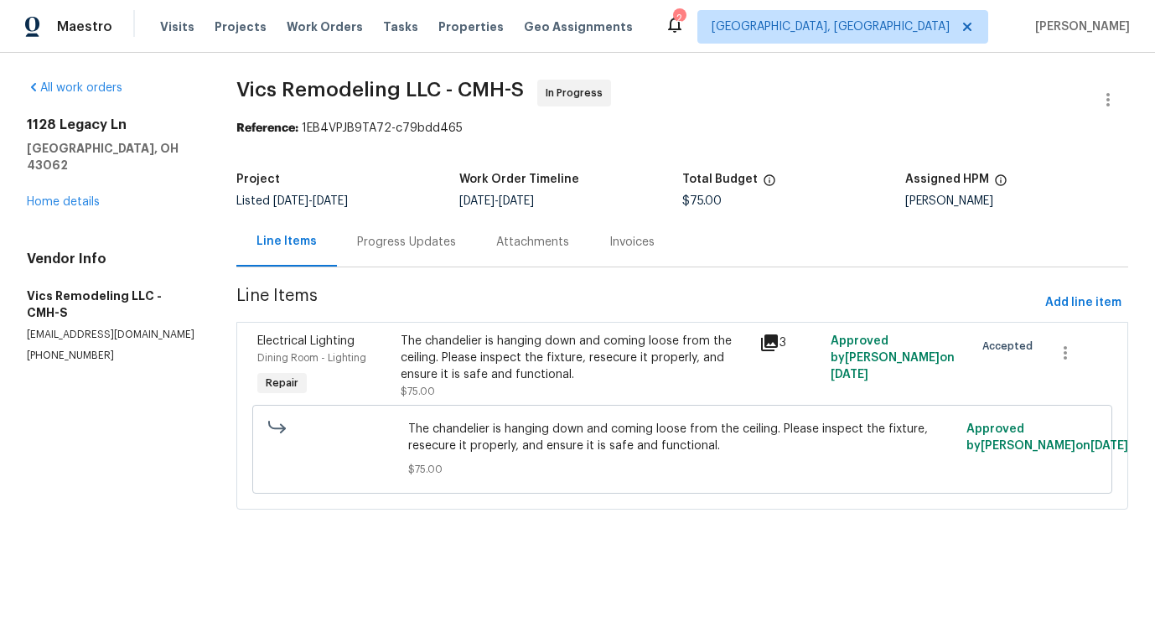
click at [493, 366] on div "The chandelier is hanging down and coming loose from the ceiling. Please inspec…" at bounding box center [575, 358] width 348 height 50
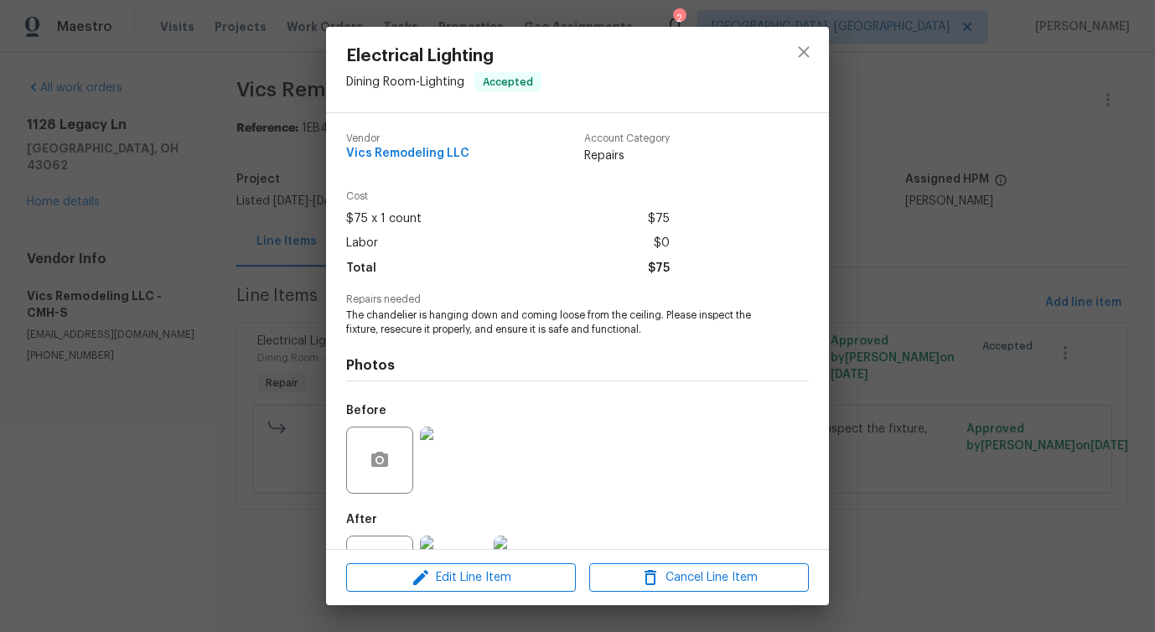
scroll to position [70, 0]
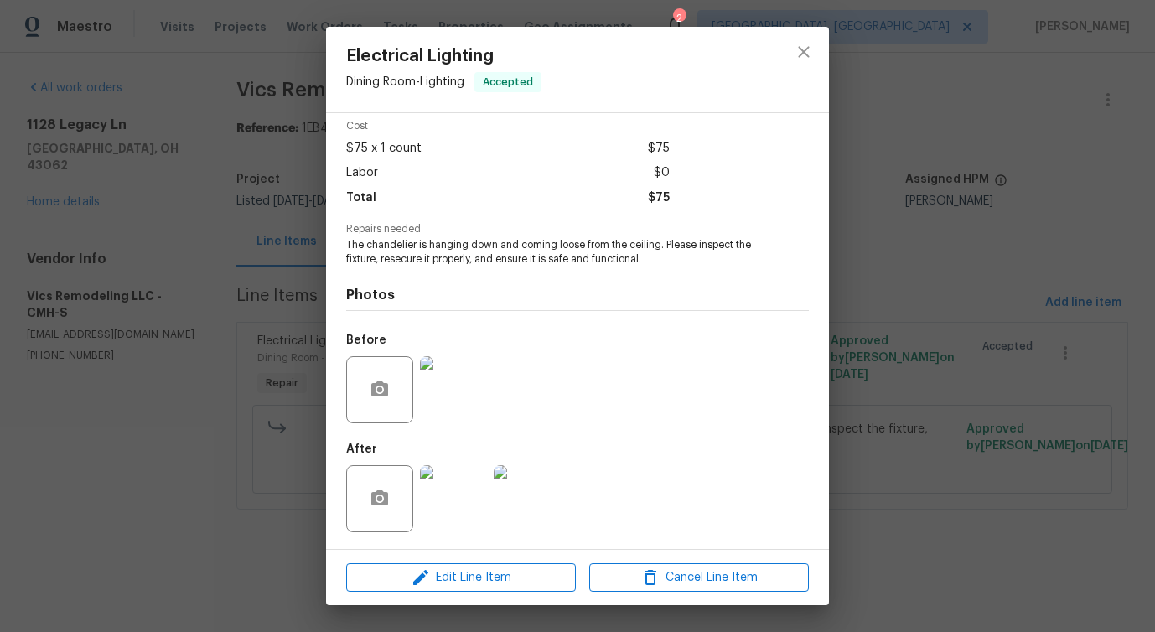
click at [402, 594] on div "Edit Line Item Cancel Line Item" at bounding box center [577, 578] width 503 height 56
click at [421, 563] on button "Edit Line Item" at bounding box center [461, 577] width 230 height 29
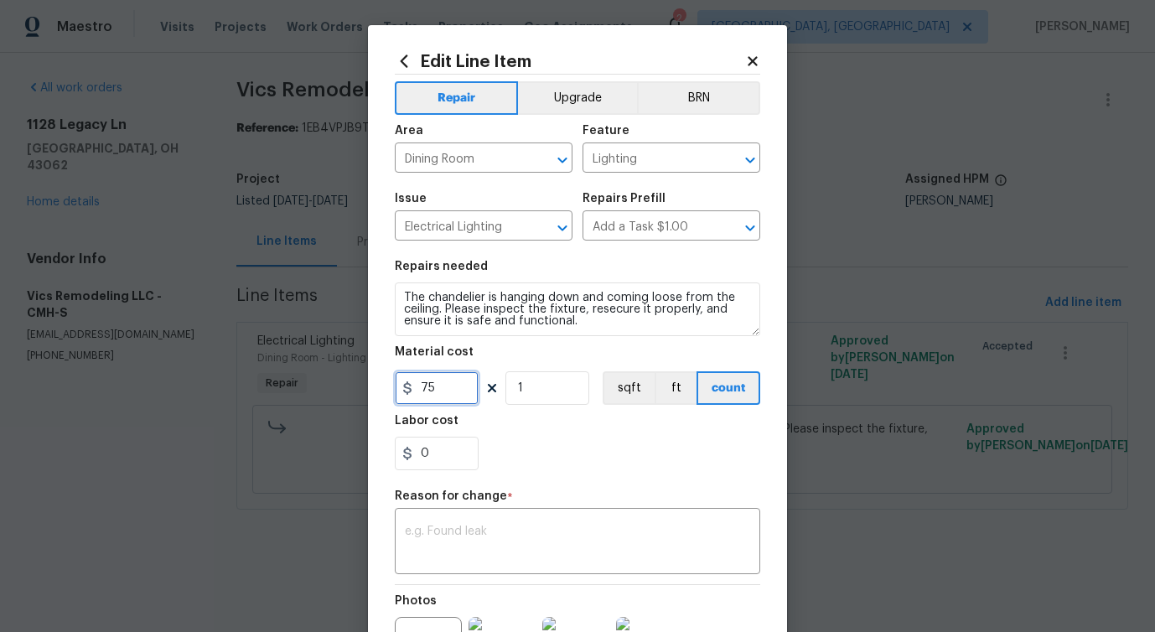
click at [430, 384] on input "75" at bounding box center [437, 388] width 84 height 34
type input "150"
click at [509, 541] on textarea at bounding box center [577, 542] width 345 height 35
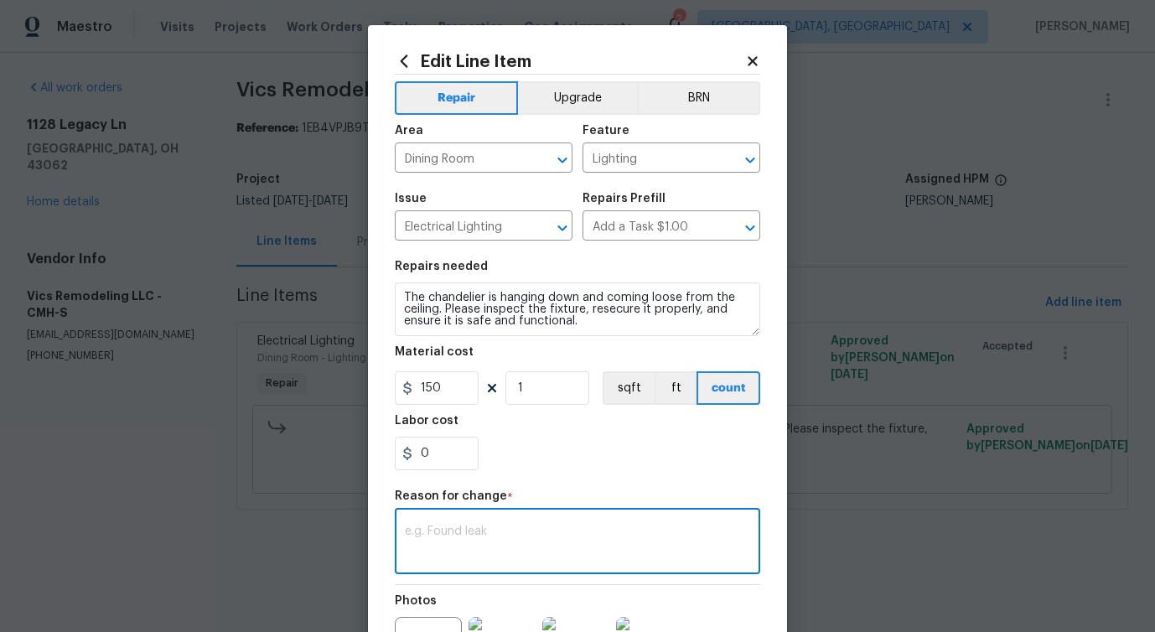
paste textarea "(PS) Updated per vendor's final cost."
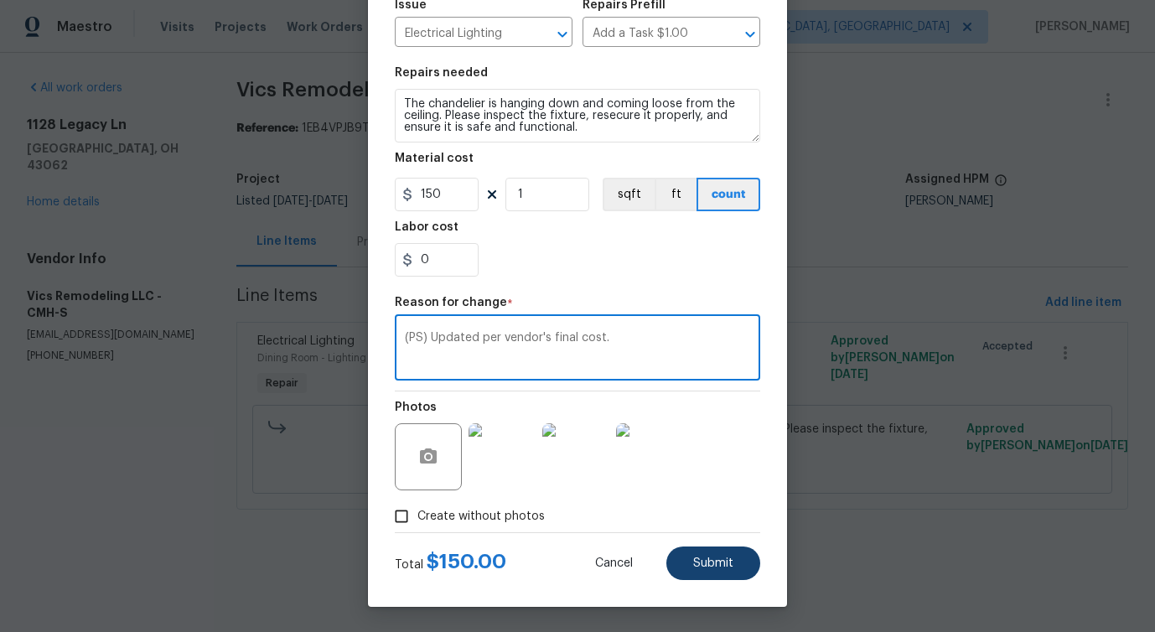
type textarea "(PS) Updated per vendor's final cost."
click at [719, 570] on button "Submit" at bounding box center [713, 563] width 94 height 34
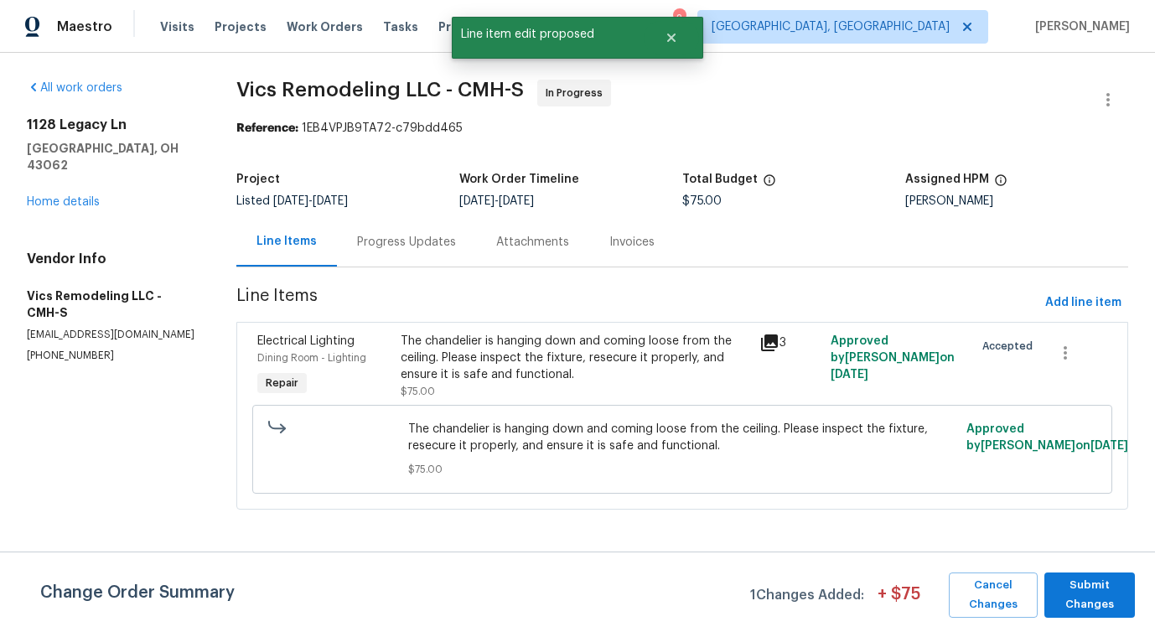
scroll to position [0, 0]
click at [1094, 603] on span "Submit Changes" at bounding box center [1090, 595] width 74 height 39
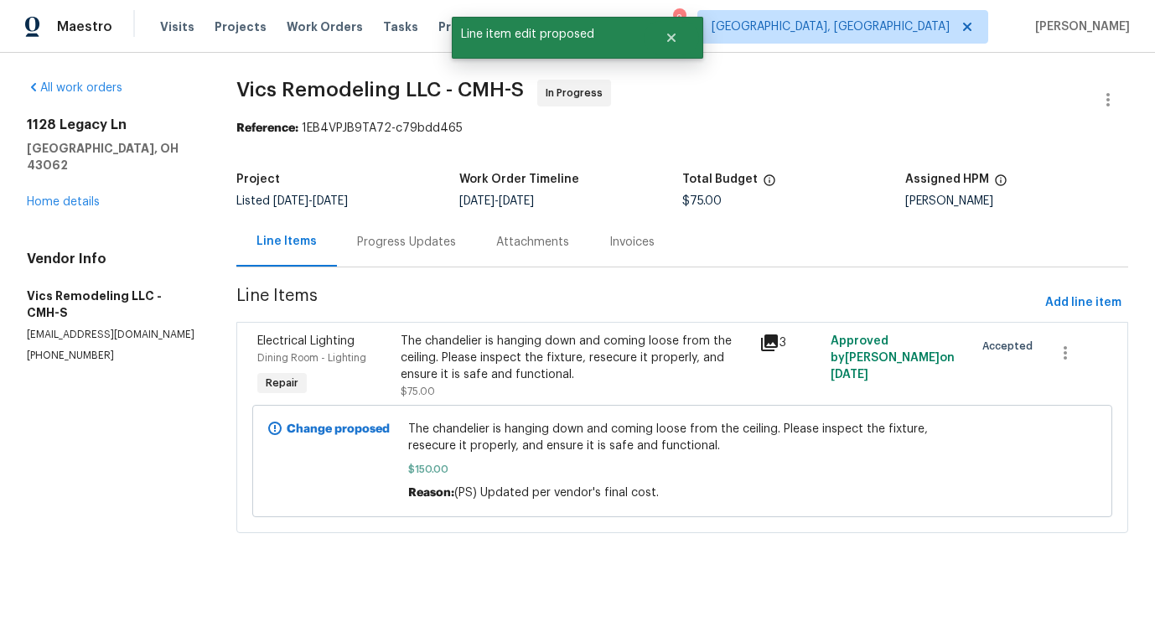
click at [422, 244] on div "Progress Updates" at bounding box center [406, 242] width 99 height 17
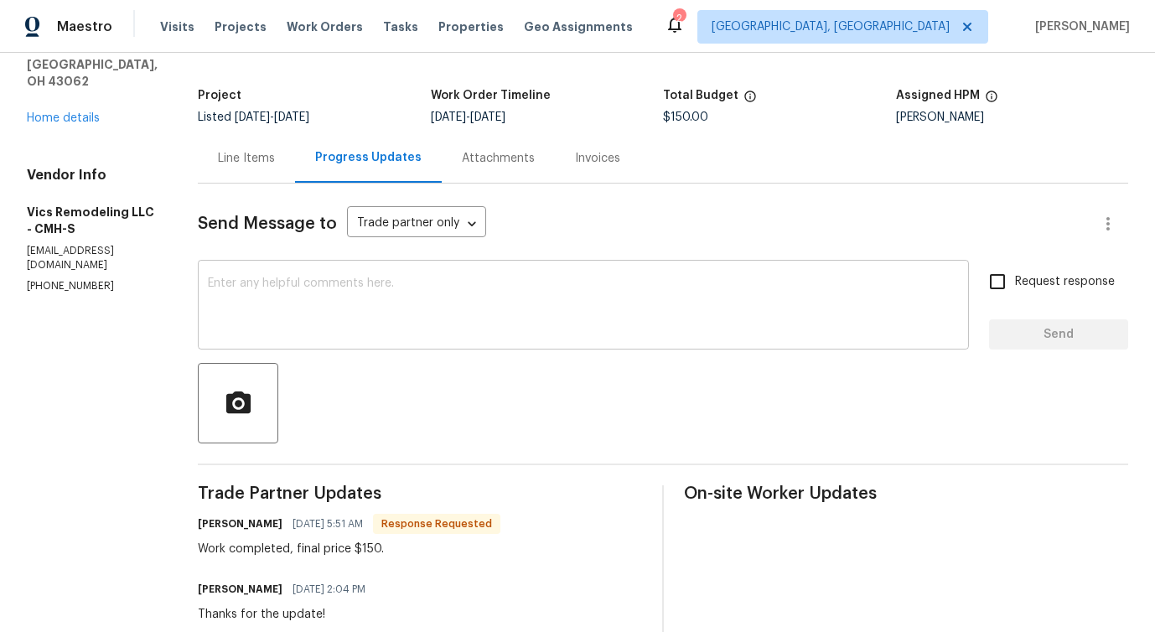
scroll to position [119, 0]
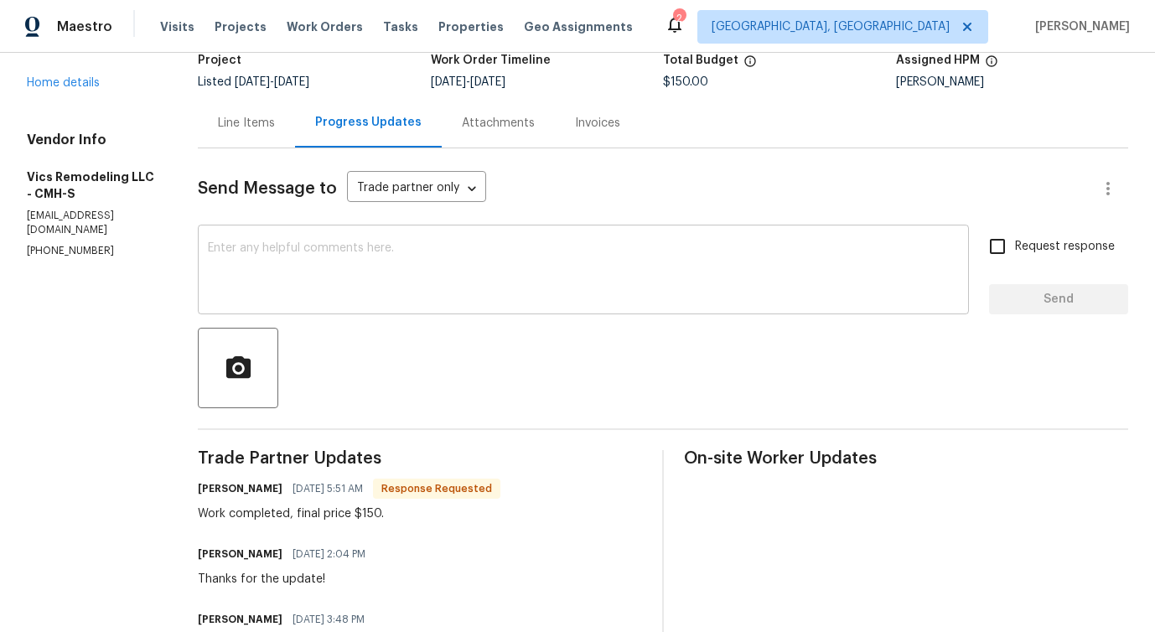
click at [420, 265] on textarea at bounding box center [583, 271] width 751 height 59
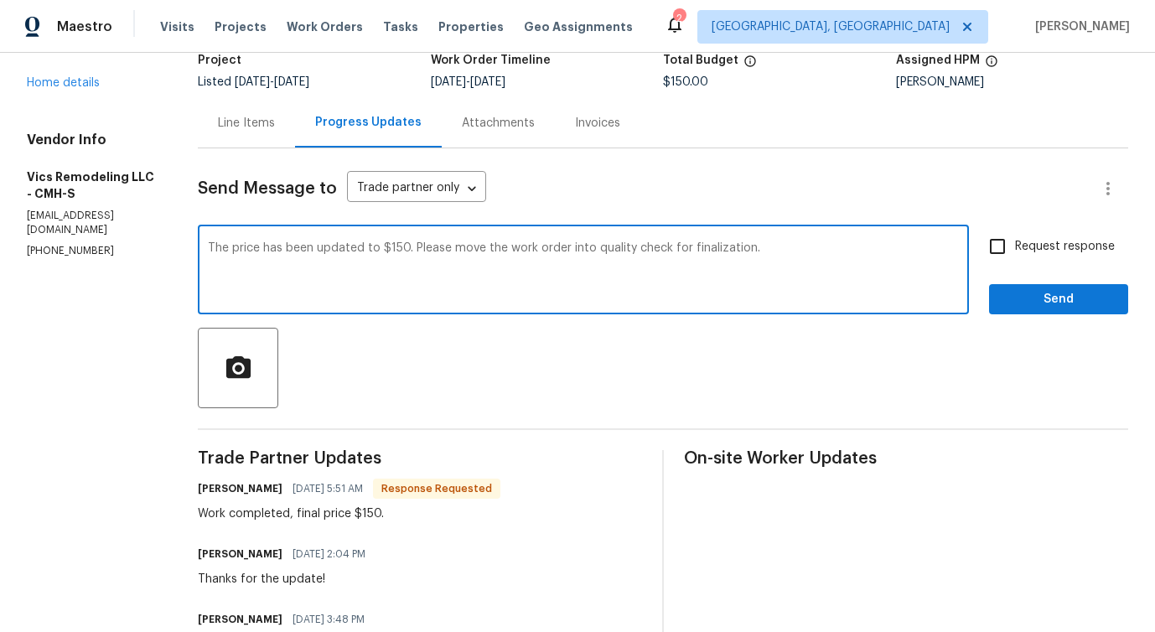
drag, startPoint x: 407, startPoint y: 255, endPoint x: 734, endPoint y: 249, distance: 326.9
click at [732, 249] on textarea "The price has been updated to $150. Please move the work order into quality che…" at bounding box center [583, 271] width 751 height 59
type textarea "The price has been updated to $150. Please move the work order into quality che…"
click at [993, 252] on input "Request response" at bounding box center [997, 246] width 35 height 35
checkbox input "true"
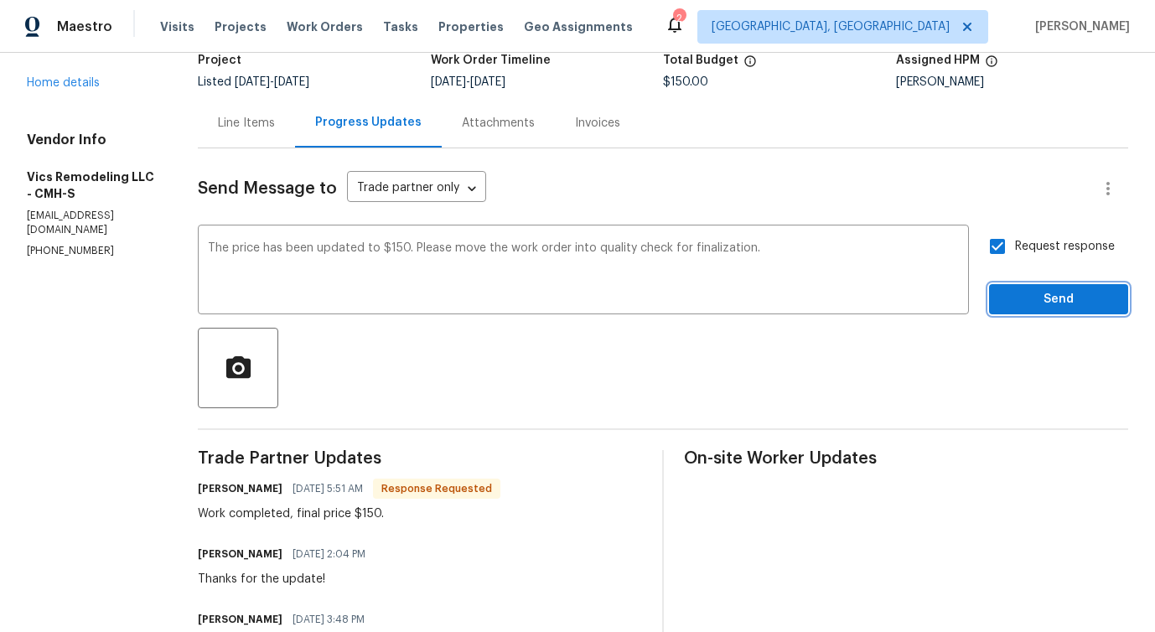
click at [1053, 304] on span "Send" at bounding box center [1058, 299] width 112 height 21
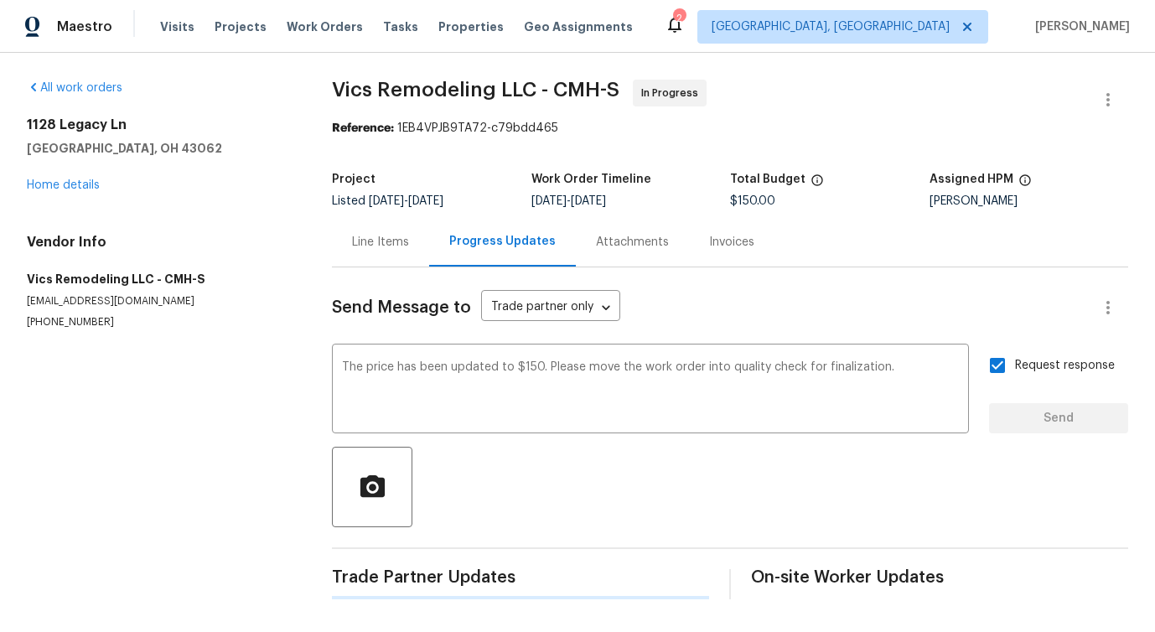
scroll to position [0, 0]
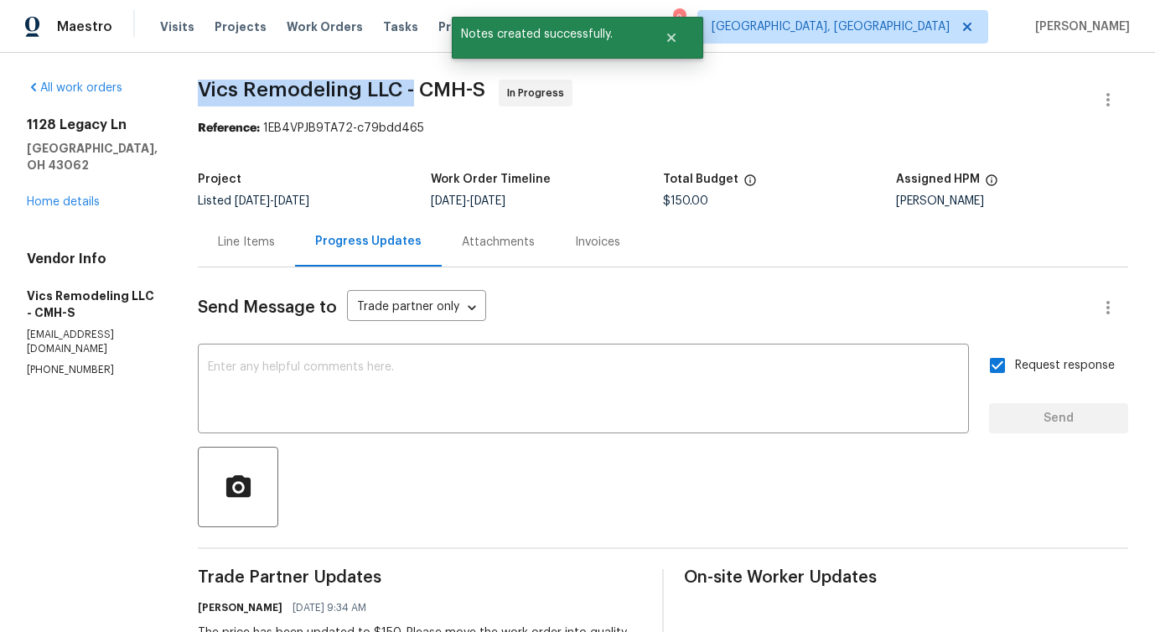
drag, startPoint x: 179, startPoint y: 84, endPoint x: 396, endPoint y: 87, distance: 217.1
click at [396, 87] on div "All work orders [STREET_ADDRESS] Home details Vendor Info Vics Remodeling LLC -…" at bounding box center [577, 609] width 1155 height 1113
copy span "Vics Remodeling LLC -"
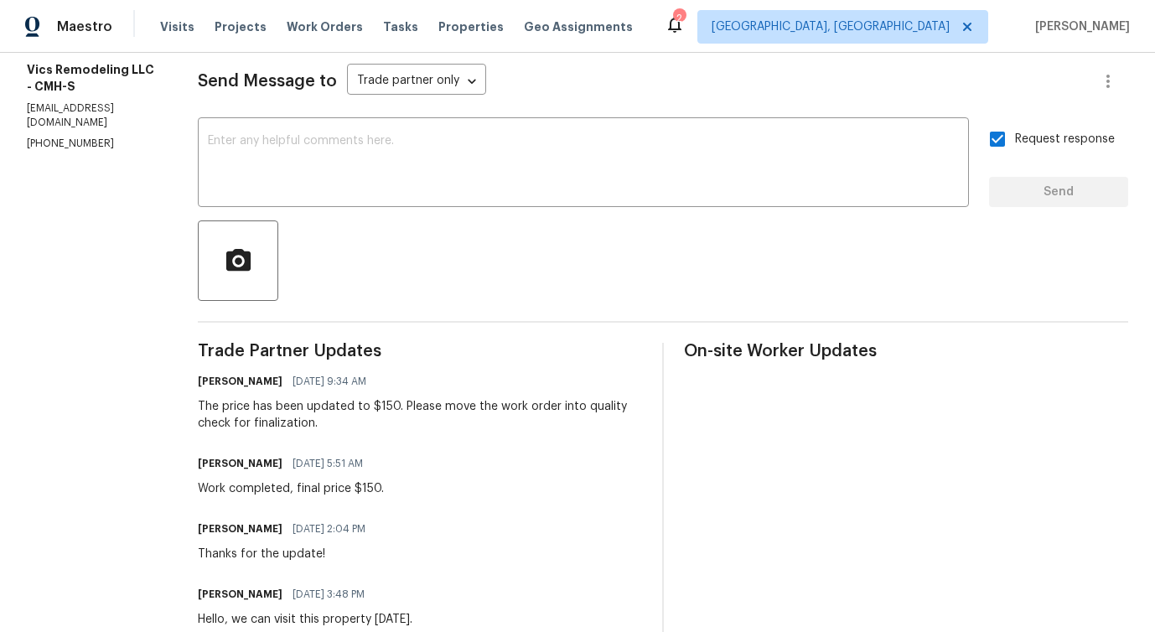
scroll to position [225, 0]
drag, startPoint x: 183, startPoint y: 404, endPoint x: 380, endPoint y: 404, distance: 197.8
click at [380, 404] on div "The price has been updated to $150. Please move the work order into quality che…" at bounding box center [420, 416] width 444 height 34
copy div "The price has been updated to $150"
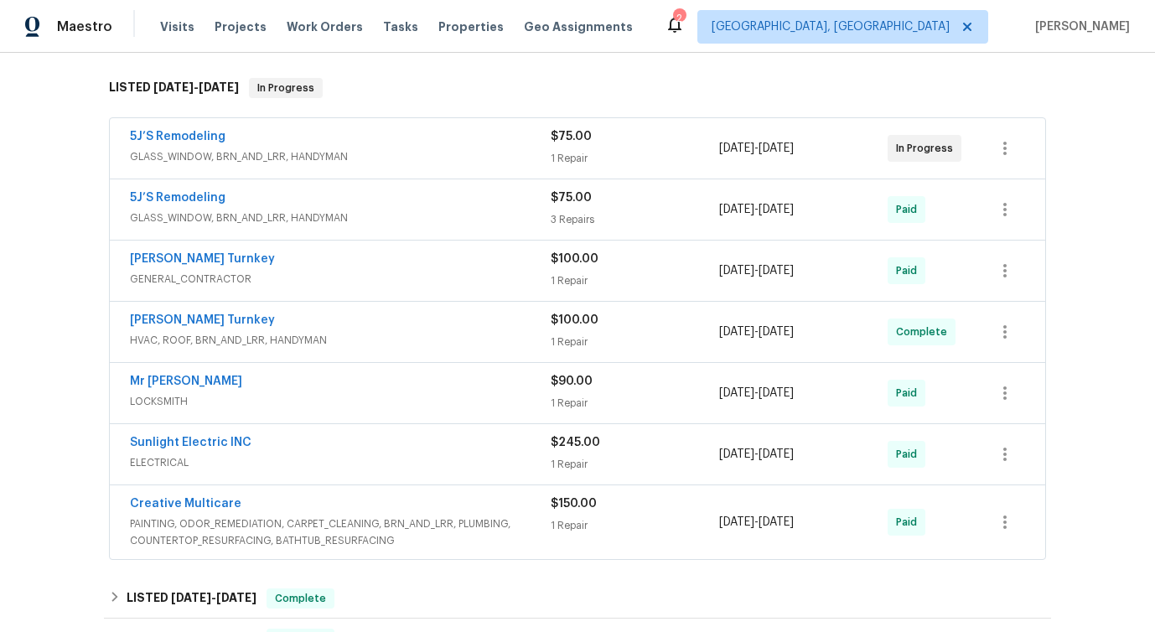
scroll to position [255, 0]
click at [195, 143] on link "5J’S Remodeling" at bounding box center [178, 138] width 96 height 12
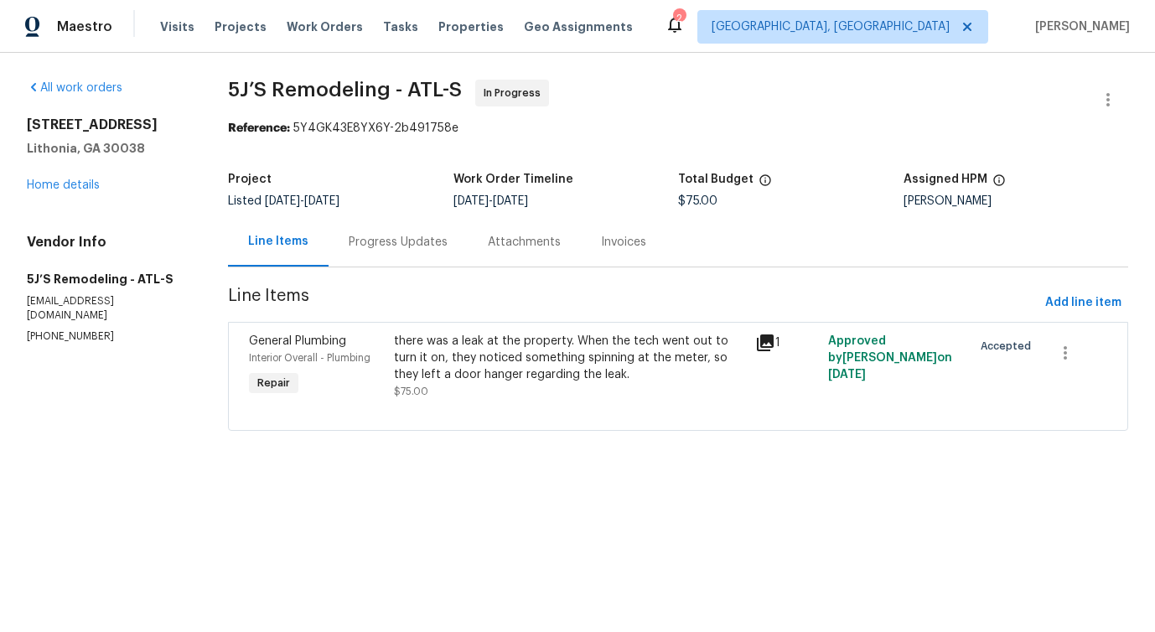
click at [387, 249] on div "Progress Updates" at bounding box center [398, 242] width 99 height 17
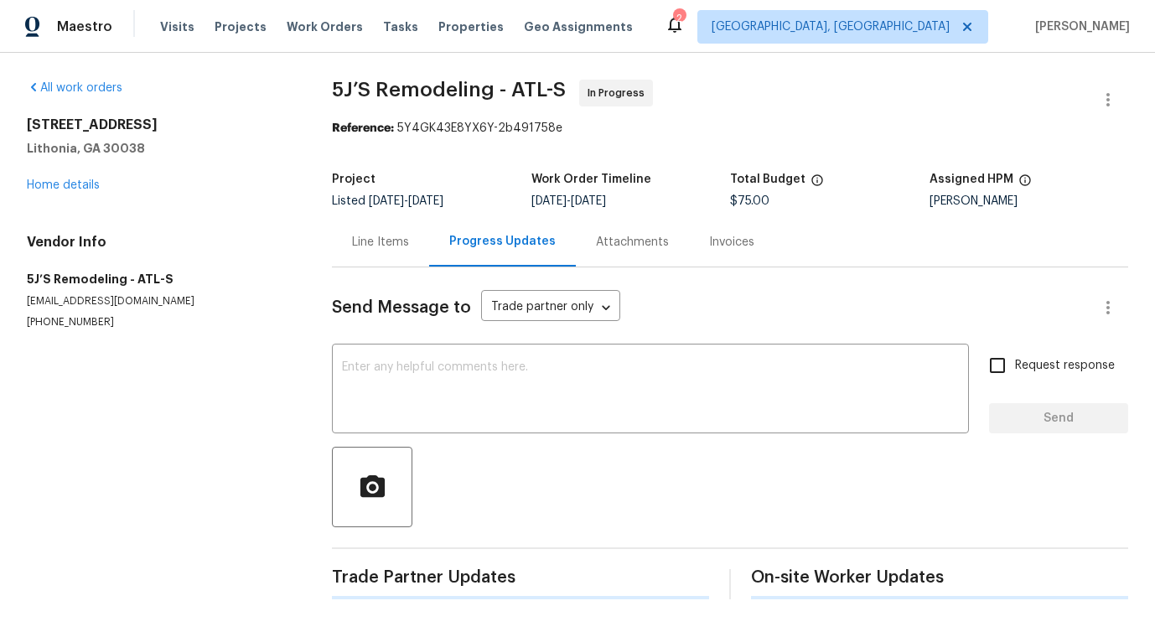
click at [420, 439] on div "Send Message to Trade partner only Trade partner only ​ x ​ Request response Se…" at bounding box center [730, 433] width 796 height 332
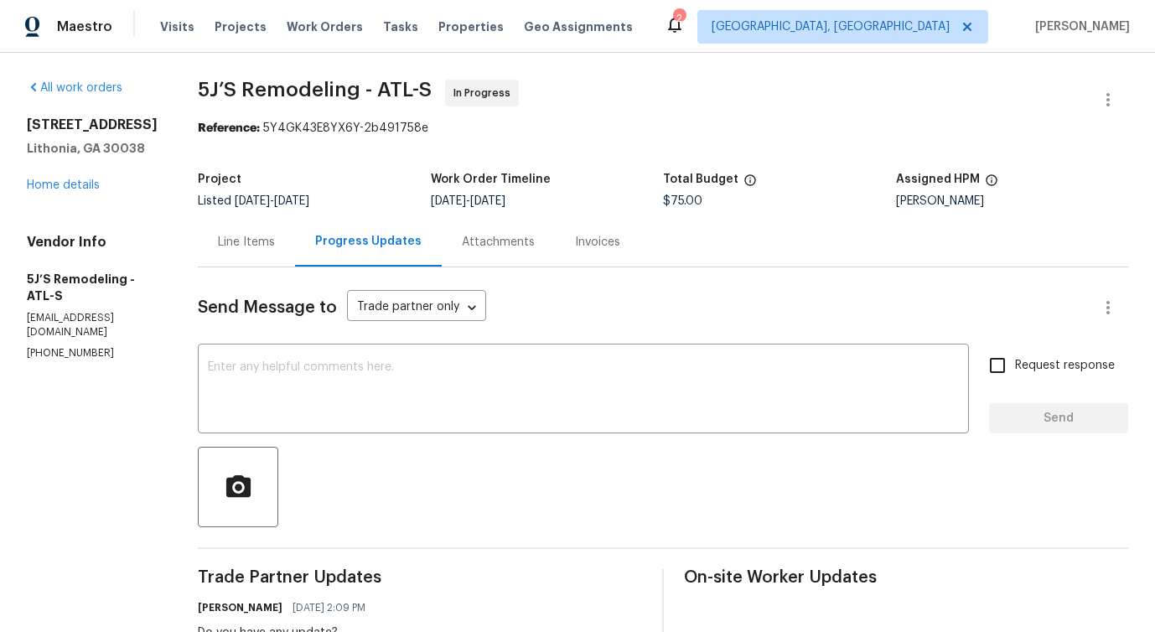
scroll to position [272, 0]
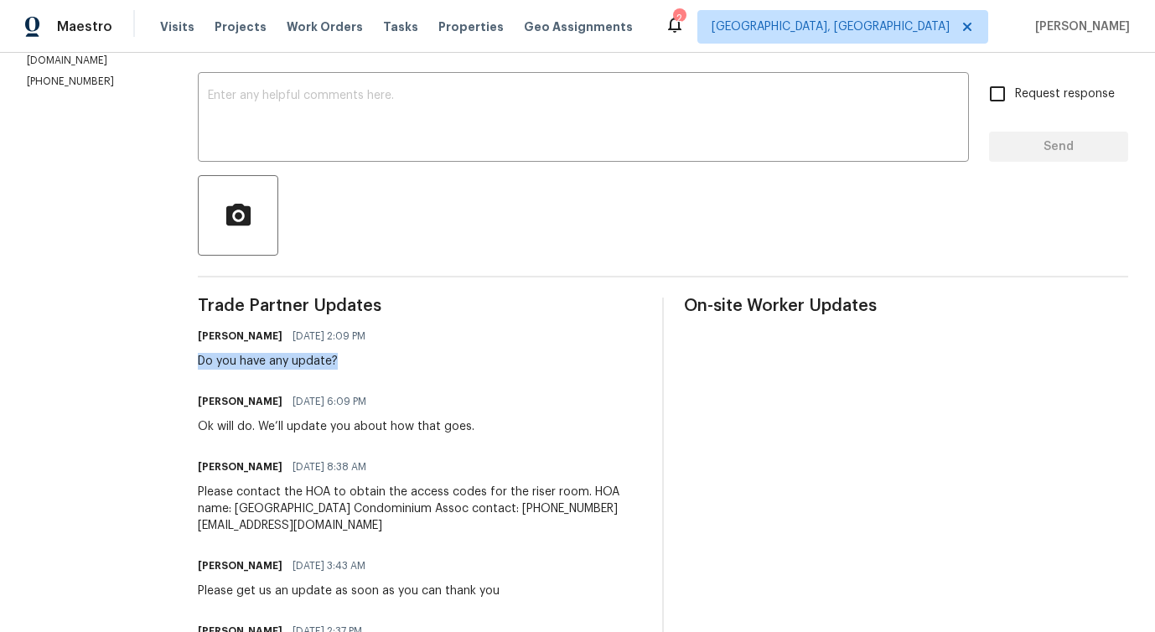
drag, startPoint x: 199, startPoint y: 364, endPoint x: 438, endPoint y: 365, distance: 239.7
click at [440, 365] on div "[PERSON_NAME] [DATE] 2:09 PM Do you have any update?" at bounding box center [420, 346] width 444 height 45
drag, startPoint x: 212, startPoint y: 432, endPoint x: 245, endPoint y: 432, distance: 32.7
click at [245, 432] on div "Ok will do. We’ll update you about how that goes." at bounding box center [336, 426] width 277 height 17
drag, startPoint x: 261, startPoint y: 427, endPoint x: 471, endPoint y: 426, distance: 209.5
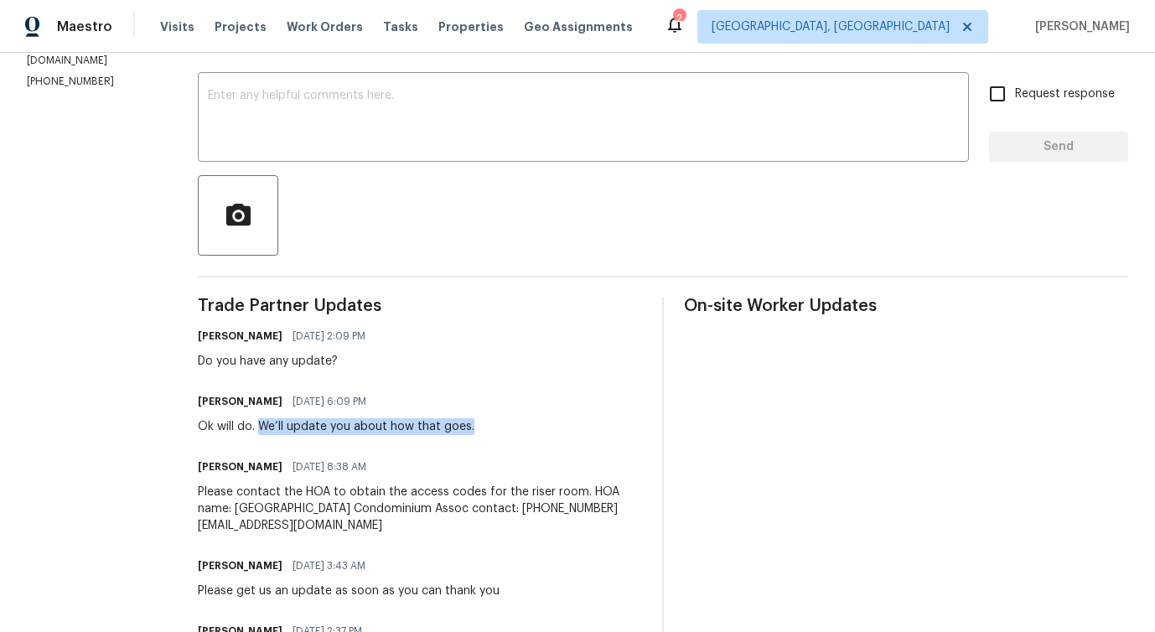
click at [472, 427] on div "[PERSON_NAME] [DATE] 6:09 PM Ok will do. We’ll update you about how that goes." at bounding box center [420, 412] width 444 height 45
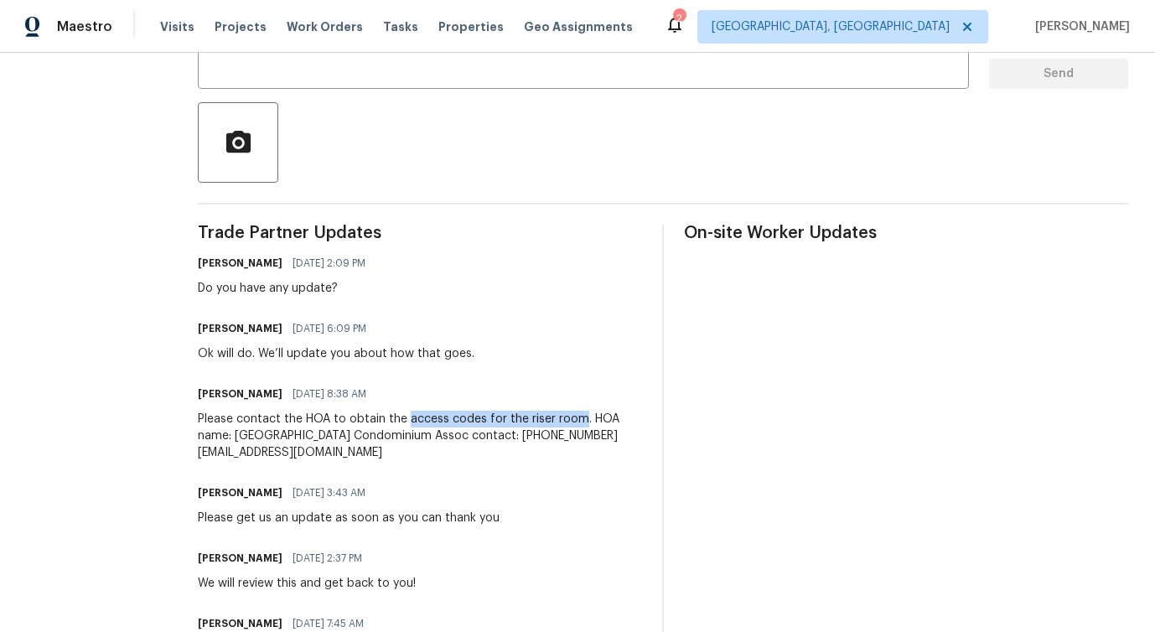
drag, startPoint x: 406, startPoint y: 422, endPoint x: 574, endPoint y: 419, distance: 168.5
click at [574, 419] on div "Please contact the HOA to obtain the access codes for the riser room. HOA name:…" at bounding box center [420, 436] width 444 height 50
copy div "access codes for the riser room"
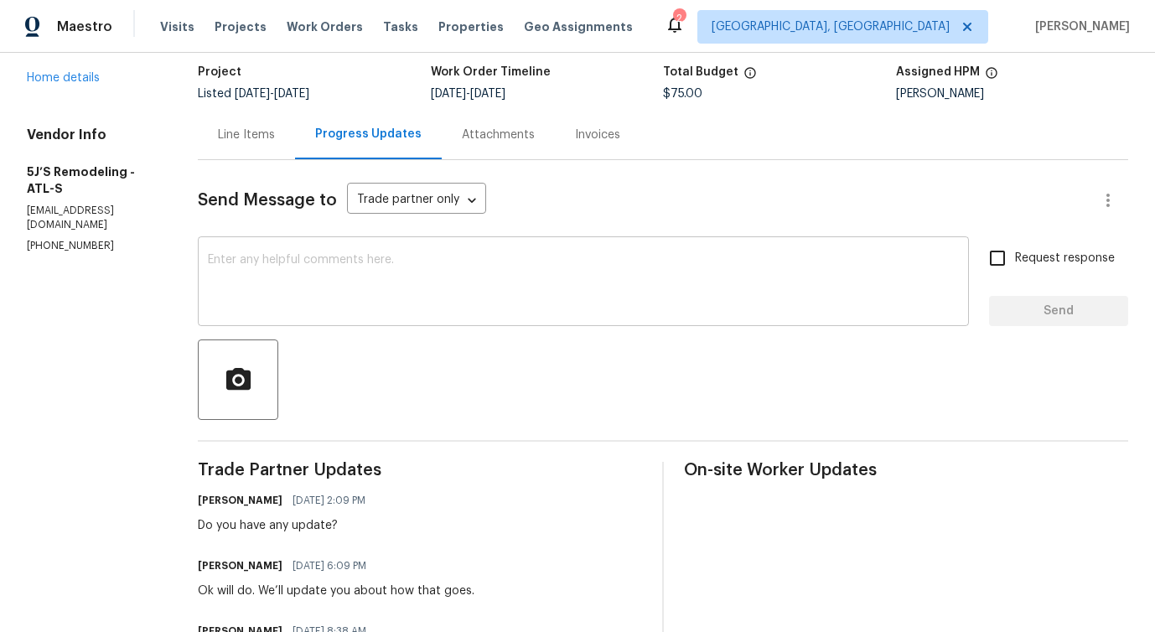
scroll to position [51, 0]
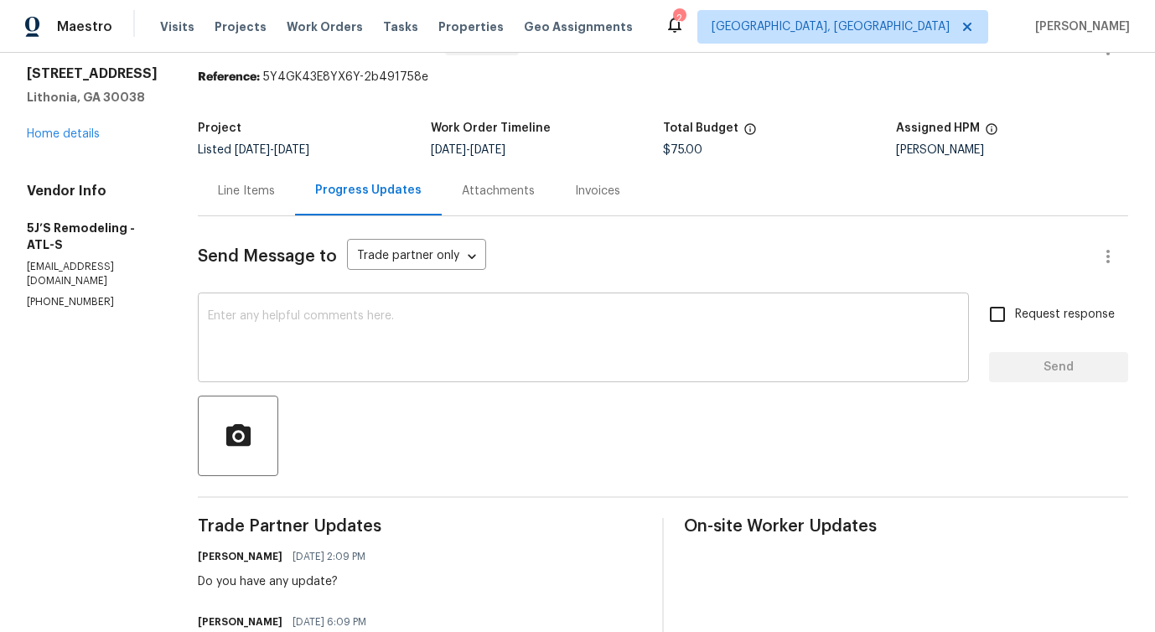
click at [438, 370] on div "x ​" at bounding box center [583, 339] width 771 height 85
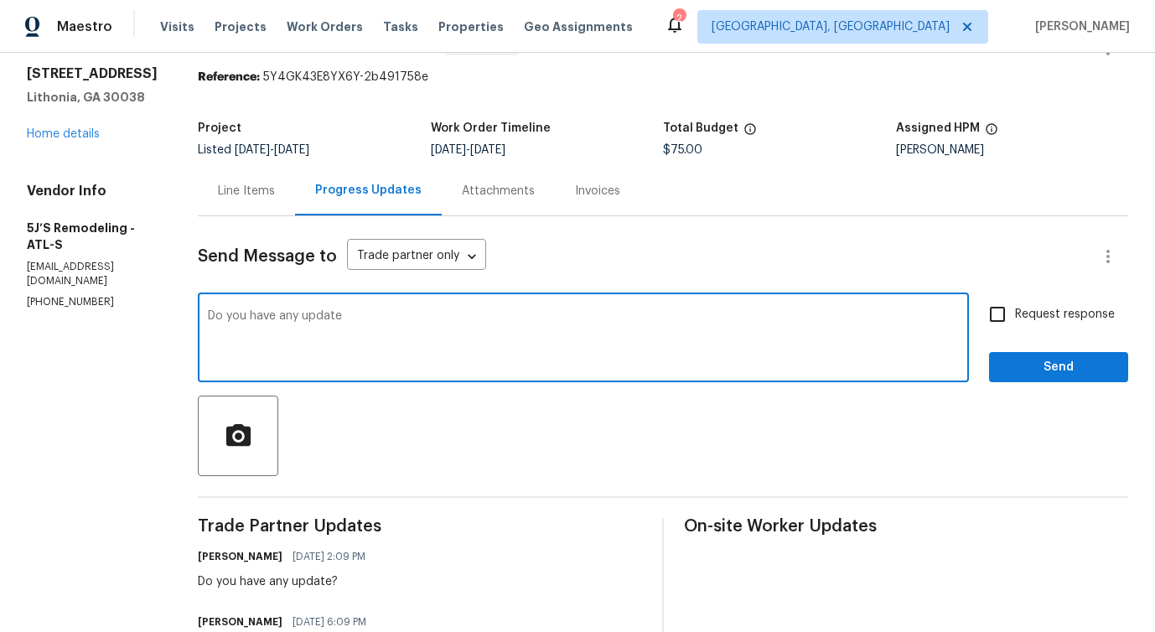
paste textarea "access codes for the riser room"
click at [349, 318] on textarea "Do you have any update access codes for the riser room" at bounding box center [583, 339] width 751 height 59
click at [558, 318] on textarea "Do you have any update on access codes for the riser room" at bounding box center [583, 339] width 751 height 59
type textarea "Do you have any update on access codes for the riser room?"
click at [509, 324] on textarea "Do you have any update on access codes for the riser room?" at bounding box center [583, 339] width 751 height 59
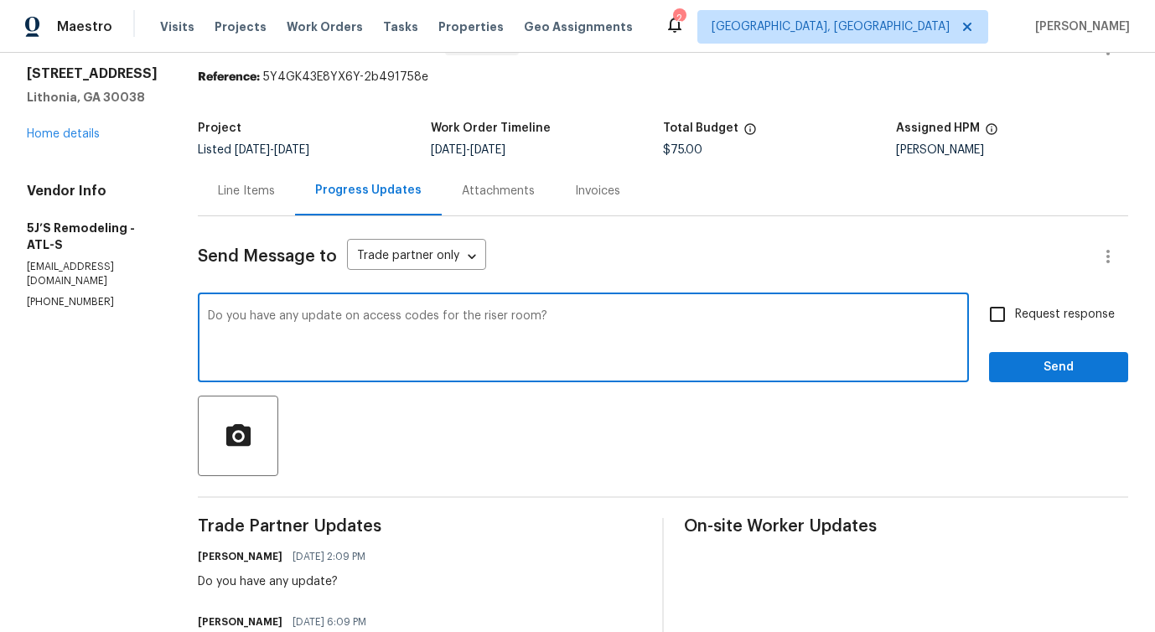
click at [509, 324] on textarea "Do you have any update on access codes for the riser room?" at bounding box center [583, 339] width 751 height 59
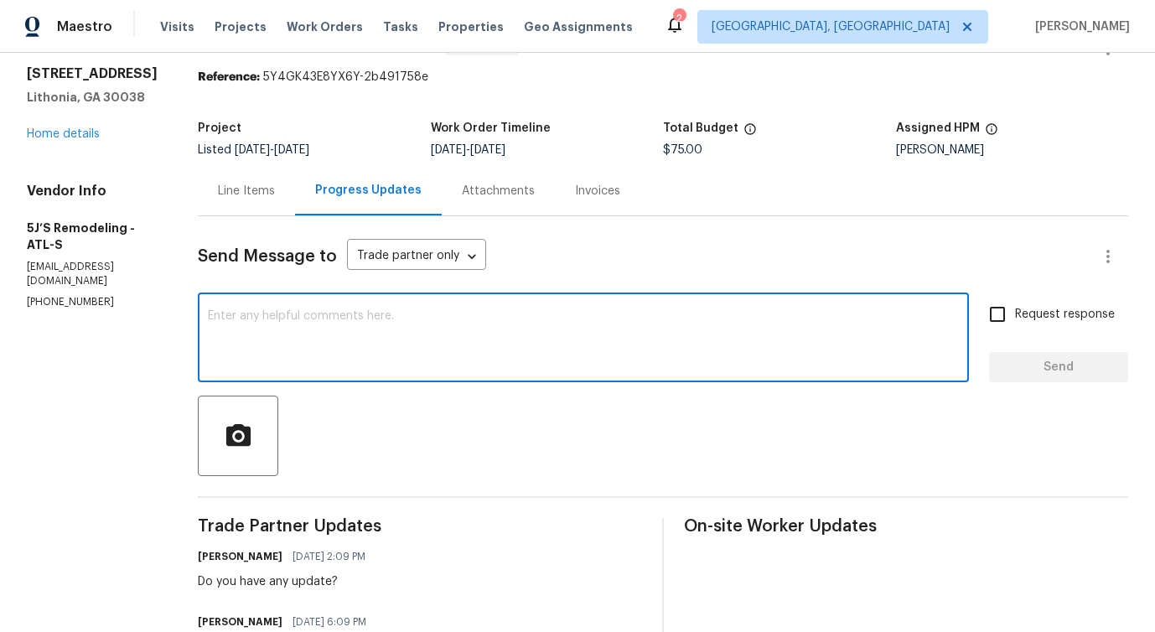
paste textarea "Just checking in—do you have any updates on the access codes for the riser room?"
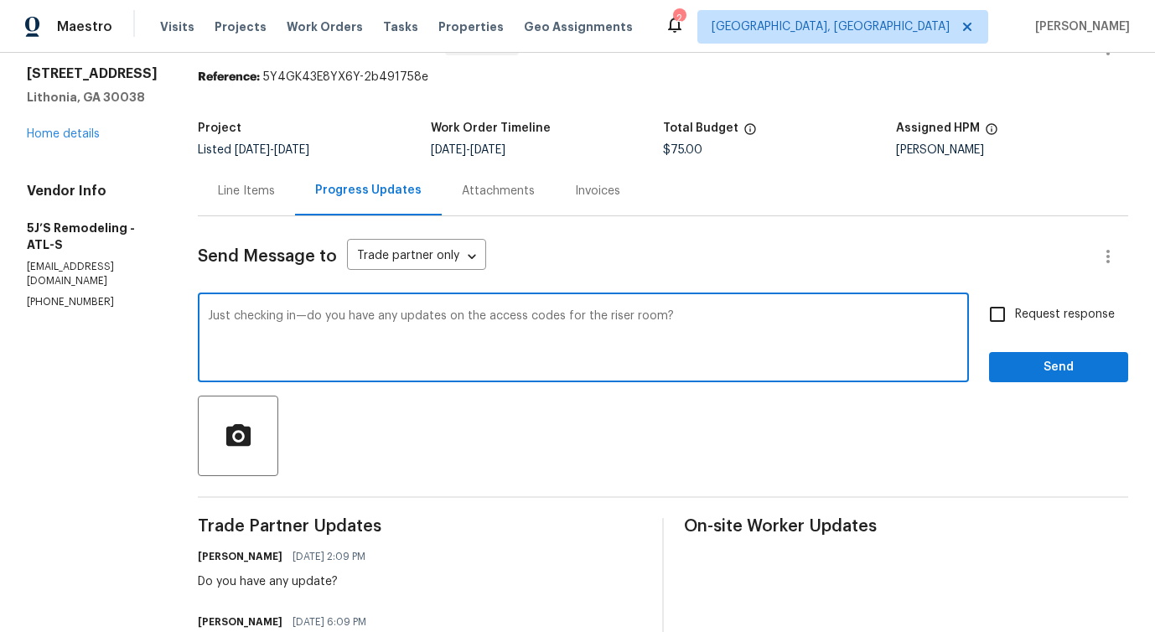
drag, startPoint x: 348, startPoint y: 320, endPoint x: 698, endPoint y: 319, distance: 350.3
click at [701, 319] on textarea "Just checking in—do you have any updates on the access codes for the riser room?" at bounding box center [583, 339] width 751 height 59
type textarea "Just checking in—do you have any updates on the access codes for the riser room?"
click at [1054, 317] on span "Request response" at bounding box center [1065, 315] width 100 height 18
click at [1015, 317] on input "Request response" at bounding box center [997, 314] width 35 height 35
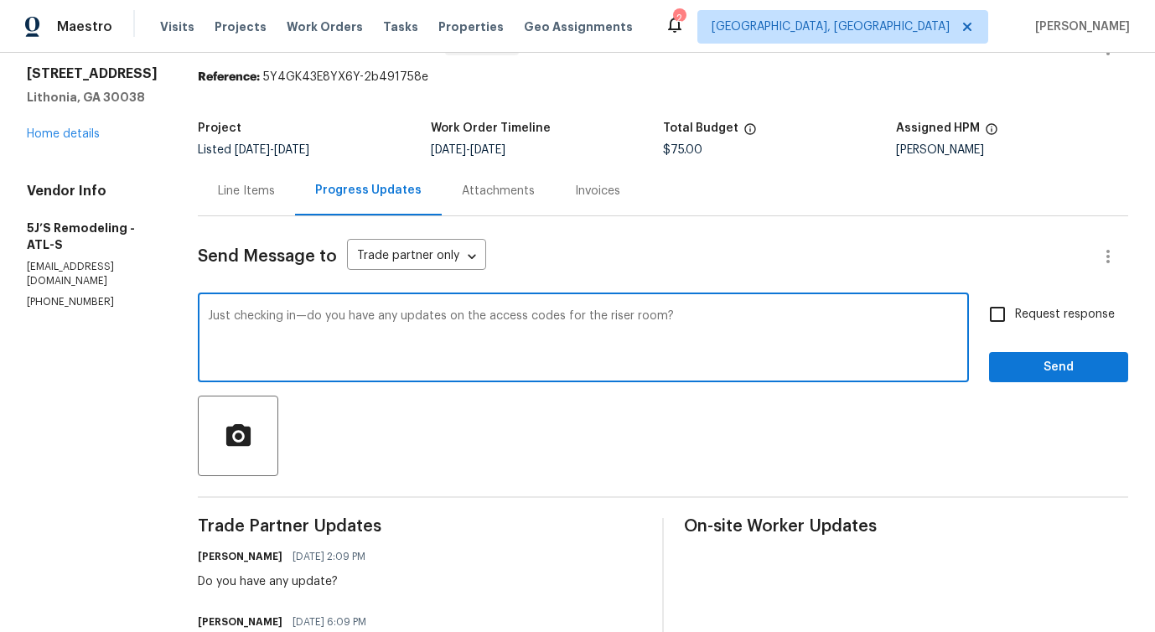
checkbox input "true"
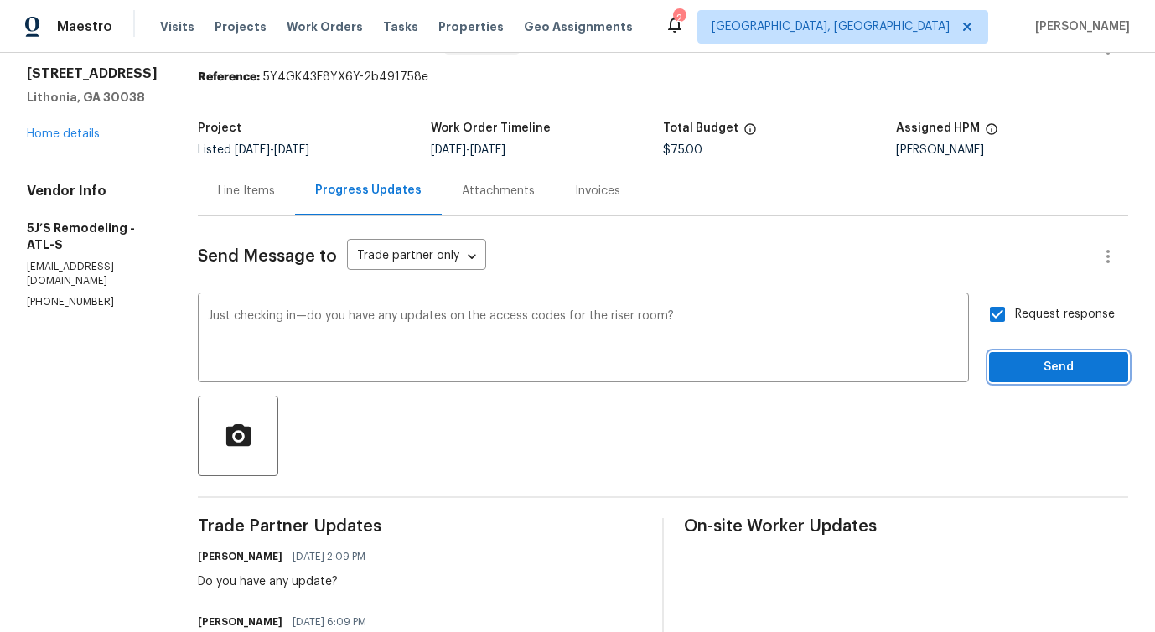
click at [1054, 378] on button "Send" at bounding box center [1058, 367] width 139 height 31
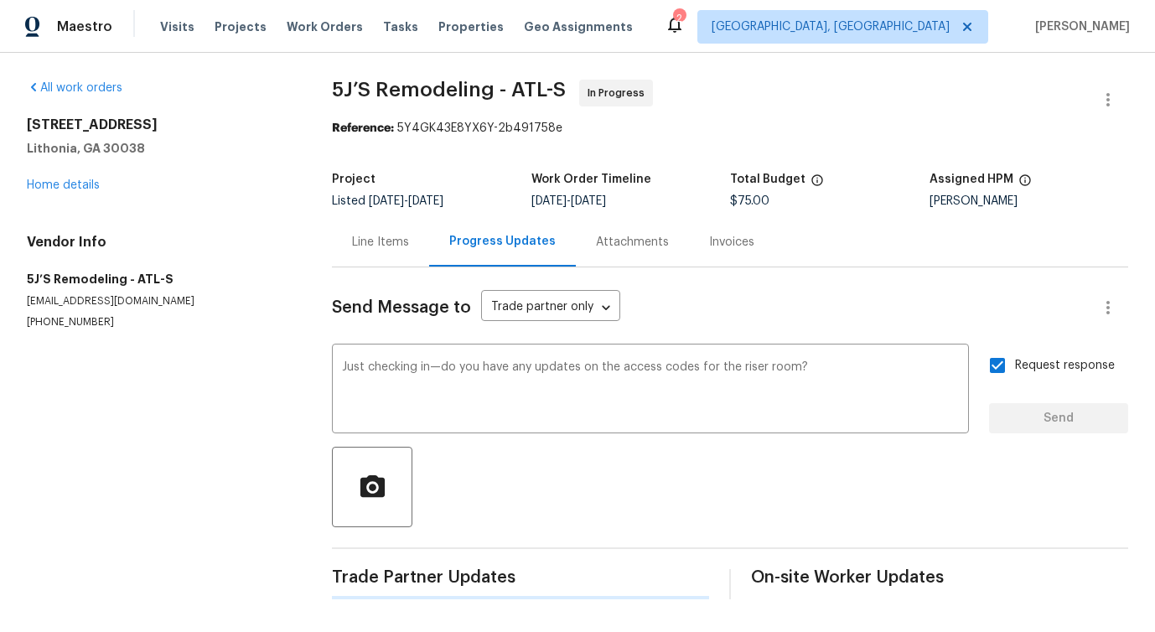
scroll to position [0, 0]
